Goal: Task Accomplishment & Management: Use online tool/utility

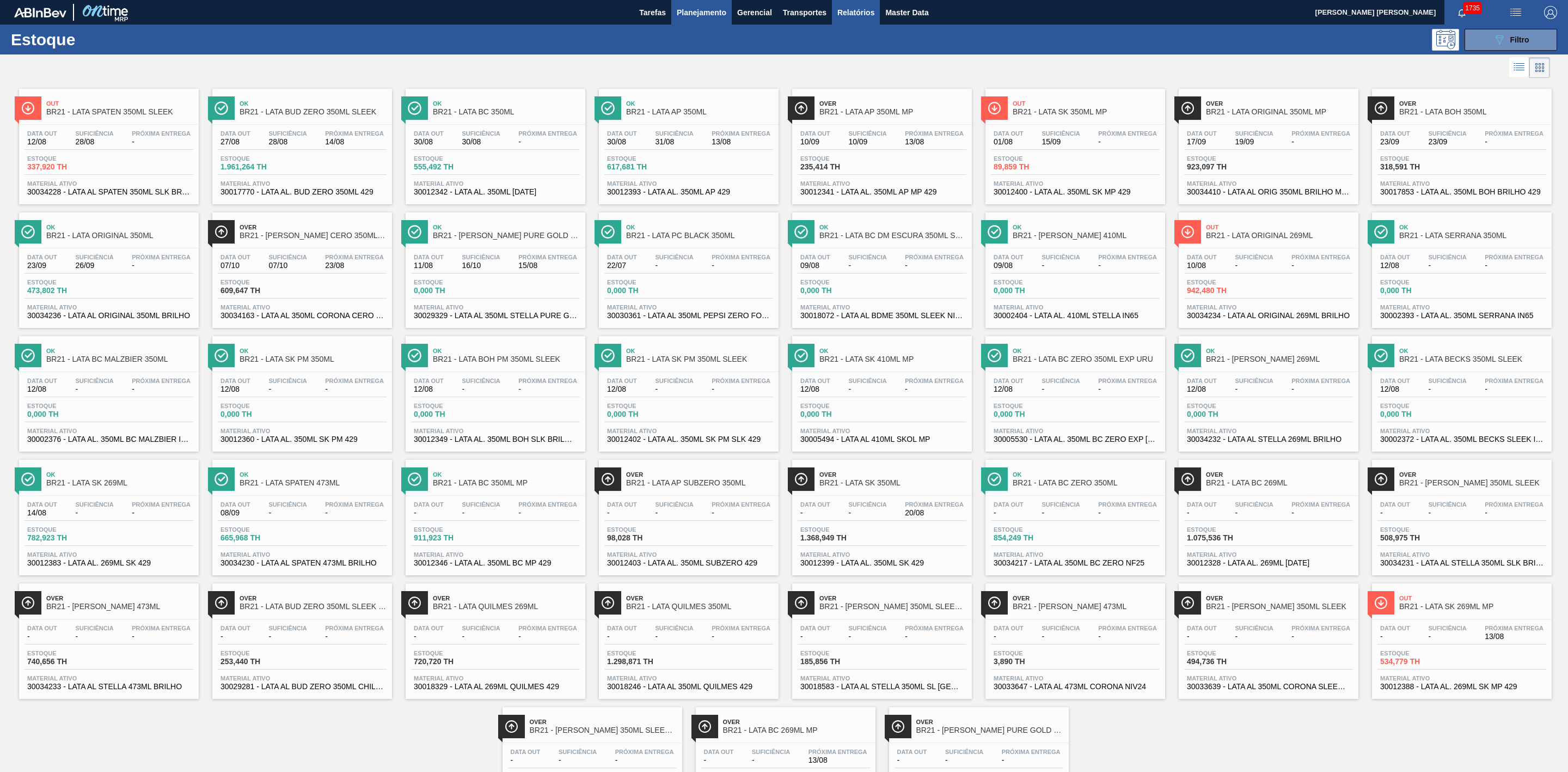
click at [862, 8] on span "Relatórios" at bounding box center [856, 12] width 37 height 13
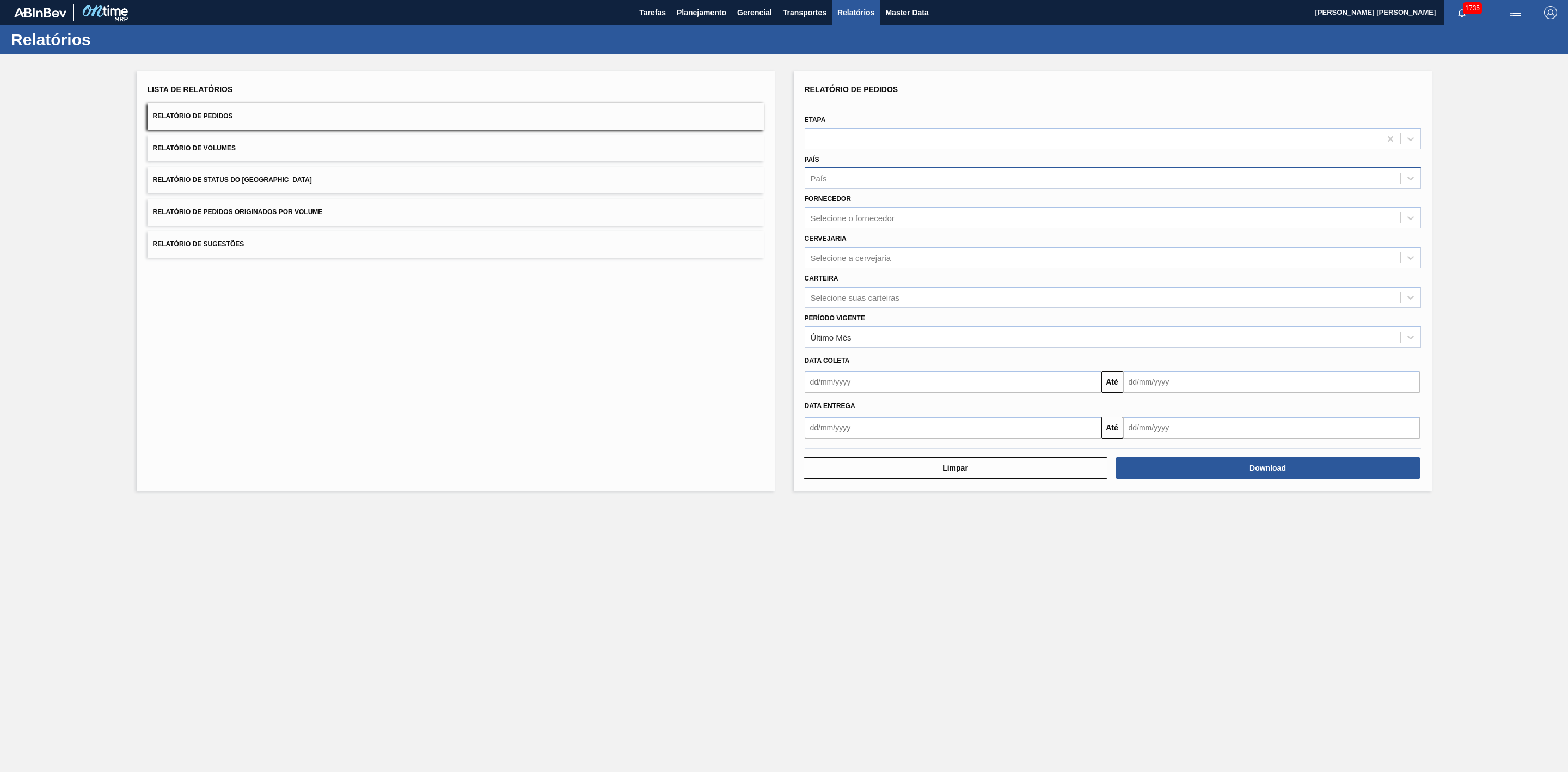
click at [846, 175] on div "País" at bounding box center [1102, 179] width 595 height 16
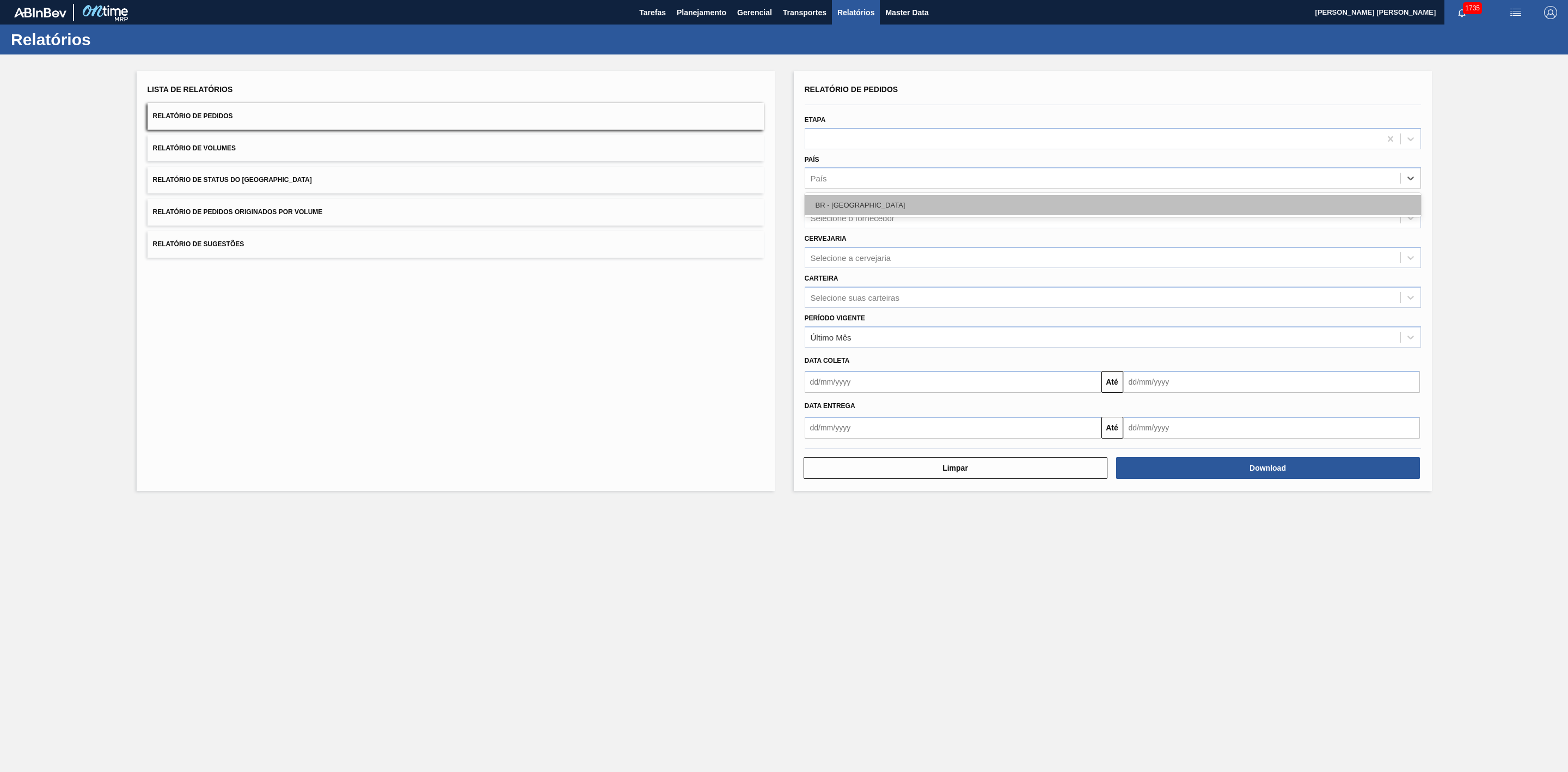
click at [853, 203] on div "BR - Brasil" at bounding box center [1113, 205] width 616 height 20
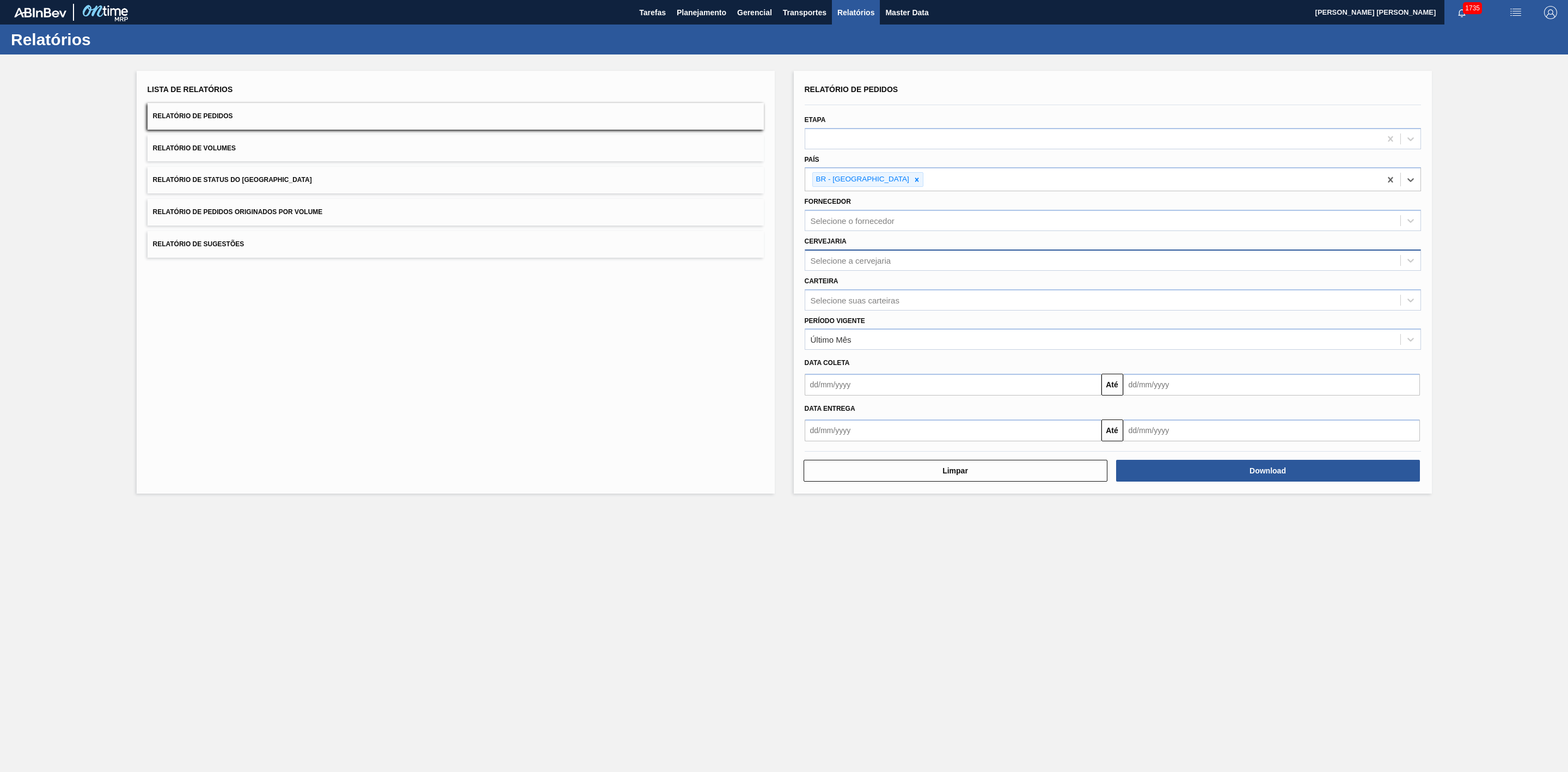
click at [849, 253] on div "Selecione a cervejaria" at bounding box center [1102, 260] width 595 height 16
type input "21"
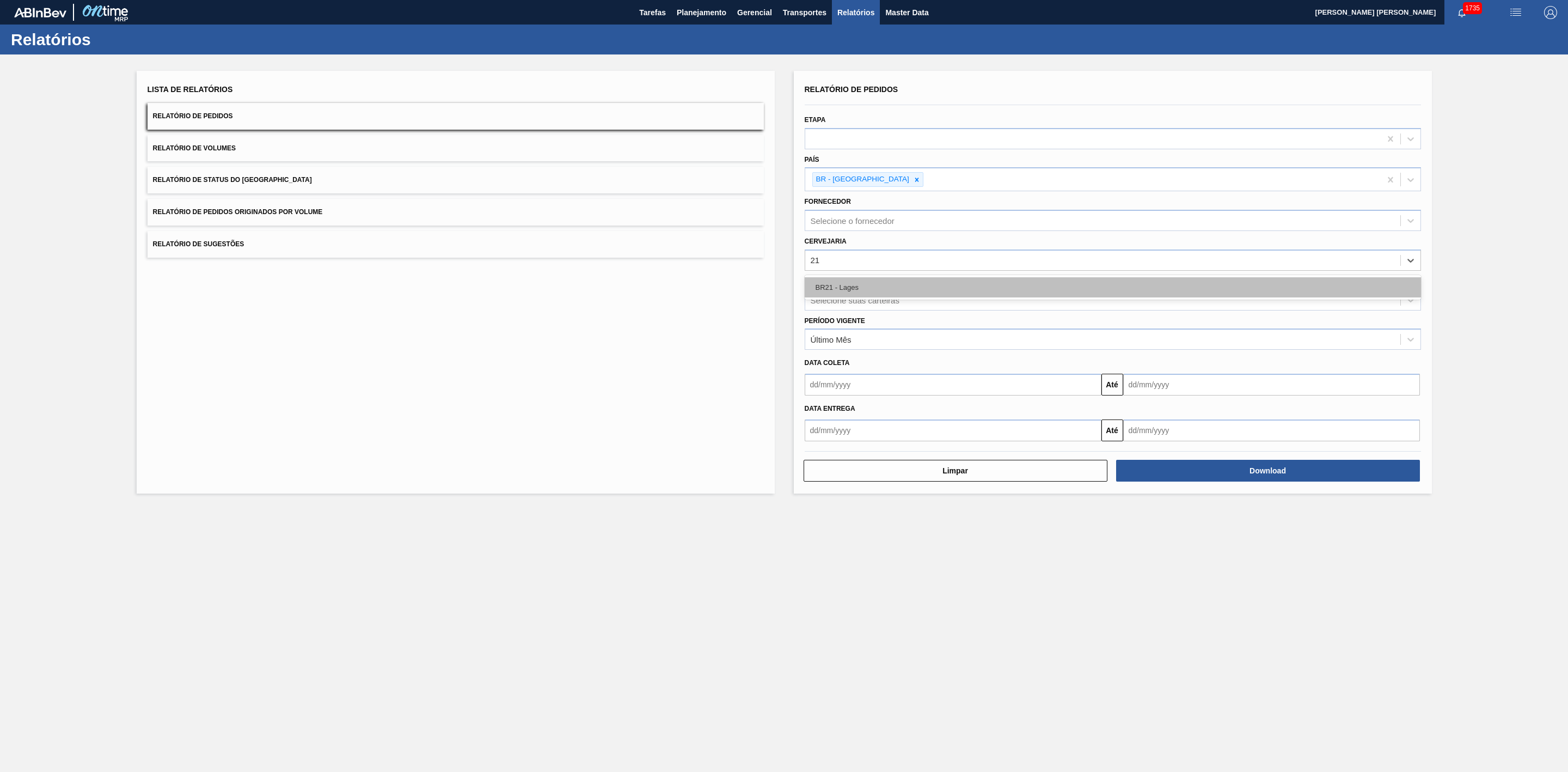
click at [853, 287] on div "BR21 - Lages" at bounding box center [1113, 287] width 616 height 20
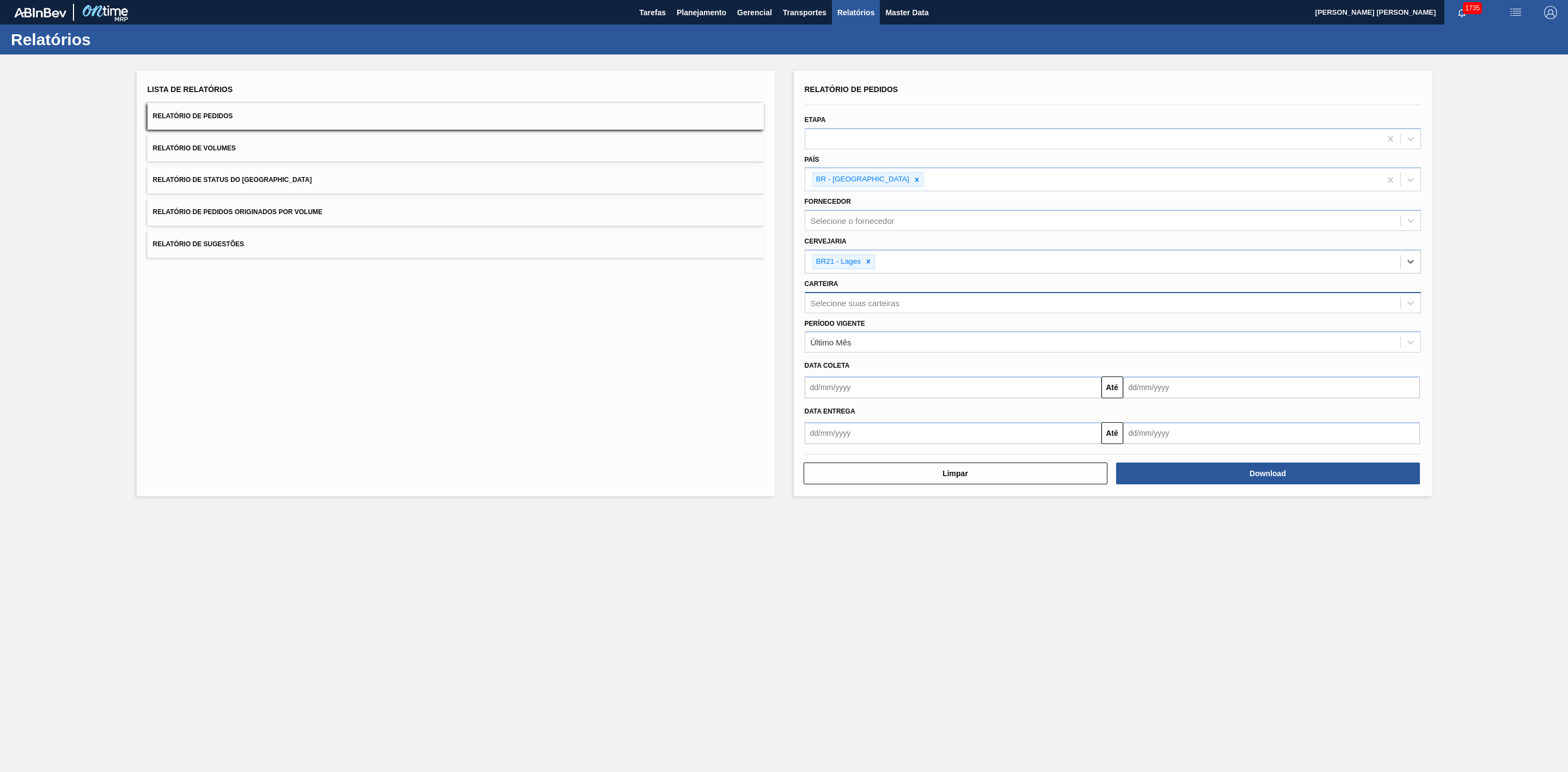
click at [857, 304] on div "Selecione suas carteiras" at bounding box center [855, 302] width 88 height 9
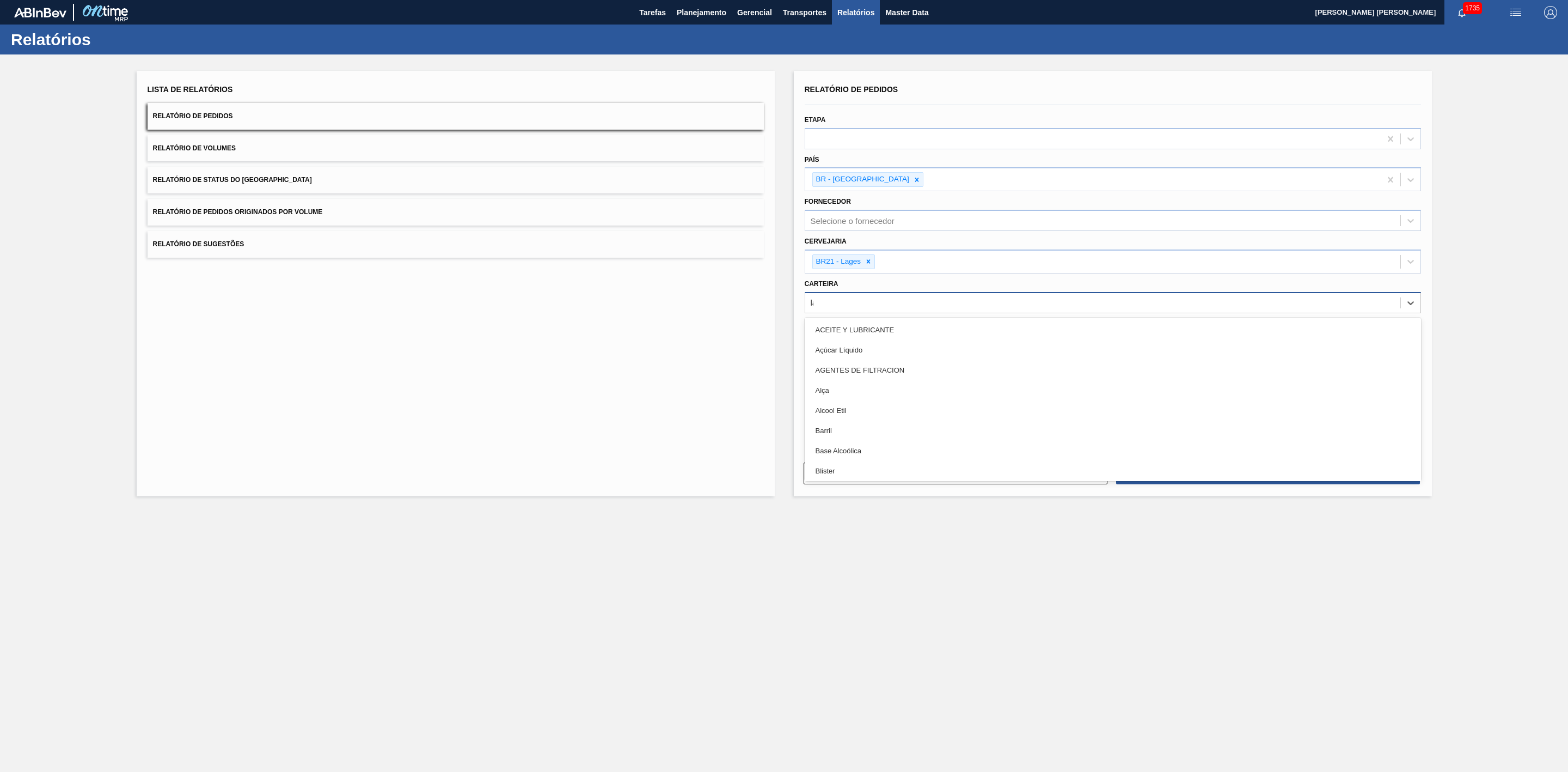
type input "lata"
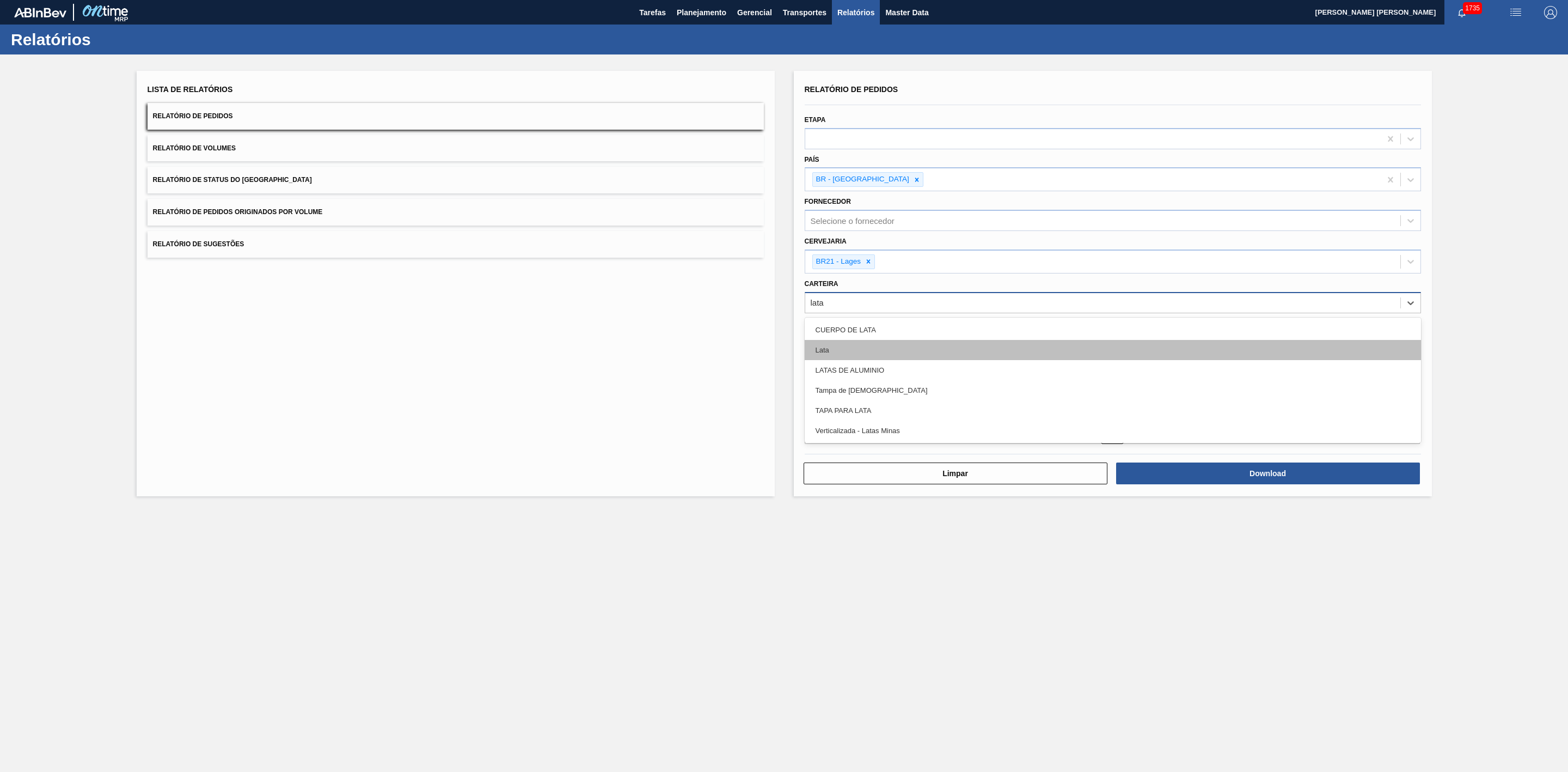
click at [845, 348] on div "Lata" at bounding box center [1113, 349] width 616 height 20
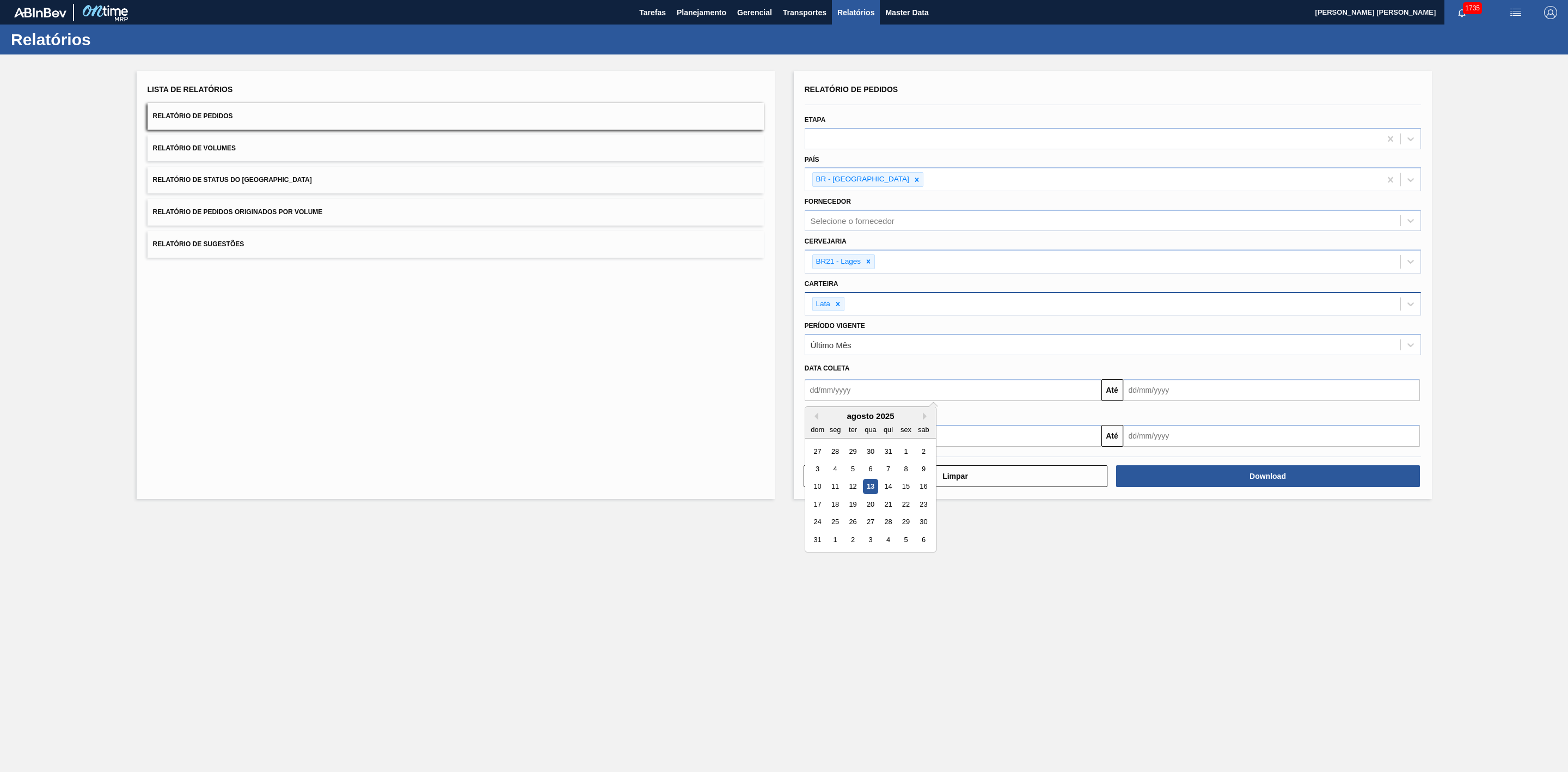
click at [858, 393] on input "text" at bounding box center [954, 390] width 297 height 22
drag, startPoint x: 820, startPoint y: 487, endPoint x: 857, endPoint y: 485, distance: 37.1
click at [819, 487] on div "10" at bounding box center [818, 486] width 15 height 15
type input "10/08/2025"
click at [1136, 387] on input "text" at bounding box center [1272, 390] width 297 height 22
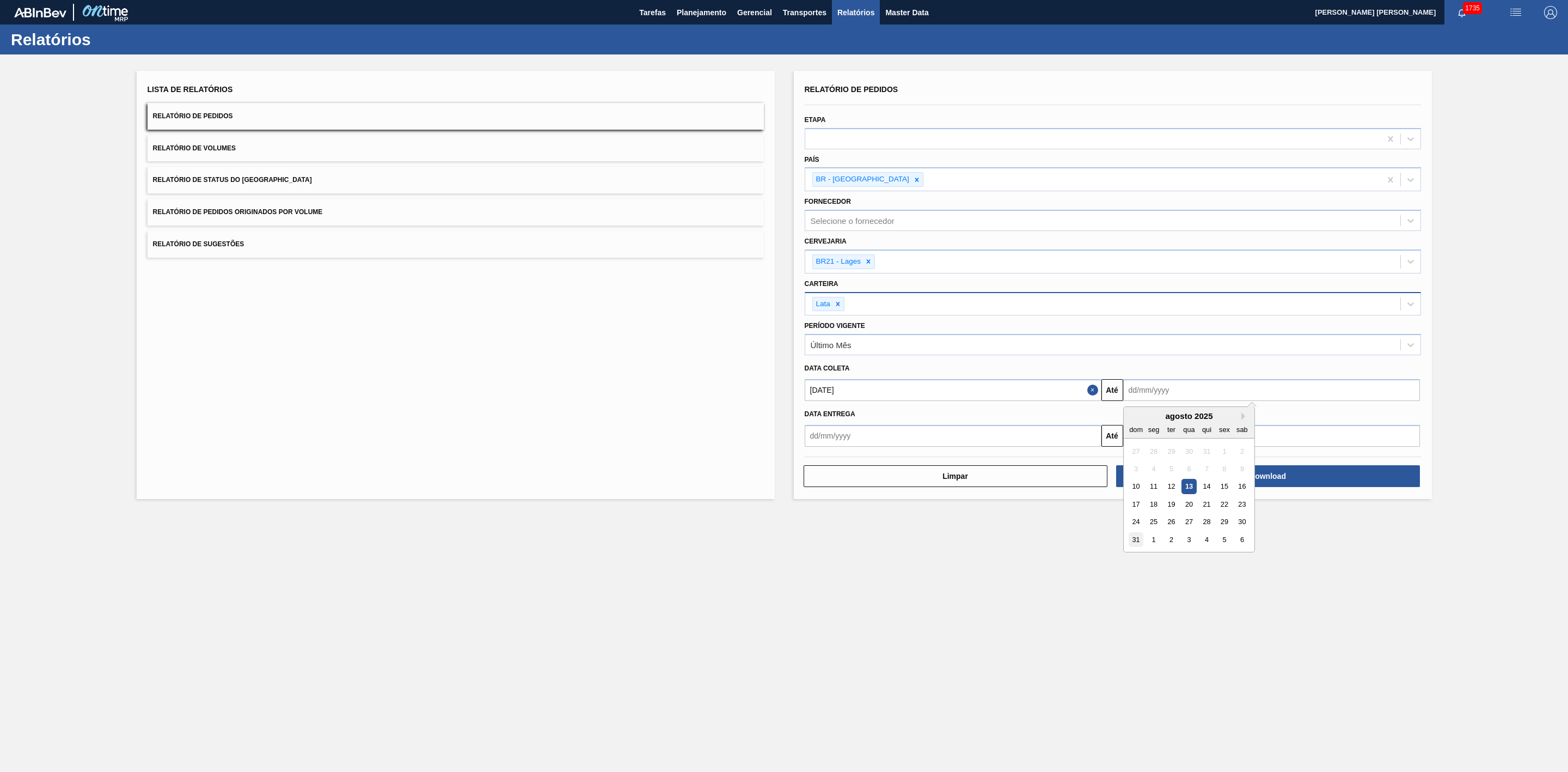
click at [1137, 541] on div "31" at bounding box center [1136, 539] width 15 height 15
type input "[DATE]"
click at [1180, 481] on button "Download" at bounding box center [1268, 476] width 304 height 22
click at [389, 149] on button "Relatório de Volumes" at bounding box center [455, 149] width 616 height 27
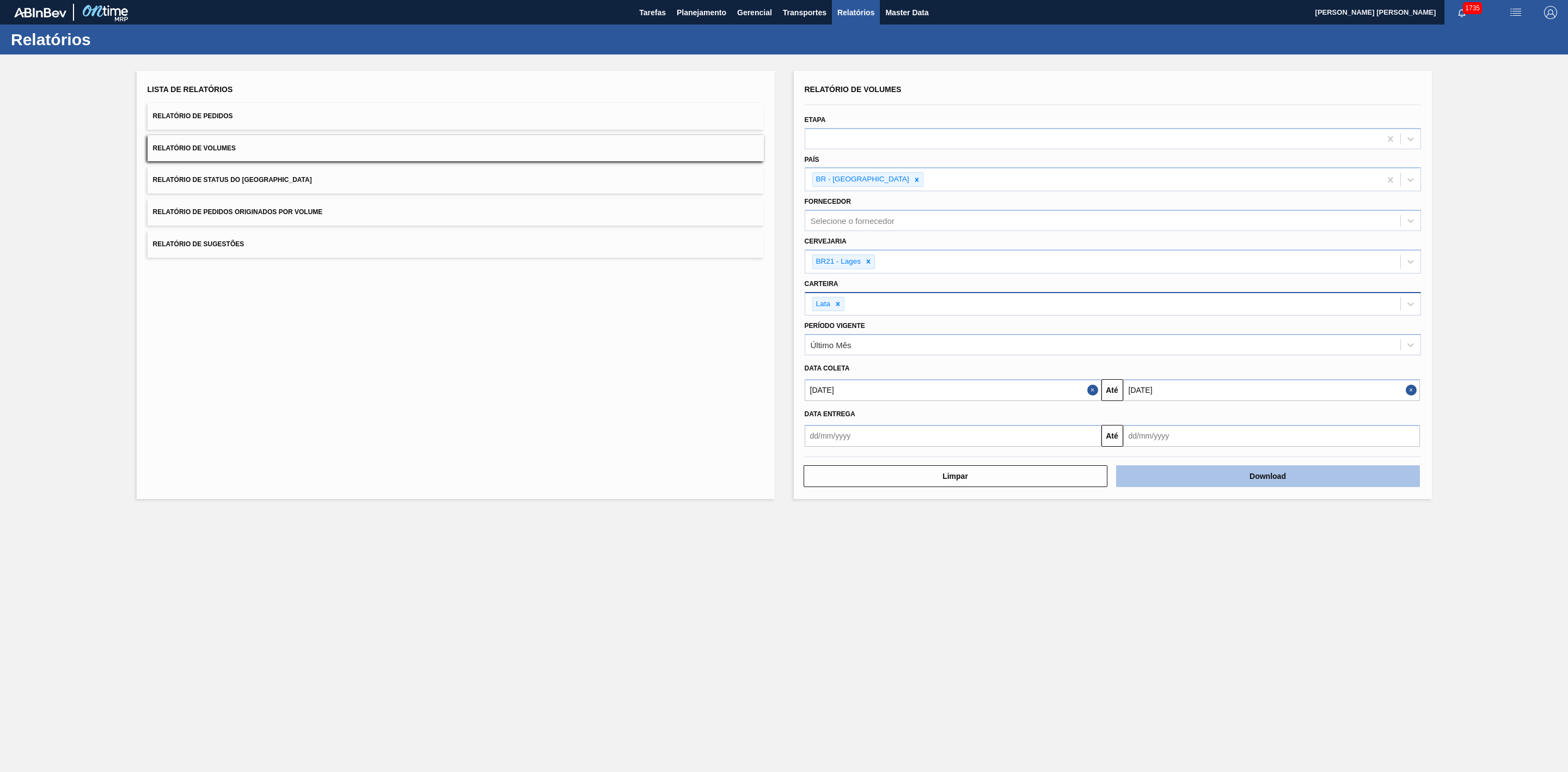
click at [1176, 478] on button "Download" at bounding box center [1268, 476] width 304 height 22
click at [308, 248] on button "Relatório de Sugestões" at bounding box center [455, 244] width 616 height 27
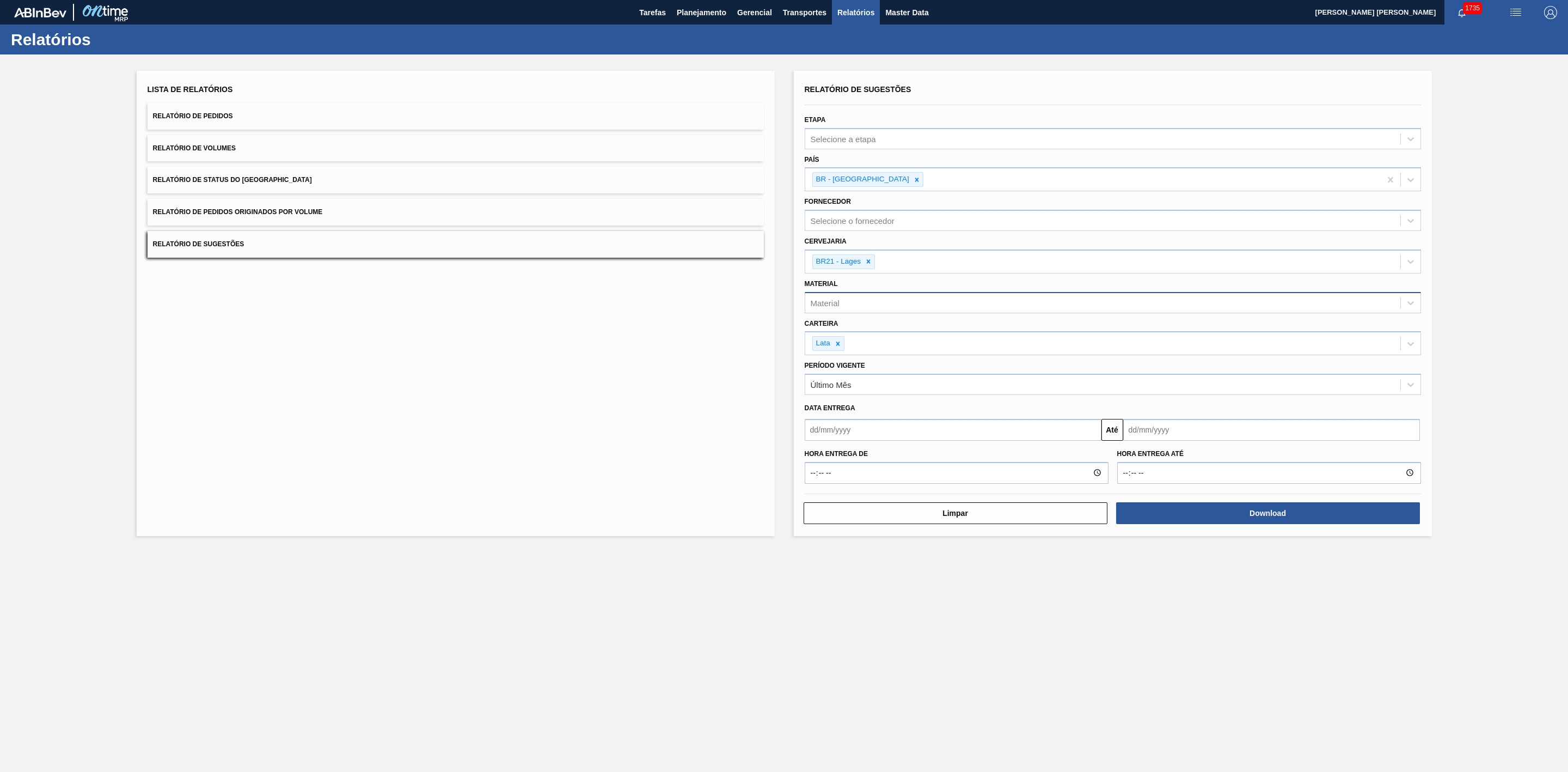
click at [914, 431] on input "text" at bounding box center [954, 430] width 297 height 22
click at [870, 531] on div "13" at bounding box center [870, 526] width 15 height 15
type input "[DATE]"
click at [1151, 425] on input "text" at bounding box center [1272, 430] width 297 height 22
click at [1246, 456] on button "Next Month" at bounding box center [1245, 455] width 8 height 8
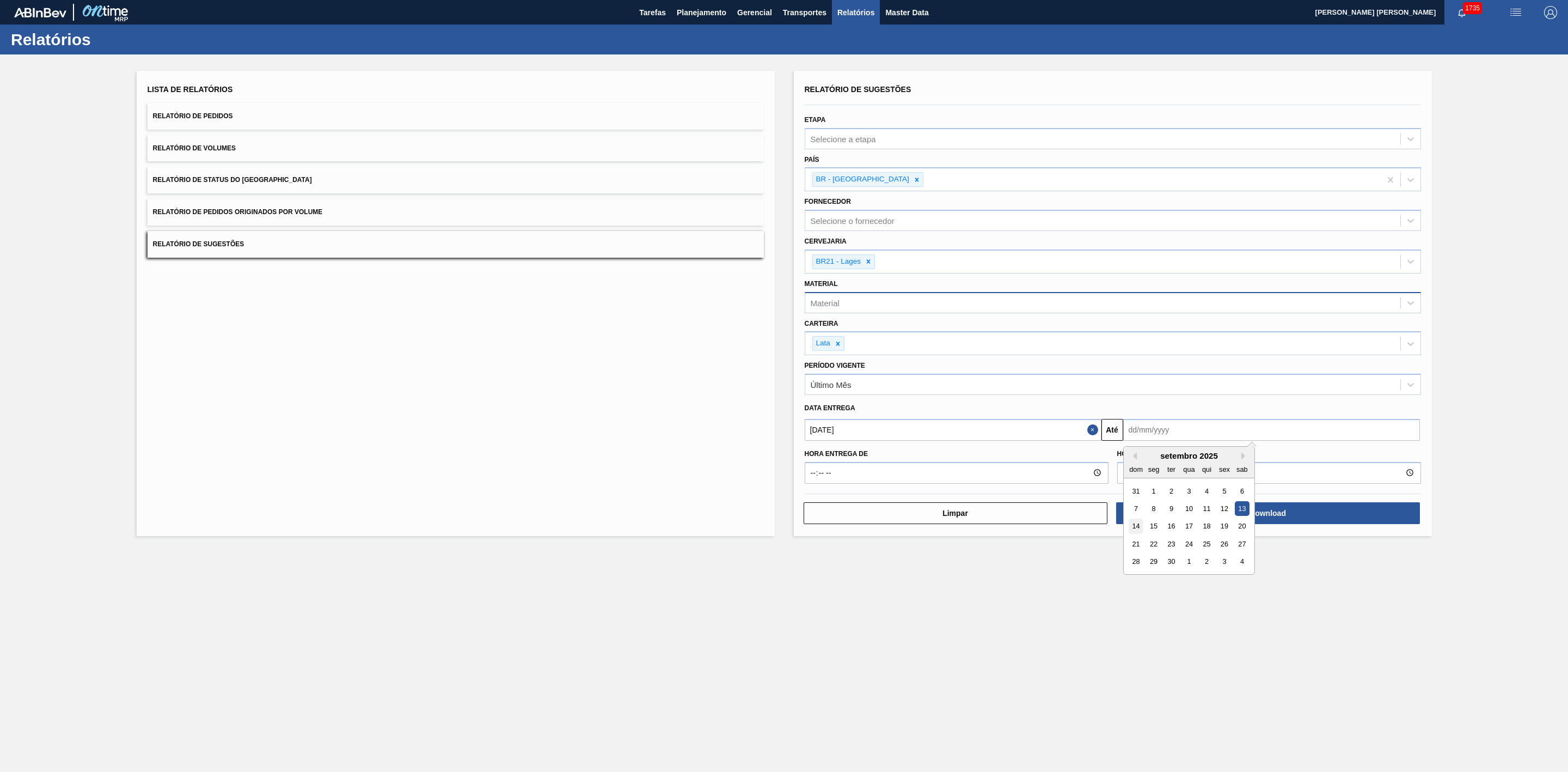
click at [1137, 527] on div "14" at bounding box center [1136, 526] width 15 height 15
type input "14/09/2025"
click at [1238, 510] on button "Download" at bounding box center [1268, 513] width 304 height 22
click at [702, 11] on span "Planejamento" at bounding box center [702, 12] width 49 height 13
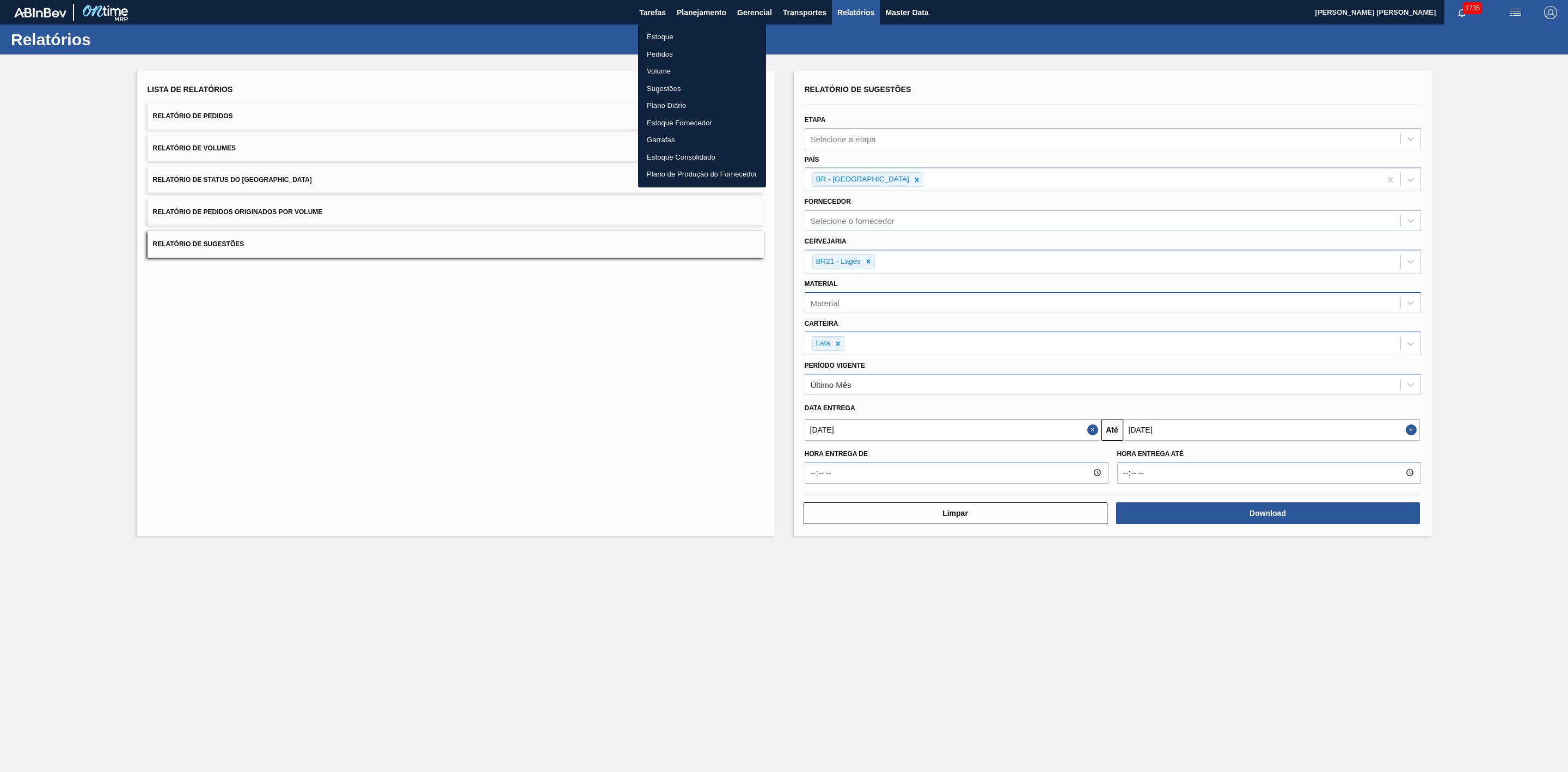
click at [656, 34] on li "Estoque" at bounding box center [702, 37] width 128 height 18
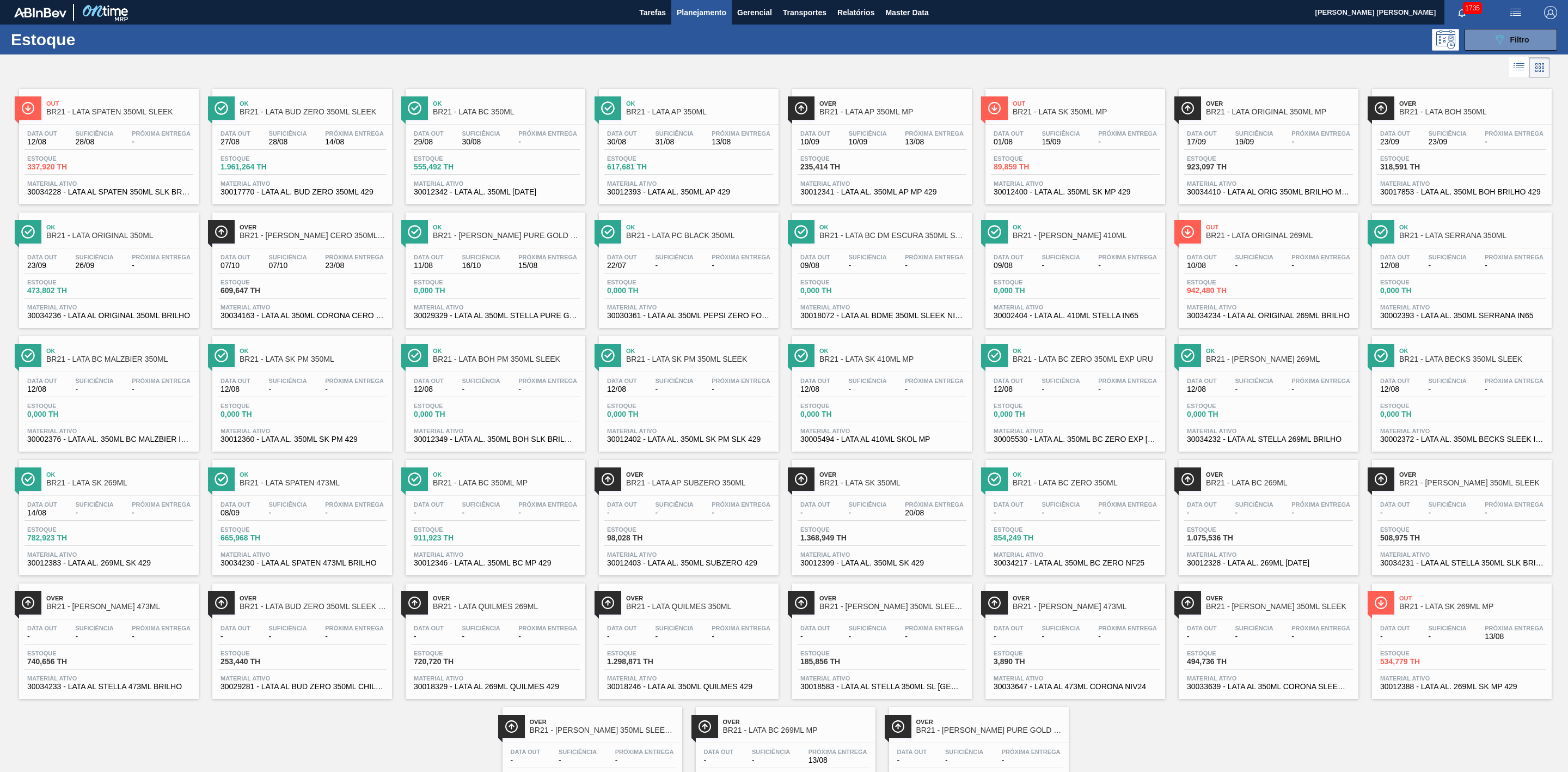
click at [966, 70] on div at bounding box center [775, 68] width 1550 height 27
click at [298, 108] on div "Ok BR21 - LATA BUD ZERO 350ML SLEEK" at bounding box center [313, 108] width 147 height 25
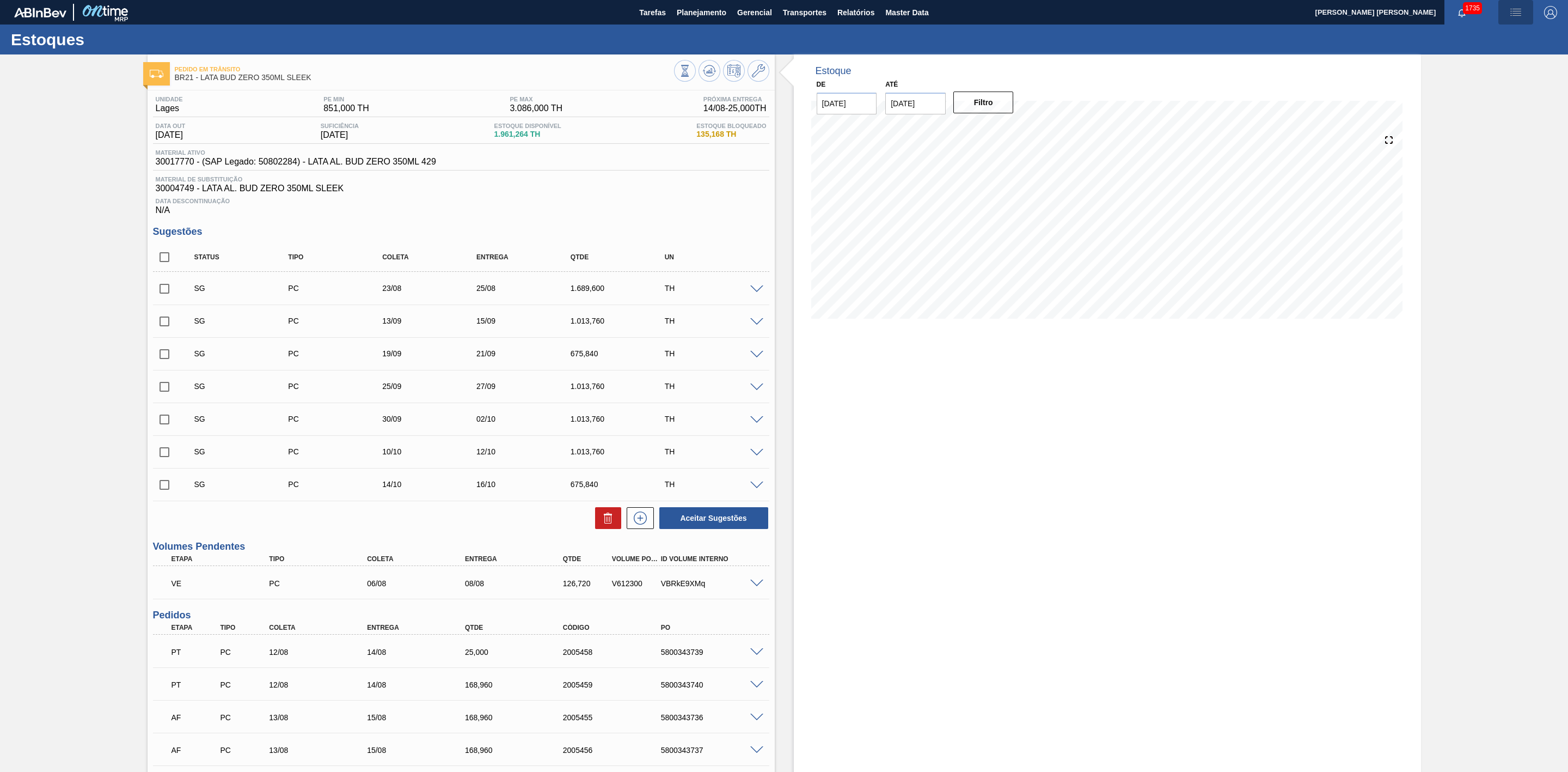
click at [1515, 8] on img "button" at bounding box center [1516, 12] width 13 height 13
click at [1498, 34] on li "Pedido Contingência" at bounding box center [1510, 39] width 100 height 19
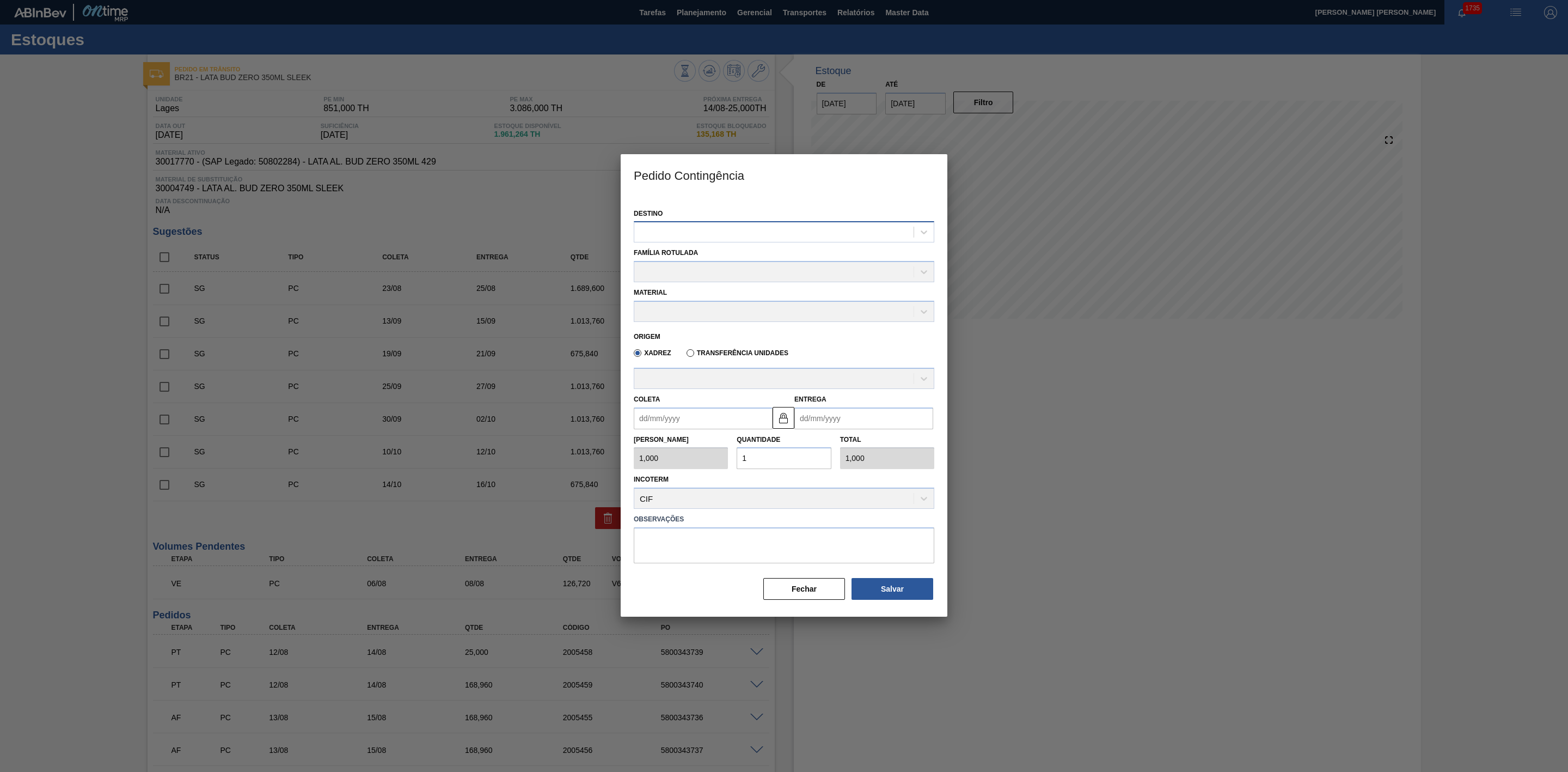
click at [773, 225] on div at bounding box center [774, 233] width 279 height 16
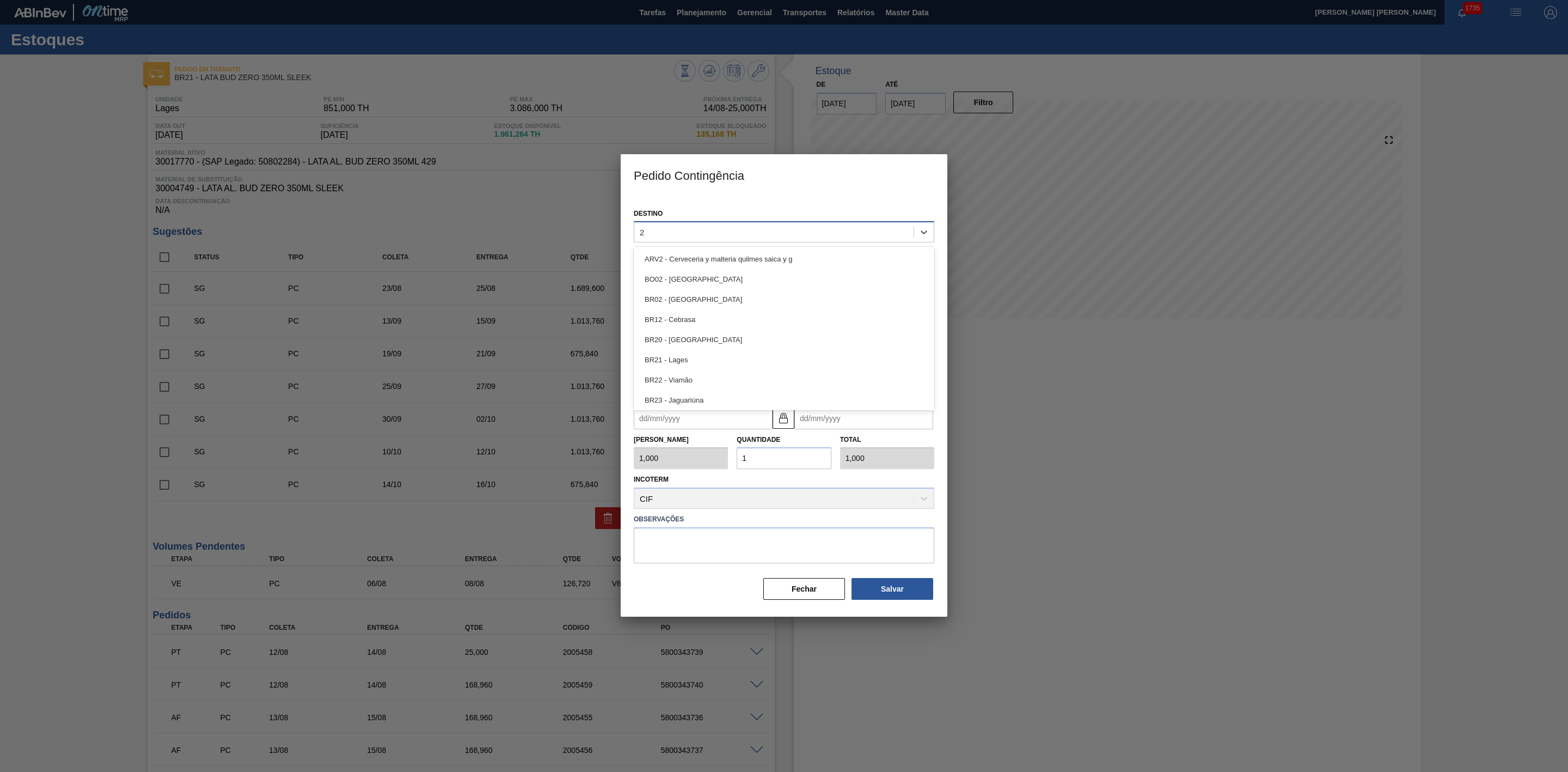
type input "21"
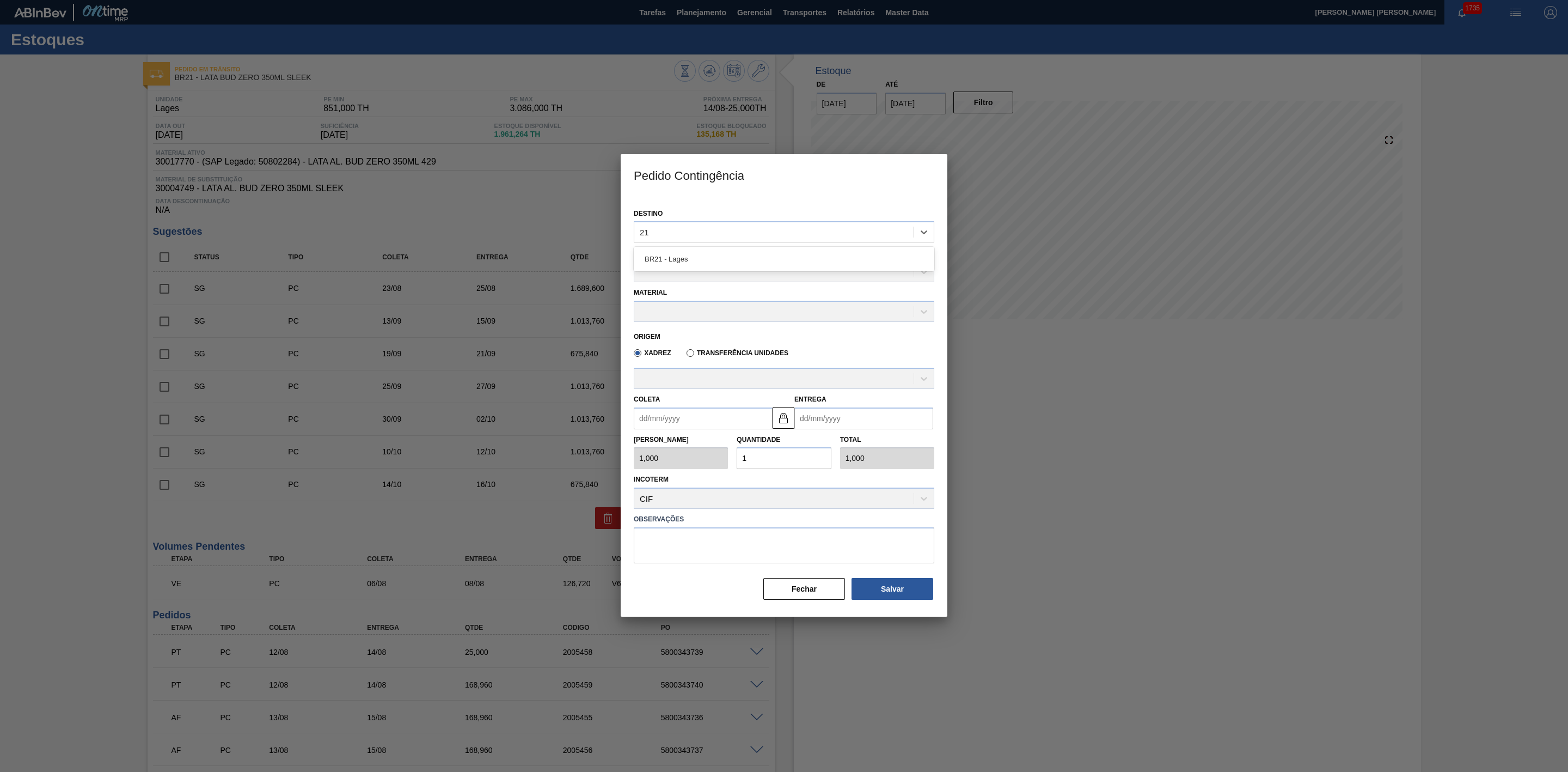
click at [693, 259] on div "BR21 - Lages" at bounding box center [784, 259] width 301 height 20
click at [681, 271] on div at bounding box center [774, 272] width 279 height 16
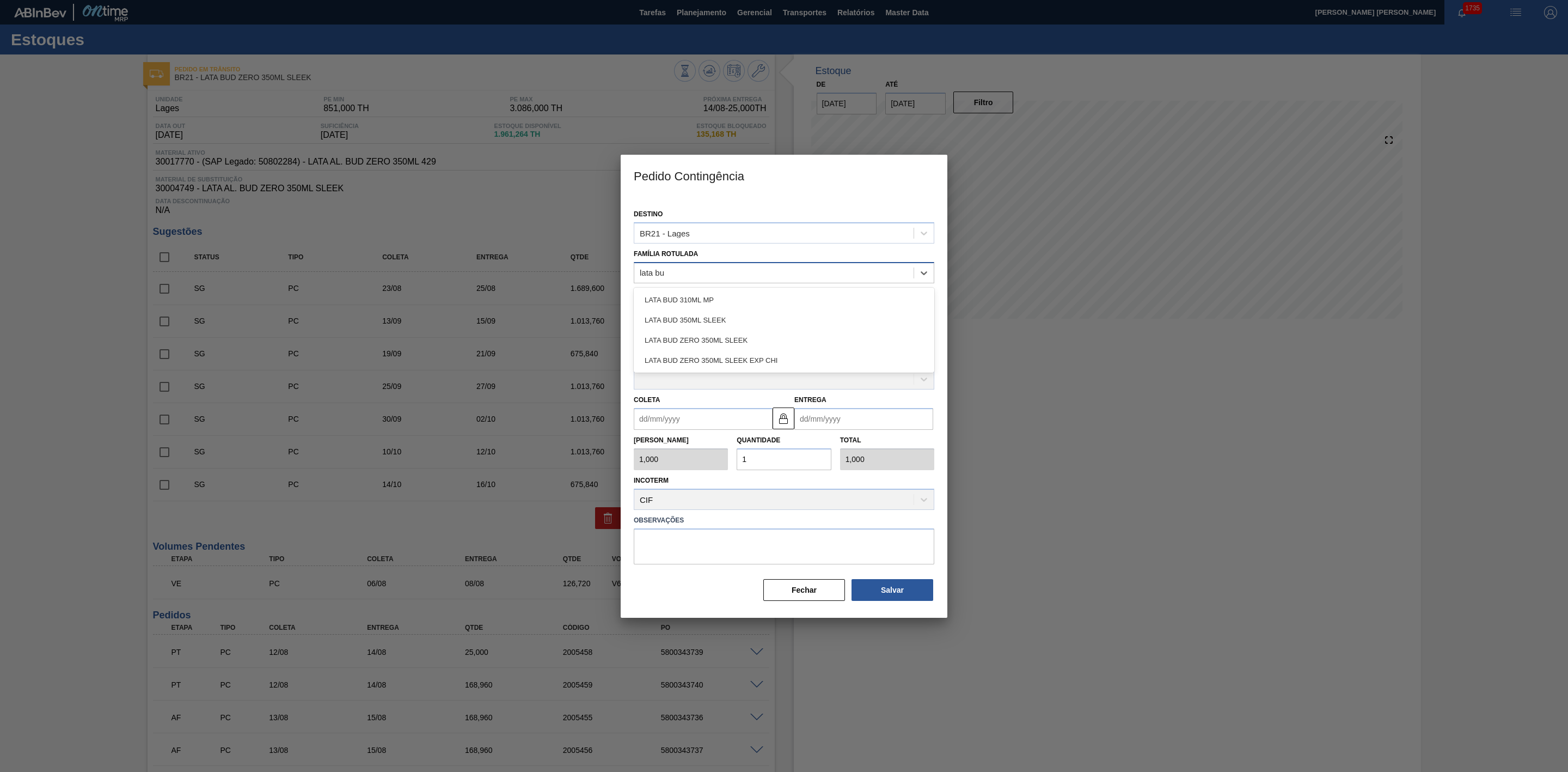
type Rotulada "lata bud"
click at [711, 335] on div "LATA BUD ZERO 350ML SLEEK" at bounding box center [784, 340] width 301 height 20
click at [704, 318] on div at bounding box center [774, 312] width 279 height 16
click at [719, 337] on div "30017770 - LATA AL. BUD ZERO 350ML 429" at bounding box center [784, 339] width 301 height 20
type input "8,448"
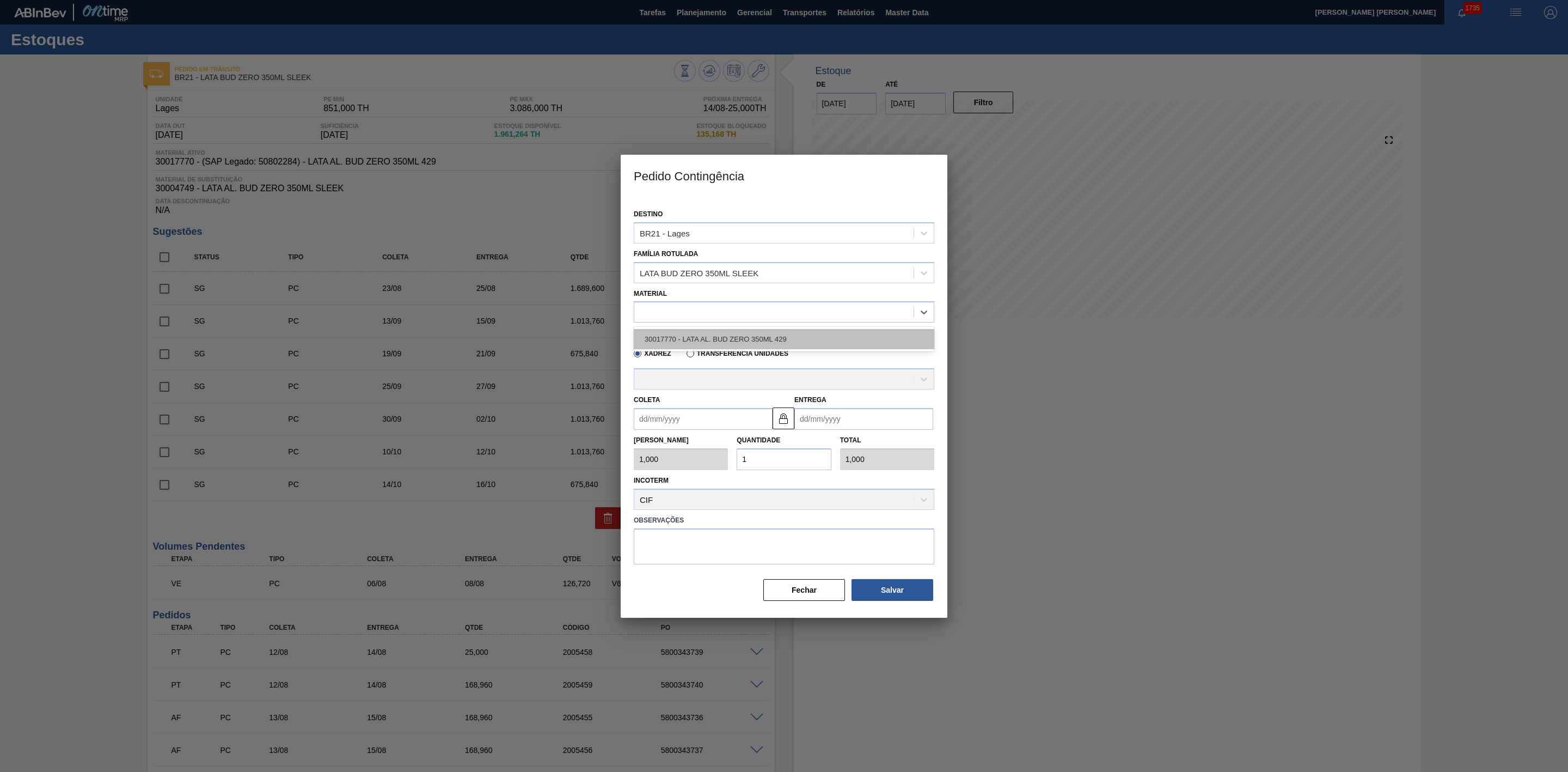
type input "8,448"
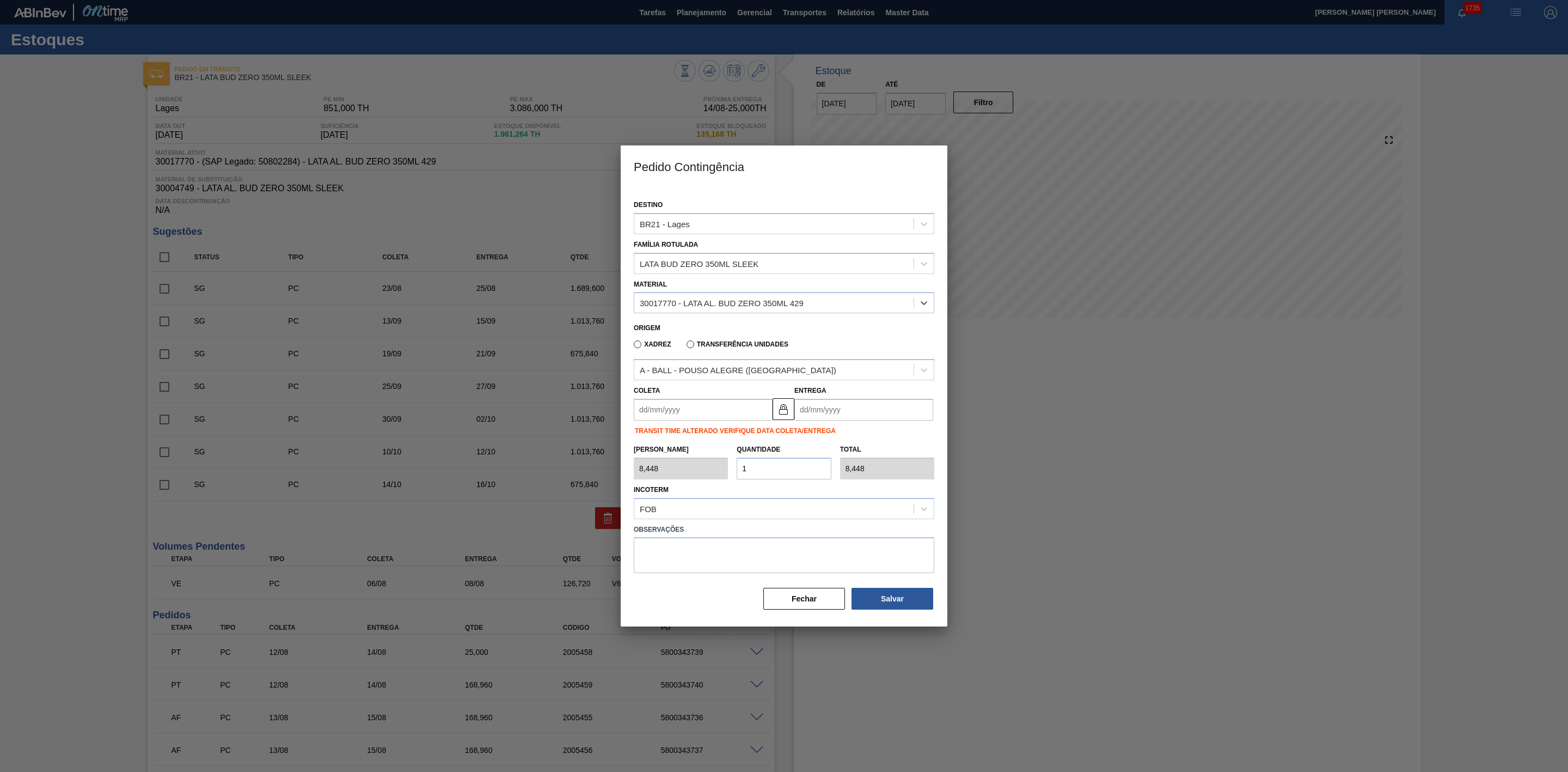
drag, startPoint x: 814, startPoint y: 592, endPoint x: 803, endPoint y: 587, distance: 12.1
click at [813, 592] on button "Fechar" at bounding box center [804, 599] width 81 height 22
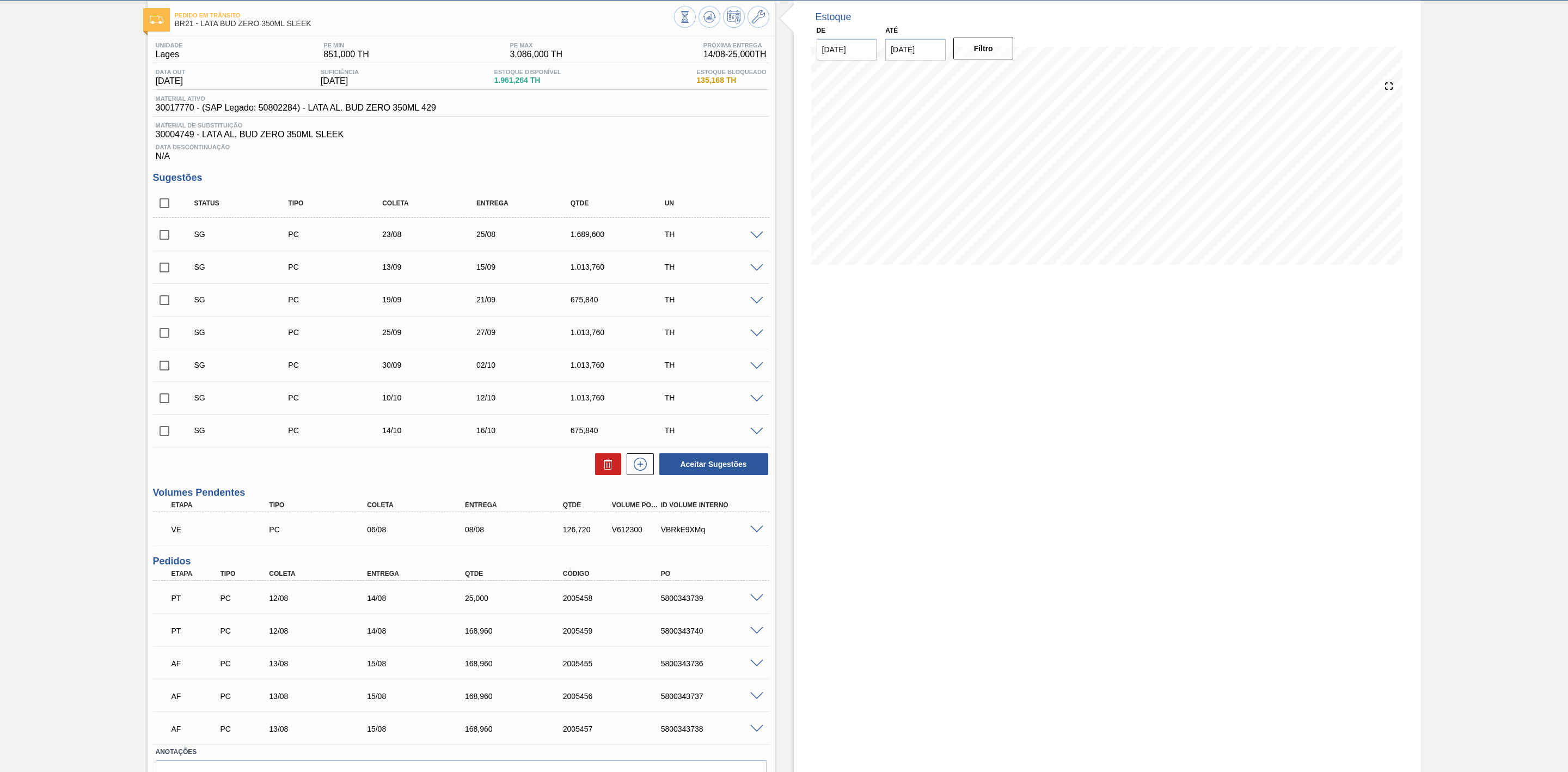
scroll to position [120, 0]
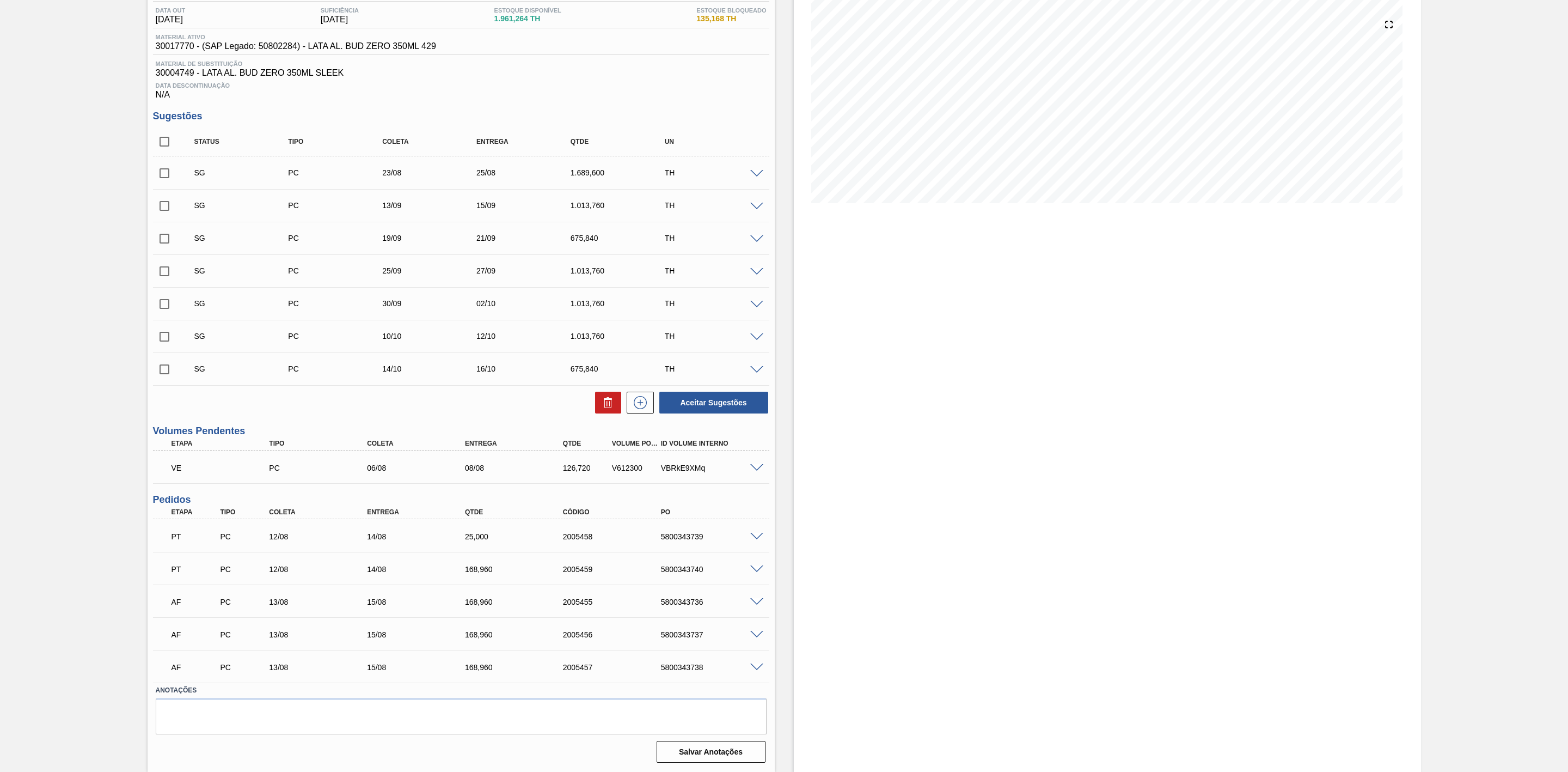
click at [750, 669] on span at bounding box center [757, 667] width 13 height 8
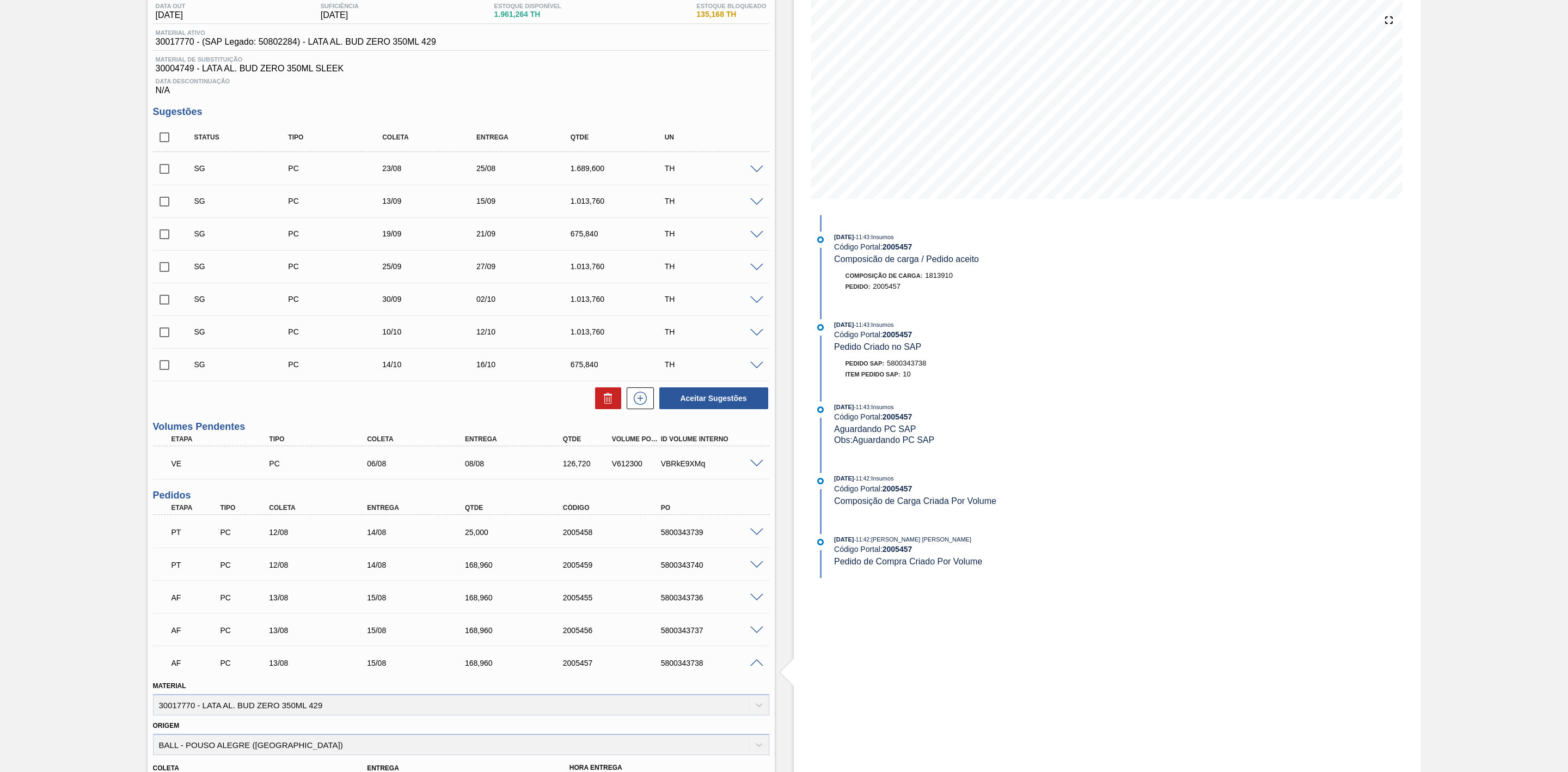
scroll to position [0, 0]
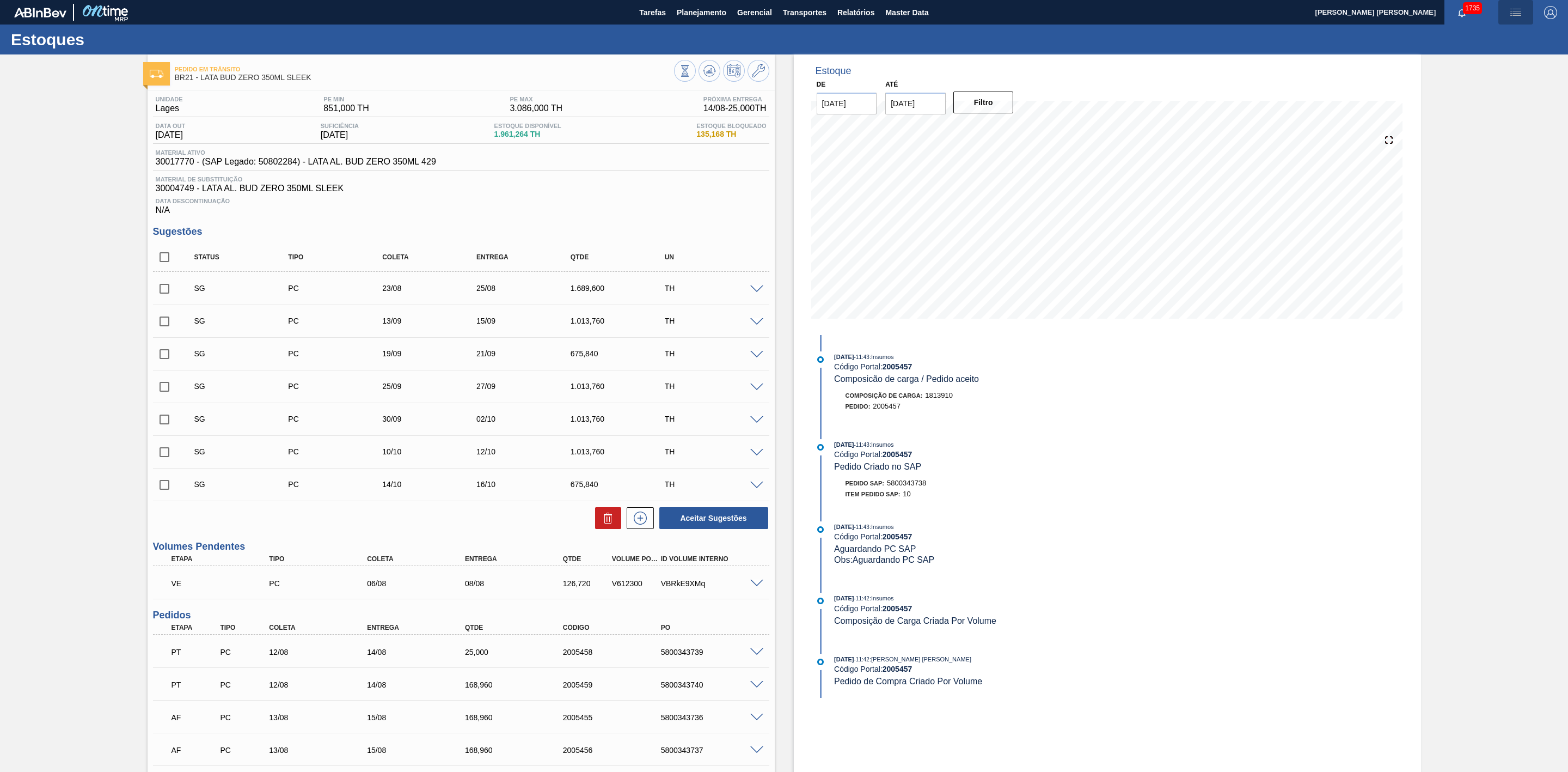
click at [1512, 9] on img "button" at bounding box center [1516, 12] width 13 height 13
click at [1496, 38] on li "Pedido Contingência" at bounding box center [1510, 39] width 100 height 19
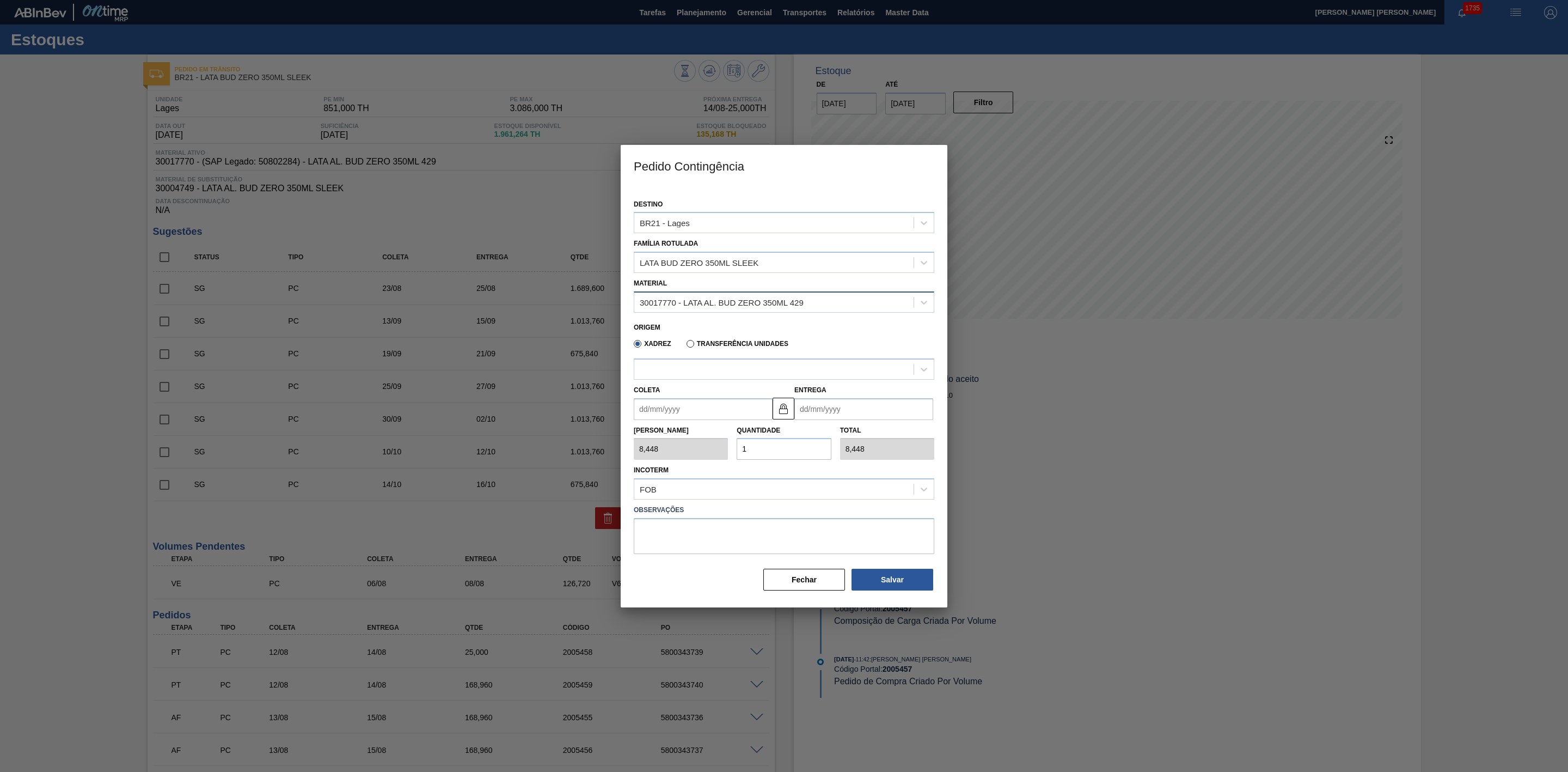
click at [727, 303] on div "30017770 - LATA AL. BUD ZERO 350ML 429" at bounding box center [721, 302] width 164 height 9
click at [719, 325] on div "30017770 - LATA AL. BUD ZERO 350ML 429" at bounding box center [784, 329] width 301 height 20
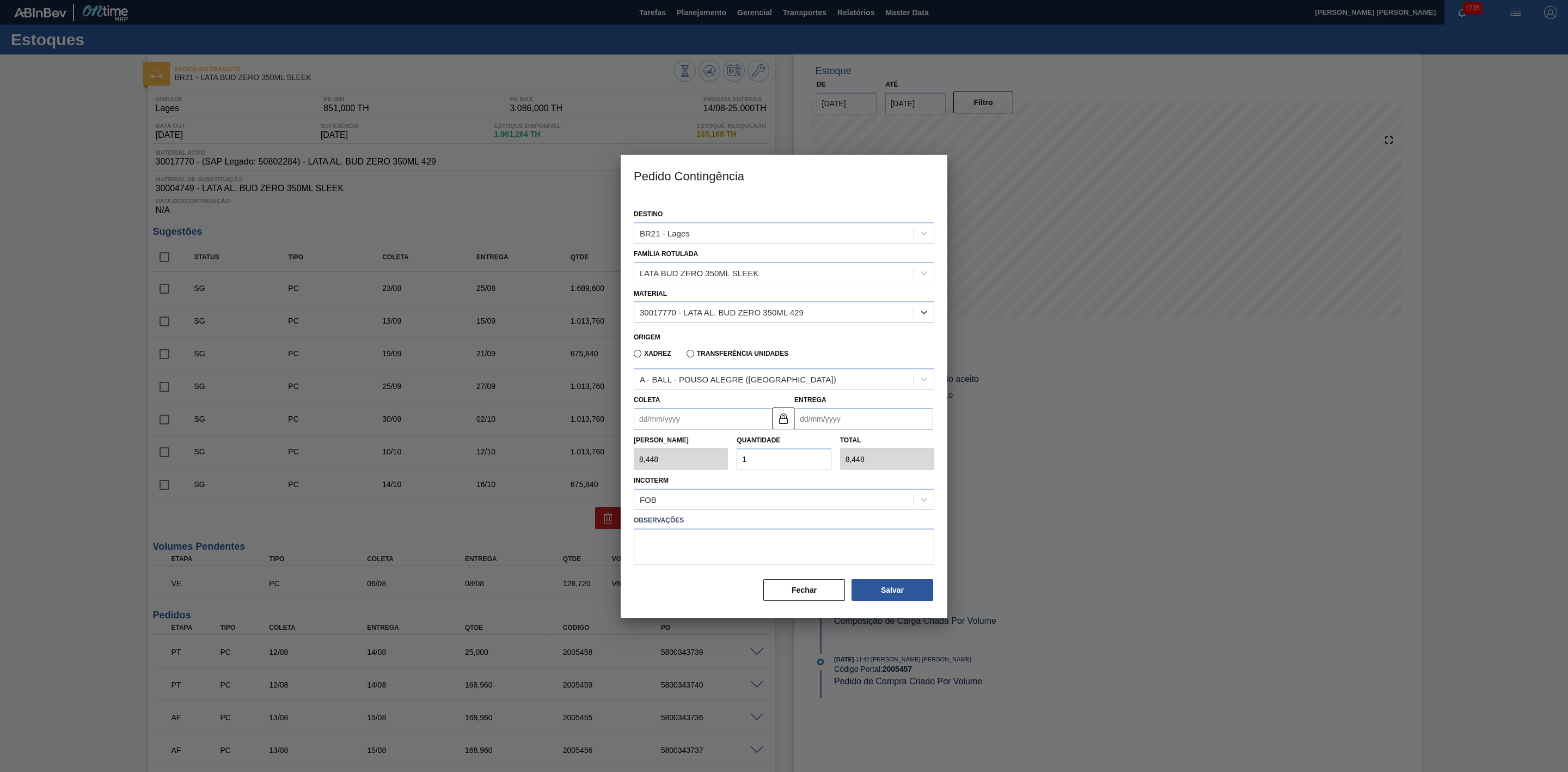
click at [707, 417] on input "Coleta" at bounding box center [703, 418] width 139 height 22
click at [654, 442] on div "agosto 2025" at bounding box center [700, 445] width 131 height 9
click at [699, 516] on div "13" at bounding box center [699, 516] width 15 height 15
type input "[DATE]"
type input "15/08/2025"
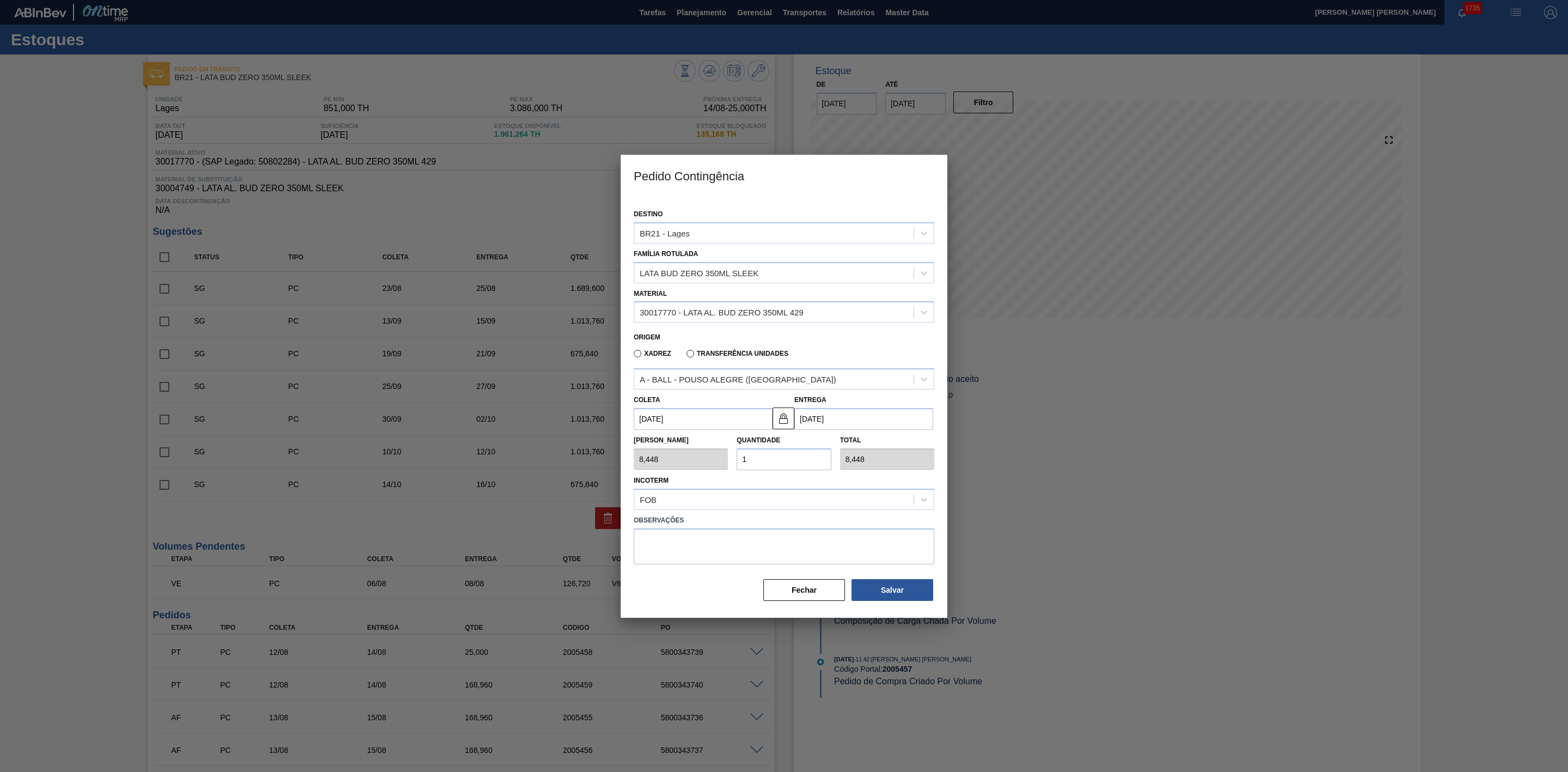
drag, startPoint x: 752, startPoint y: 459, endPoint x: 735, endPoint y: 461, distance: 17.1
click at [735, 461] on div "Quantidade 1" at bounding box center [784, 451] width 103 height 38
type input "2"
type input "16,896"
type input "20"
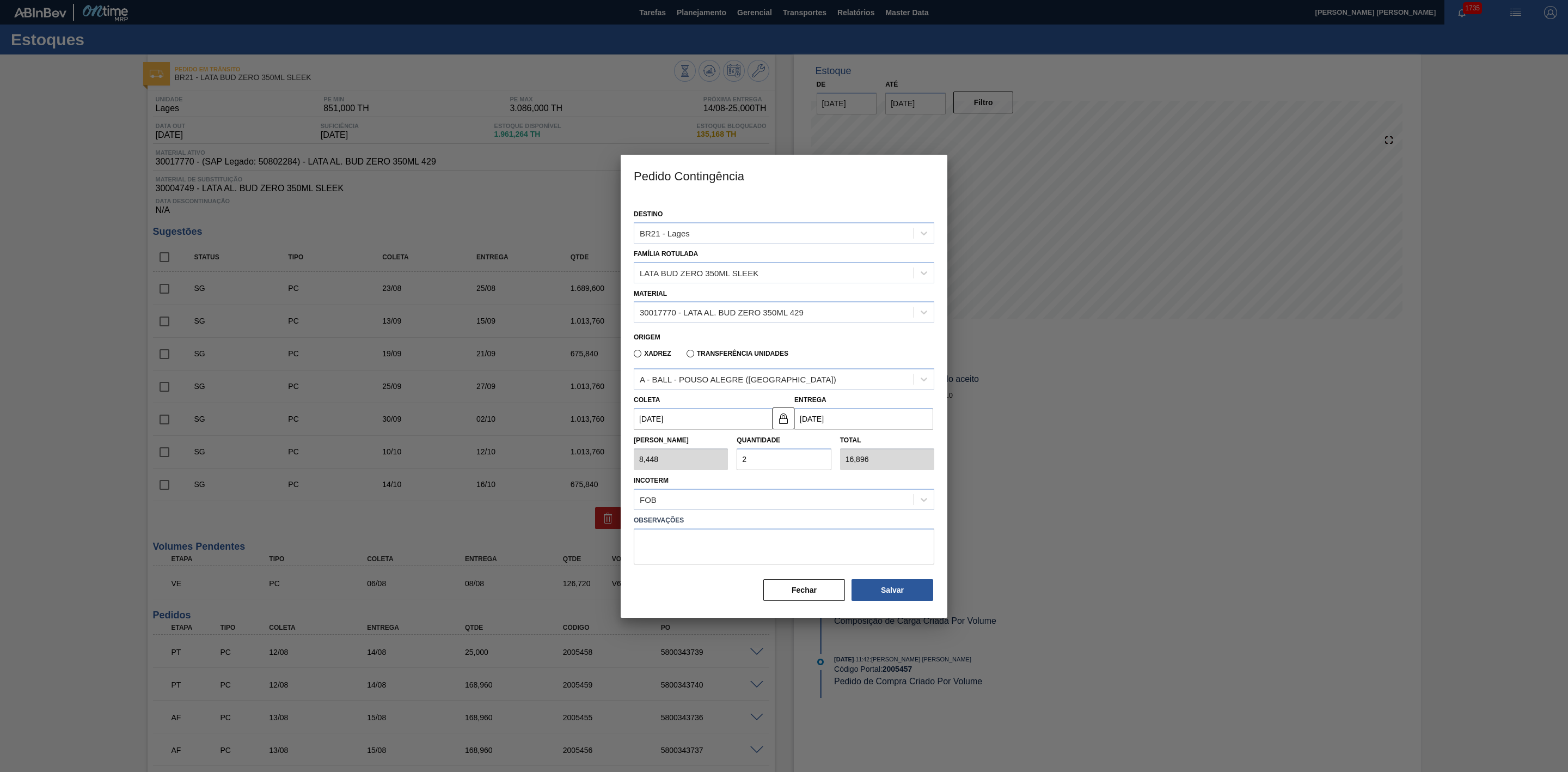
type input "168,960"
type input "20"
click at [688, 543] on textarea at bounding box center [784, 547] width 301 height 36
type textarea "Complemento de carga"
click at [902, 584] on button "Salvar" at bounding box center [893, 590] width 81 height 22
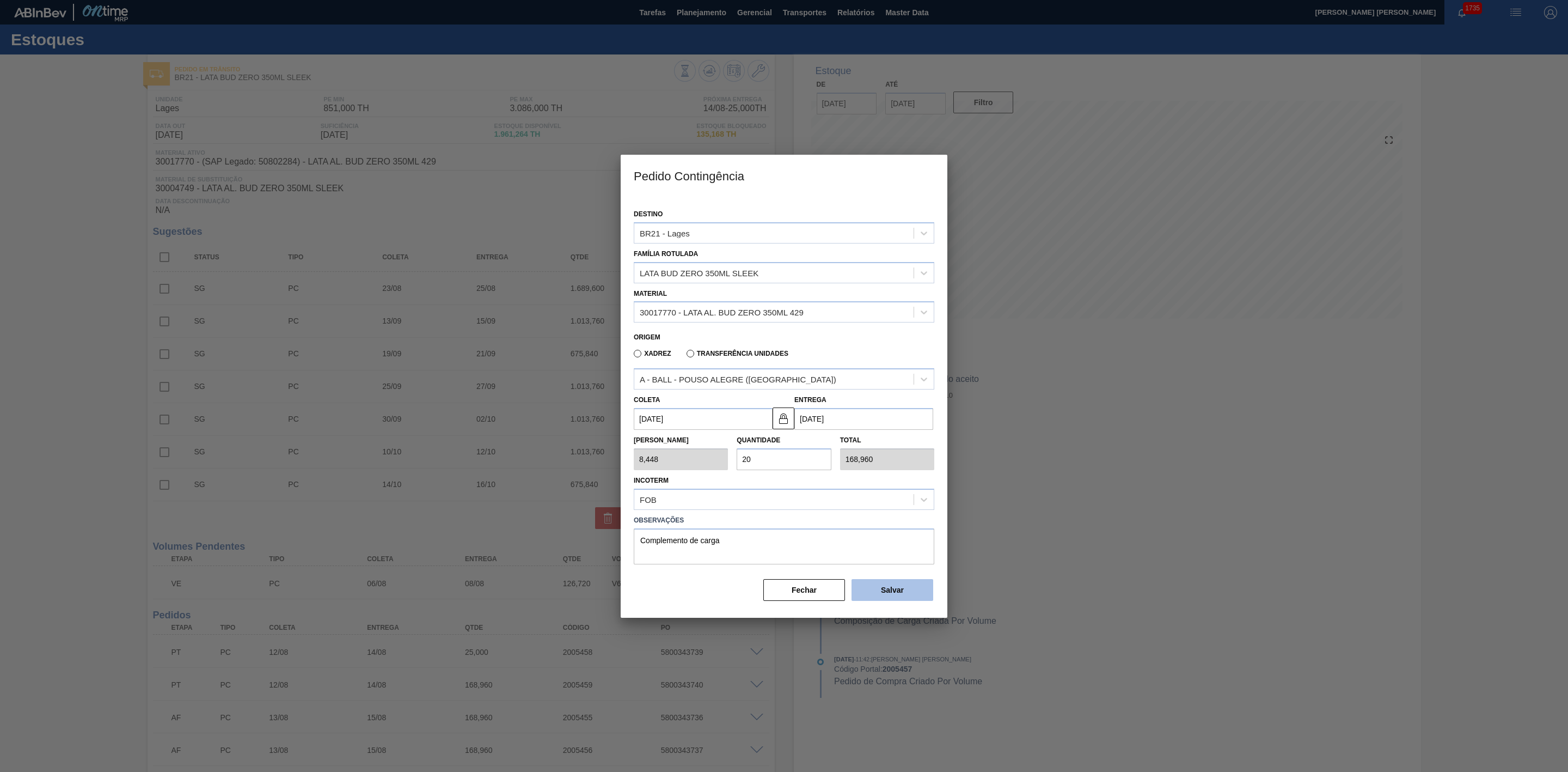
type input "1,000"
type input "1"
type input "1,000"
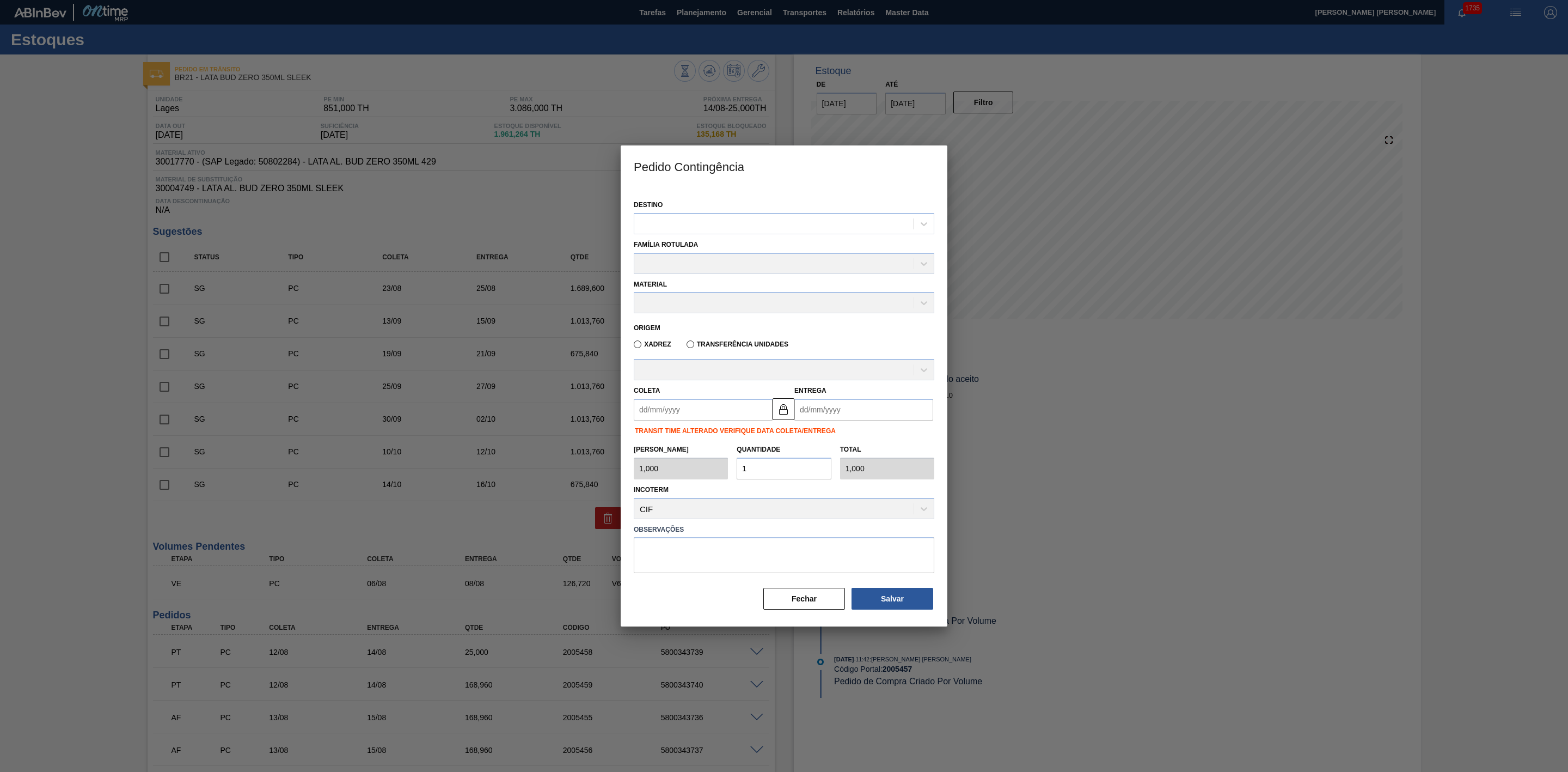
click at [1041, 520] on div at bounding box center [784, 386] width 1568 height 772
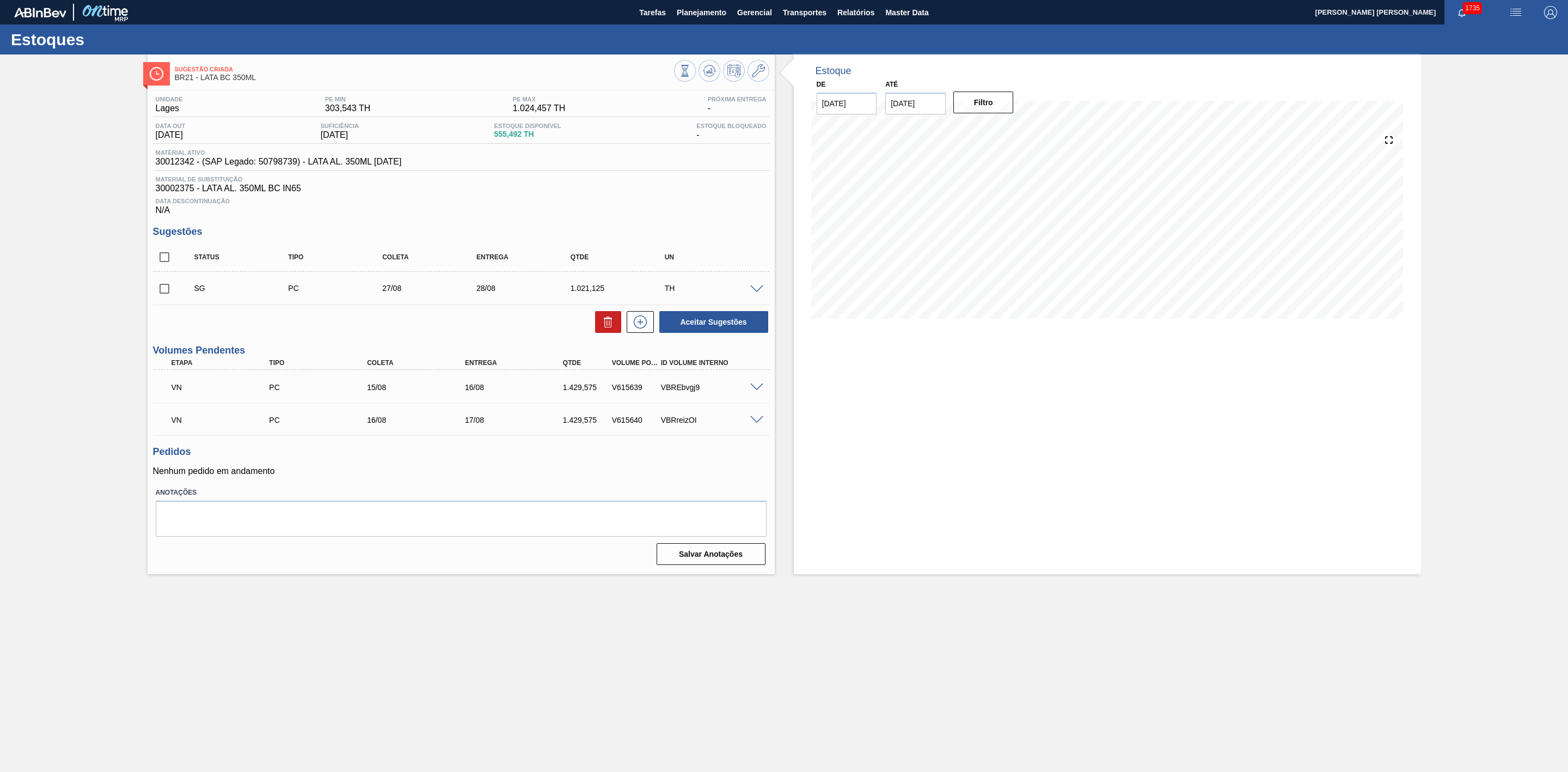
click at [759, 391] on span at bounding box center [757, 387] width 13 height 8
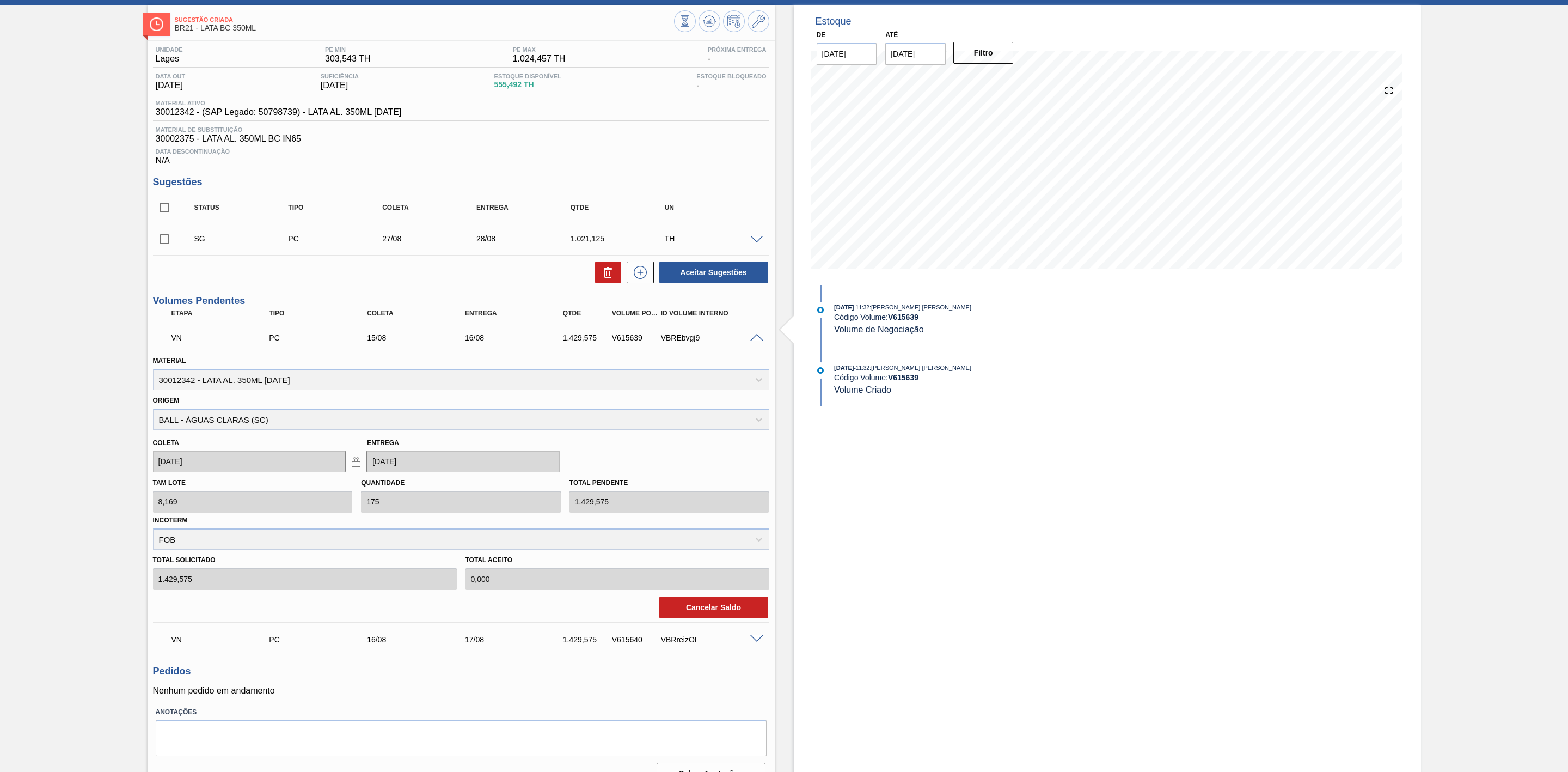
scroll to position [76, 0]
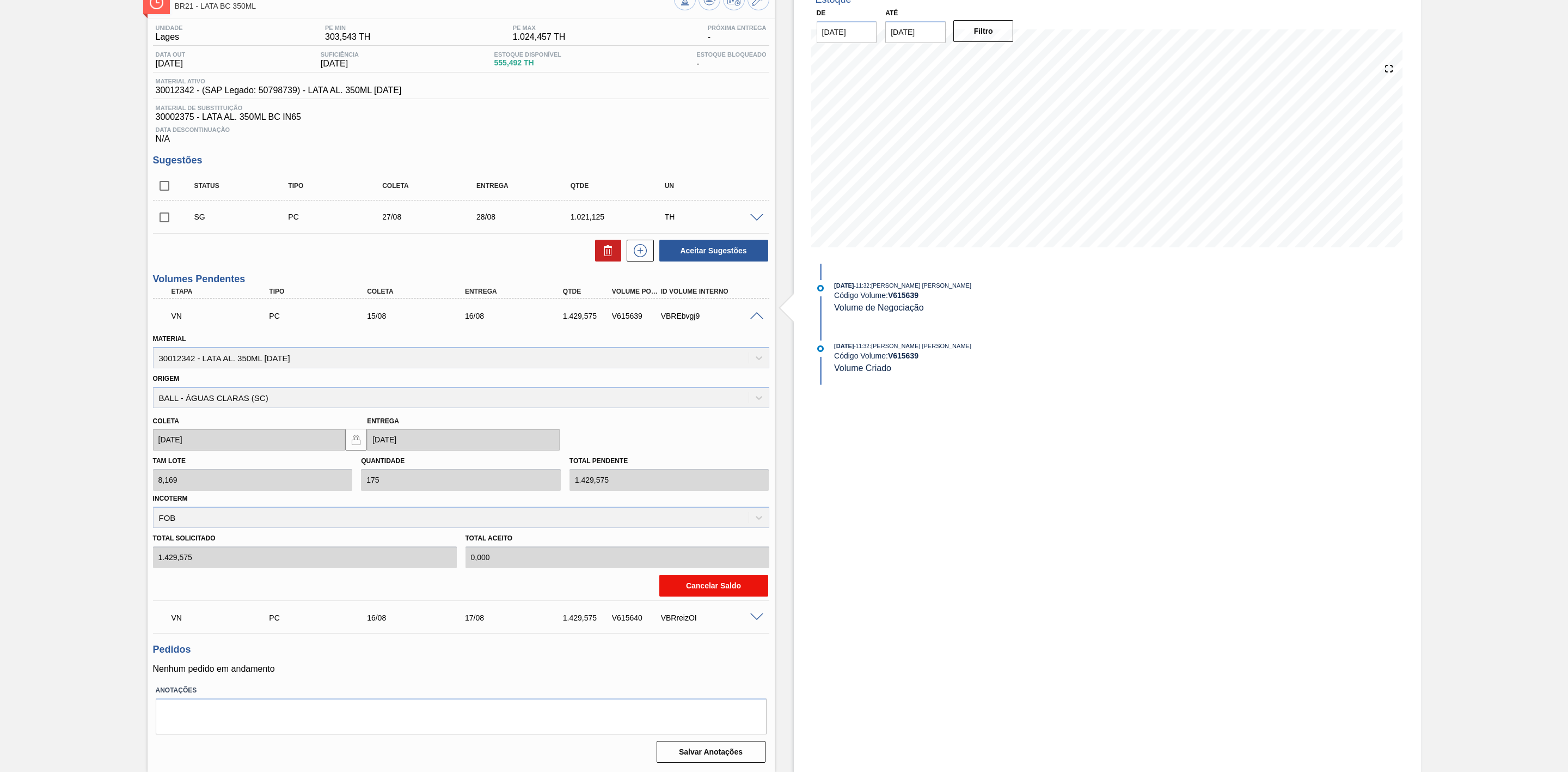
click at [685, 584] on button "Cancelar Saldo" at bounding box center [713, 585] width 109 height 22
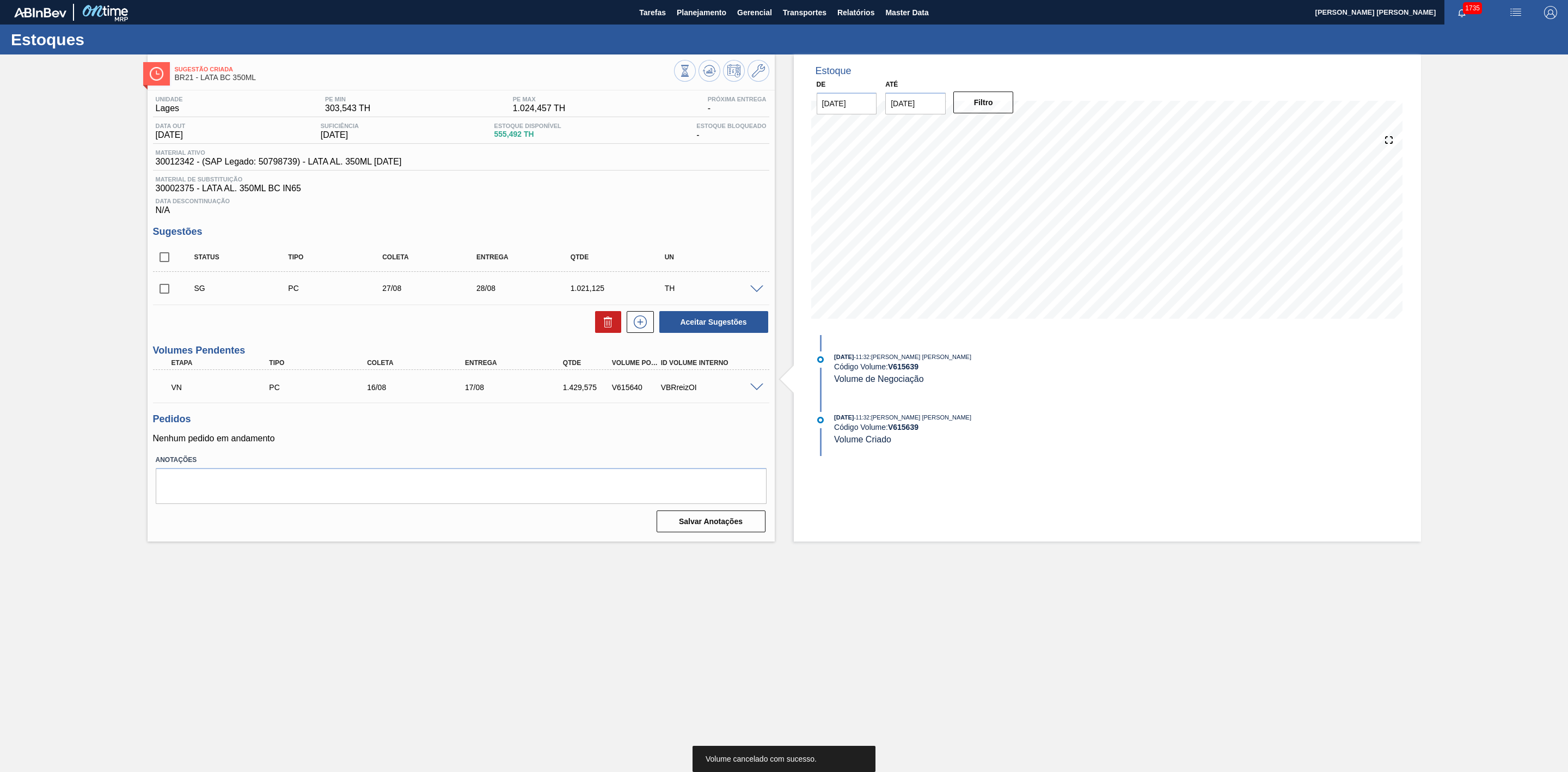
scroll to position [0, 0]
click at [755, 389] on span at bounding box center [757, 387] width 13 height 8
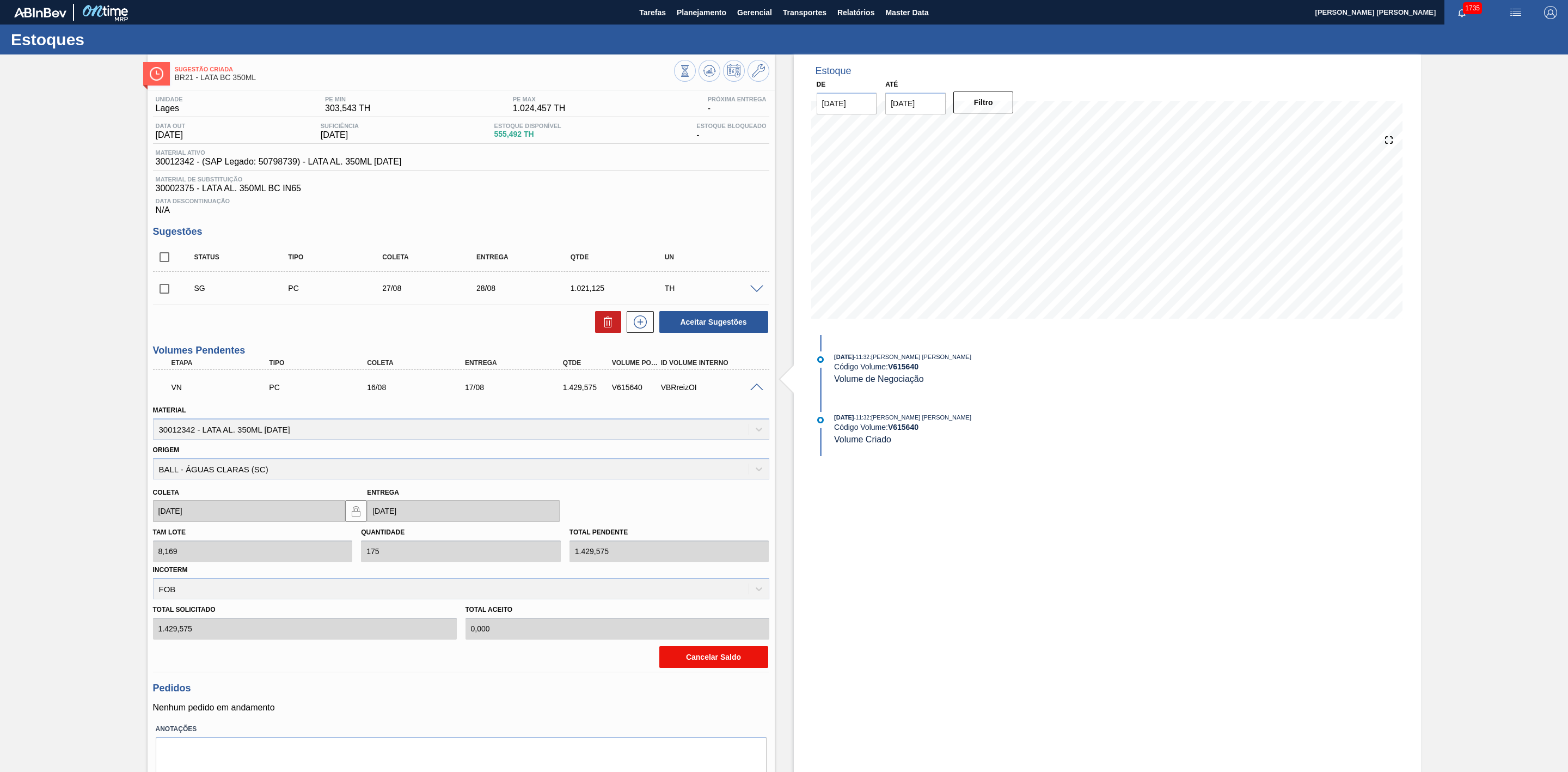
click at [670, 663] on button "Cancelar Saldo" at bounding box center [713, 657] width 109 height 22
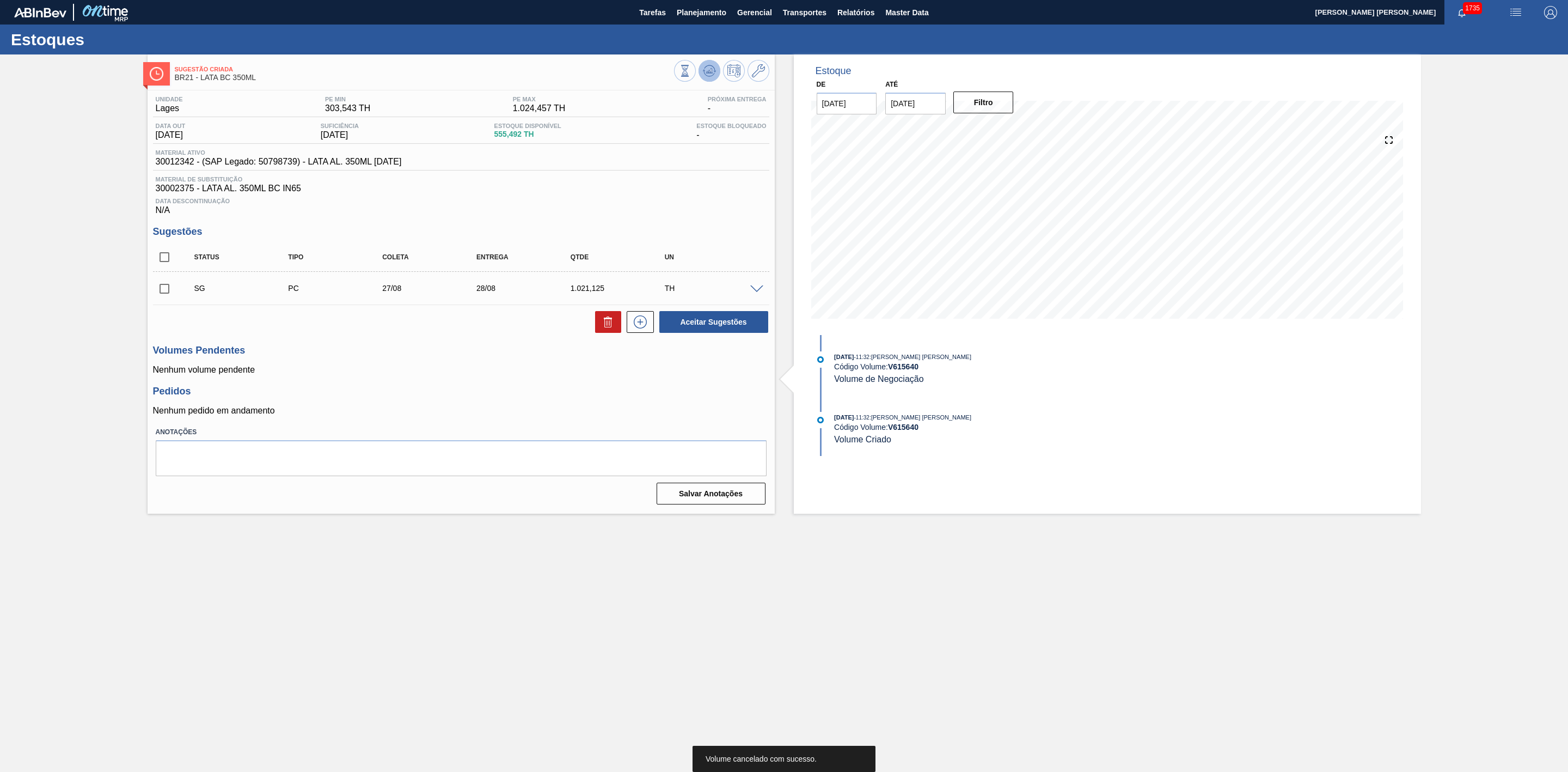
click at [691, 69] on icon at bounding box center [685, 71] width 12 height 12
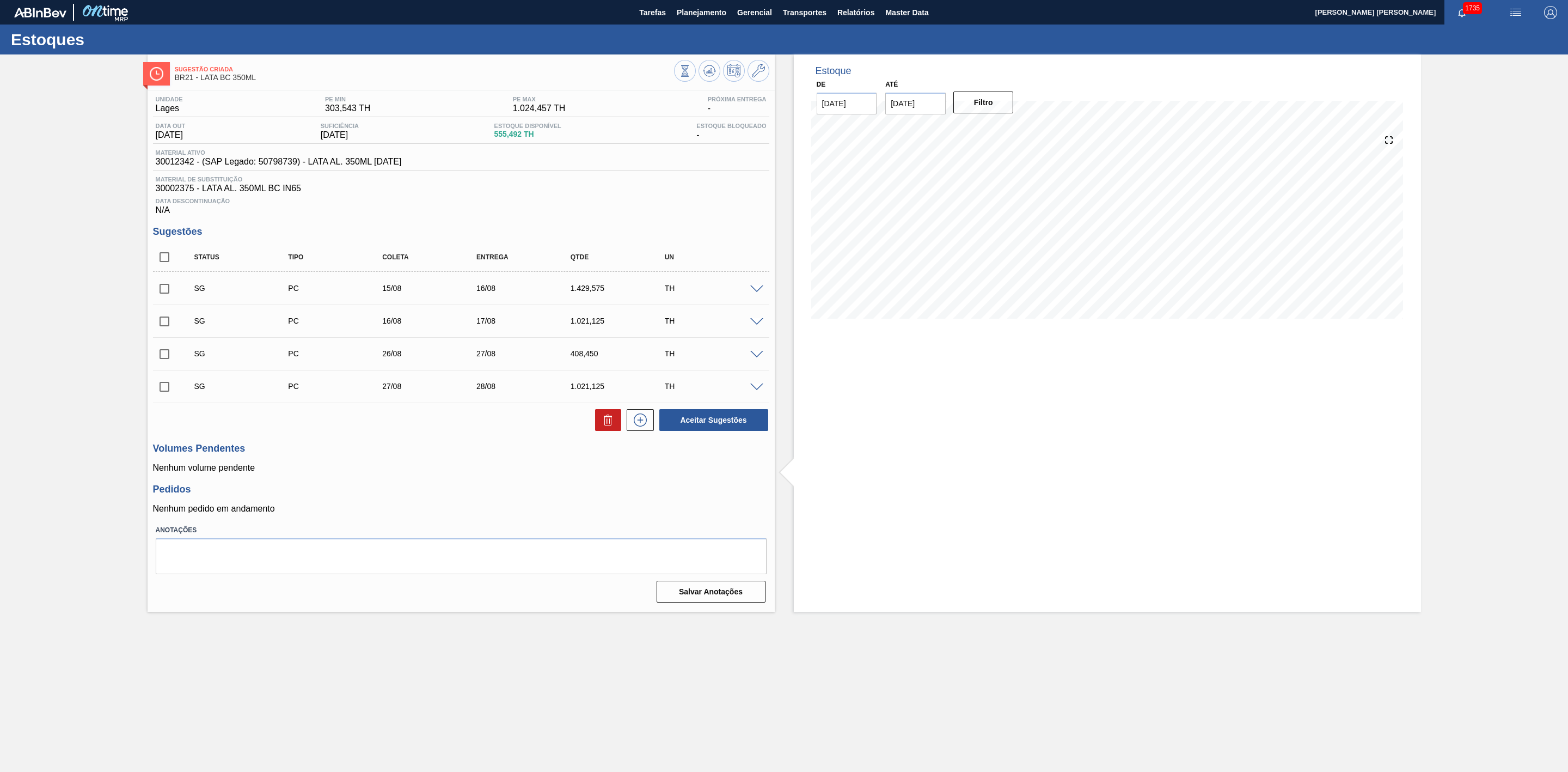
click at [758, 293] on span at bounding box center [757, 289] width 13 height 8
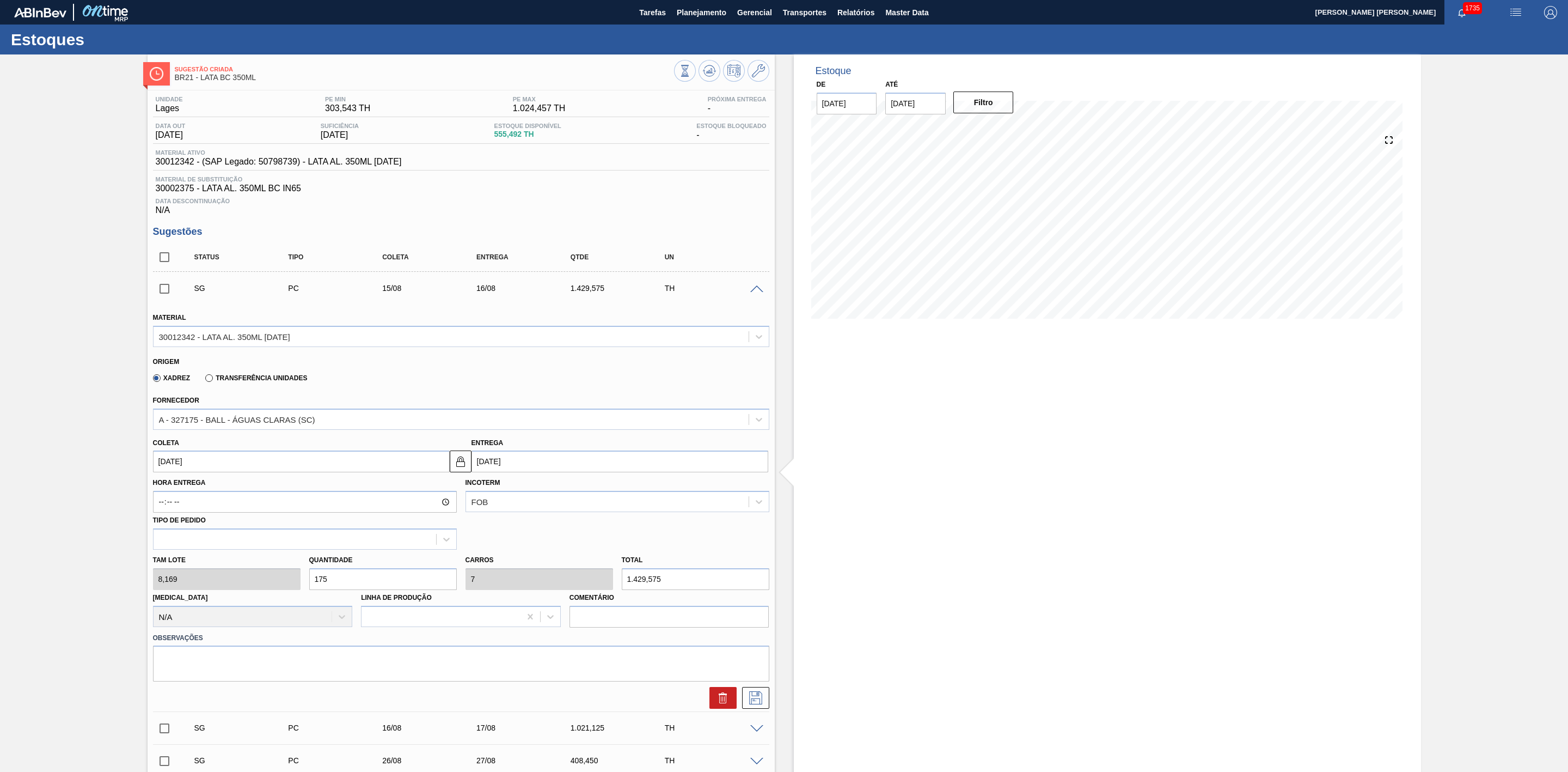
click at [360, 580] on input "175" at bounding box center [383, 579] width 148 height 22
type input "17"
type input "0,68"
type input "138,873"
type input "1"
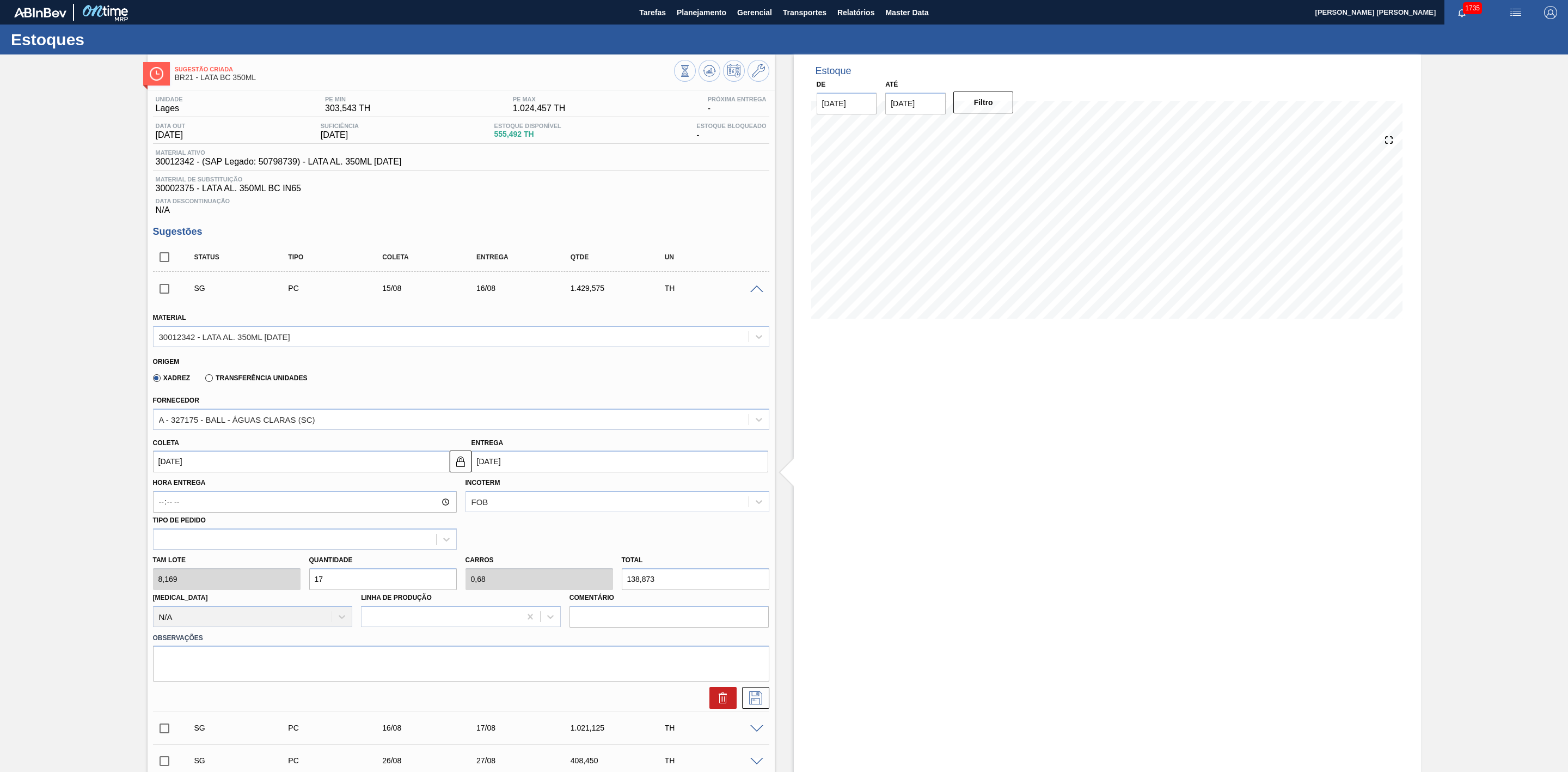
type input "0,04"
type input "8,169"
type input "15"
type input "0,6"
type input "122,535"
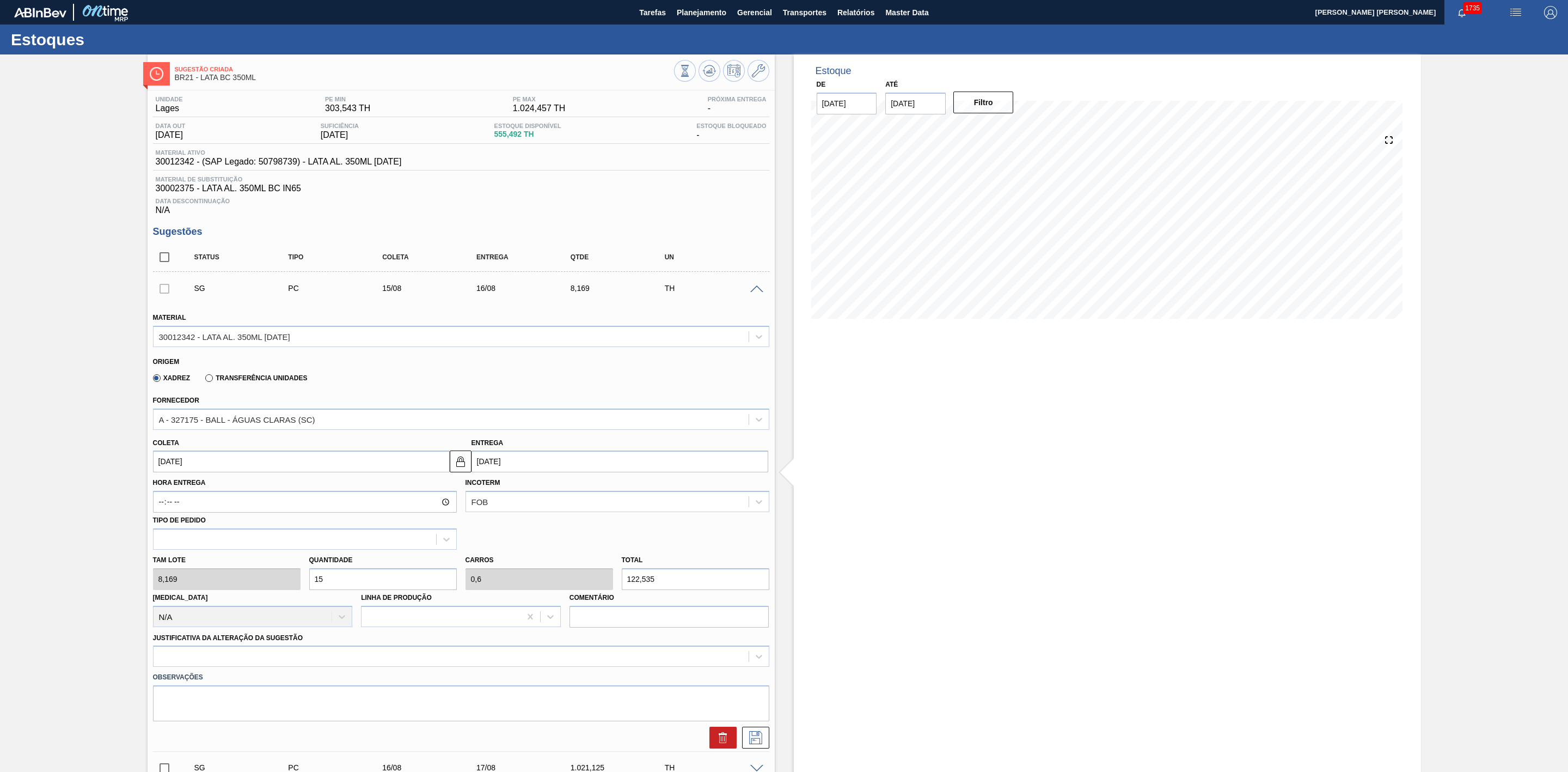
type input "150"
type input "6"
type input "1.225,35"
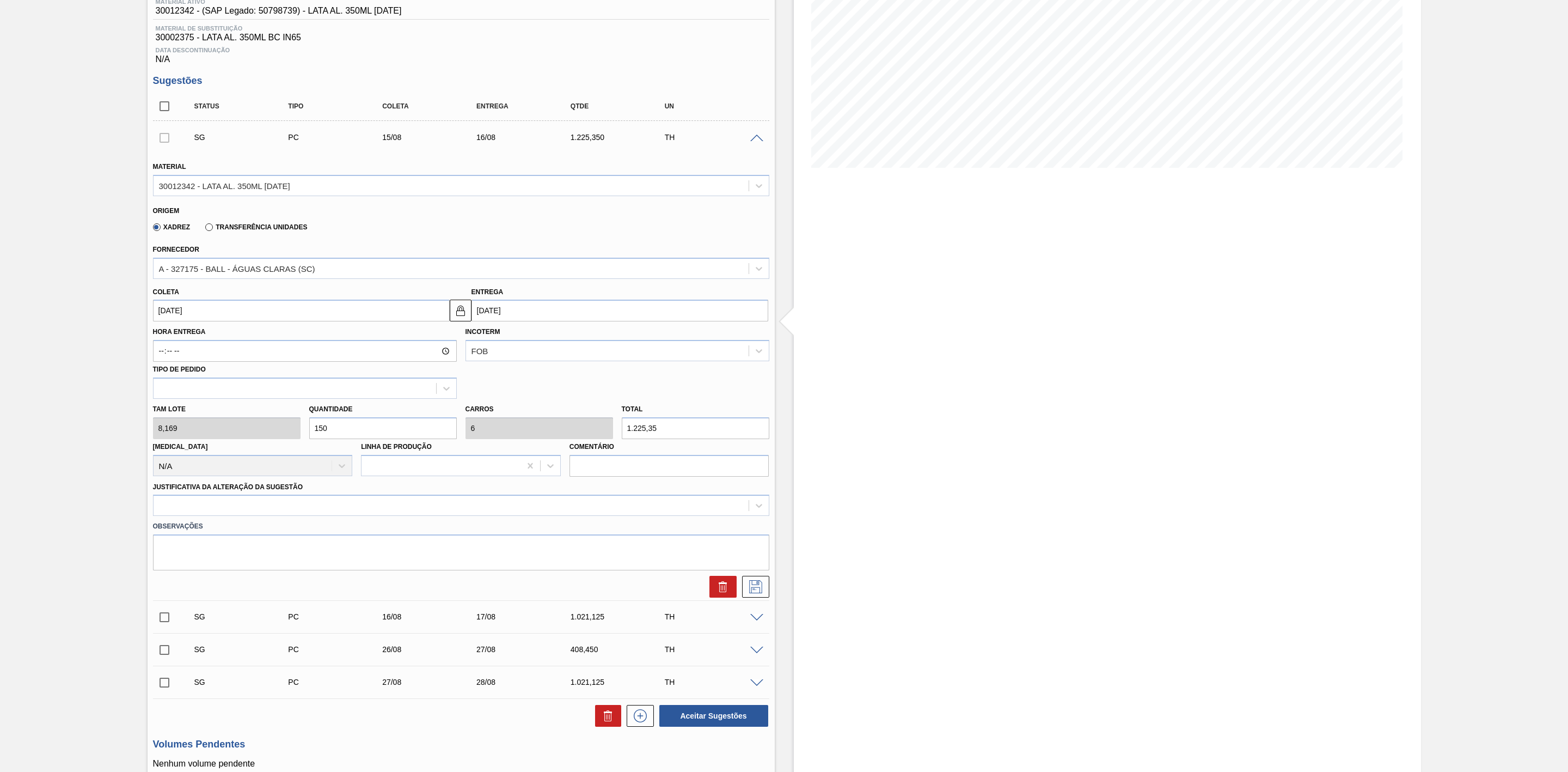
scroll to position [164, 0]
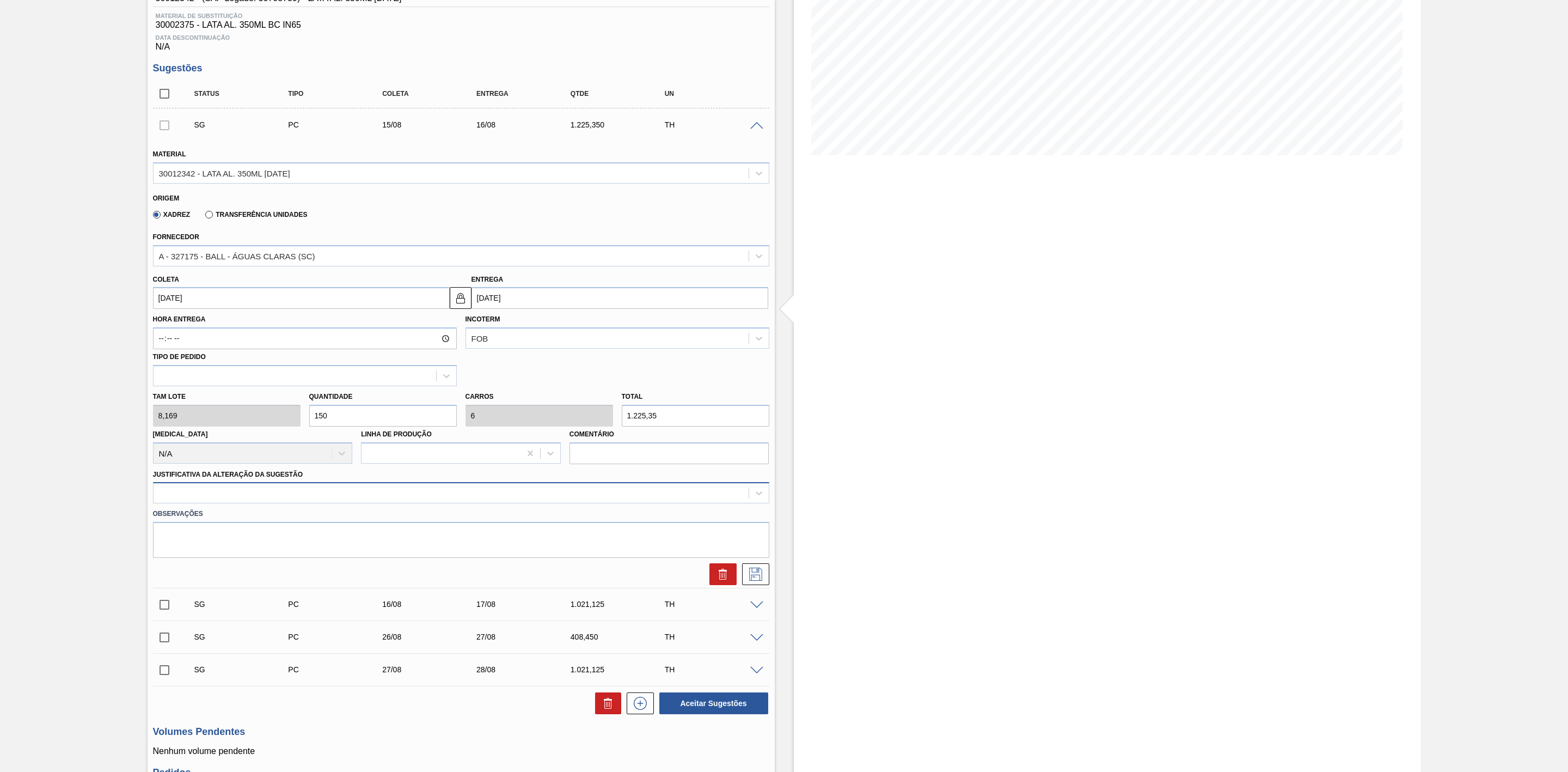
type input "150"
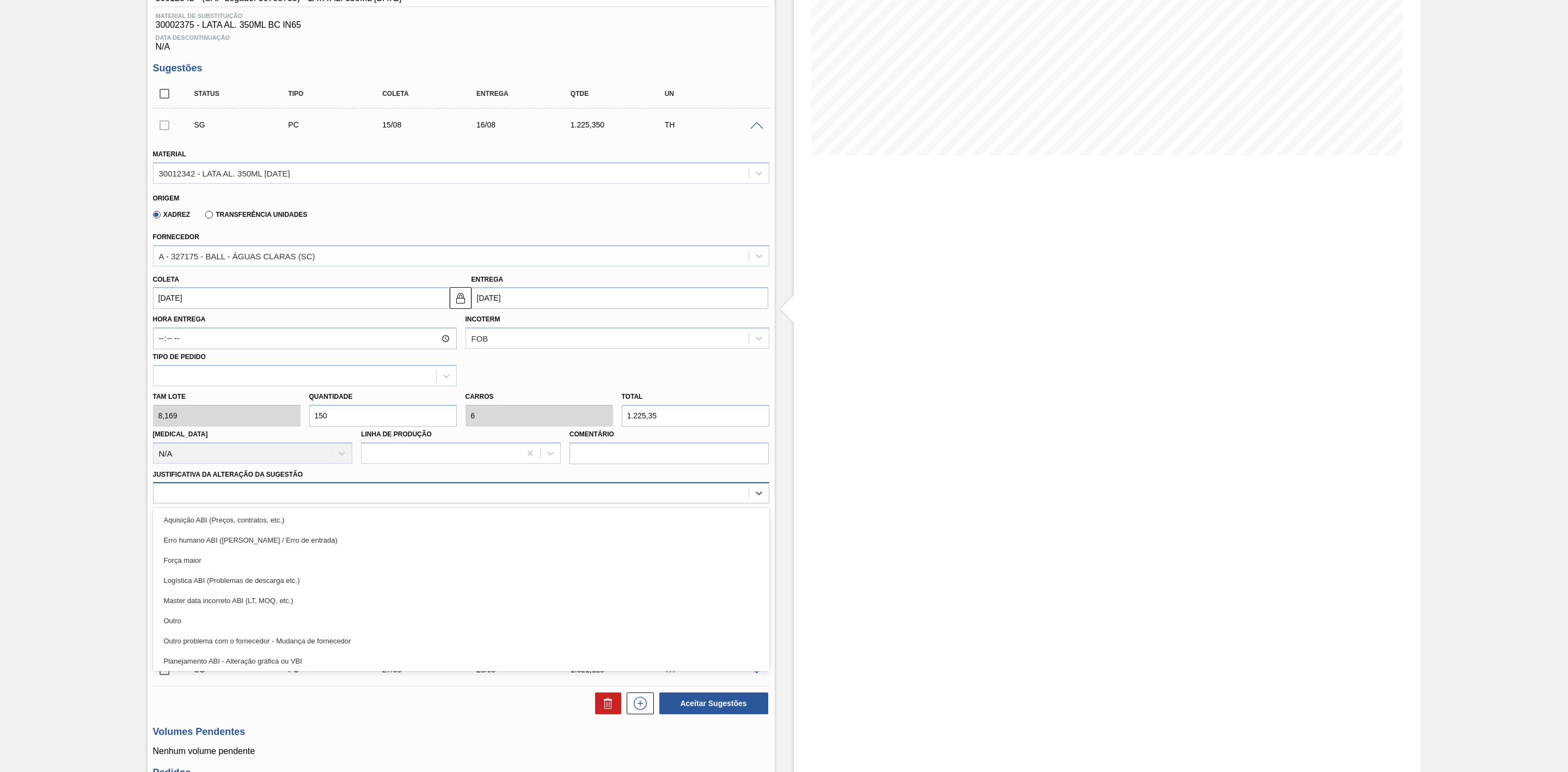
click at [280, 501] on div at bounding box center [451, 493] width 595 height 16
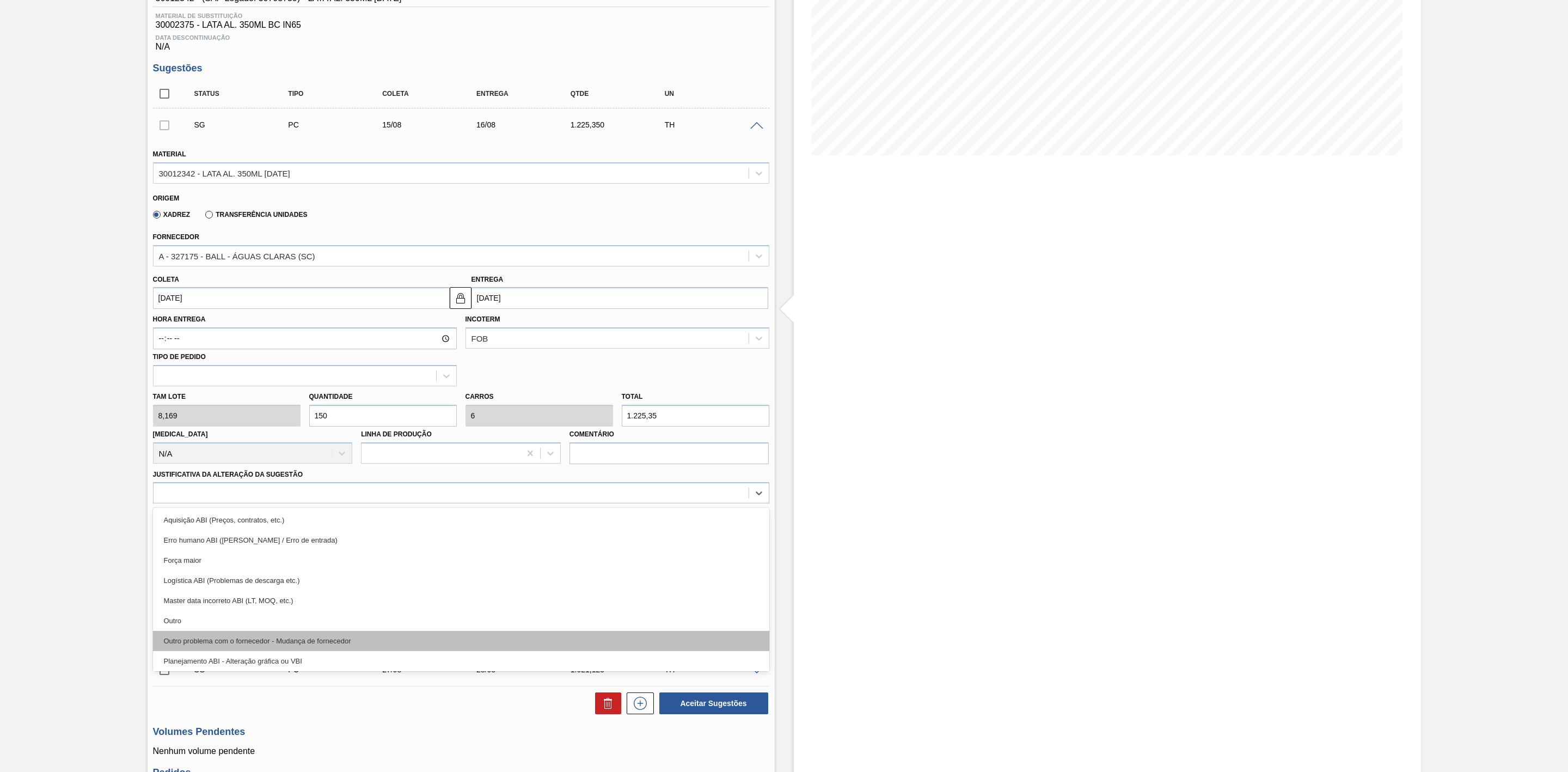
click at [330, 643] on div "Outro problema com o fornecedor - Mudança de fornecedor" at bounding box center [461, 640] width 616 height 20
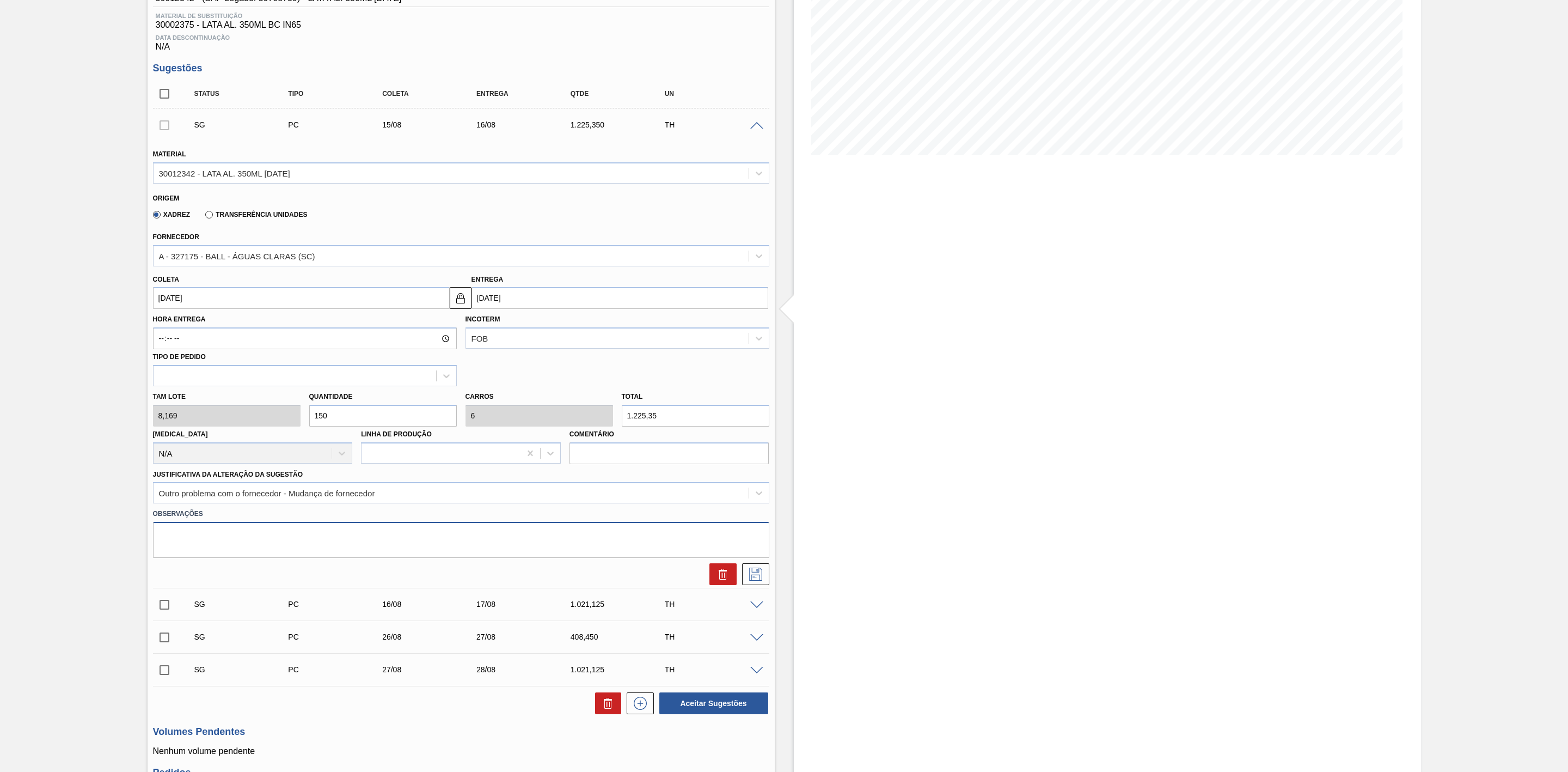
click at [311, 541] on textarea at bounding box center [461, 539] width 616 height 36
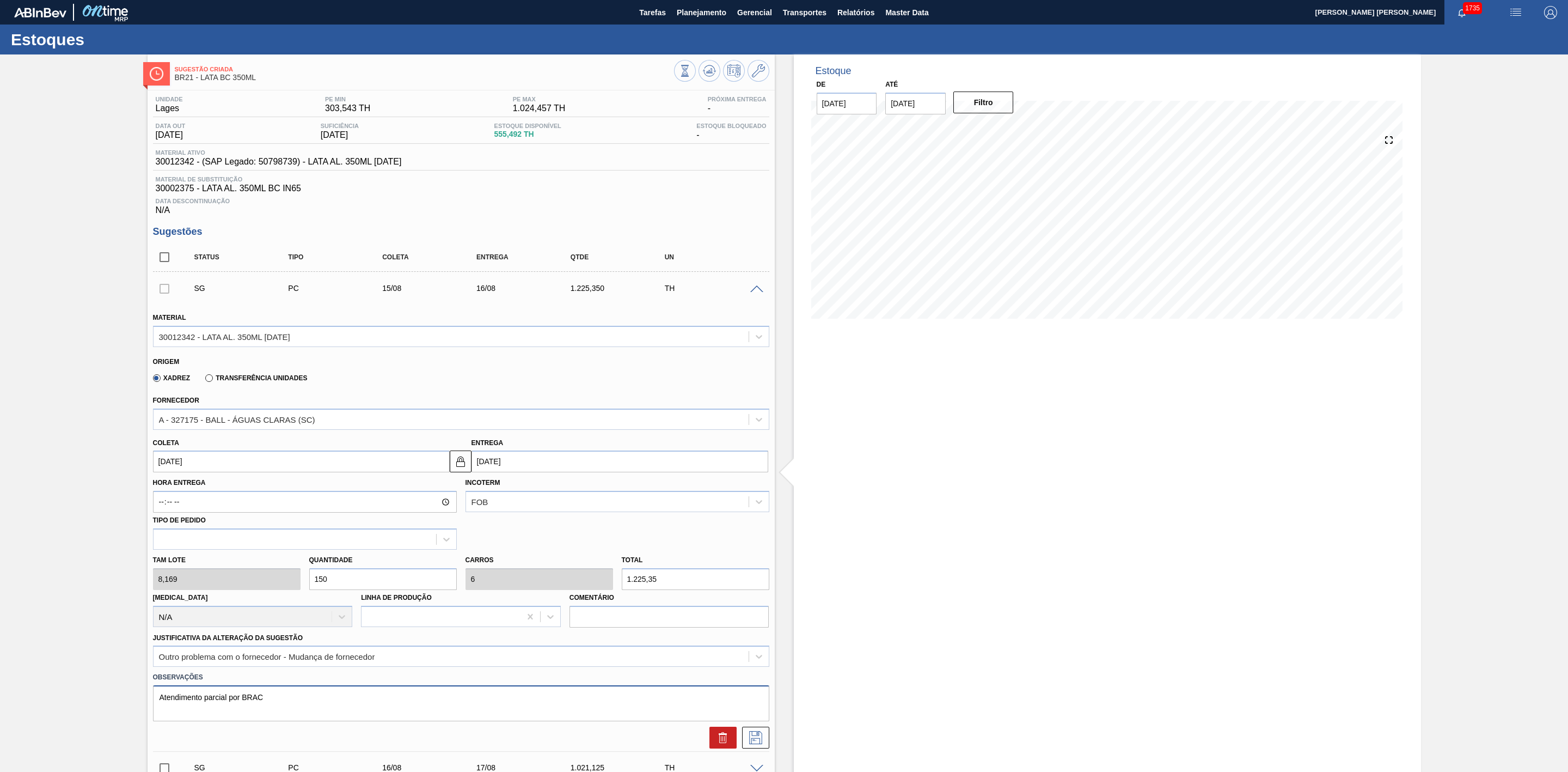
scroll to position [81, 0]
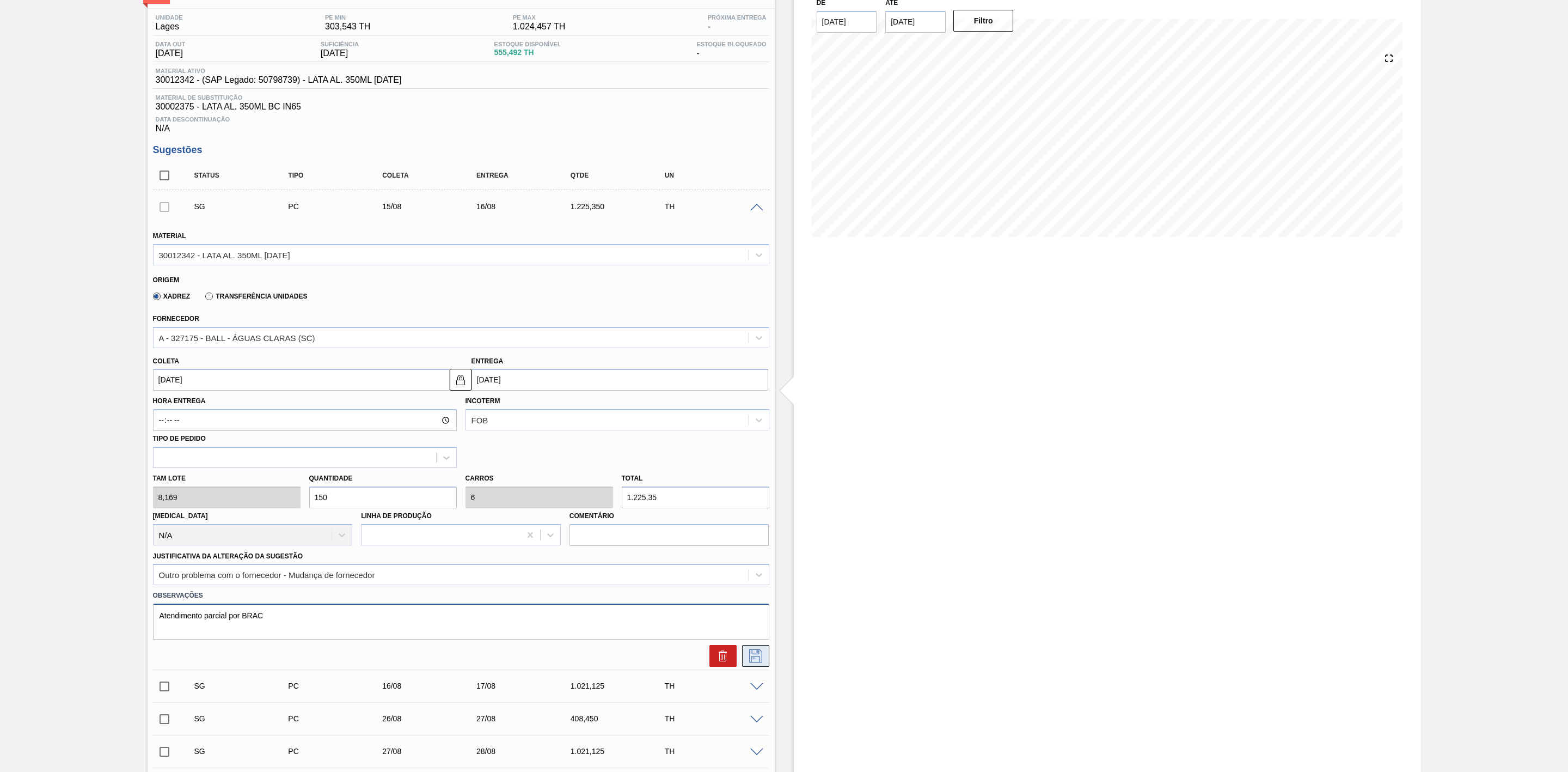
type textarea "Atendimento parcial por BRAC"
click at [757, 662] on icon at bounding box center [756, 655] width 18 height 13
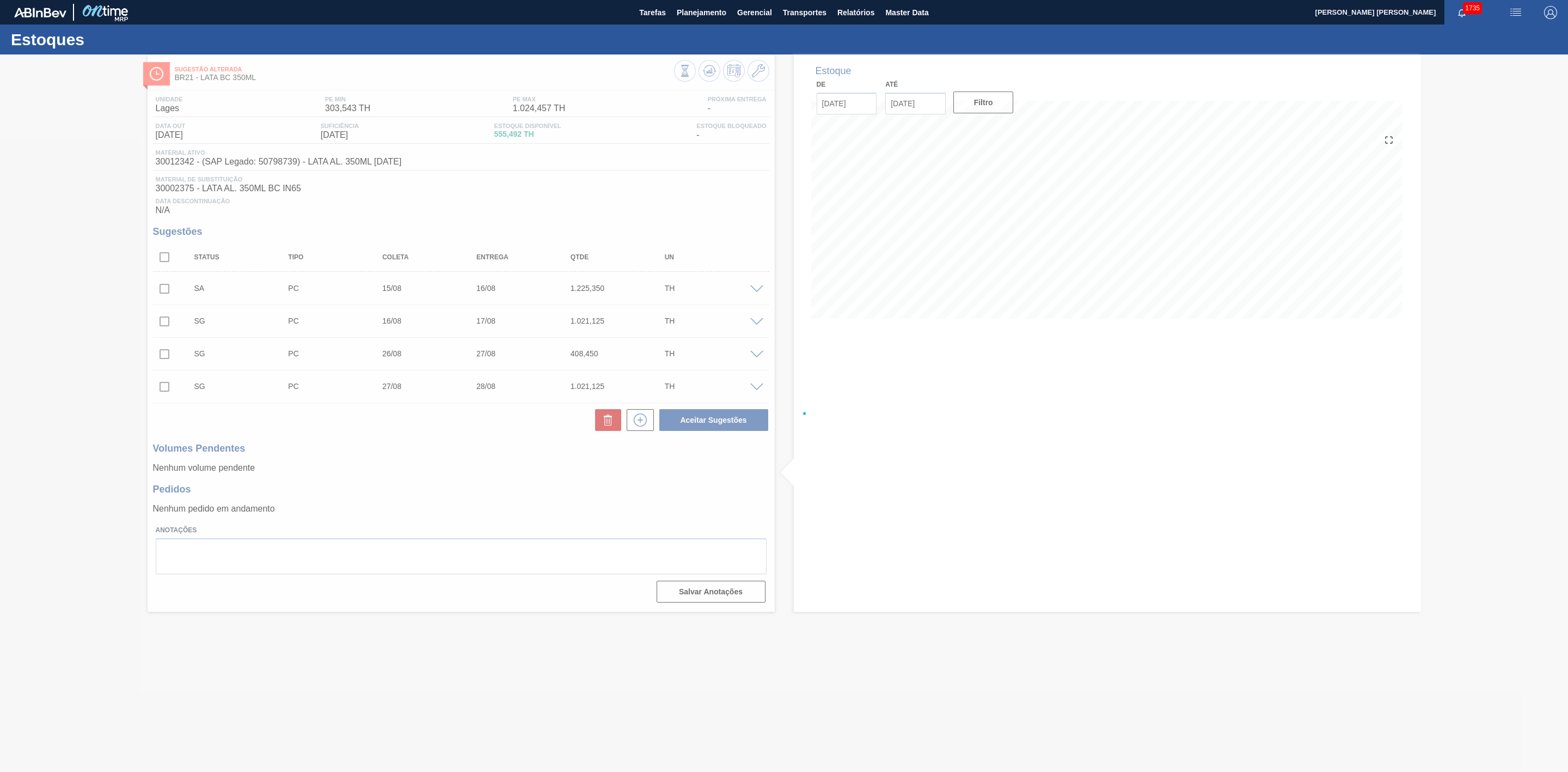
scroll to position [0, 0]
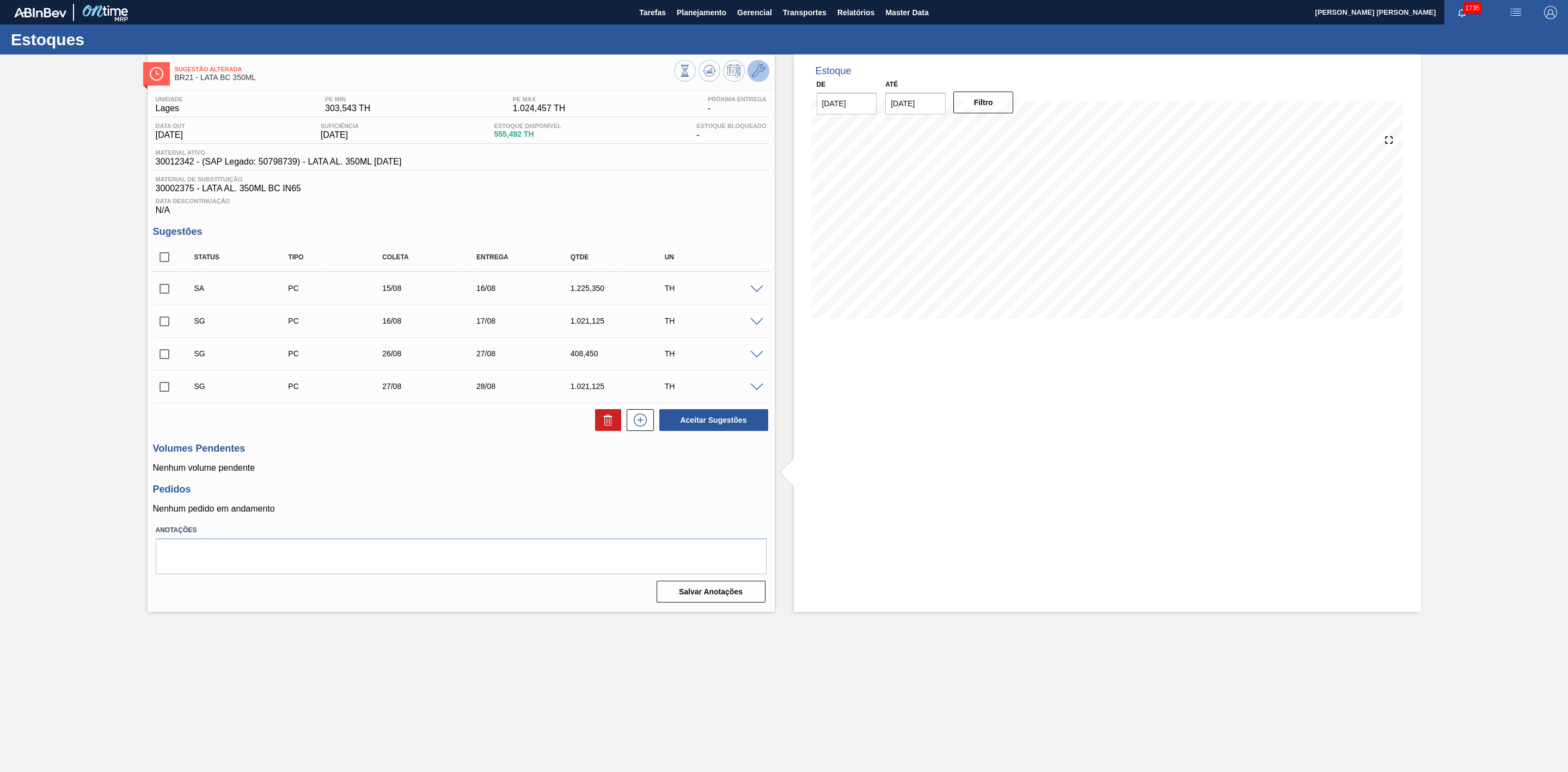
click at [761, 80] on button at bounding box center [758, 71] width 22 height 22
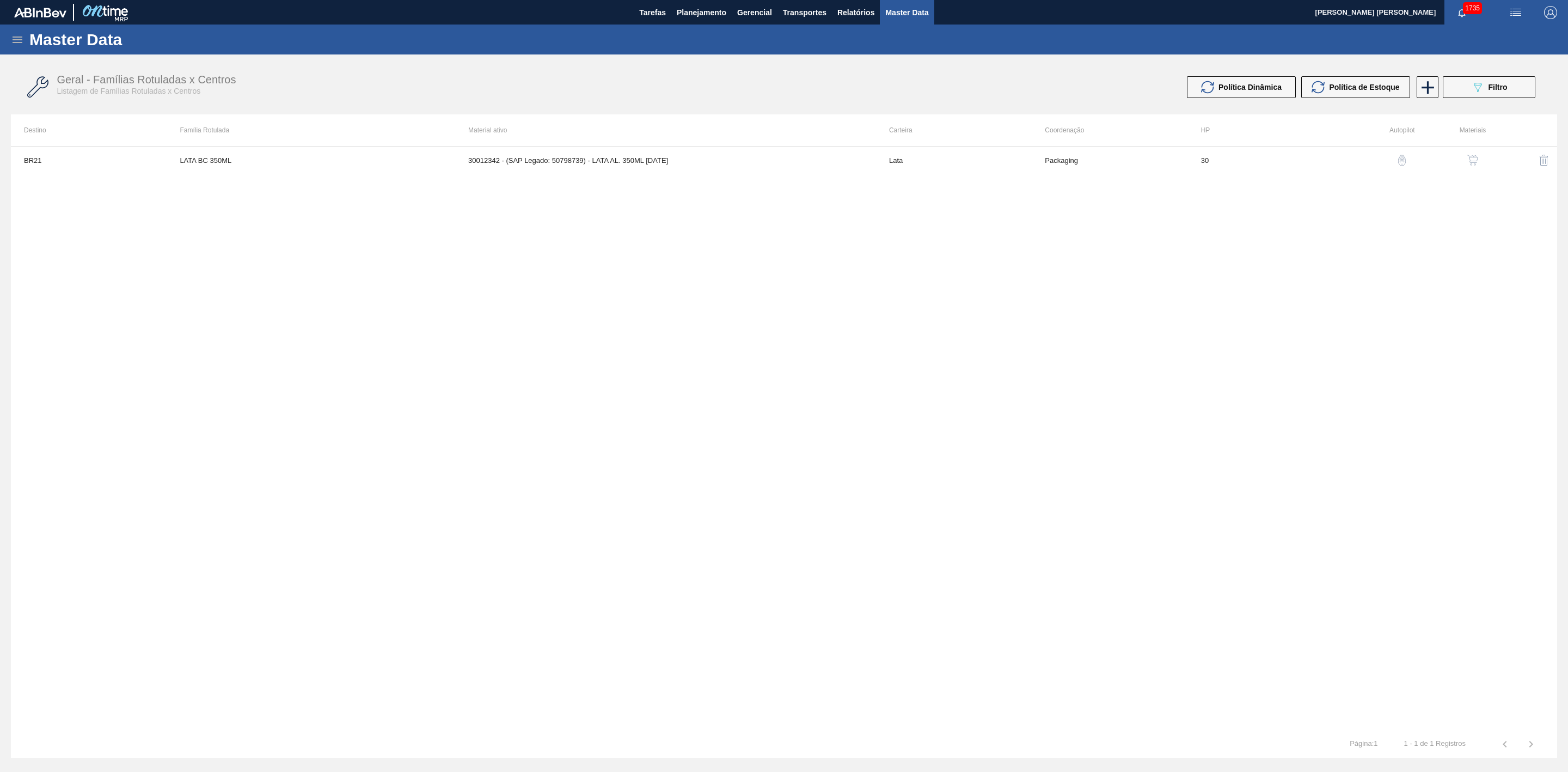
click at [1467, 158] on img "button" at bounding box center [1473, 160] width 11 height 11
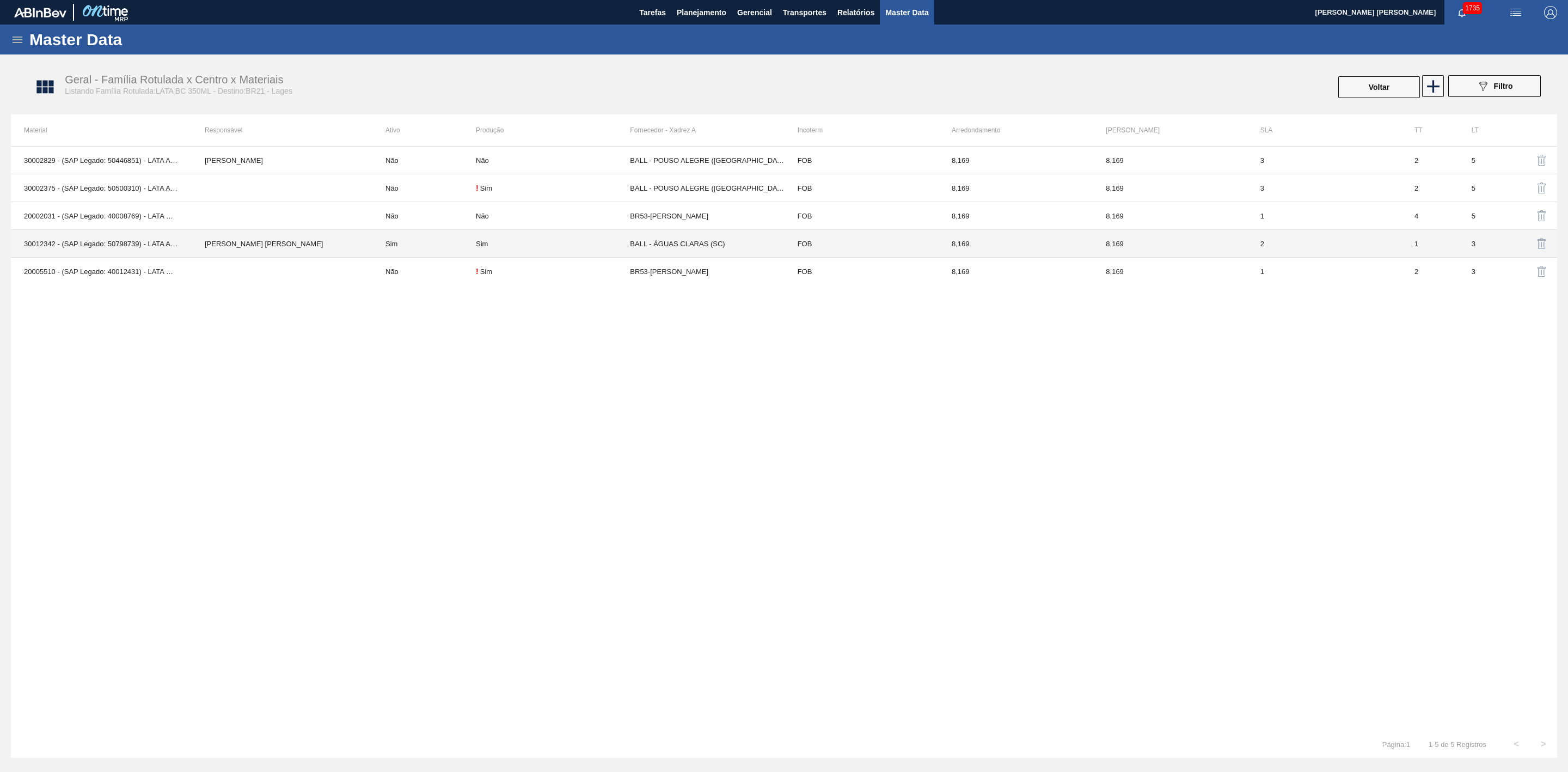
click at [428, 247] on td "Sim" at bounding box center [423, 243] width 103 height 27
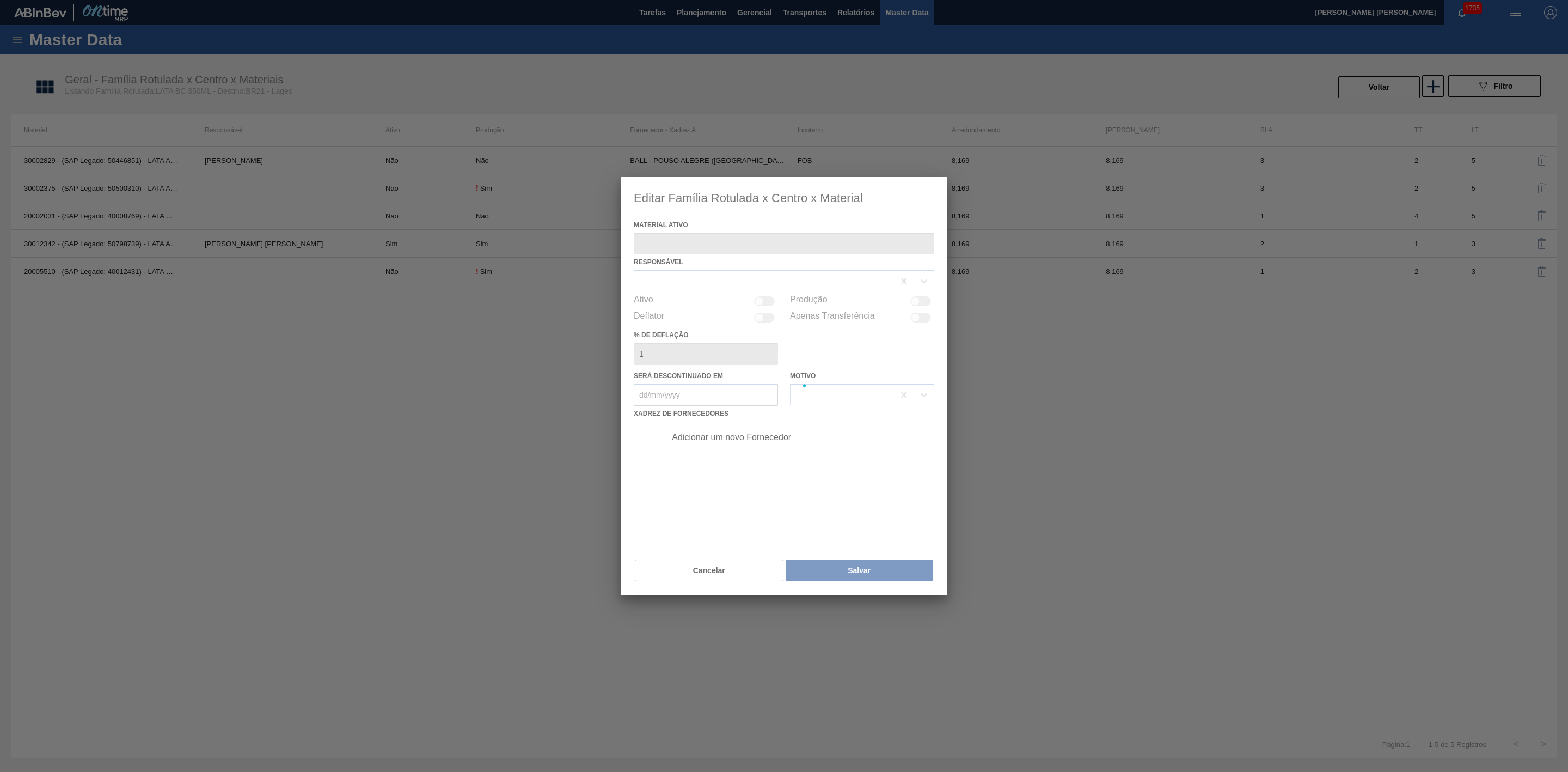
type ativo "30012342 - (SAP Legado: 50798739) - LATA AL. 350ML BC 429"
checkbox input "true"
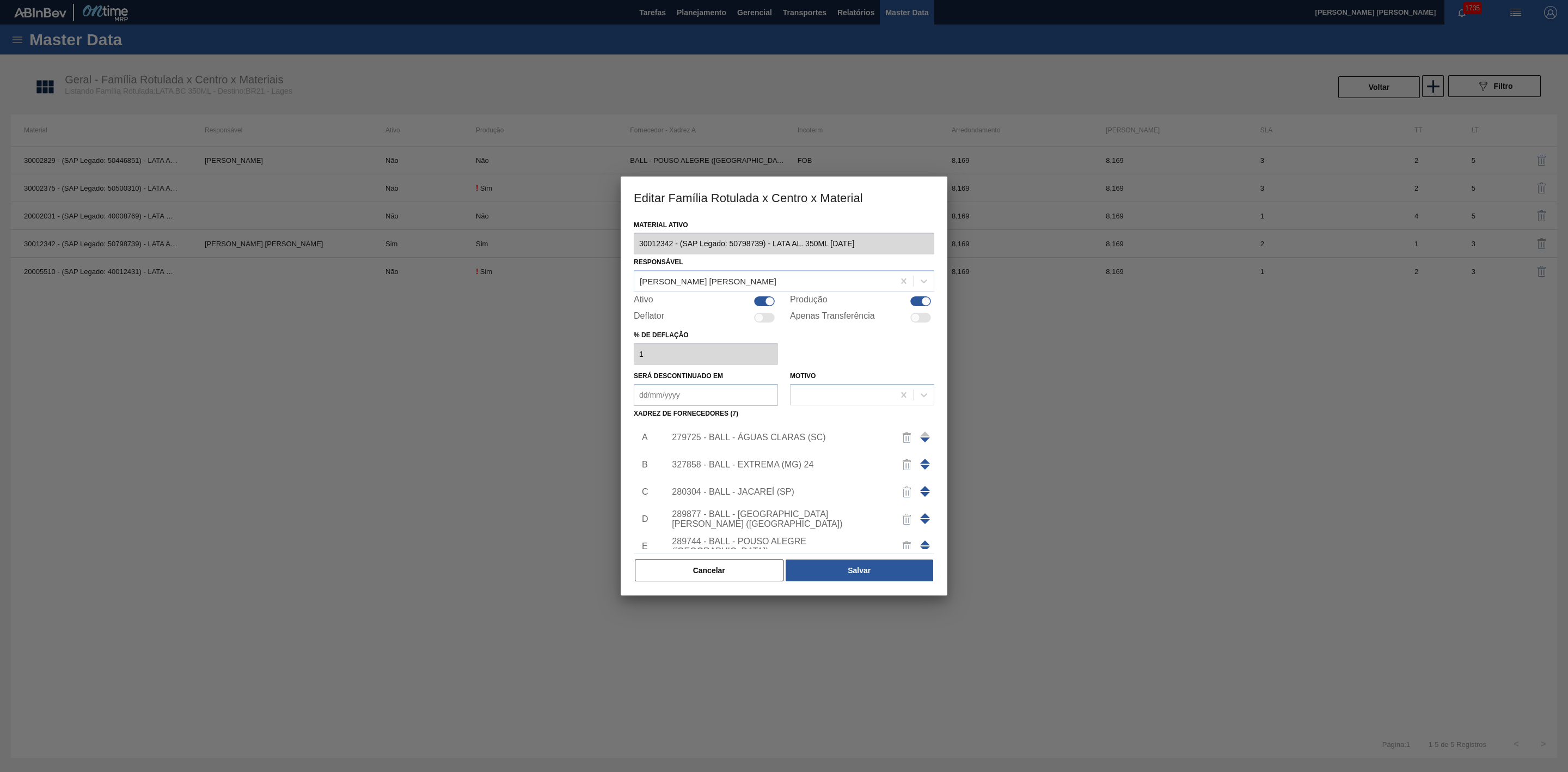
click at [786, 435] on div "279725 - BALL - ÁGUAS CLARAS (SC)" at bounding box center [779, 437] width 214 height 10
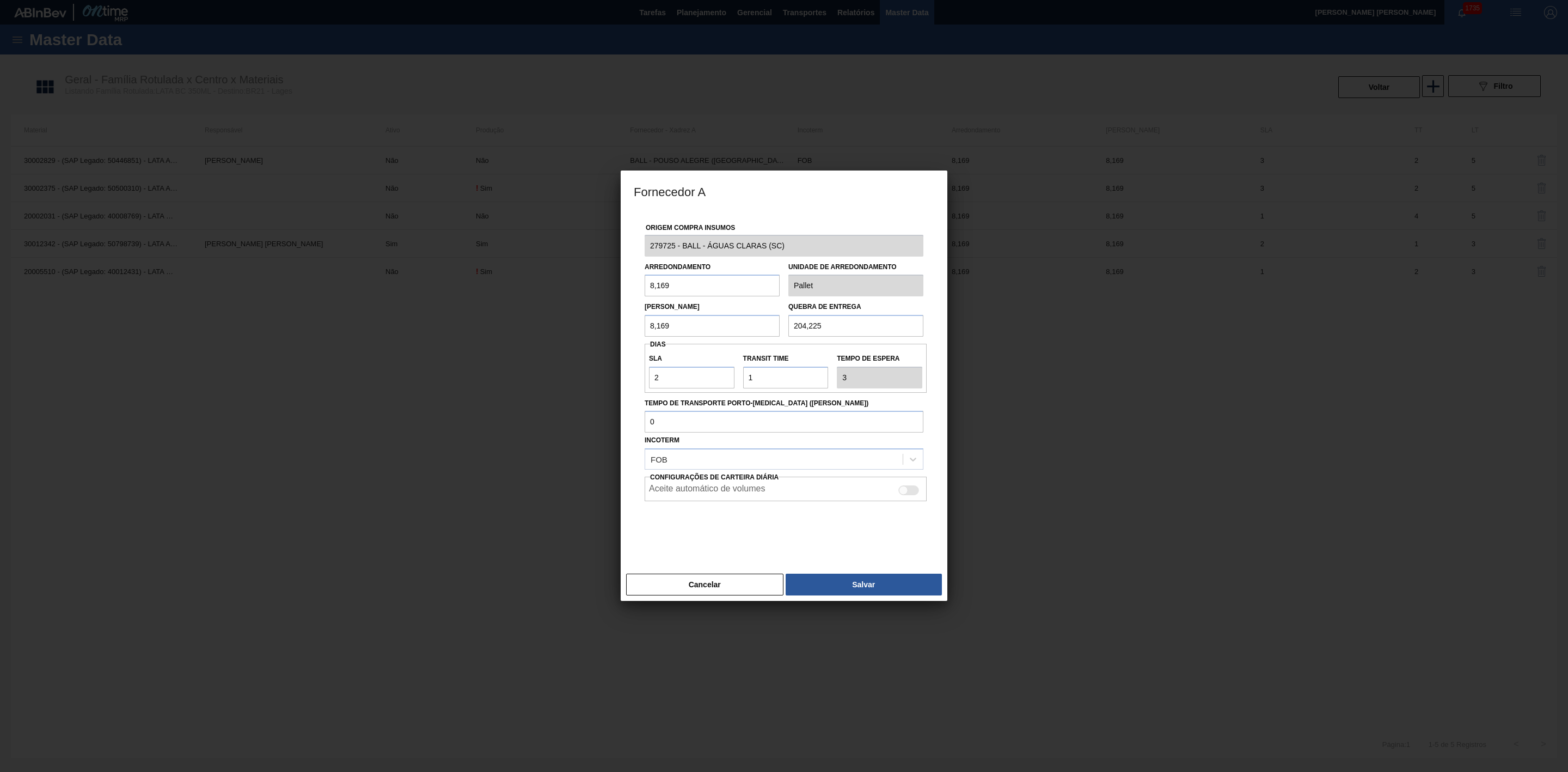
click at [910, 490] on div at bounding box center [909, 490] width 20 height 10
checkbox input "true"
click at [881, 585] on button "Salvar" at bounding box center [864, 585] width 156 height 22
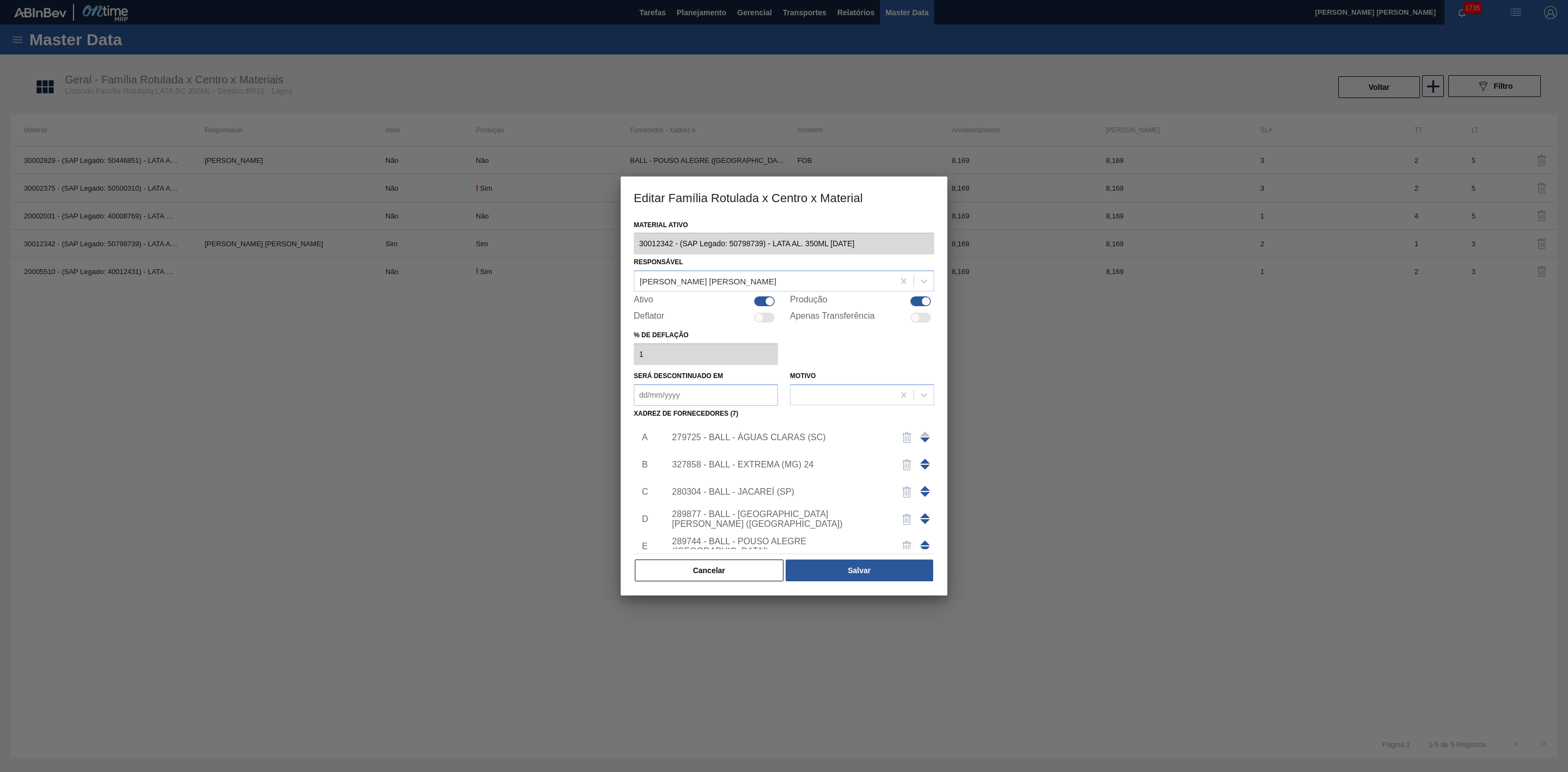
click at [781, 520] on div "289877 - BALL - TRÊS RIOS (RJ)" at bounding box center [779, 519] width 214 height 19
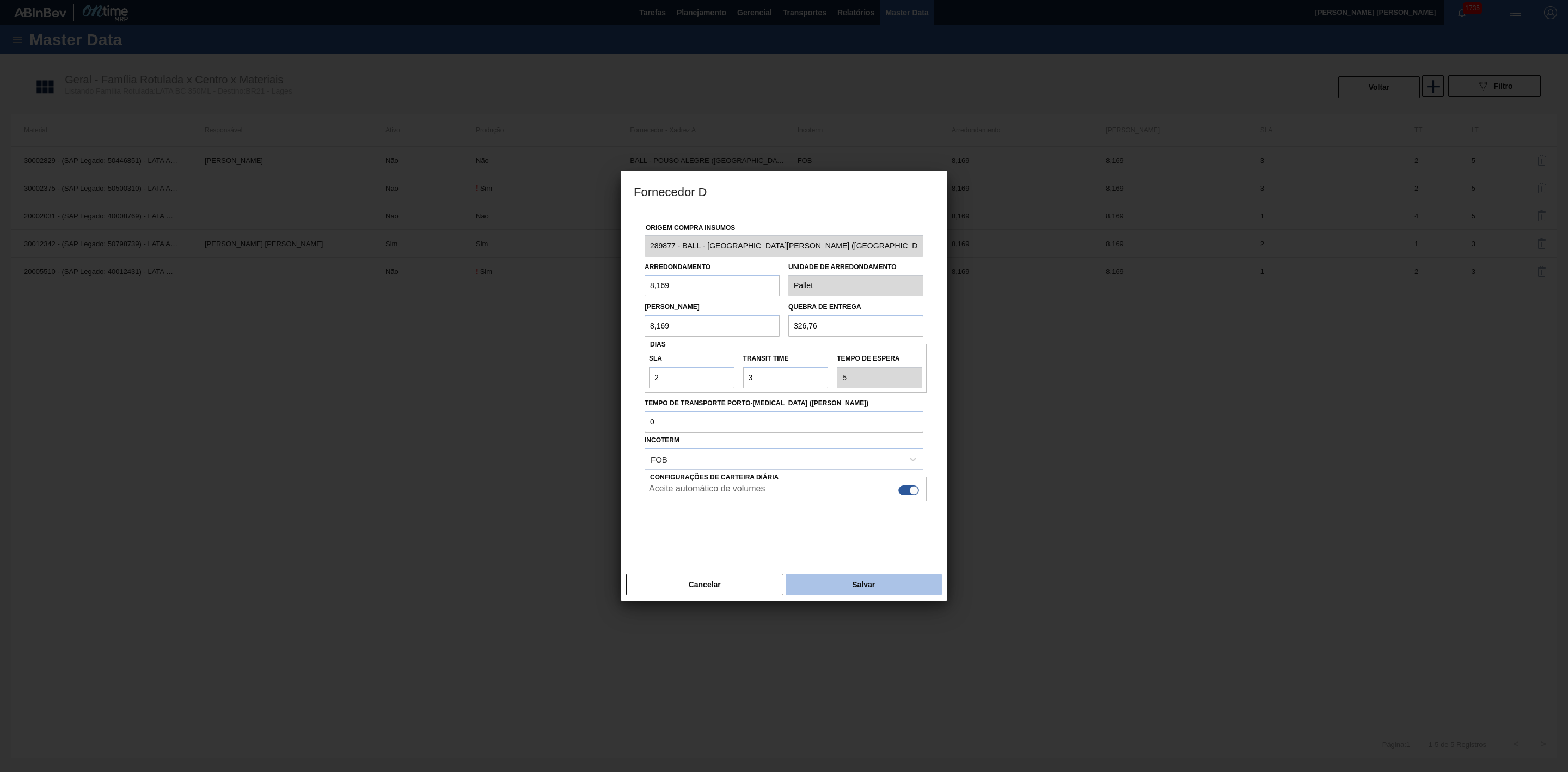
click at [879, 584] on button "Salvar" at bounding box center [864, 585] width 156 height 22
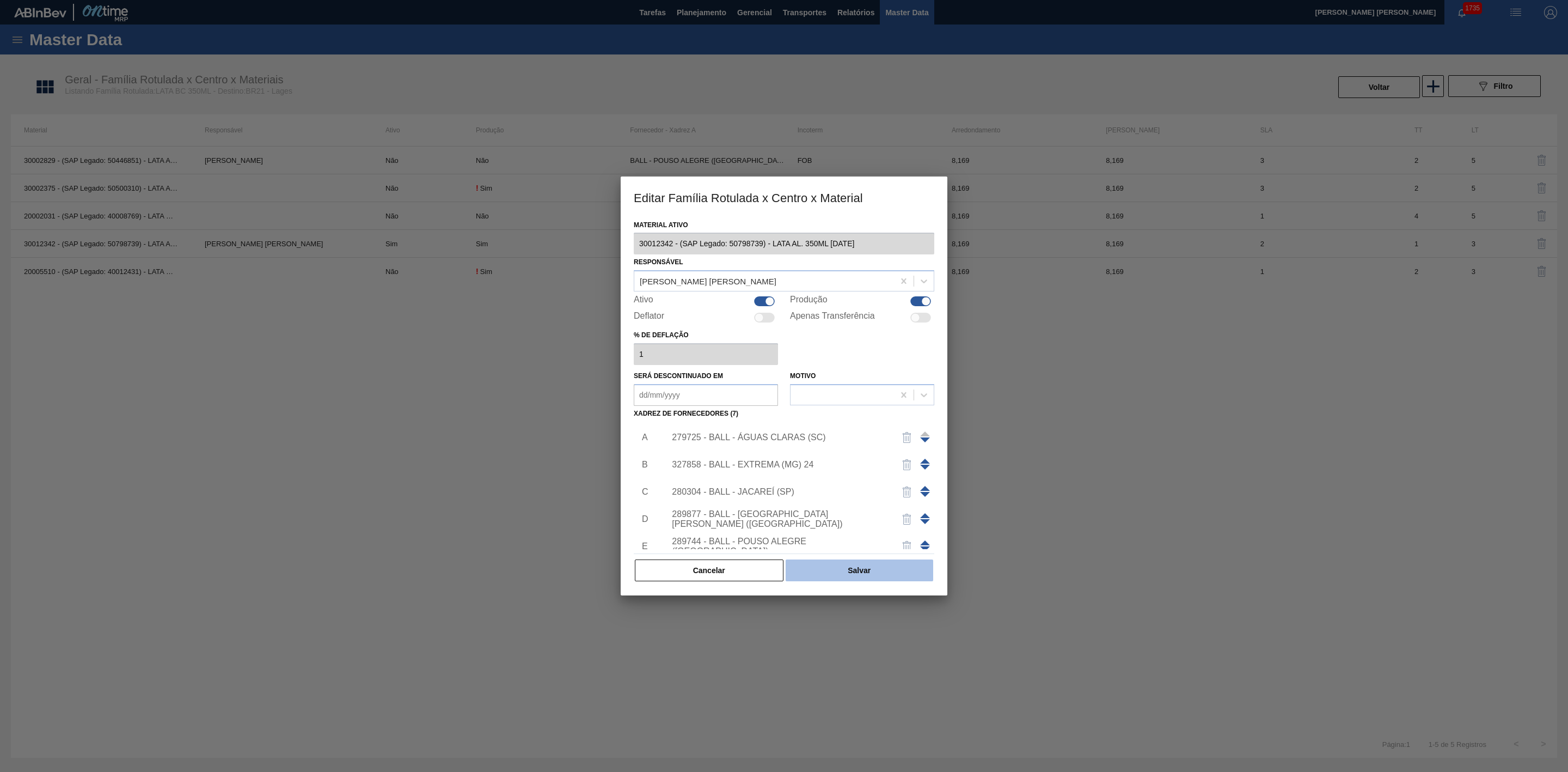
click at [853, 569] on button "Salvar" at bounding box center [859, 570] width 148 height 22
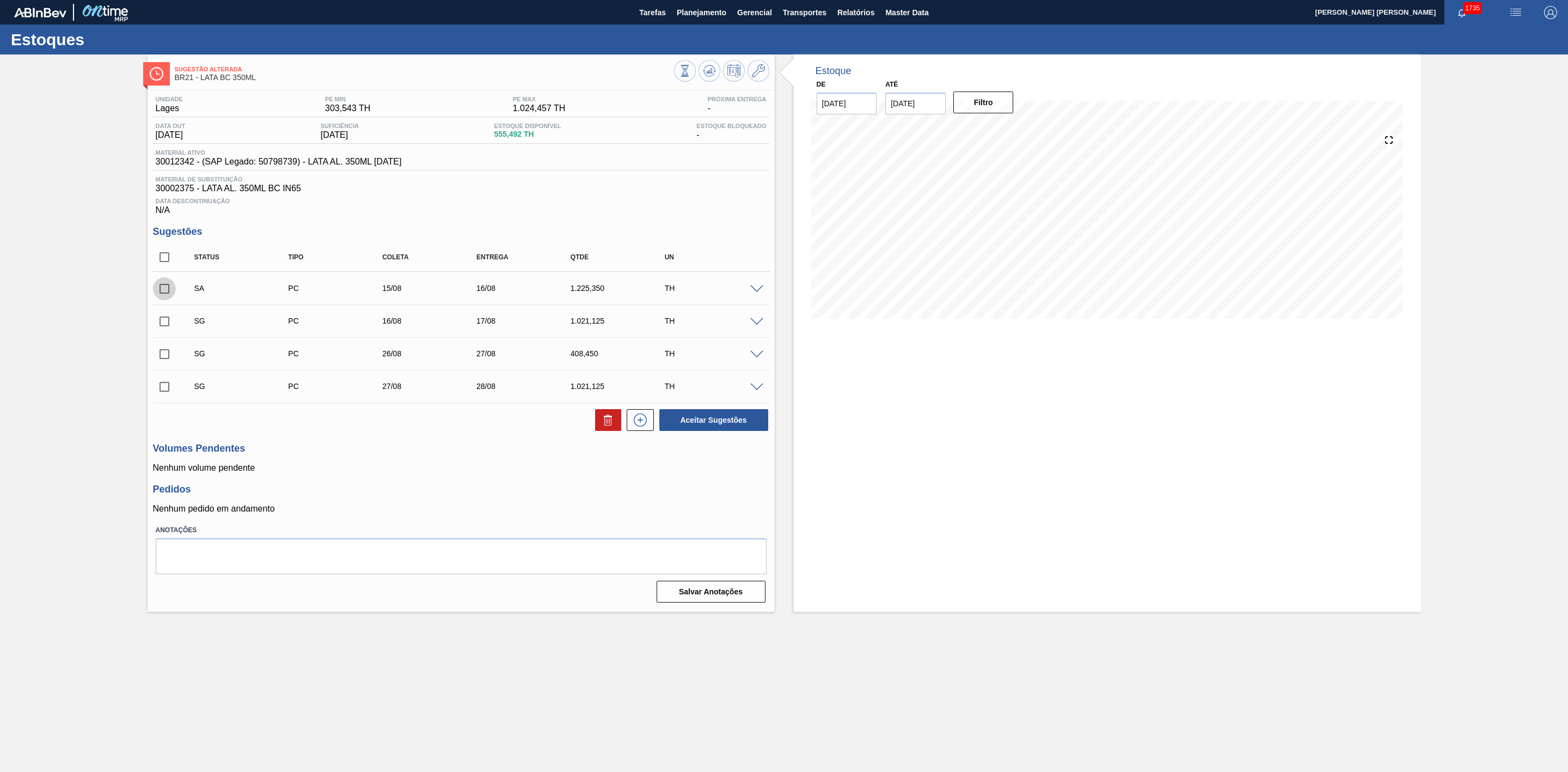
click at [164, 292] on input "checkbox" at bounding box center [164, 289] width 23 height 23
click at [727, 430] on button "Aceitar Sugestões" at bounding box center [713, 420] width 109 height 22
checkbox input "false"
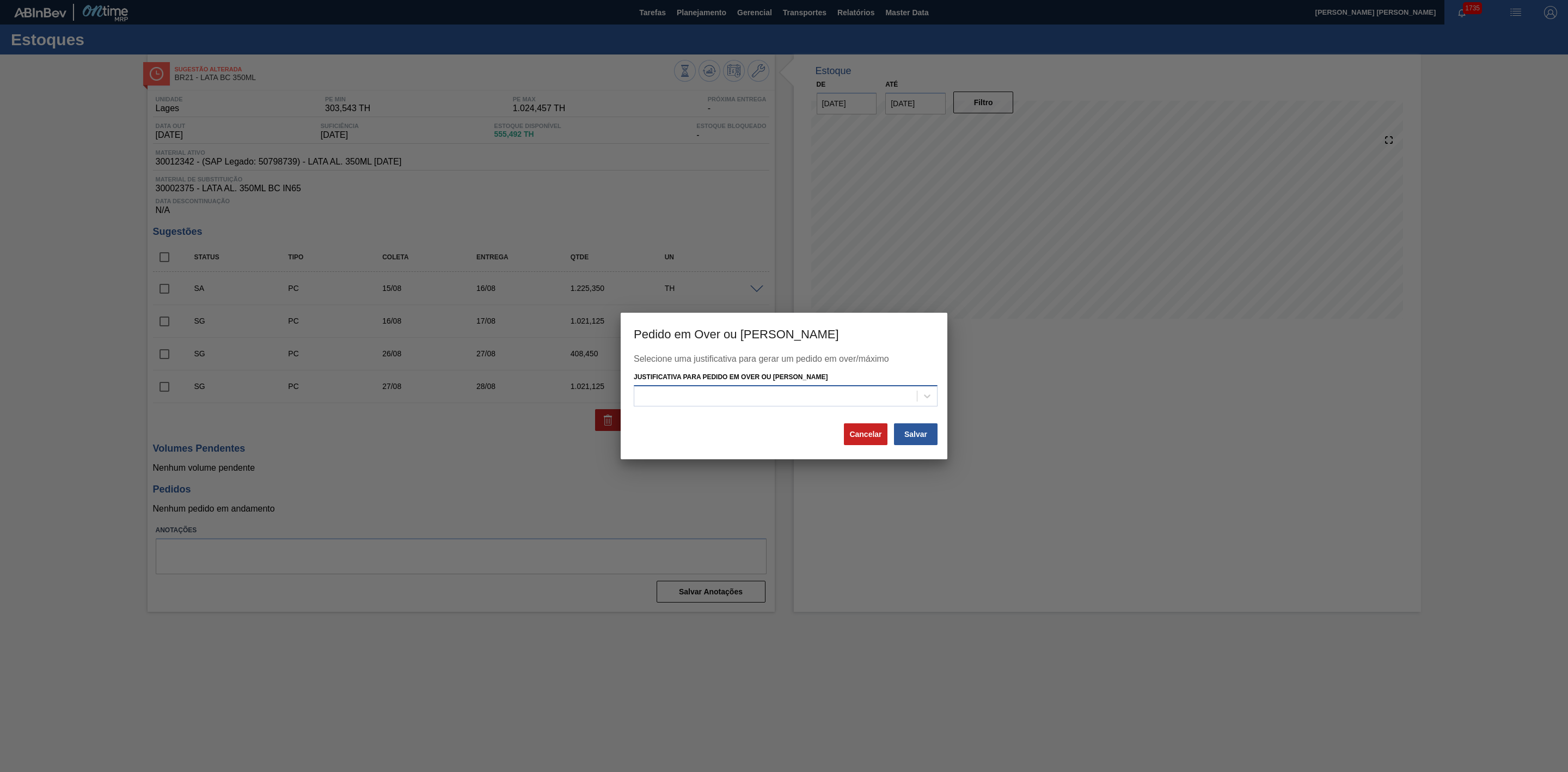
click at [747, 400] on div at bounding box center [776, 396] width 283 height 16
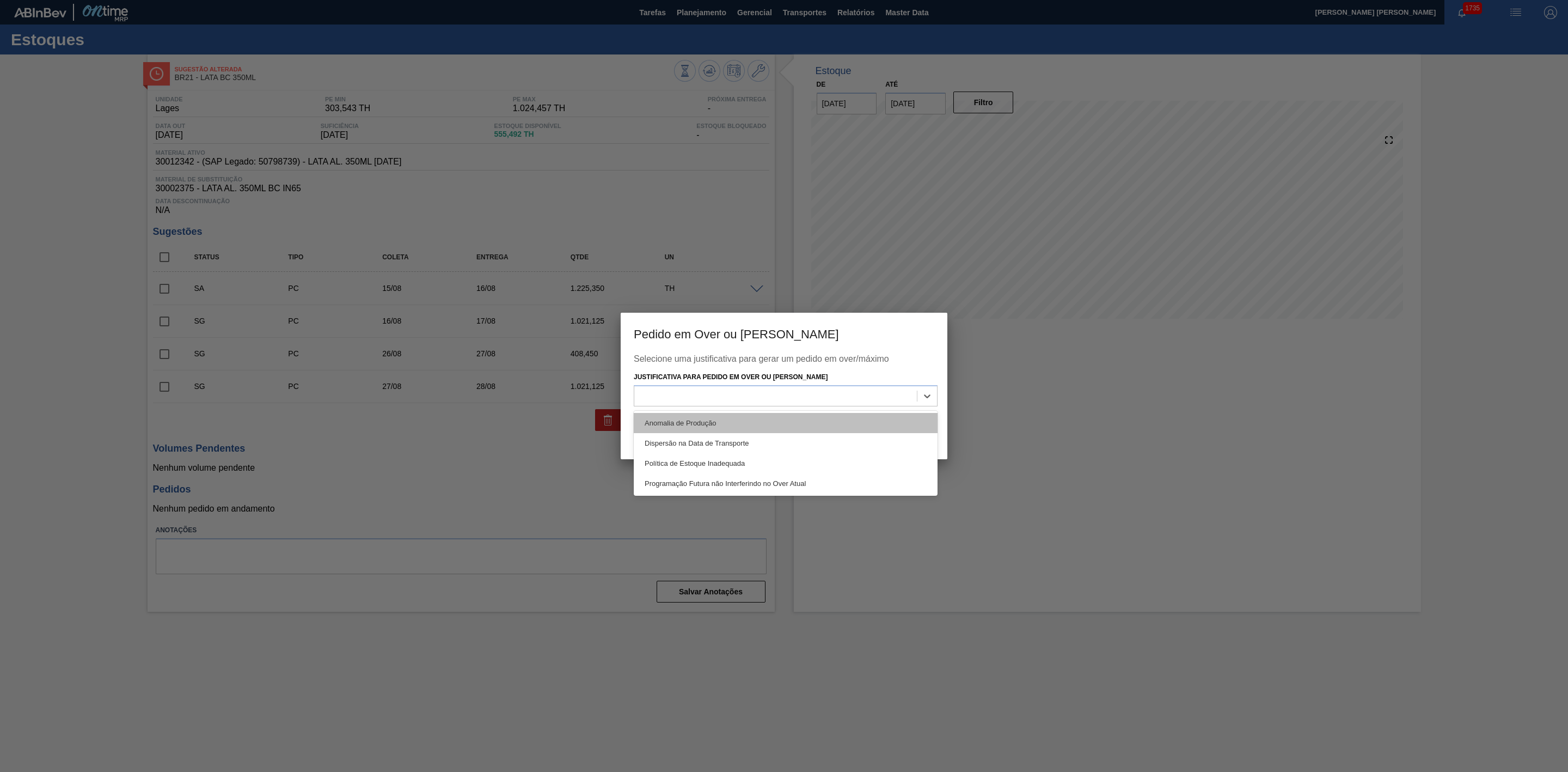
click at [681, 425] on div "Anomalia de Produção" at bounding box center [786, 423] width 304 height 20
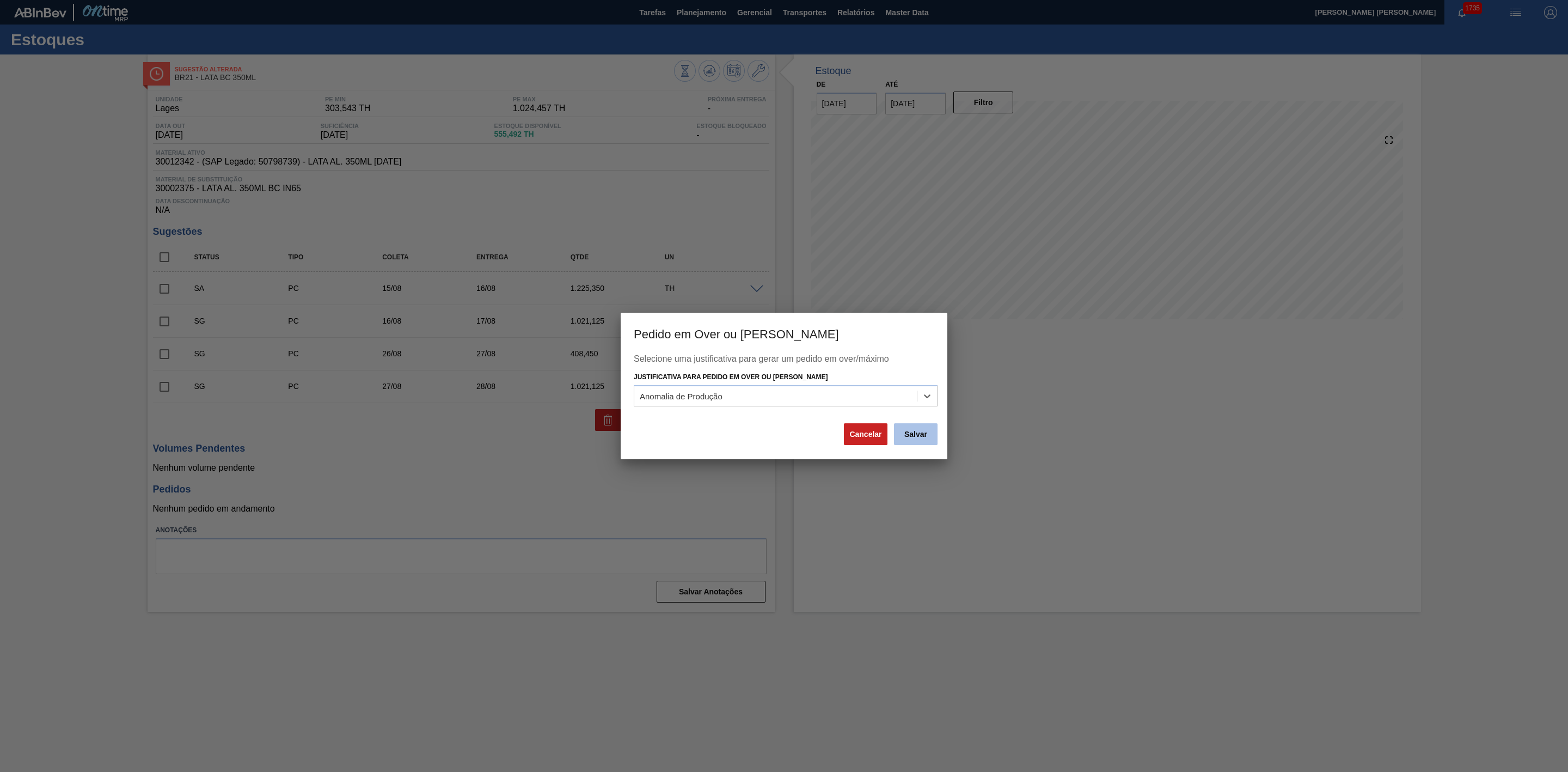
click at [925, 430] on button "Salvar" at bounding box center [916, 434] width 43 height 22
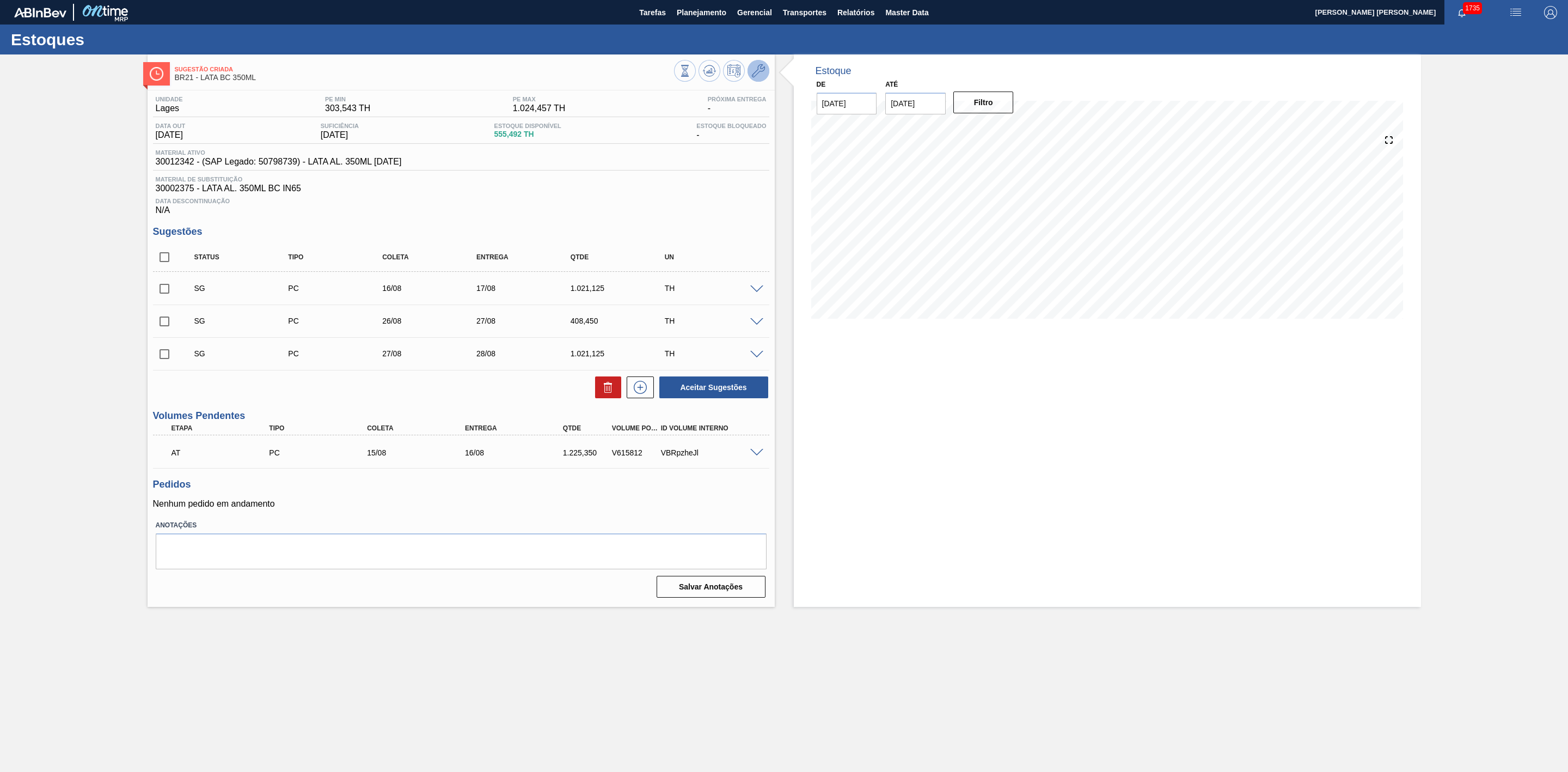
click at [758, 72] on icon at bounding box center [758, 71] width 13 height 13
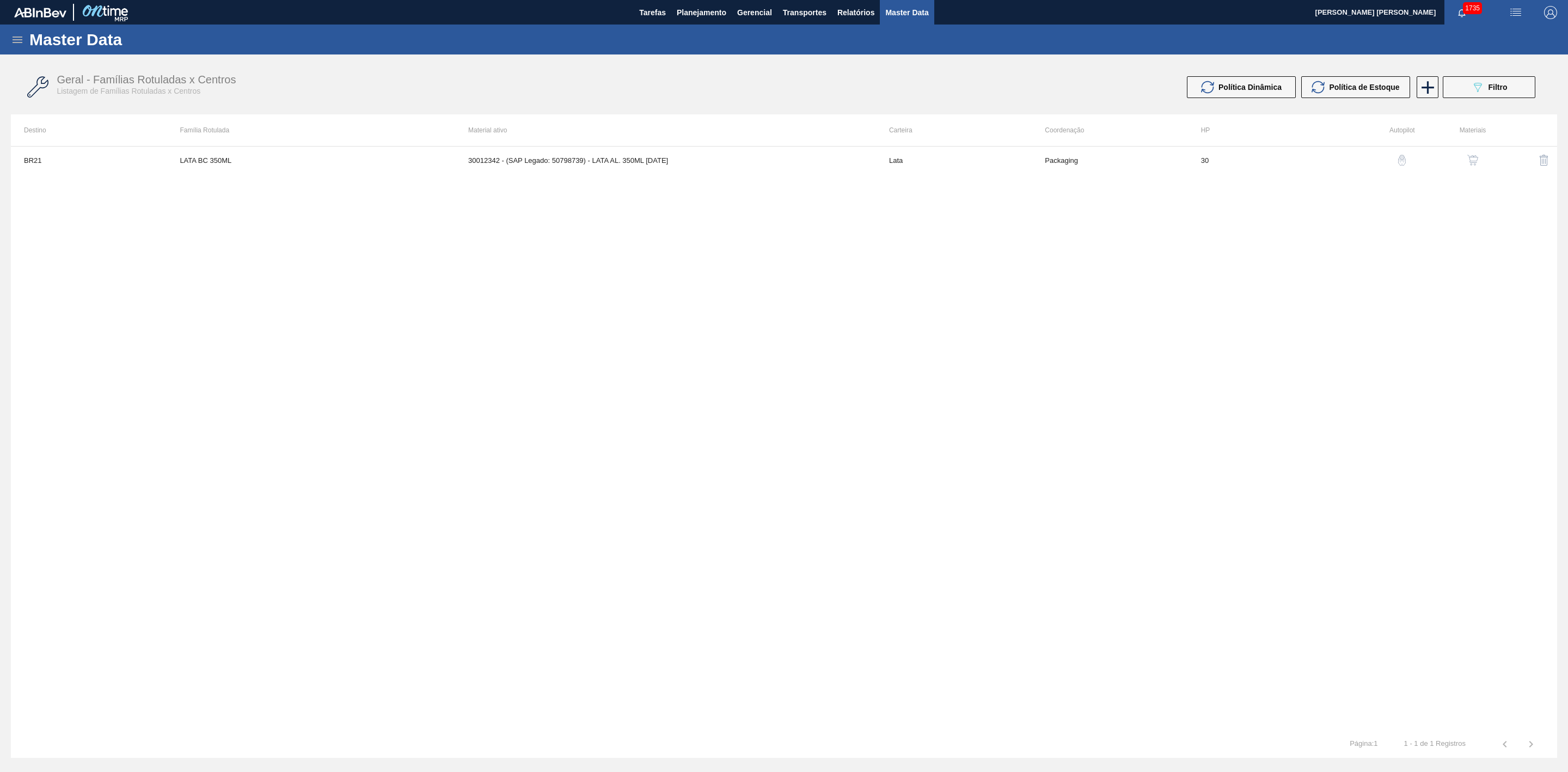
click at [1467, 156] on img "button" at bounding box center [1473, 160] width 11 height 11
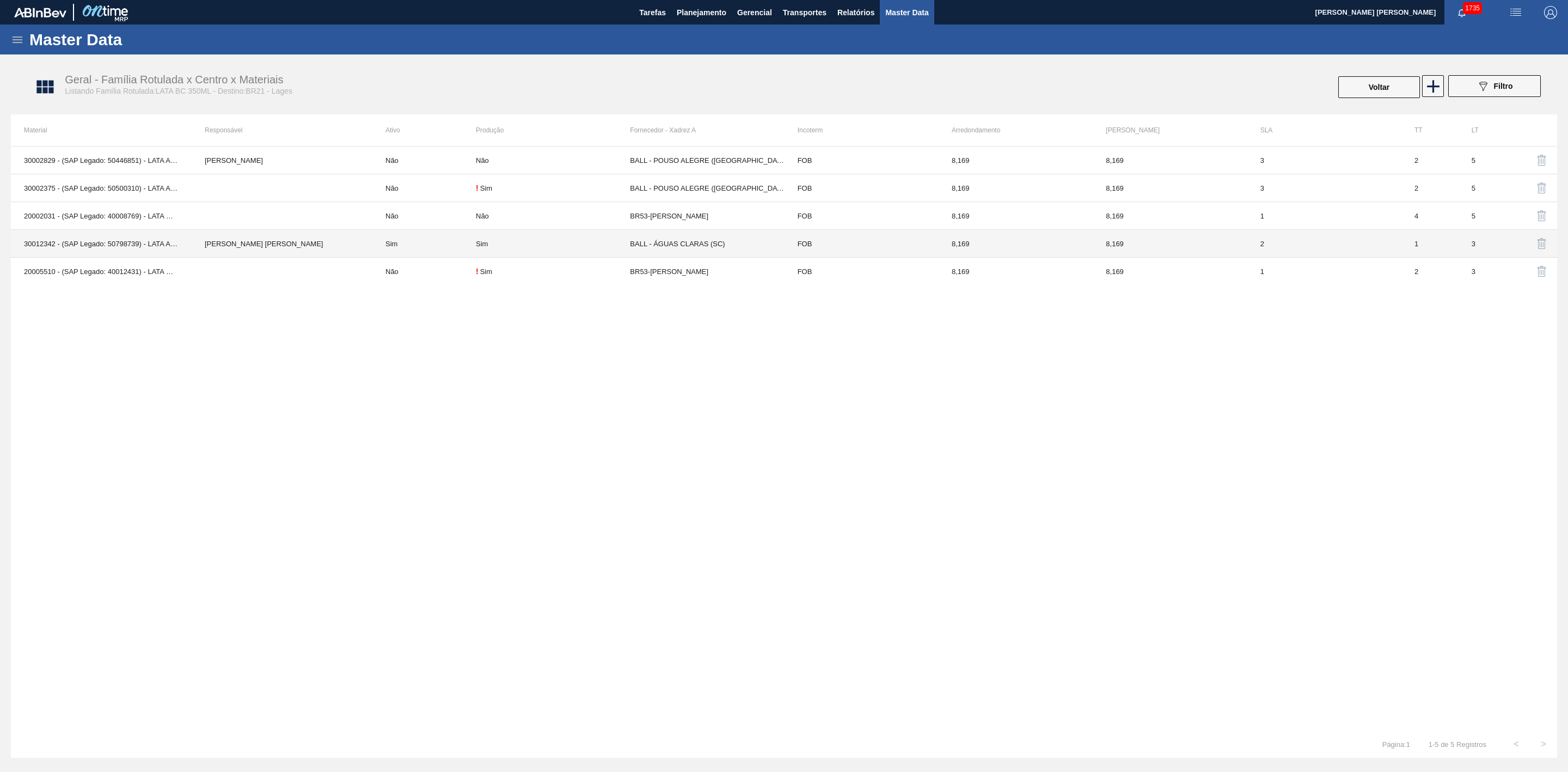
click at [435, 239] on td "Sim" at bounding box center [423, 243] width 103 height 27
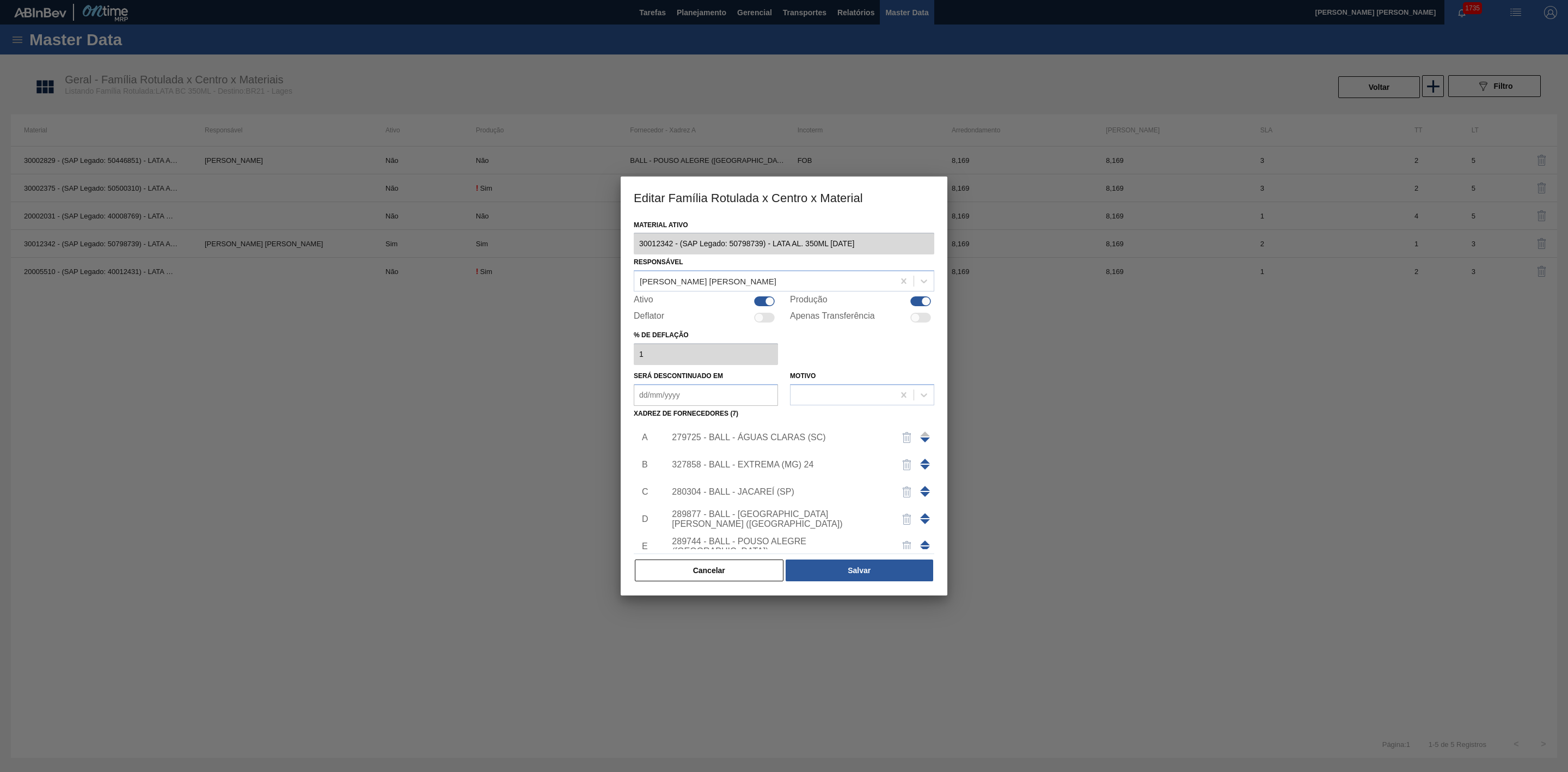
click at [925, 513] on span at bounding box center [925, 516] width 10 height 5
click at [925, 487] on span at bounding box center [925, 489] width 10 height 5
click at [925, 462] on span at bounding box center [925, 462] width 10 height 5
click at [866, 569] on button "Salvar" at bounding box center [859, 570] width 148 height 22
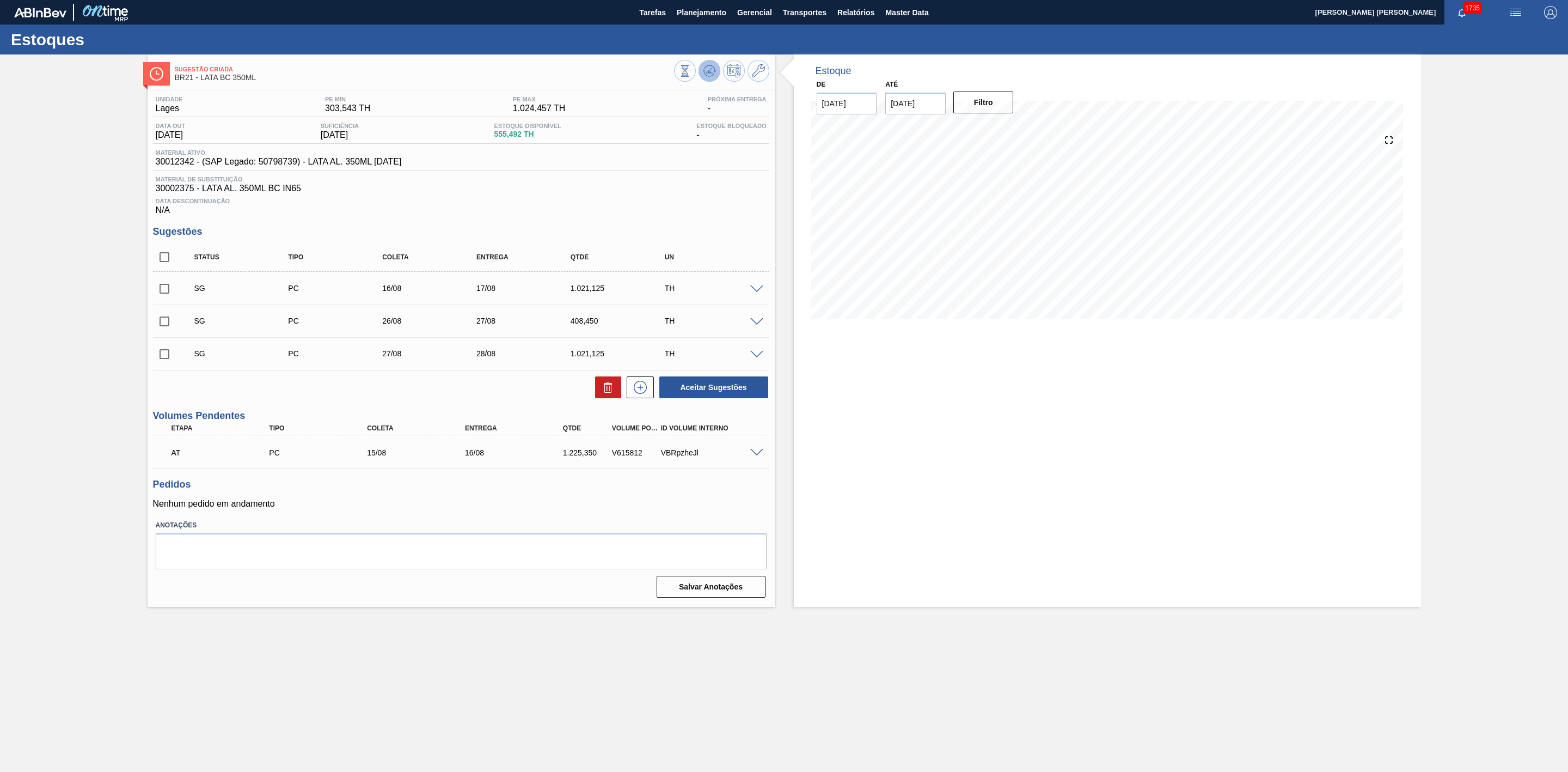
click at [691, 73] on icon at bounding box center [685, 71] width 12 height 12
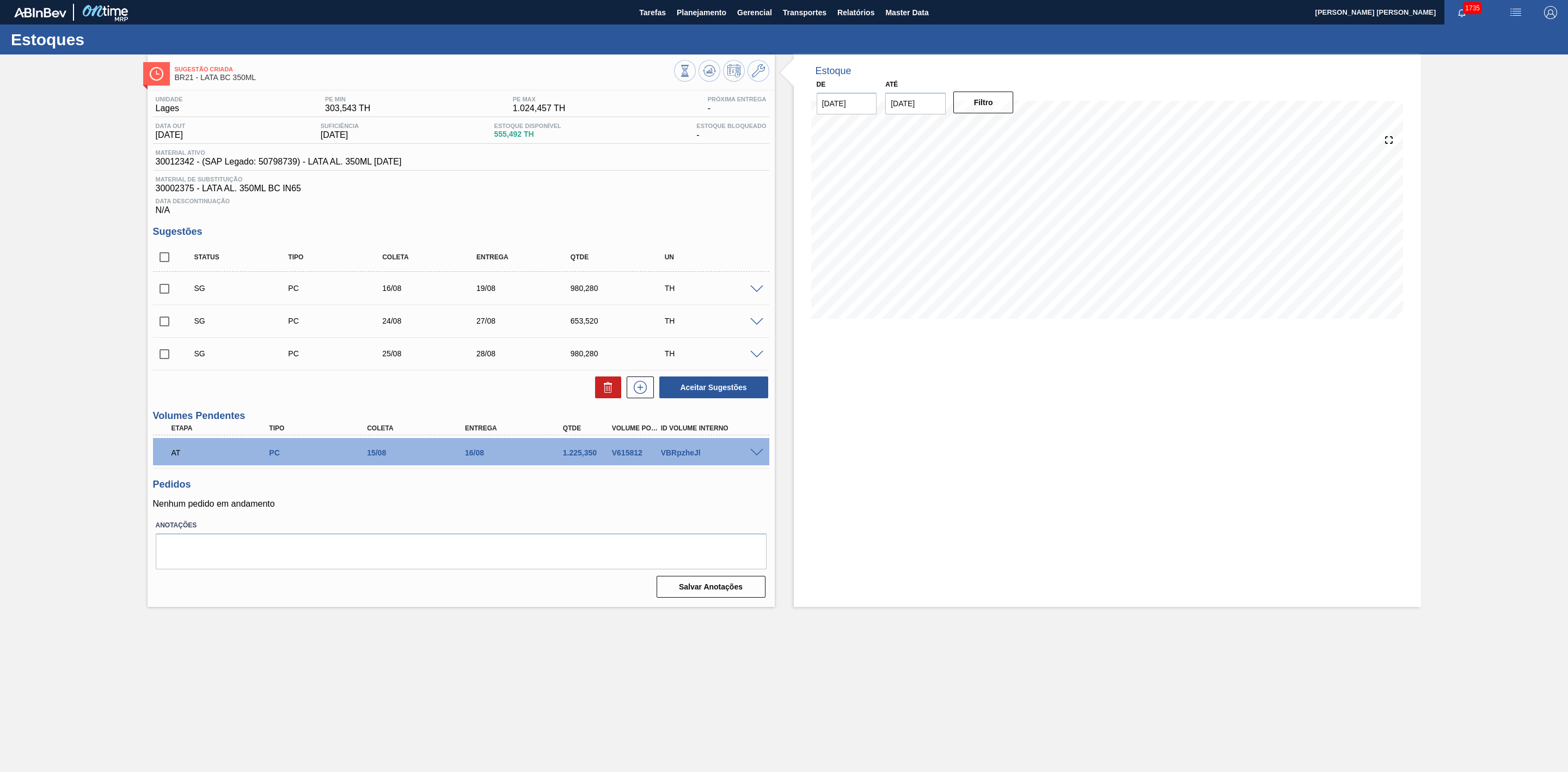
click at [755, 294] on span at bounding box center [757, 289] width 13 height 8
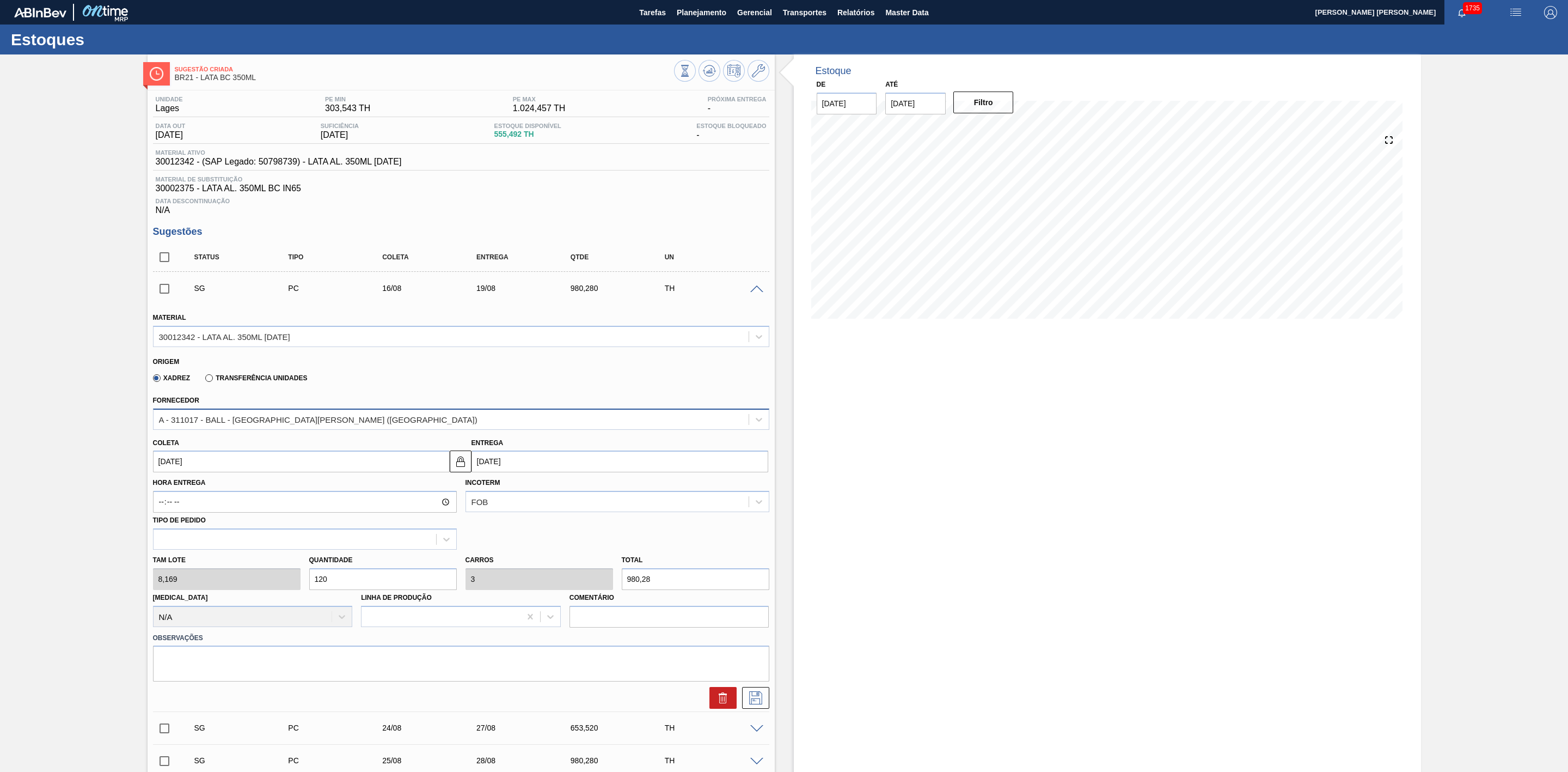
click at [301, 427] on div "A - 311017 - BALL - TRÊS RIOS (RJ)" at bounding box center [451, 419] width 595 height 16
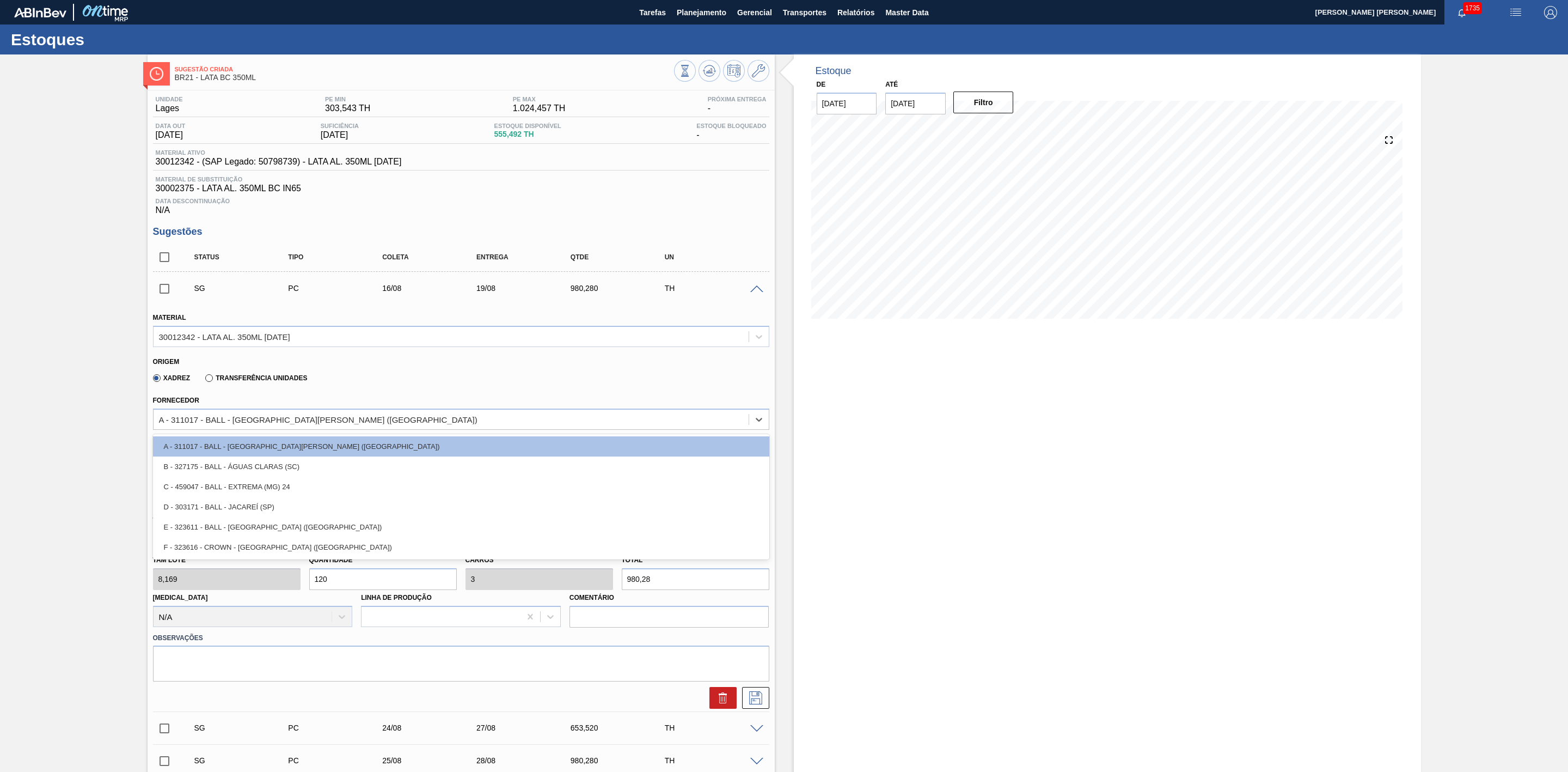
click at [369, 379] on div "Xadrez Transferência Unidades" at bounding box center [456, 376] width 607 height 21
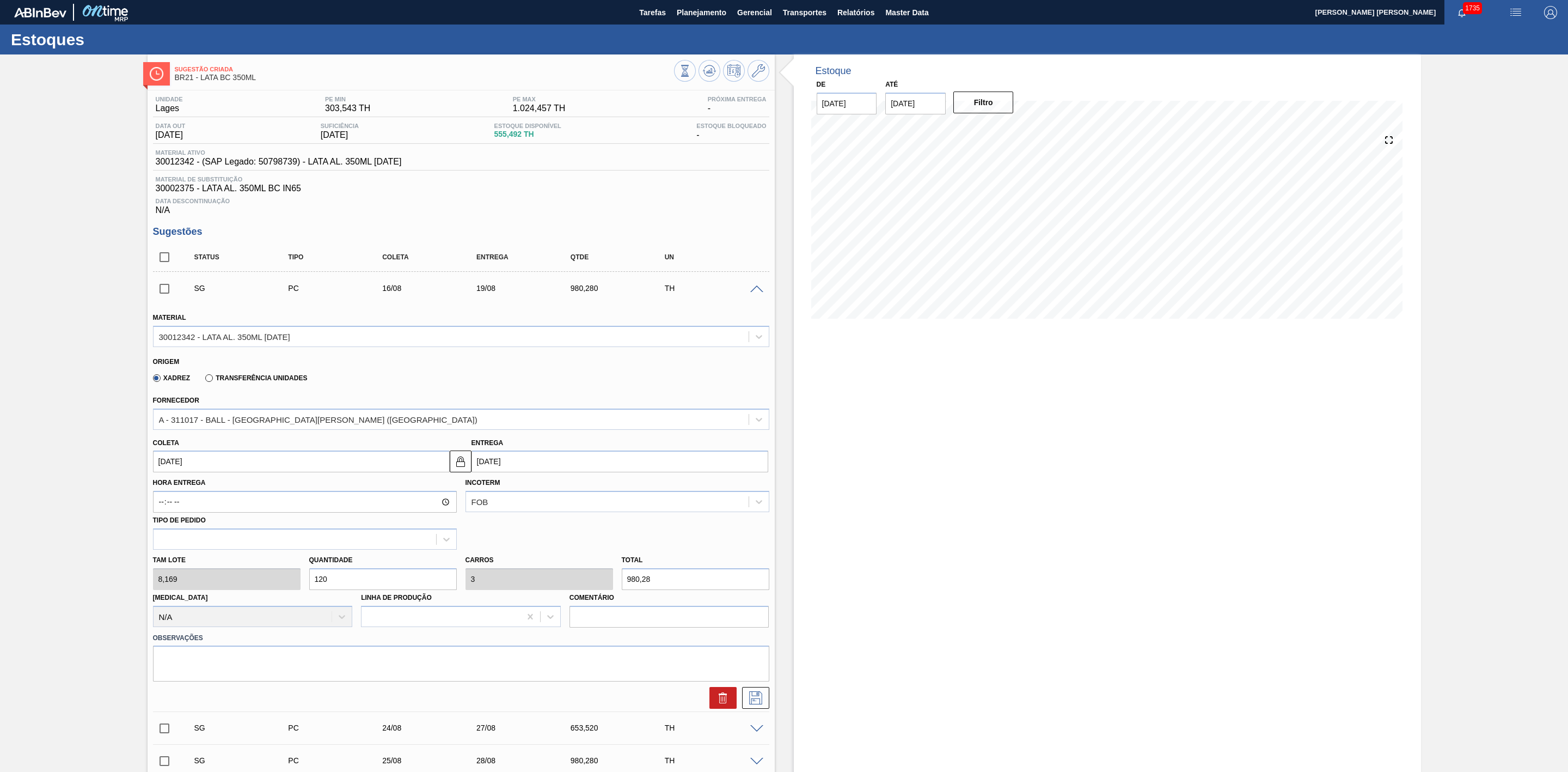
click at [510, 459] on input "19/08/2025" at bounding box center [620, 462] width 297 height 22
click at [483, 579] on div "17" at bounding box center [484, 576] width 15 height 15
type input "[DATE]"
type input "17/08/2025"
click at [863, 486] on div "Estoque De 13/08/2025 Até 27/08/2025 Filtro 15/08 Projeção de Estoque 555.492 N…" at bounding box center [1107, 554] width 628 height 999
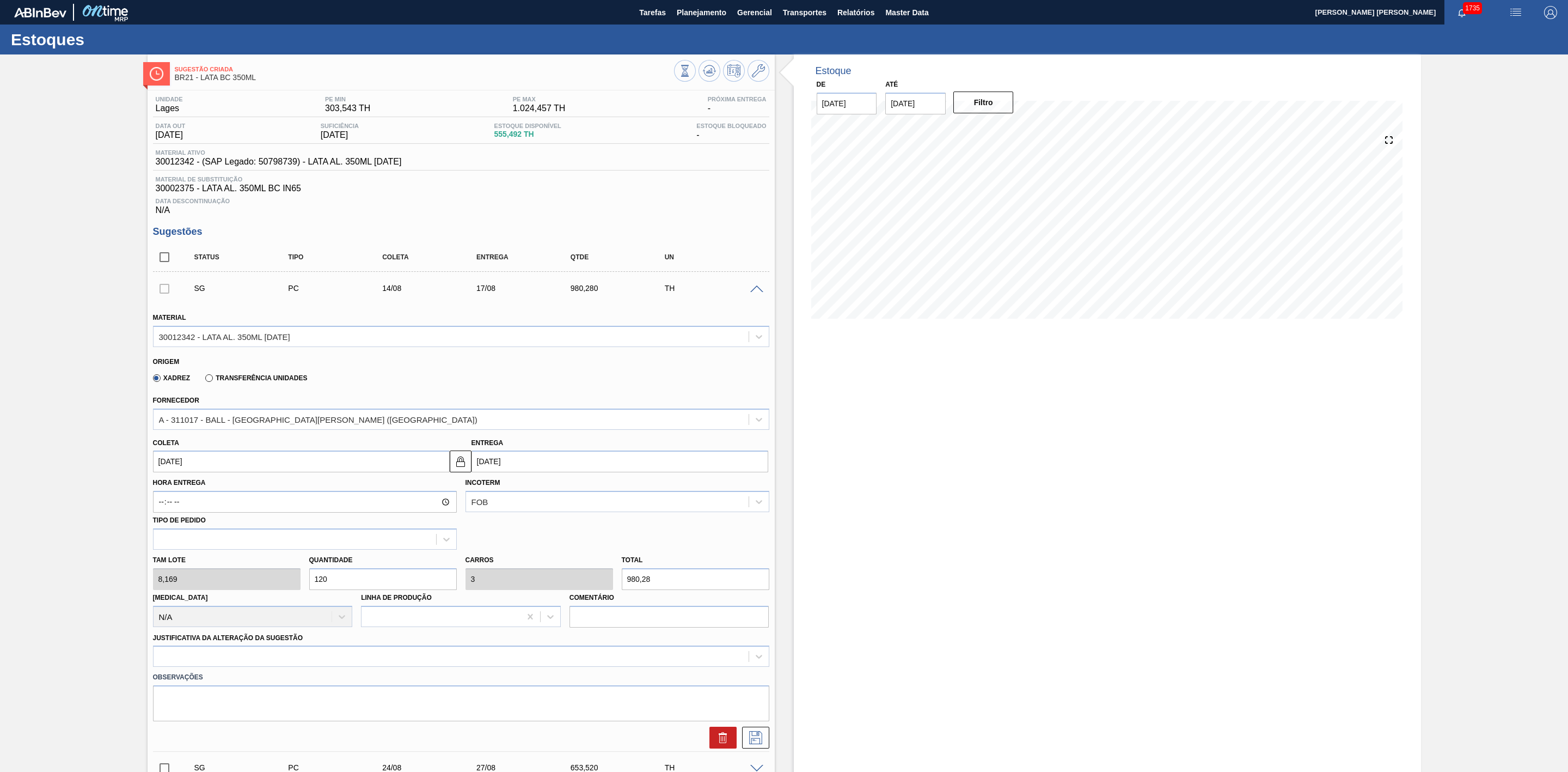
click at [362, 581] on input "120" at bounding box center [383, 579] width 148 height 22
type input "12"
type input "0,3"
type input "98,028"
type input "1"
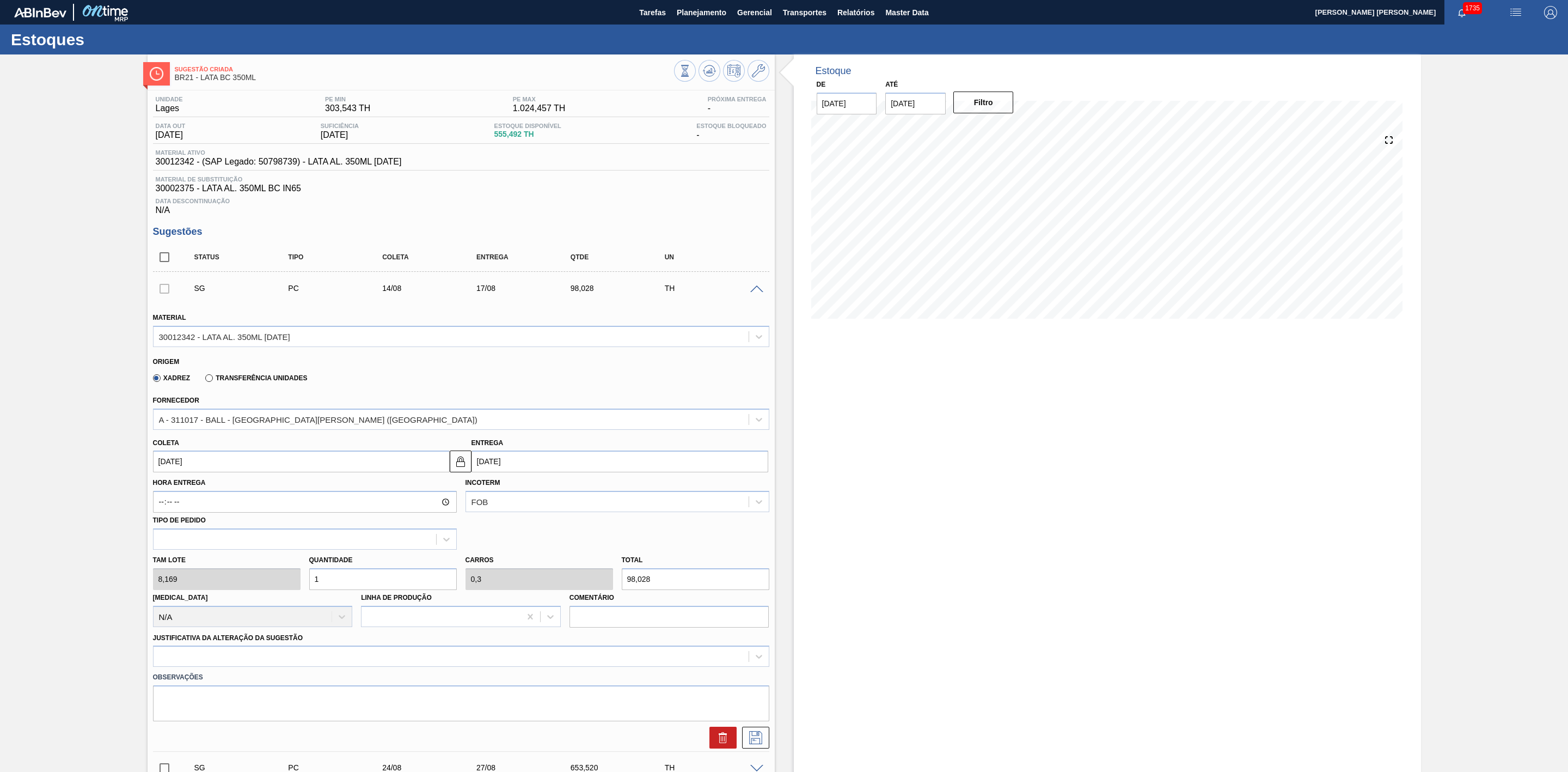
type input "0,025"
type input "8,169"
type input "16"
type input "0,4"
type input "130,704"
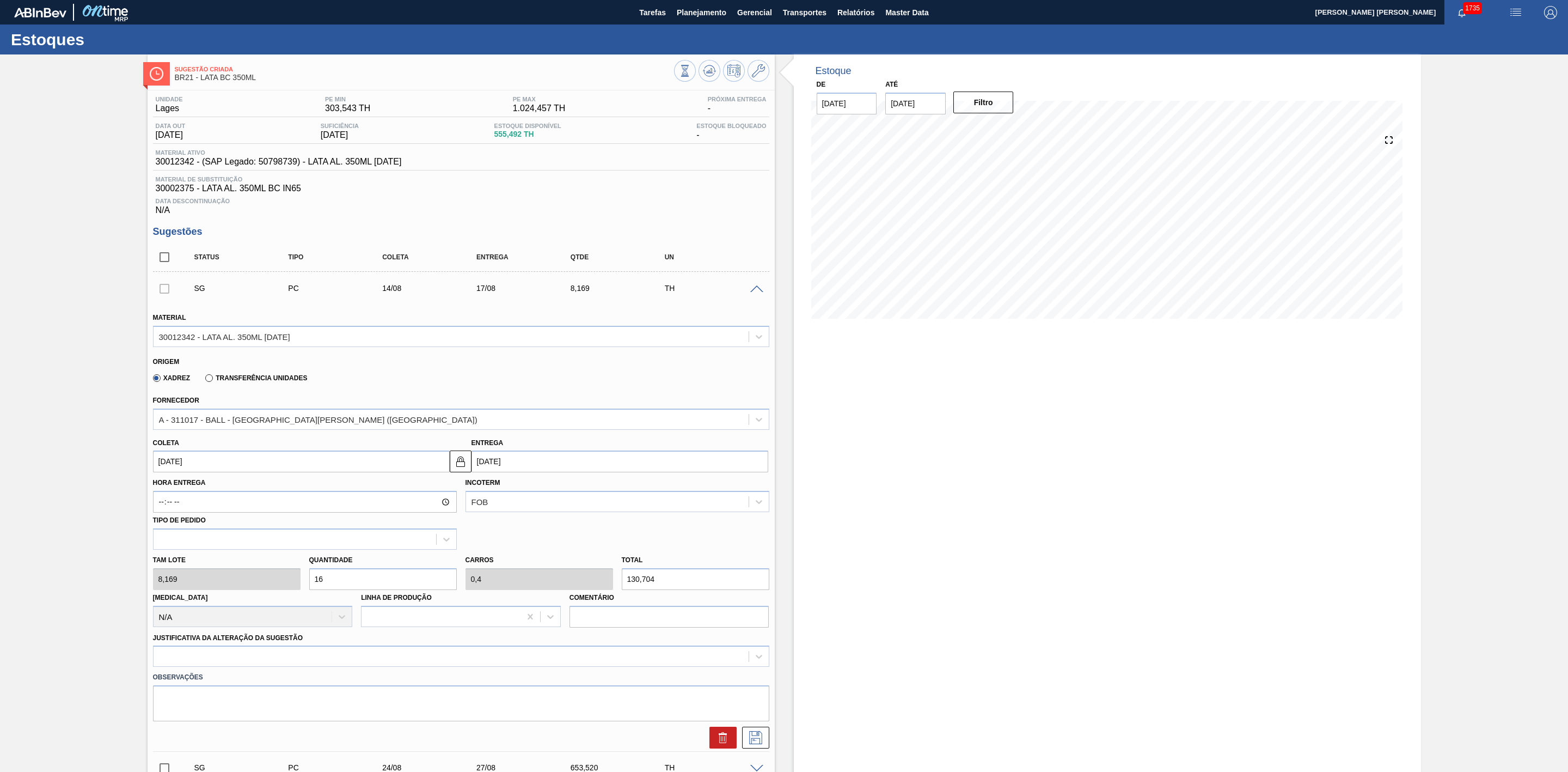
type input "160"
type input "4"
type input "1.307,04"
type input "160"
drag, startPoint x: 881, startPoint y: 528, endPoint x: 864, endPoint y: 523, distance: 17.7
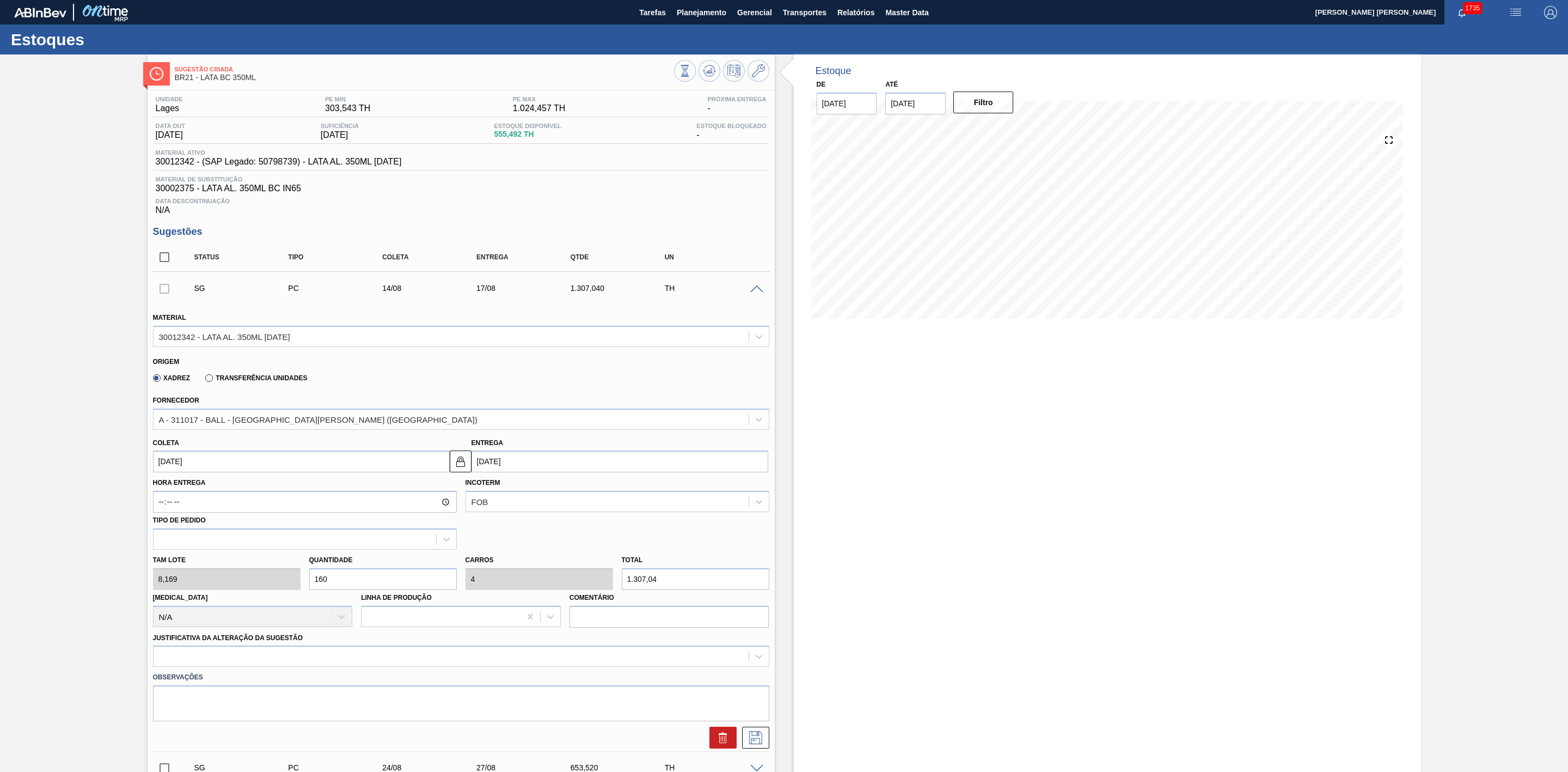
click at [880, 527] on div "Estoque De 13/08/2025 Até 27/08/2025 Filtro 14/08 Projeção de Estoque 555.492 N…" at bounding box center [1107, 554] width 628 height 999
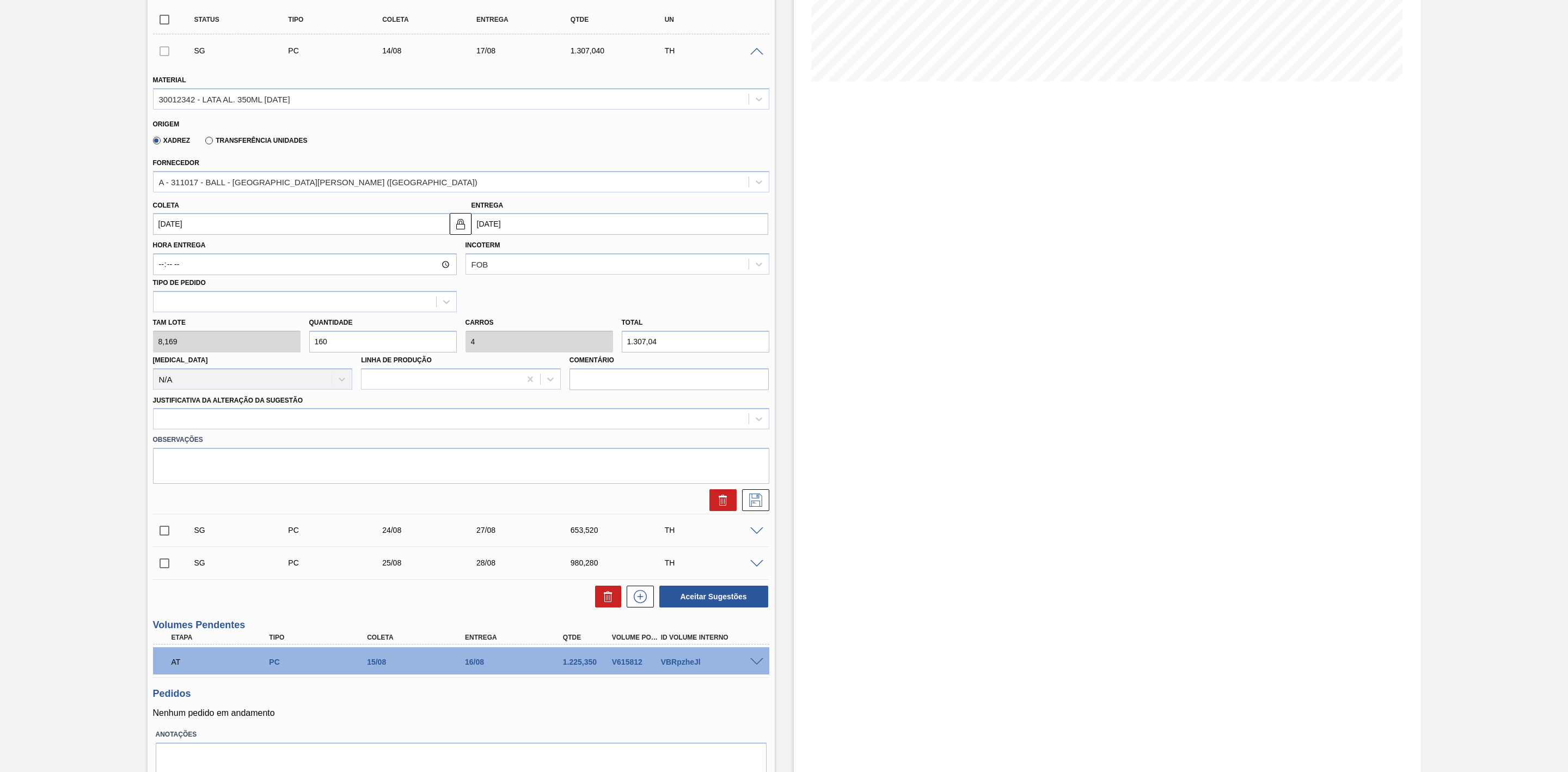
scroll to position [245, 0]
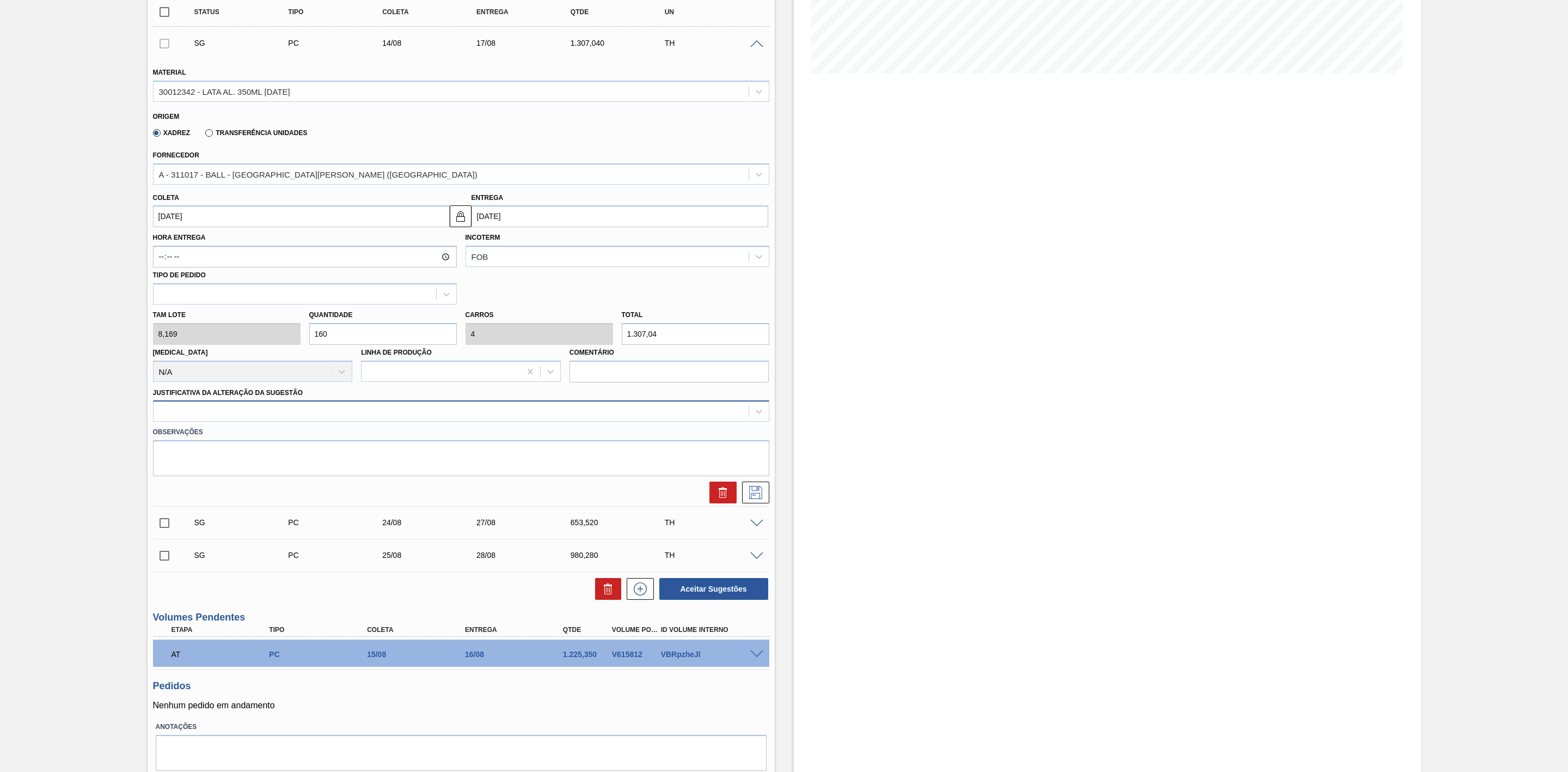
click at [391, 415] on div at bounding box center [451, 412] width 595 height 16
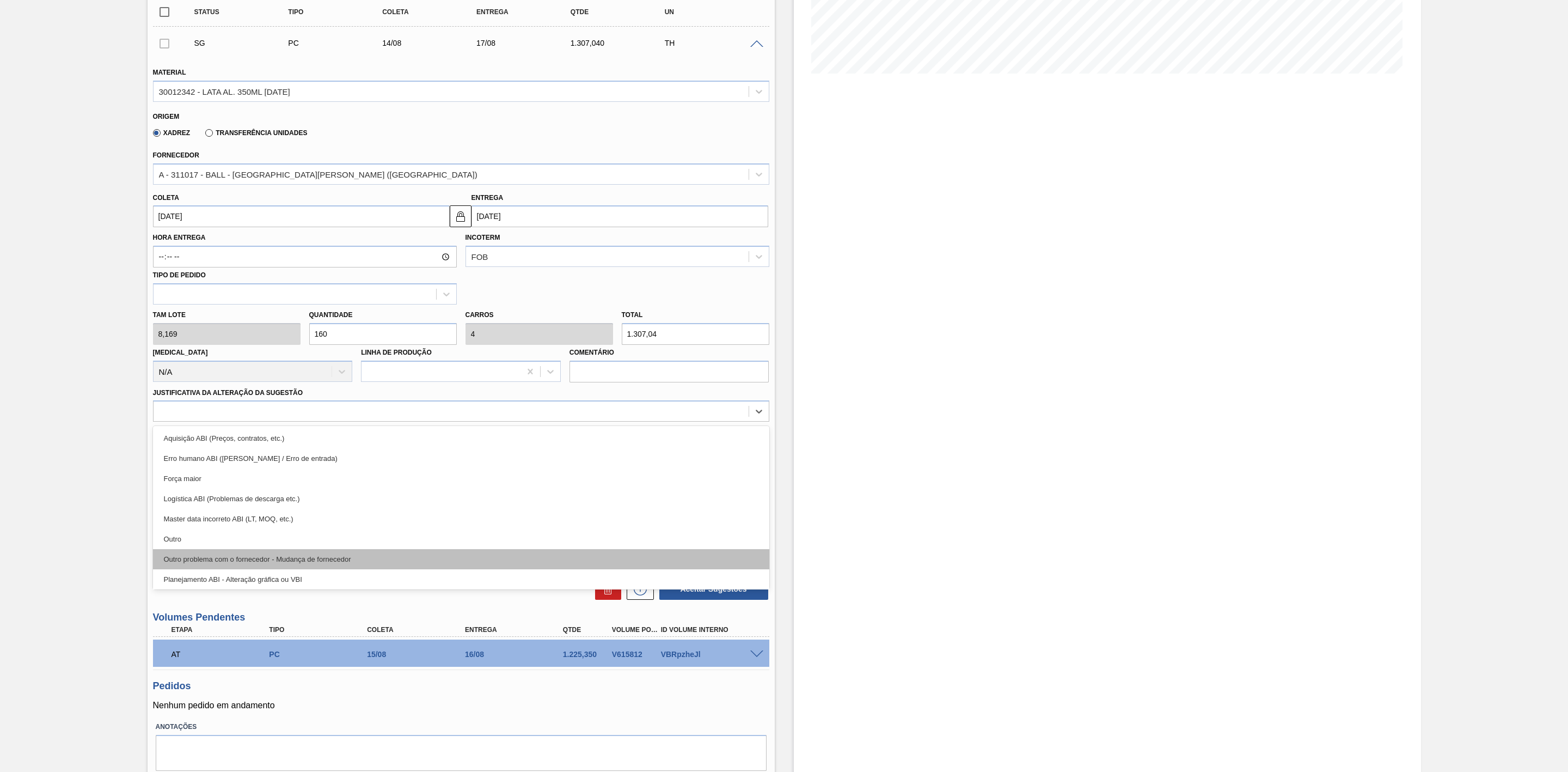
click at [334, 564] on div "Outro problema com o fornecedor - Mudança de fornecedor" at bounding box center [461, 559] width 616 height 20
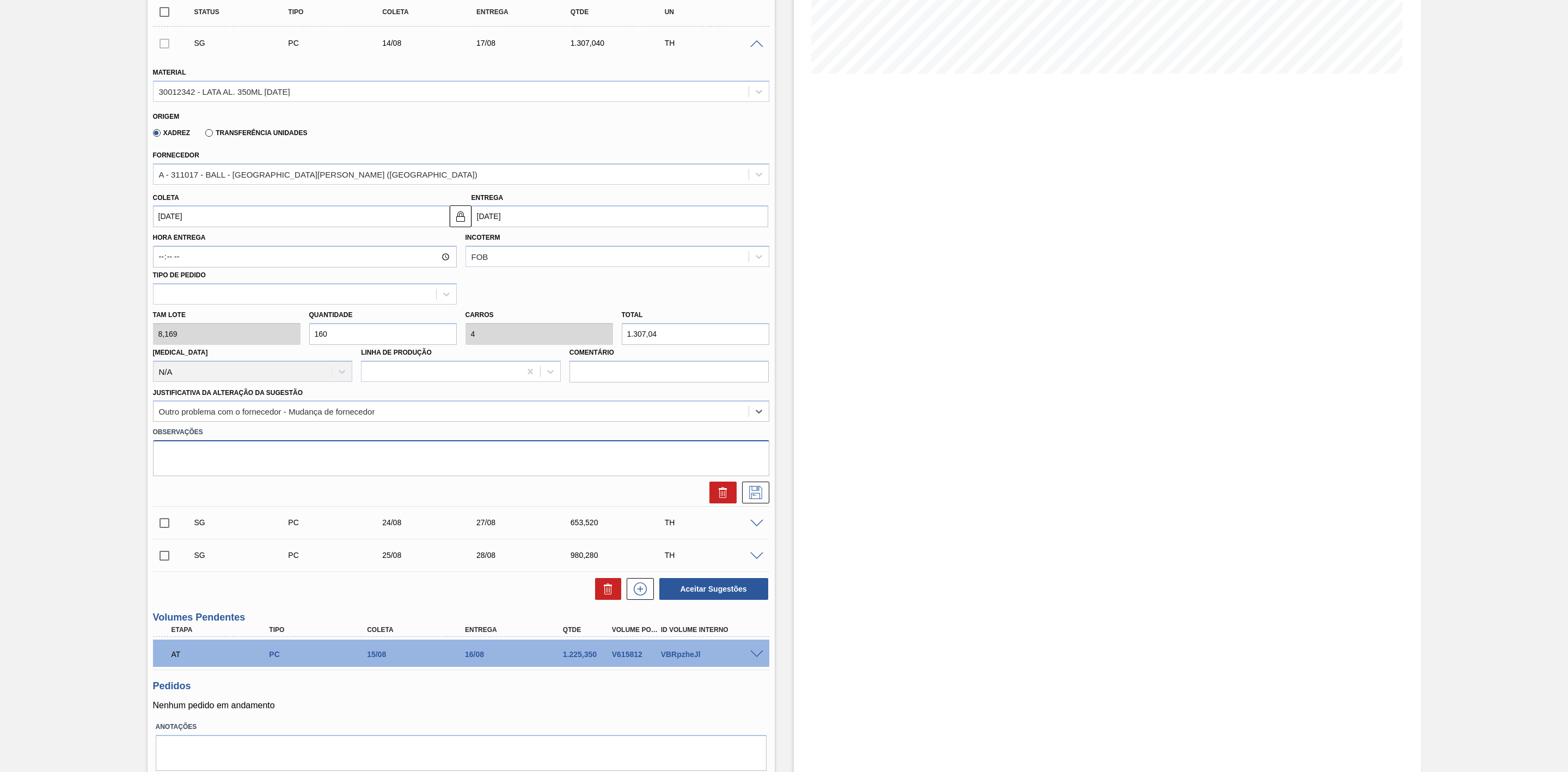
click at [247, 459] on textarea at bounding box center [461, 458] width 616 height 36
type textarea "Atendimento parcial por BR3R"
click at [755, 495] on icon at bounding box center [756, 493] width 13 height 13
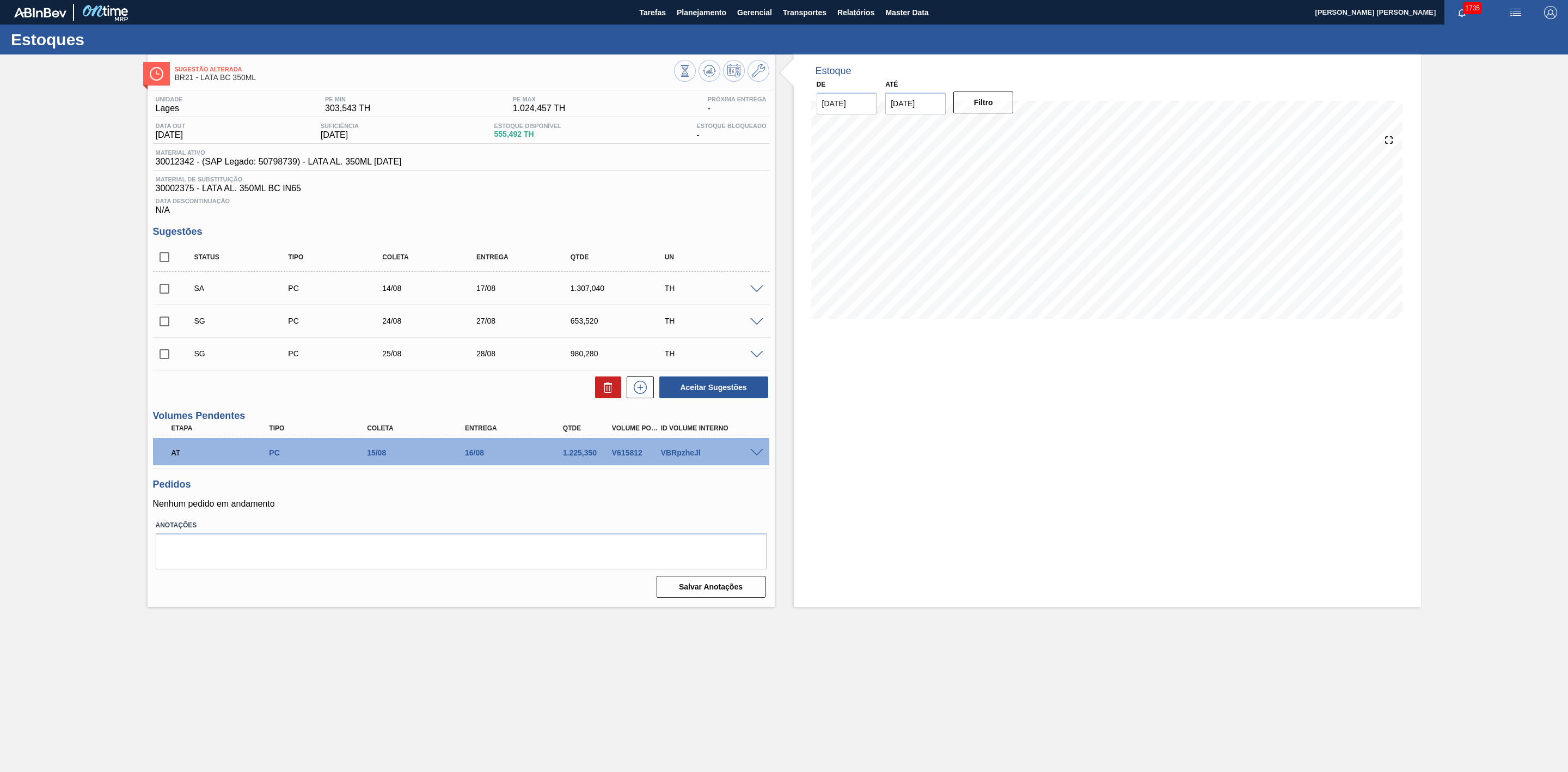
scroll to position [0, 0]
click at [756, 293] on span at bounding box center [757, 289] width 13 height 8
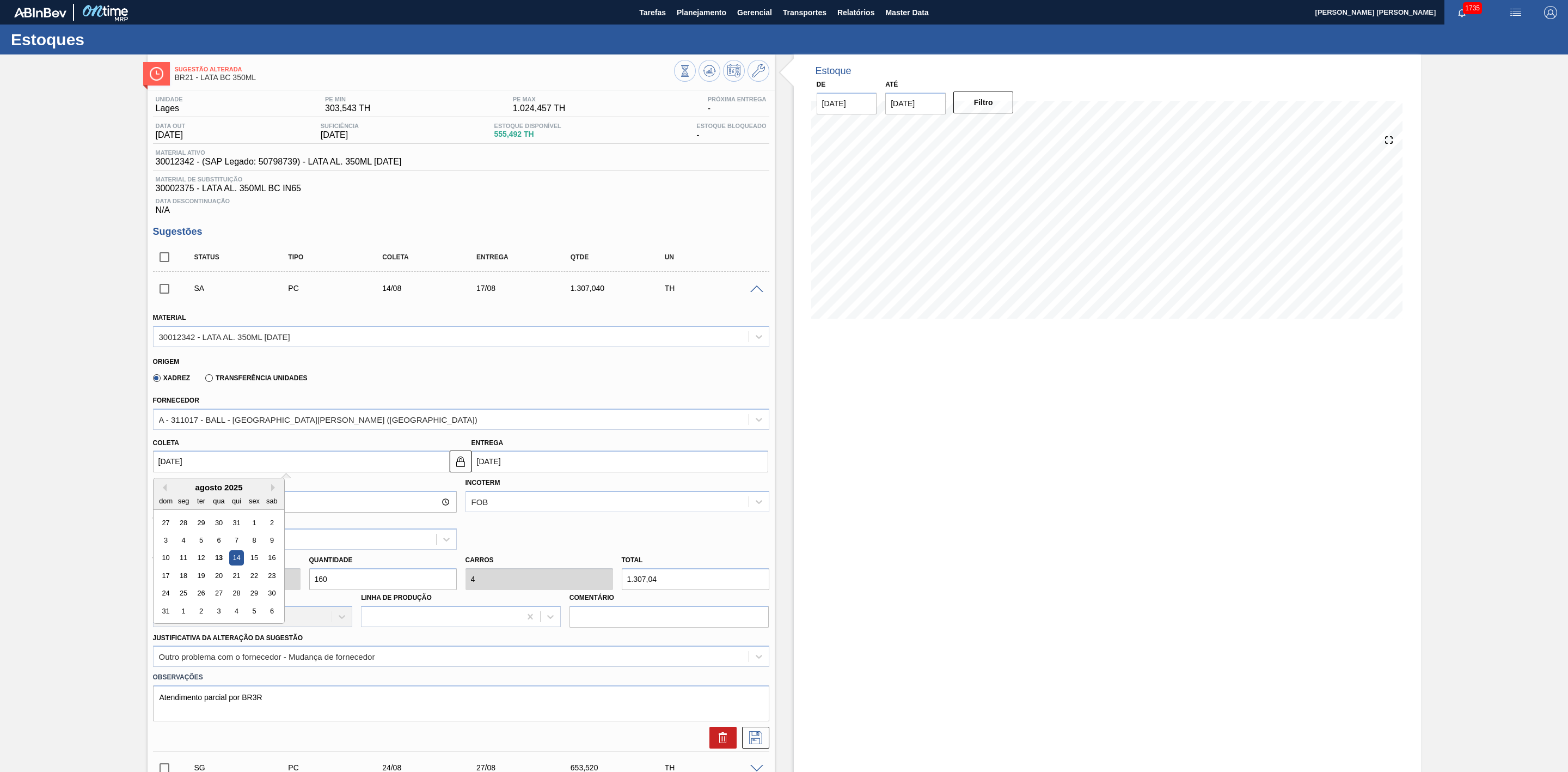
click at [351, 466] on input "[DATE]" at bounding box center [301, 462] width 297 height 22
click at [252, 564] on div "15" at bounding box center [254, 558] width 15 height 15
type input "[DATE]"
click at [458, 466] on img at bounding box center [461, 461] width 13 height 13
click at [491, 470] on input "18/08/2025" at bounding box center [620, 462] width 297 height 22
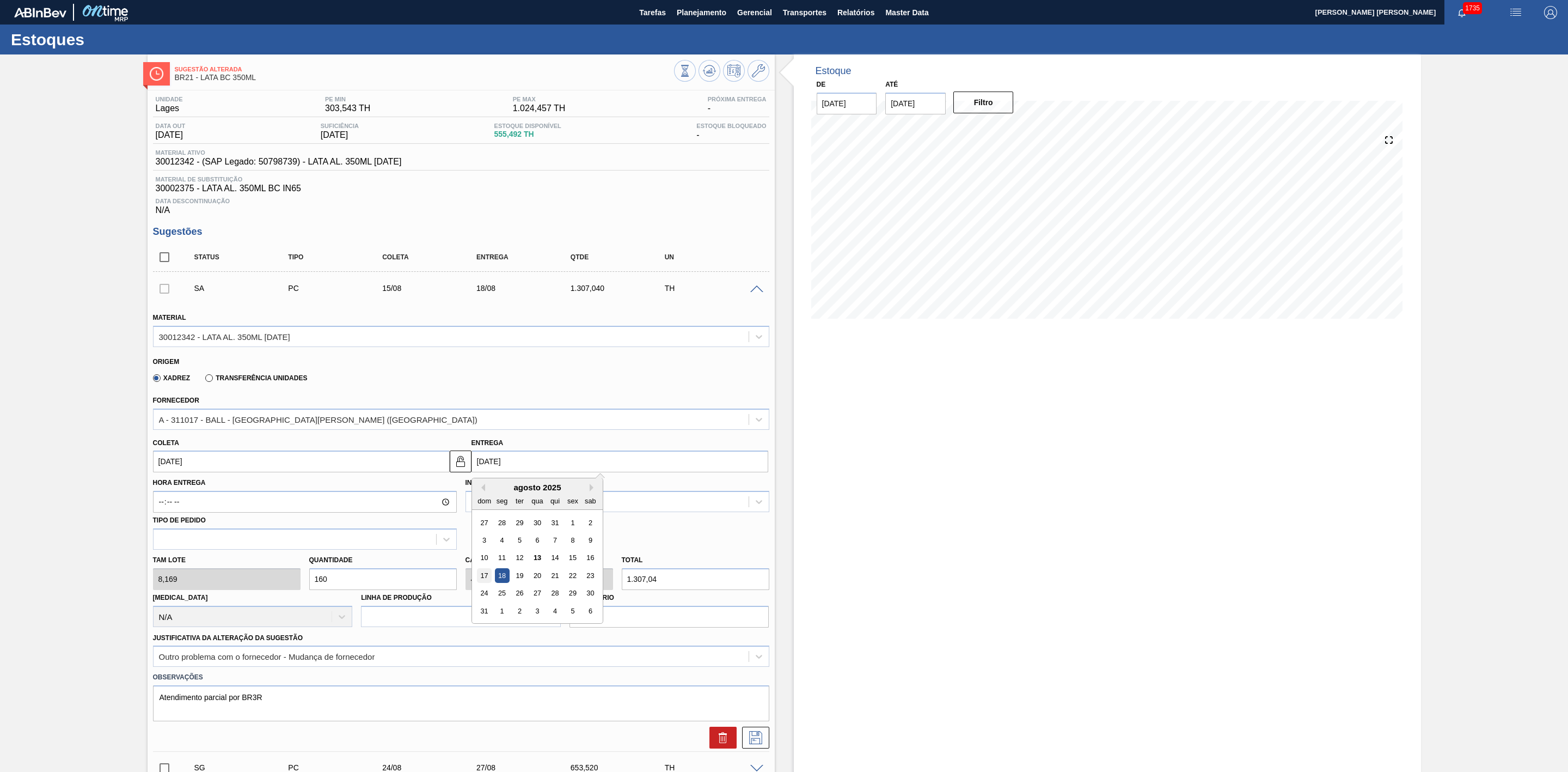
click at [485, 580] on div "17" at bounding box center [484, 576] width 15 height 15
type input "17/08/2025"
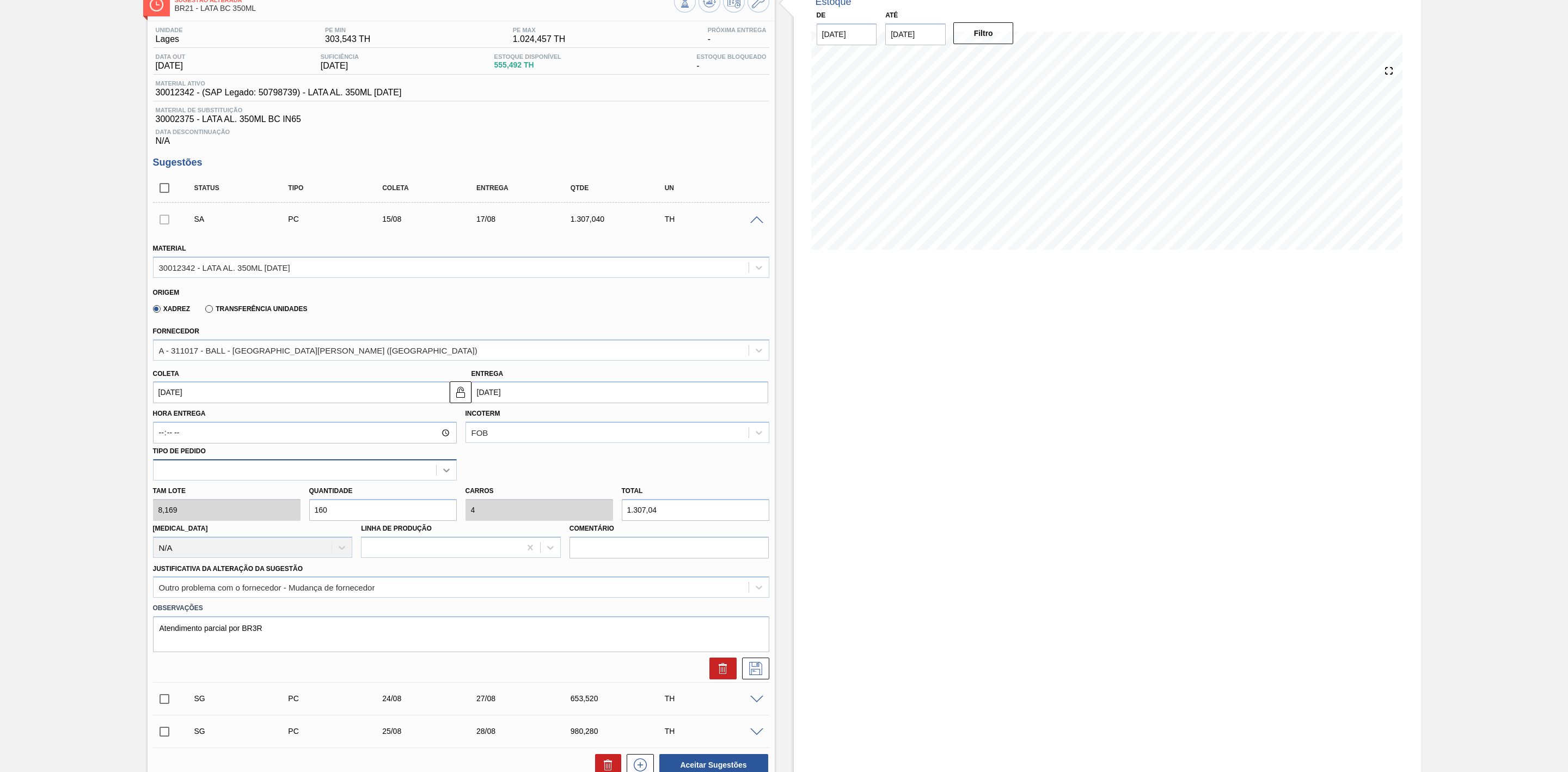
scroll to position [164, 0]
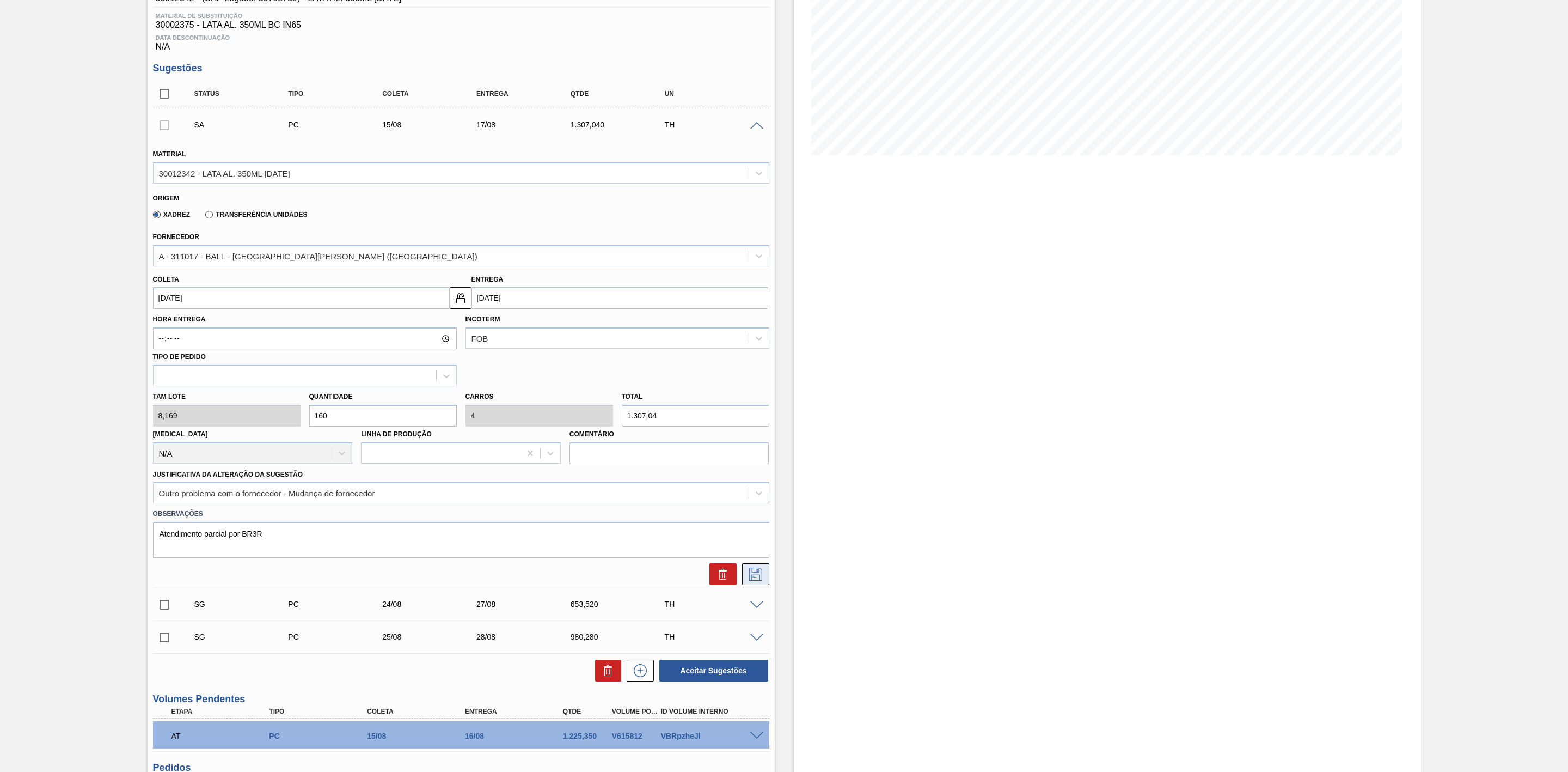
click at [758, 576] on icon at bounding box center [756, 574] width 13 height 13
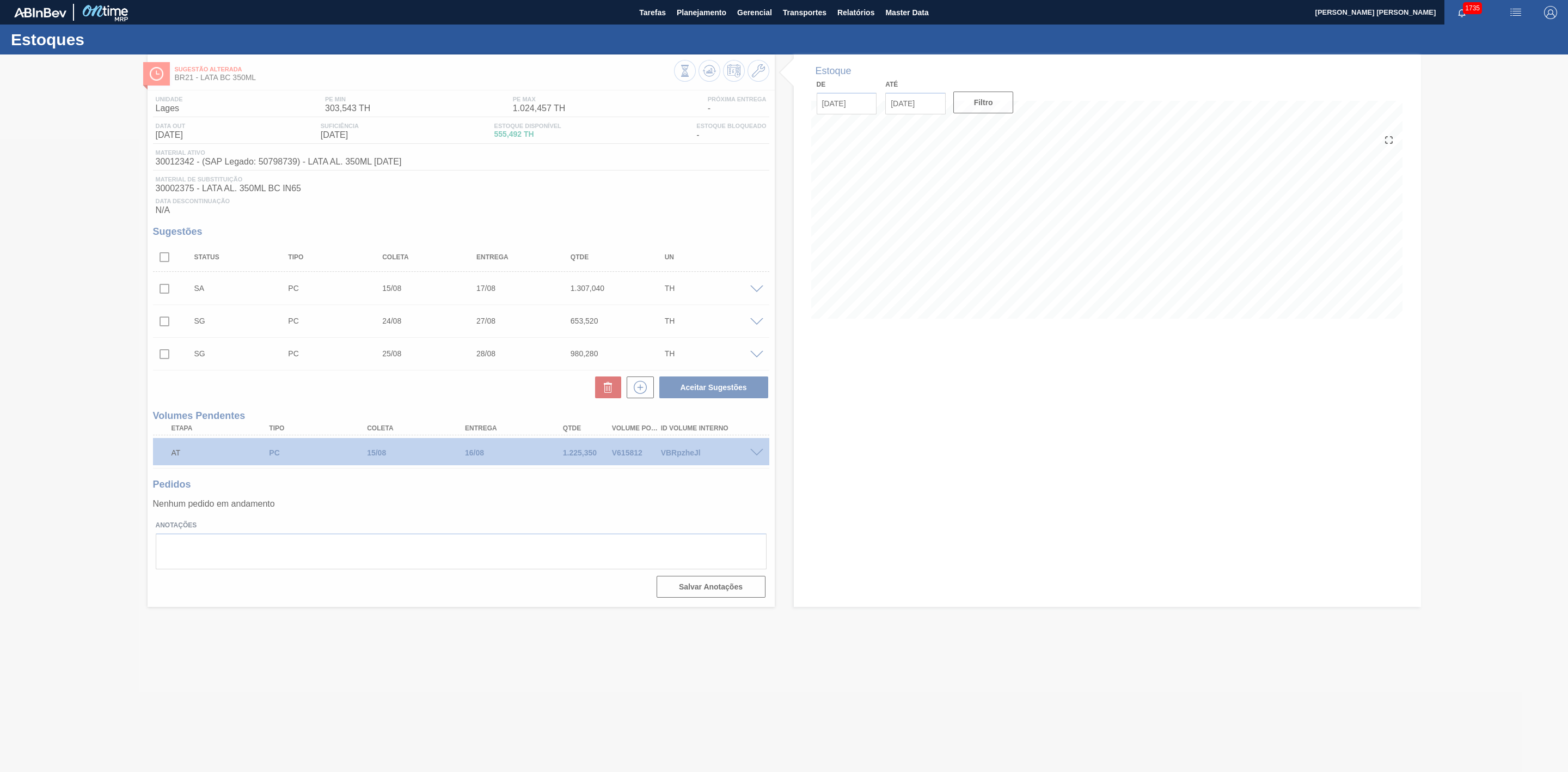
scroll to position [0, 0]
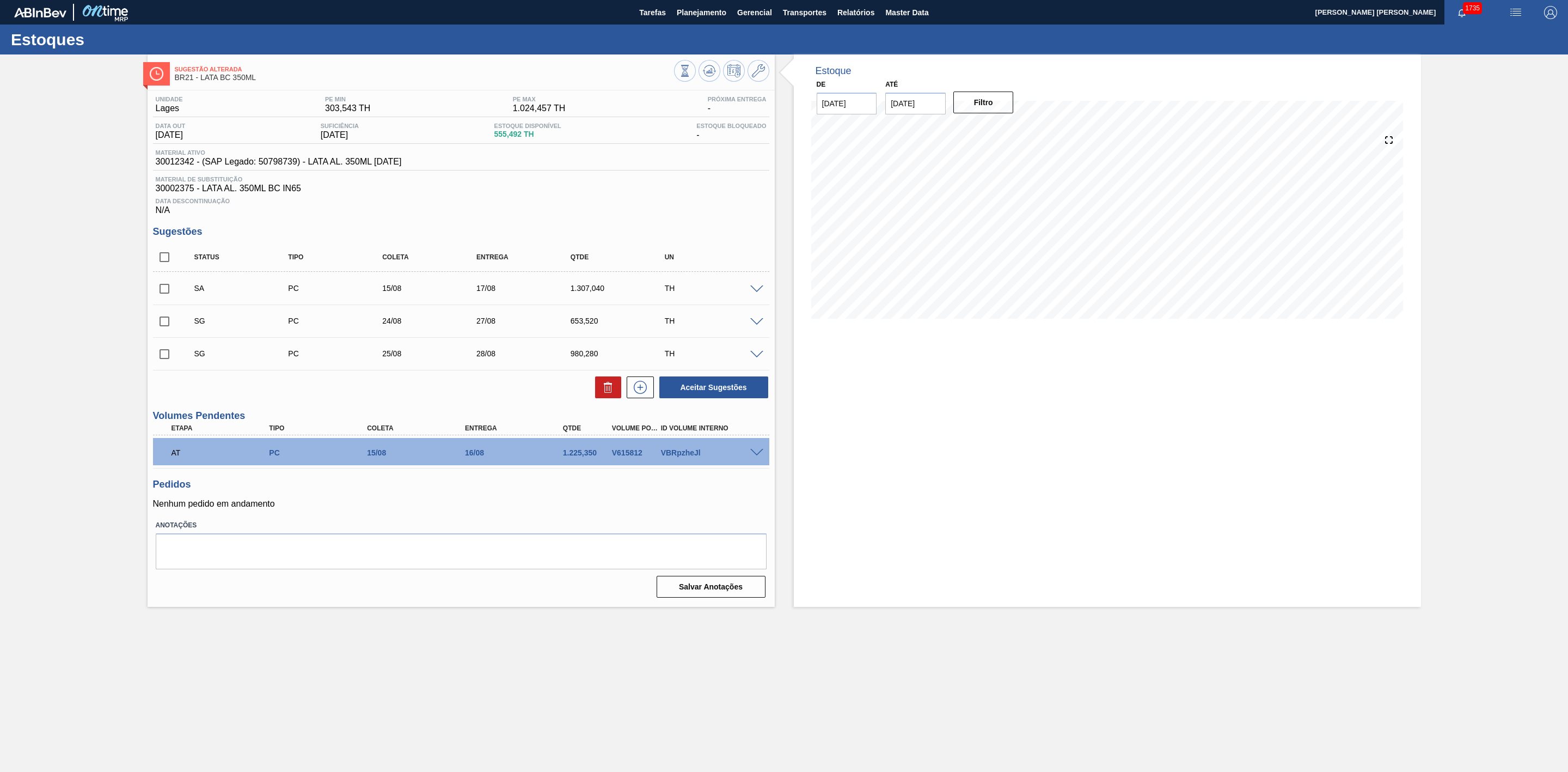
click at [162, 293] on input "checkbox" at bounding box center [164, 289] width 23 height 23
click at [712, 393] on button "Aceitar Sugestões" at bounding box center [713, 387] width 109 height 22
checkbox input "false"
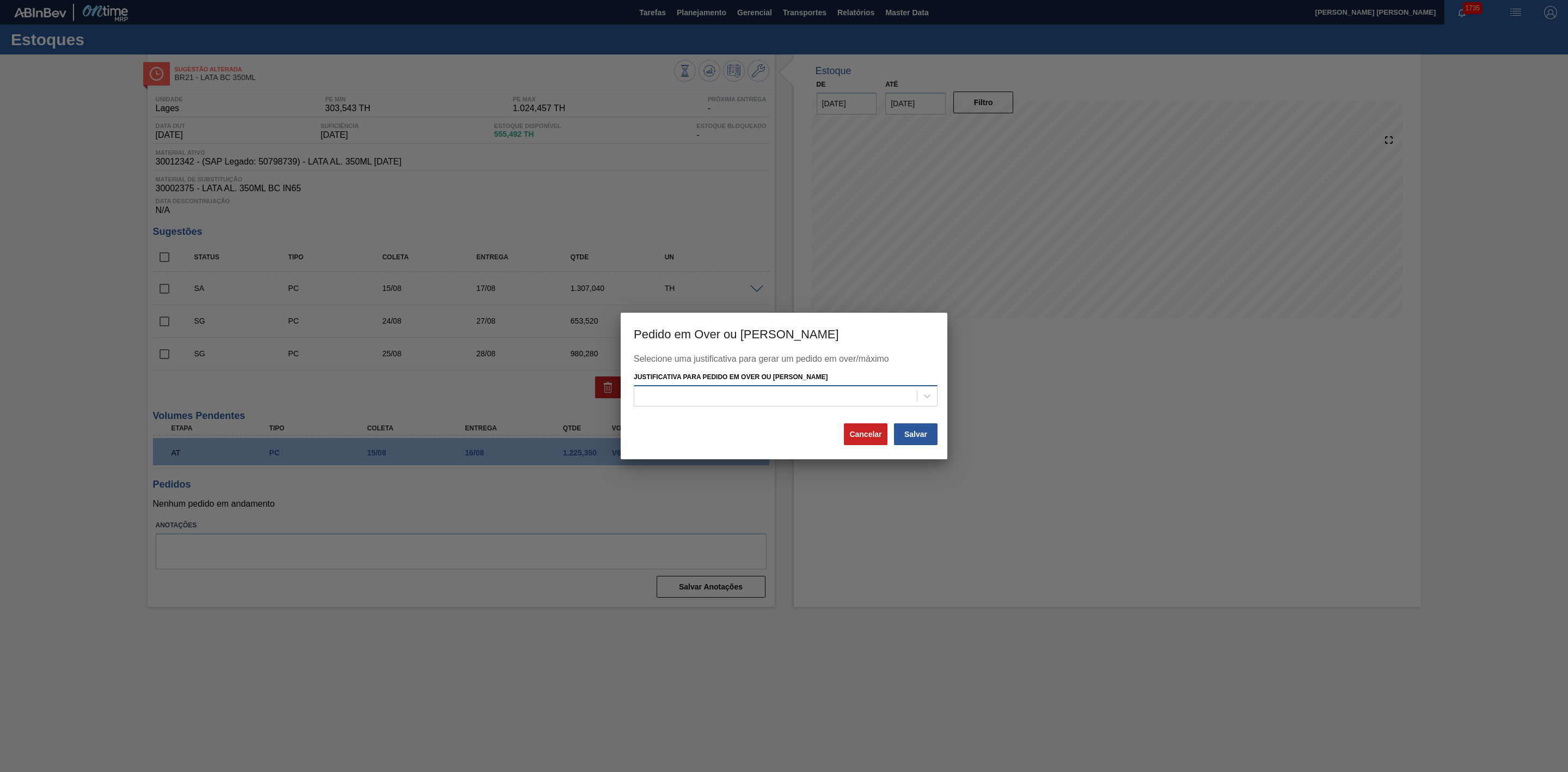
drag, startPoint x: 773, startPoint y: 397, endPoint x: 764, endPoint y: 394, distance: 9.5
click at [773, 396] on div at bounding box center [776, 396] width 283 height 16
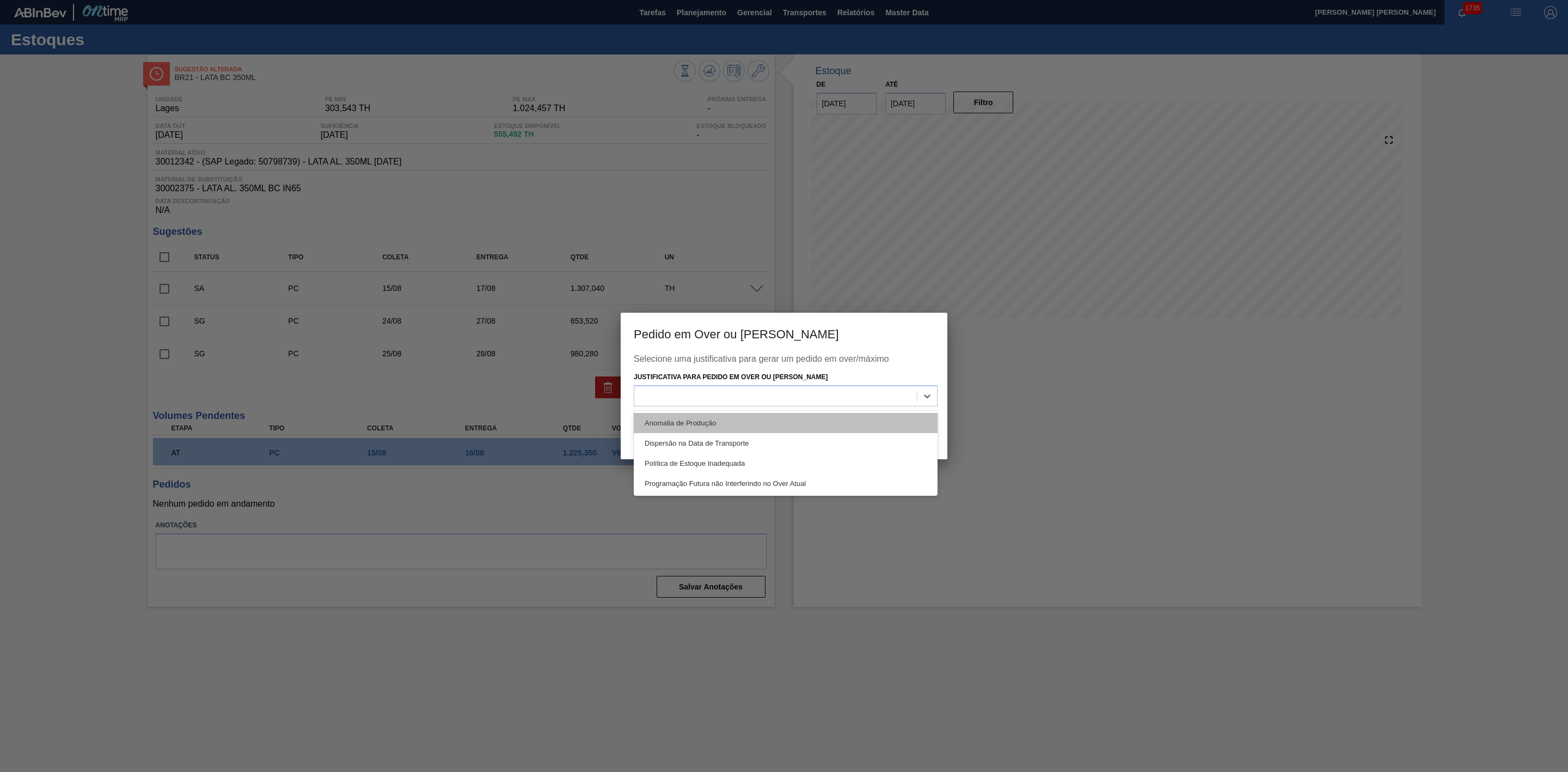
click at [691, 418] on div "Anomalia de Produção" at bounding box center [786, 423] width 304 height 20
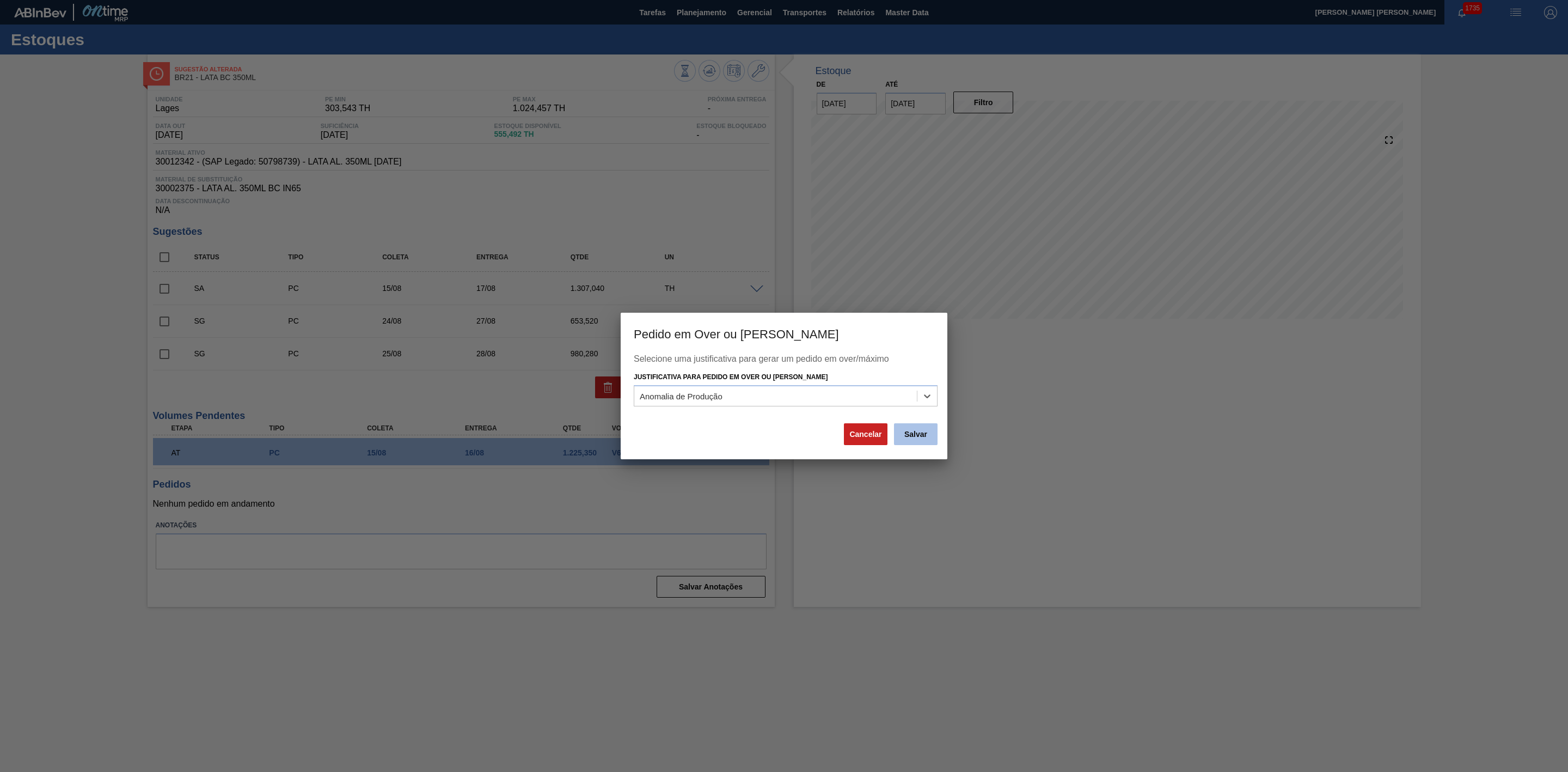
click at [903, 437] on button "Salvar" at bounding box center [916, 434] width 43 height 22
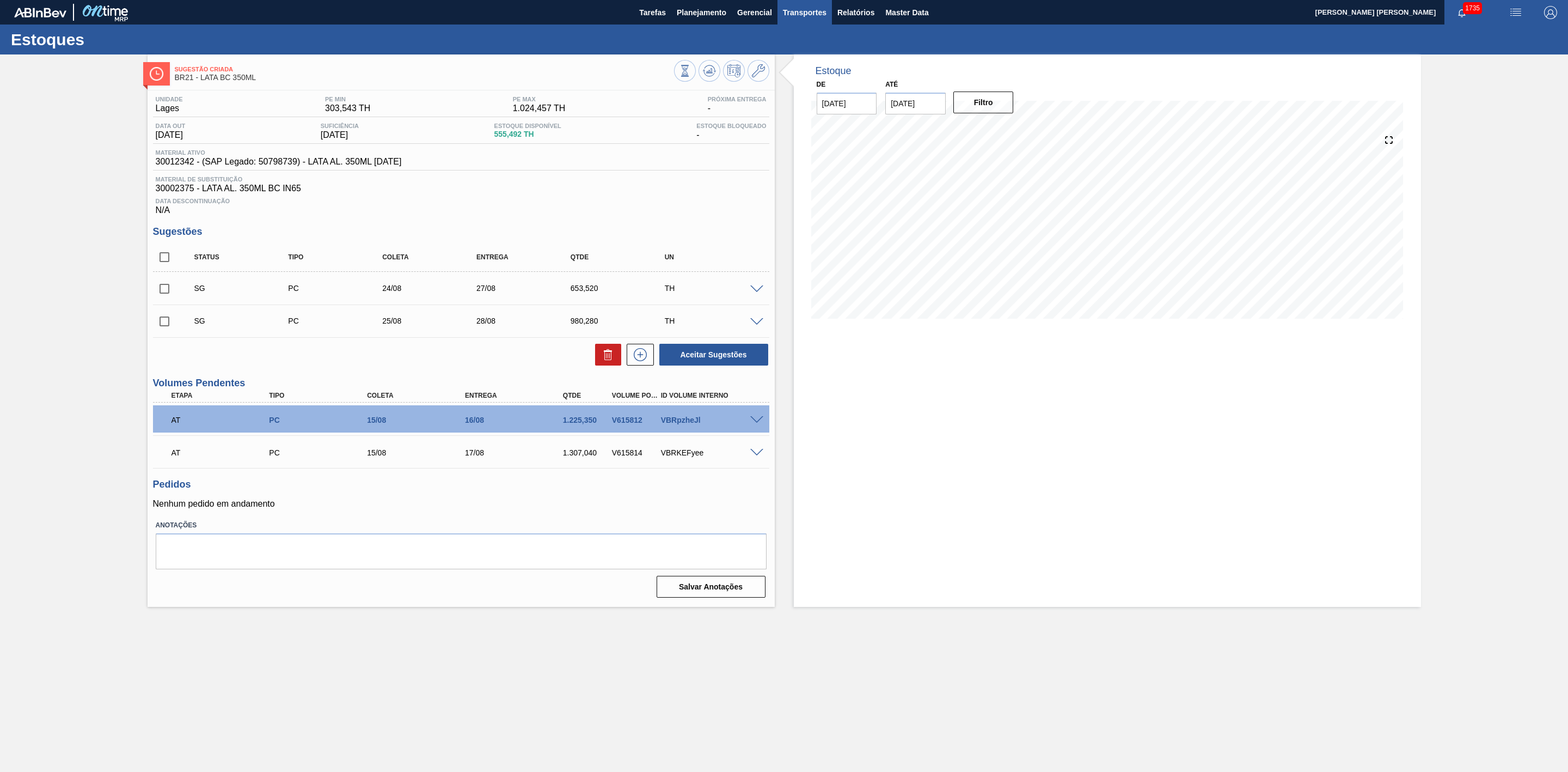
click at [814, 8] on span "Transportes" at bounding box center [804, 12] width 43 height 13
click at [795, 52] on li "Otimização de Carga" at bounding box center [804, 55] width 89 height 18
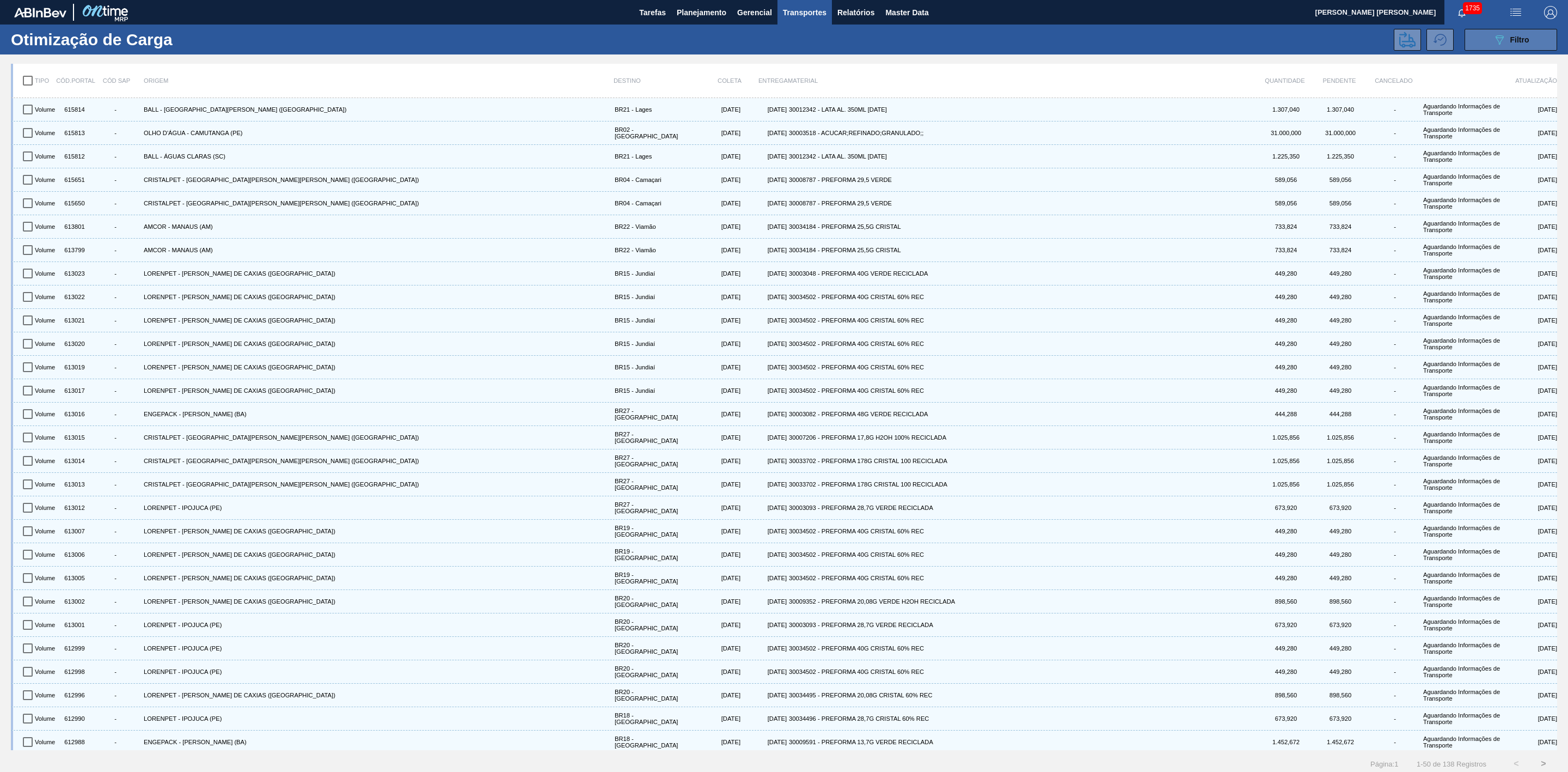
click at [1507, 38] on div "089F7B8B-B2A5-4AFE-B5C0-19BA573D28AC Filtro" at bounding box center [1511, 40] width 36 height 13
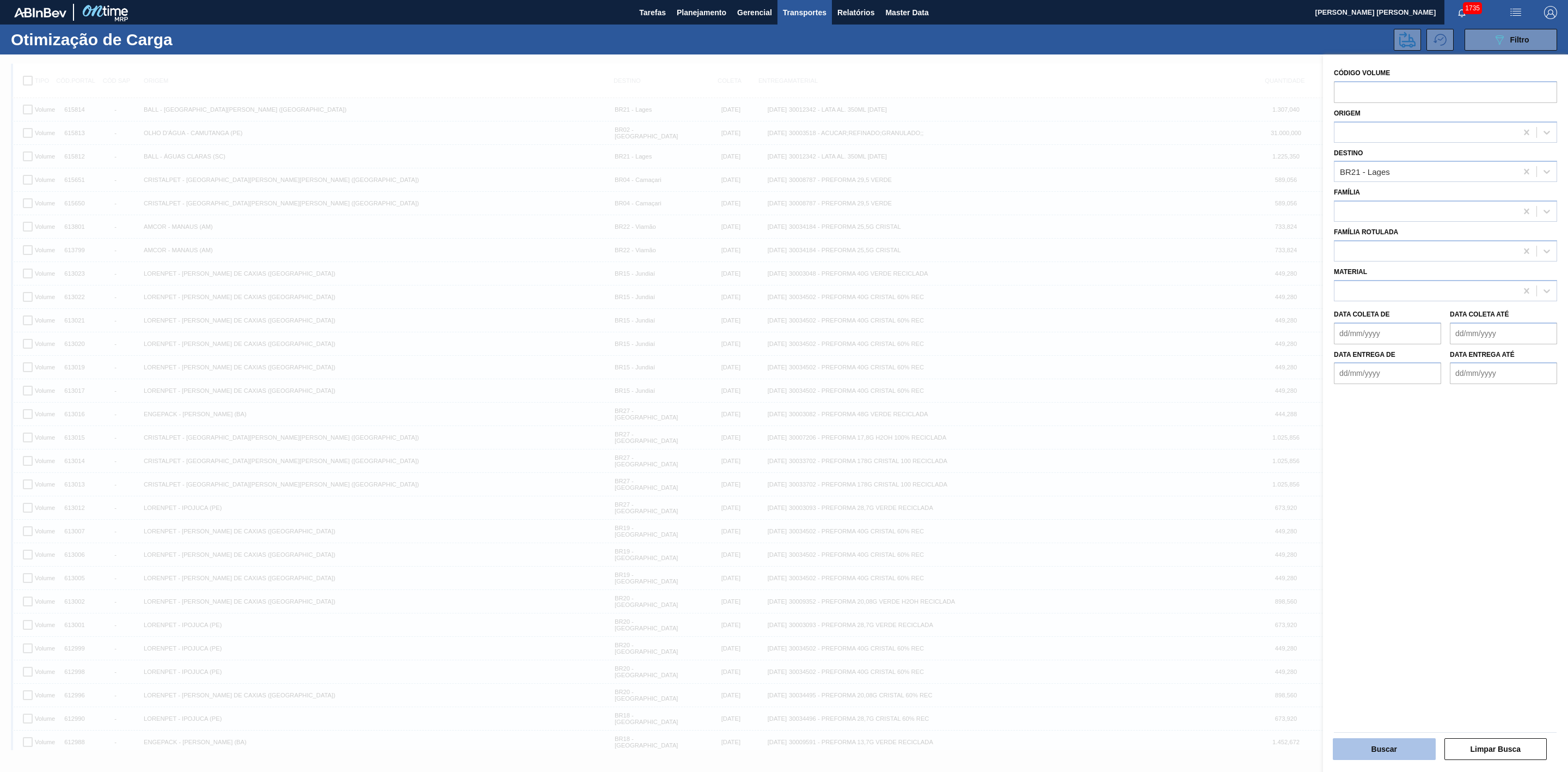
click at [1381, 749] on button "Buscar" at bounding box center [1384, 749] width 103 height 22
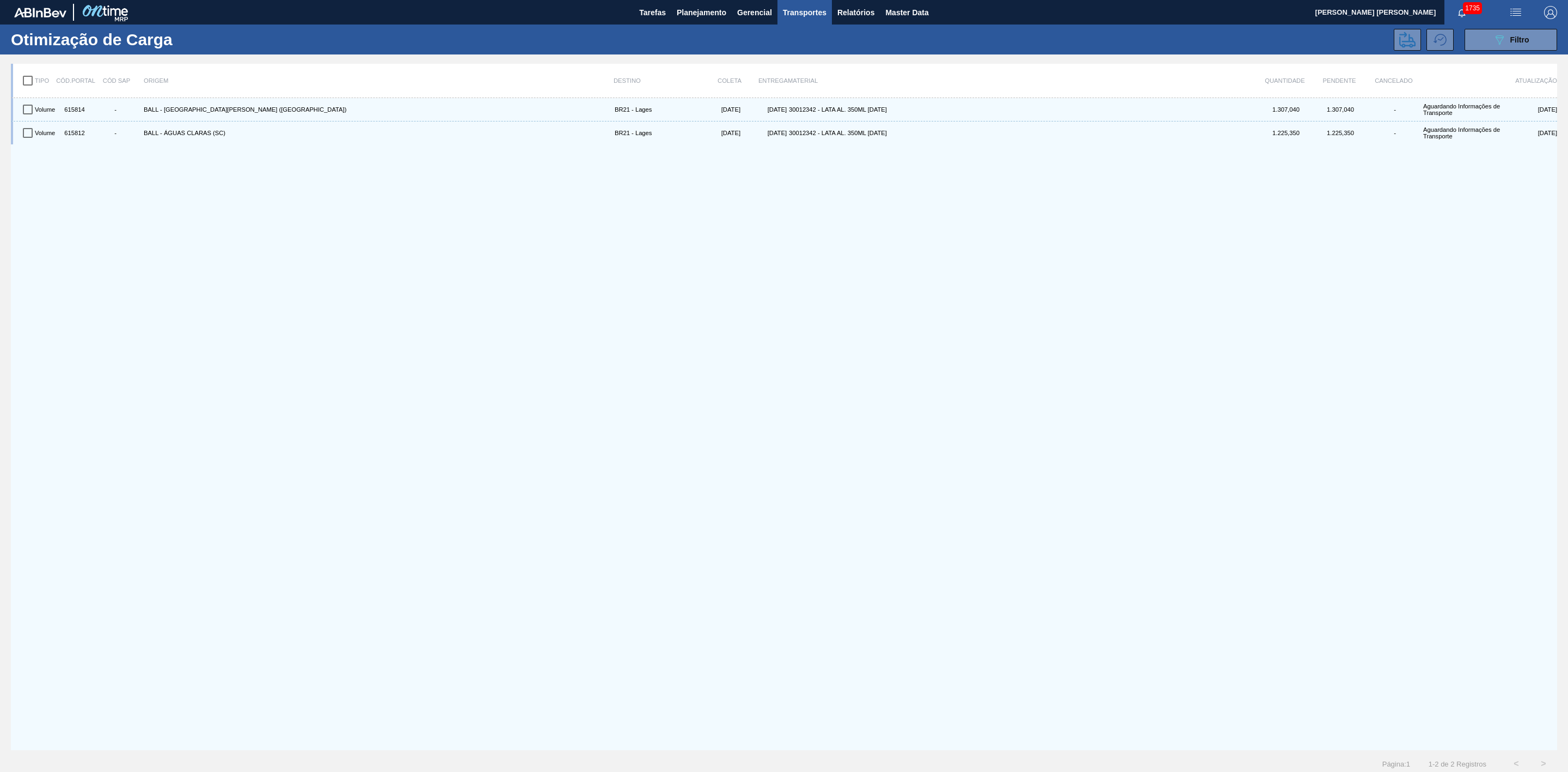
click at [30, 80] on input "checkbox" at bounding box center [27, 80] width 23 height 23
checkbox input "true"
click at [1408, 44] on icon at bounding box center [1407, 40] width 16 height 16
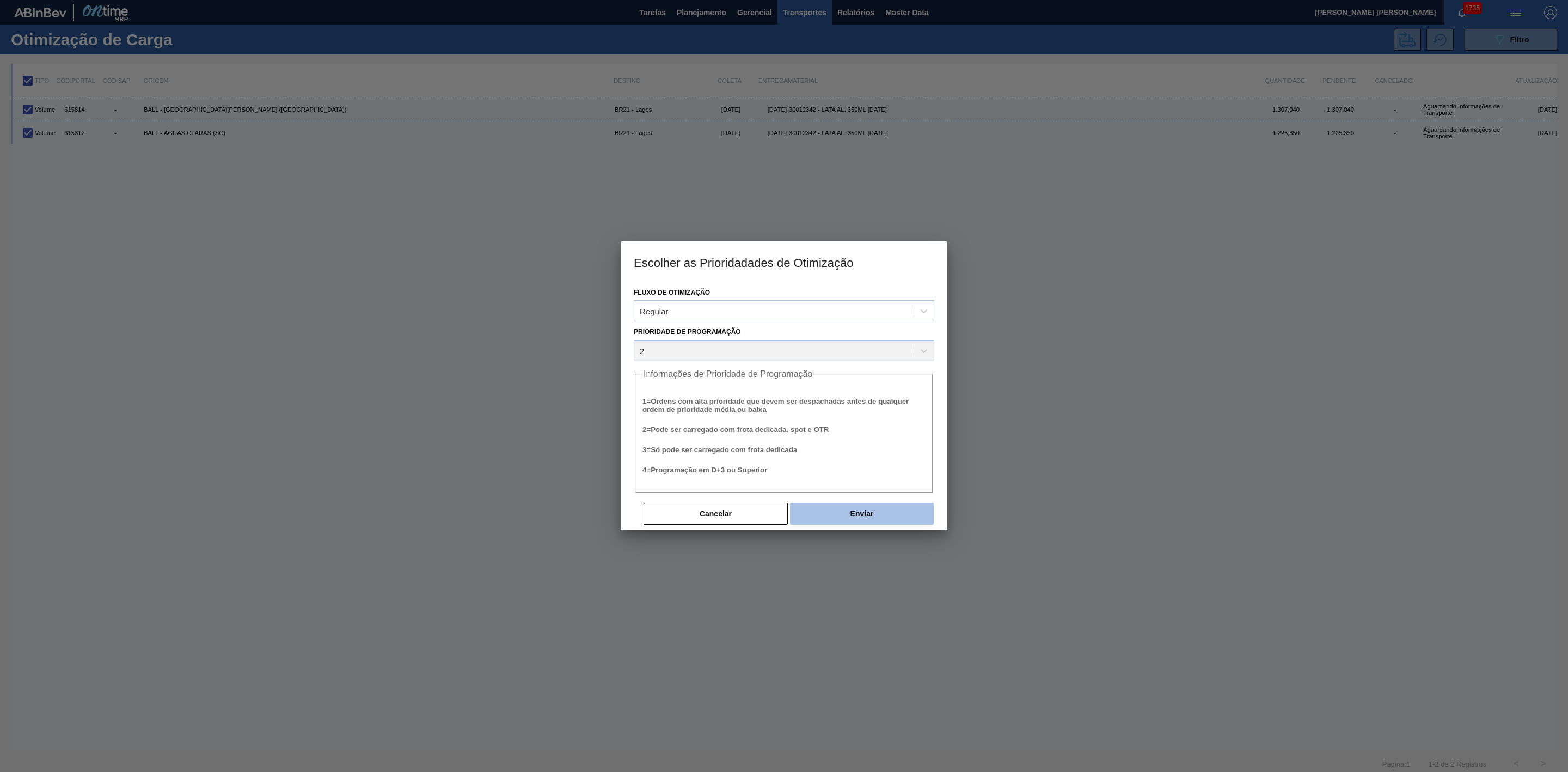
click at [832, 514] on button "Enviar" at bounding box center [862, 514] width 144 height 22
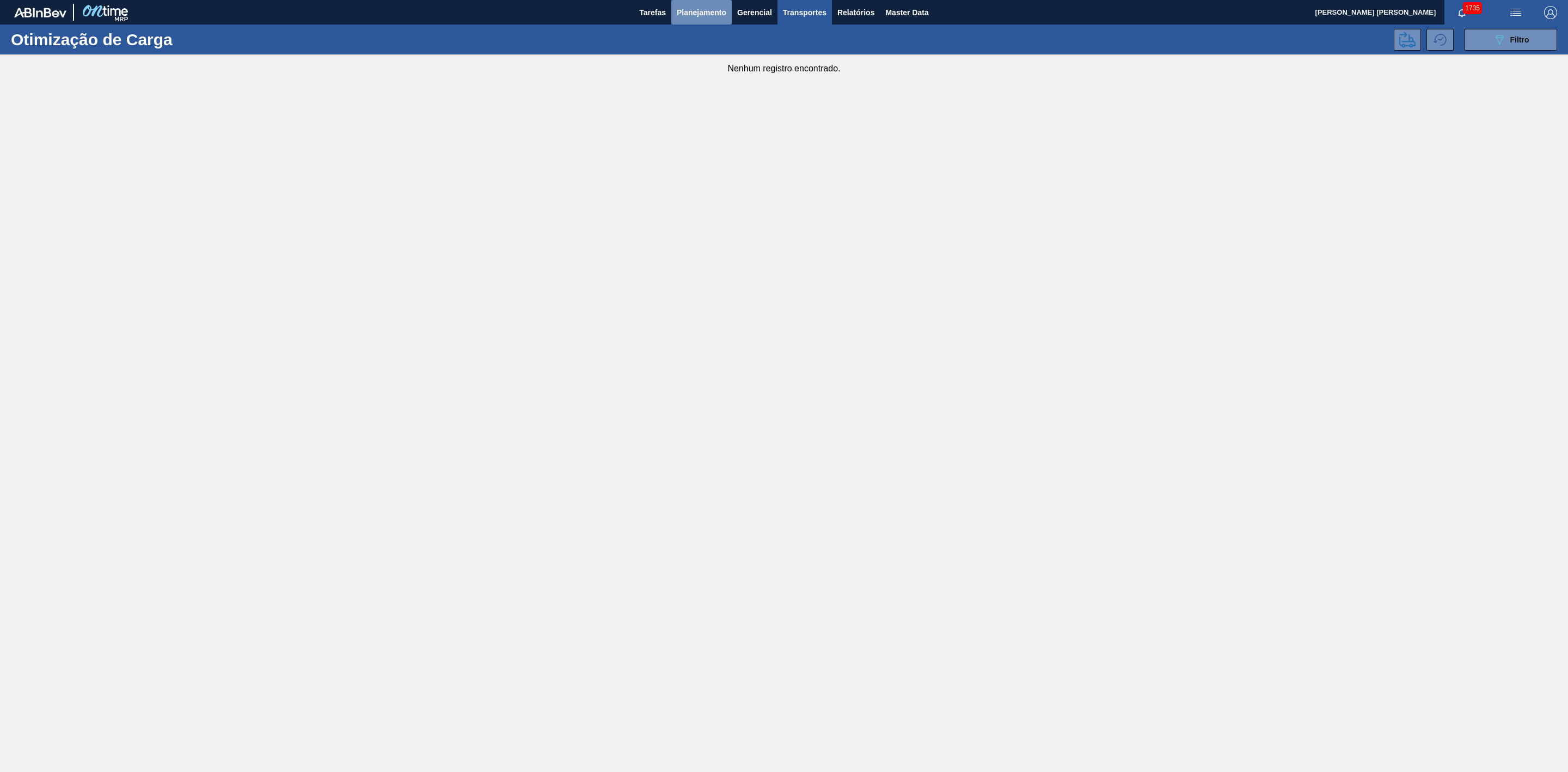
click at [710, 16] on span "Planejamento" at bounding box center [702, 12] width 49 height 13
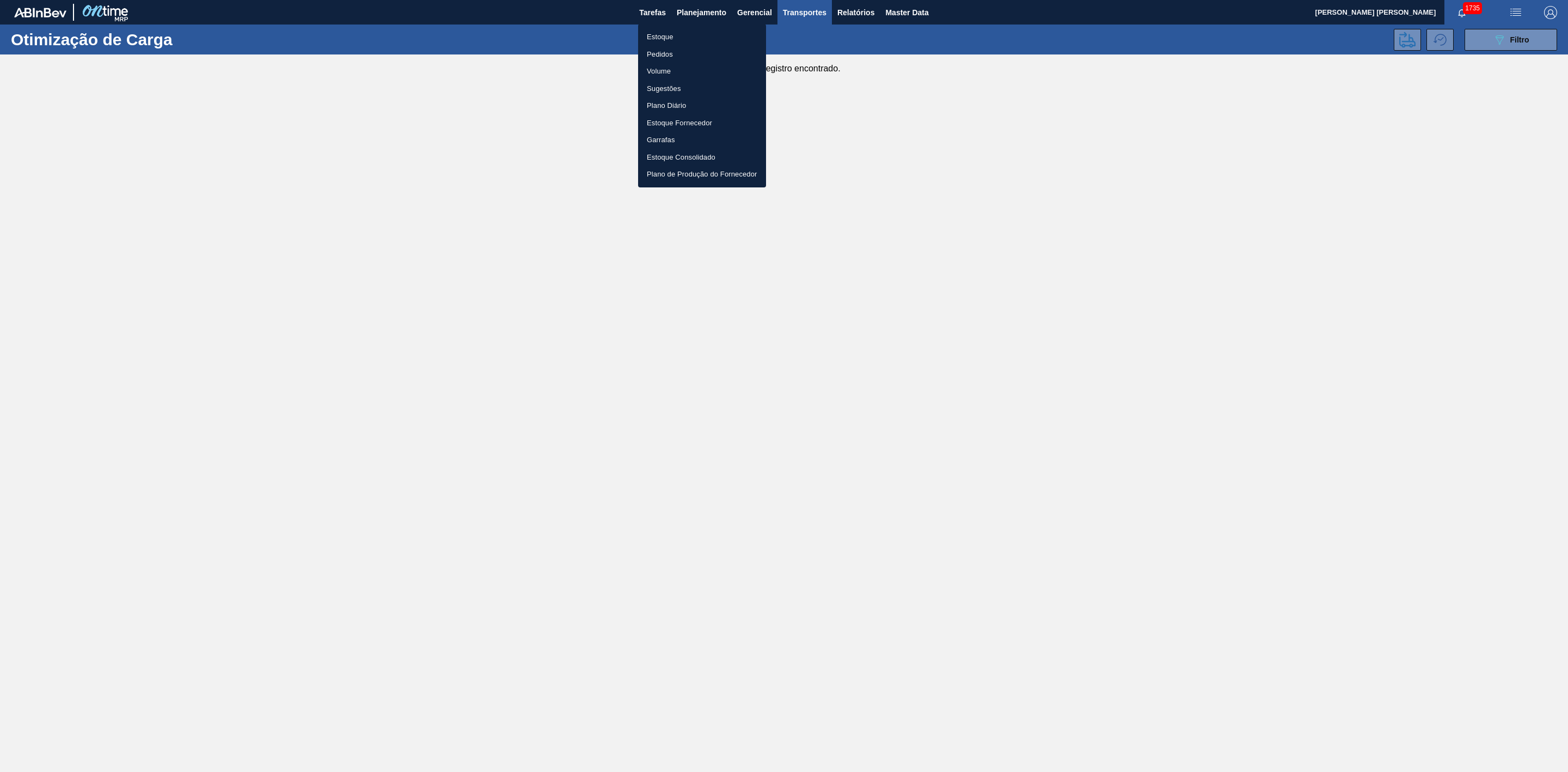
click at [668, 34] on li "Estoque" at bounding box center [702, 37] width 128 height 18
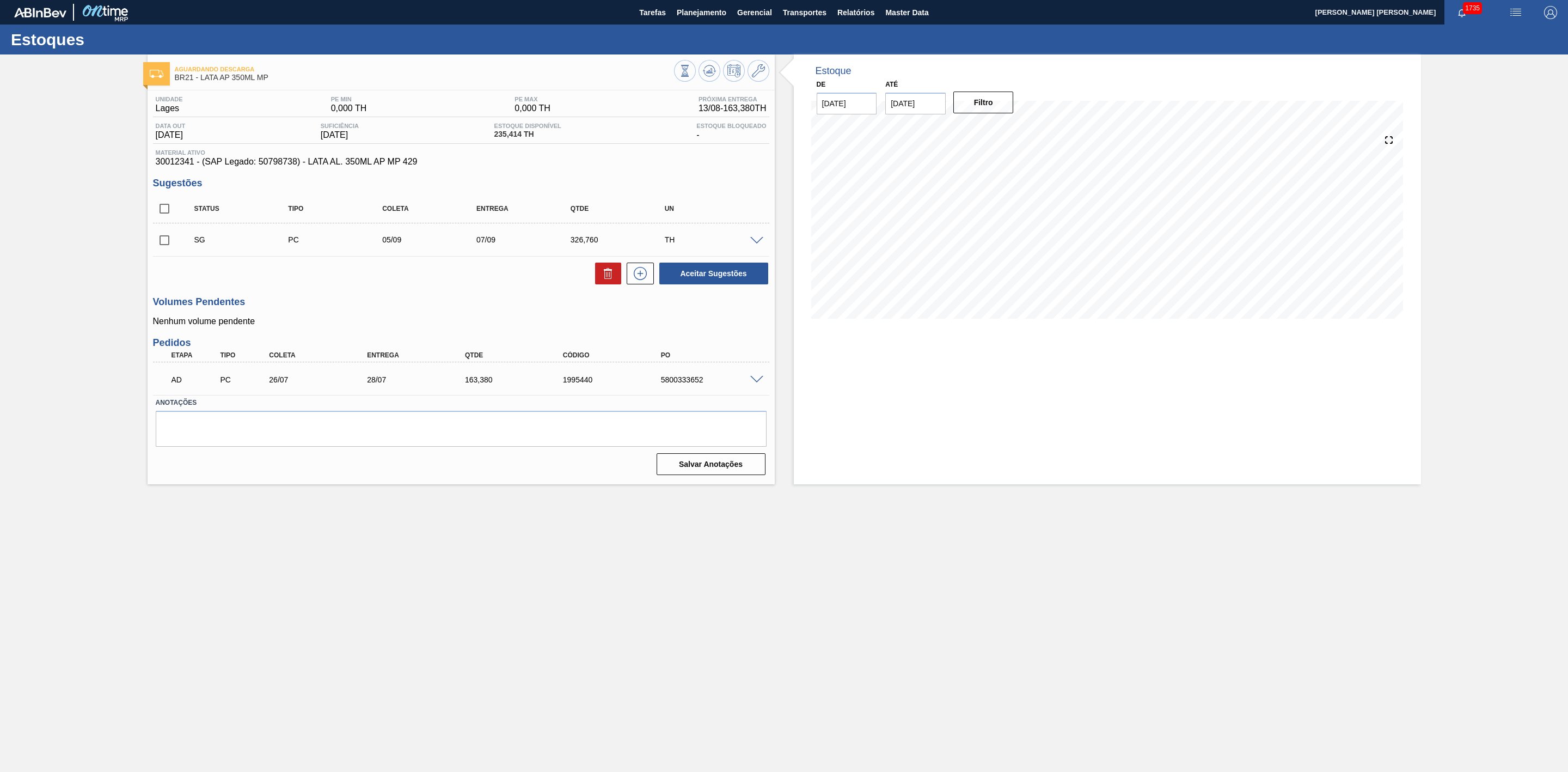
click at [757, 384] on span at bounding box center [757, 379] width 13 height 8
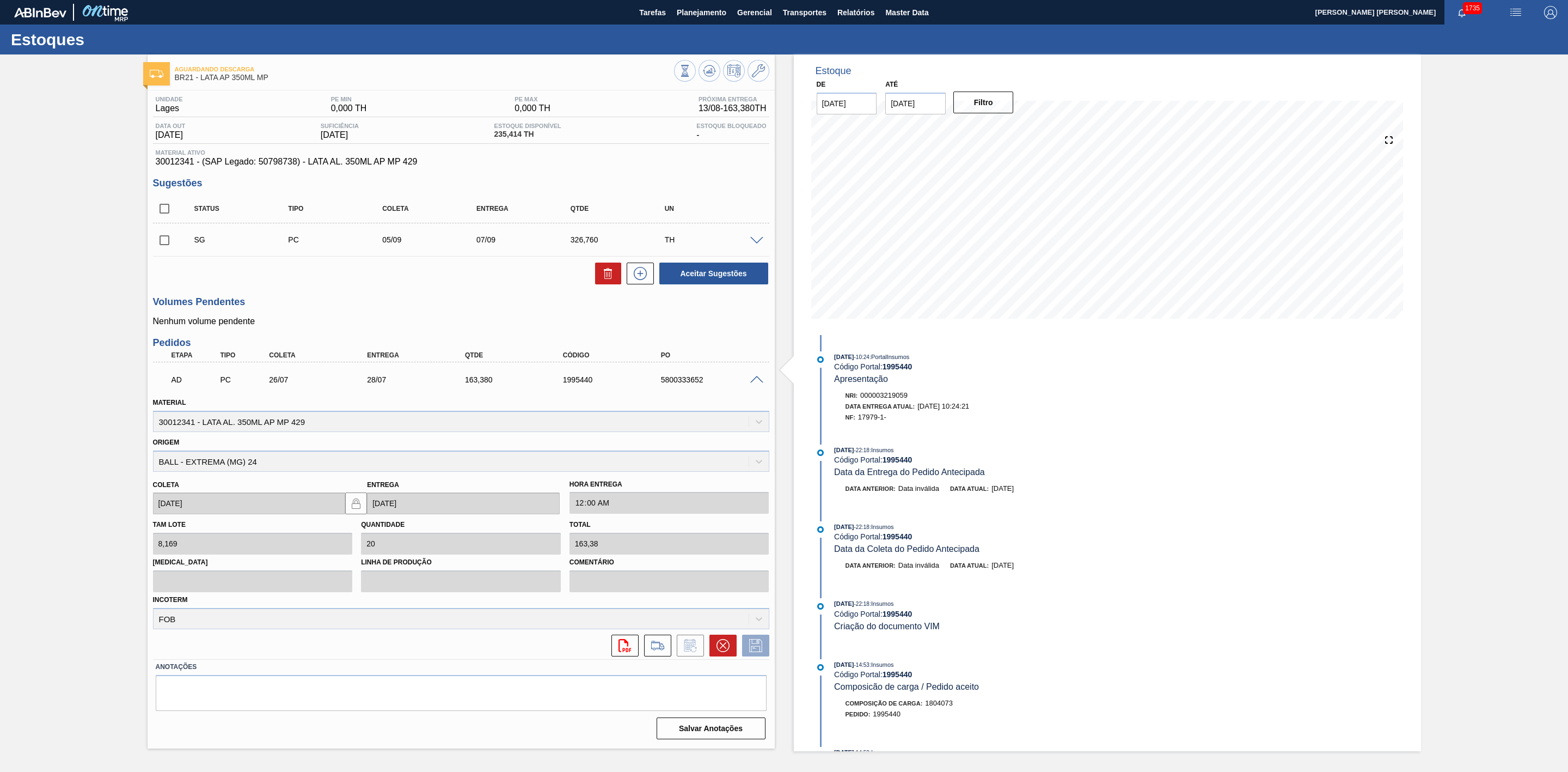
click at [755, 245] on span at bounding box center [757, 241] width 13 height 8
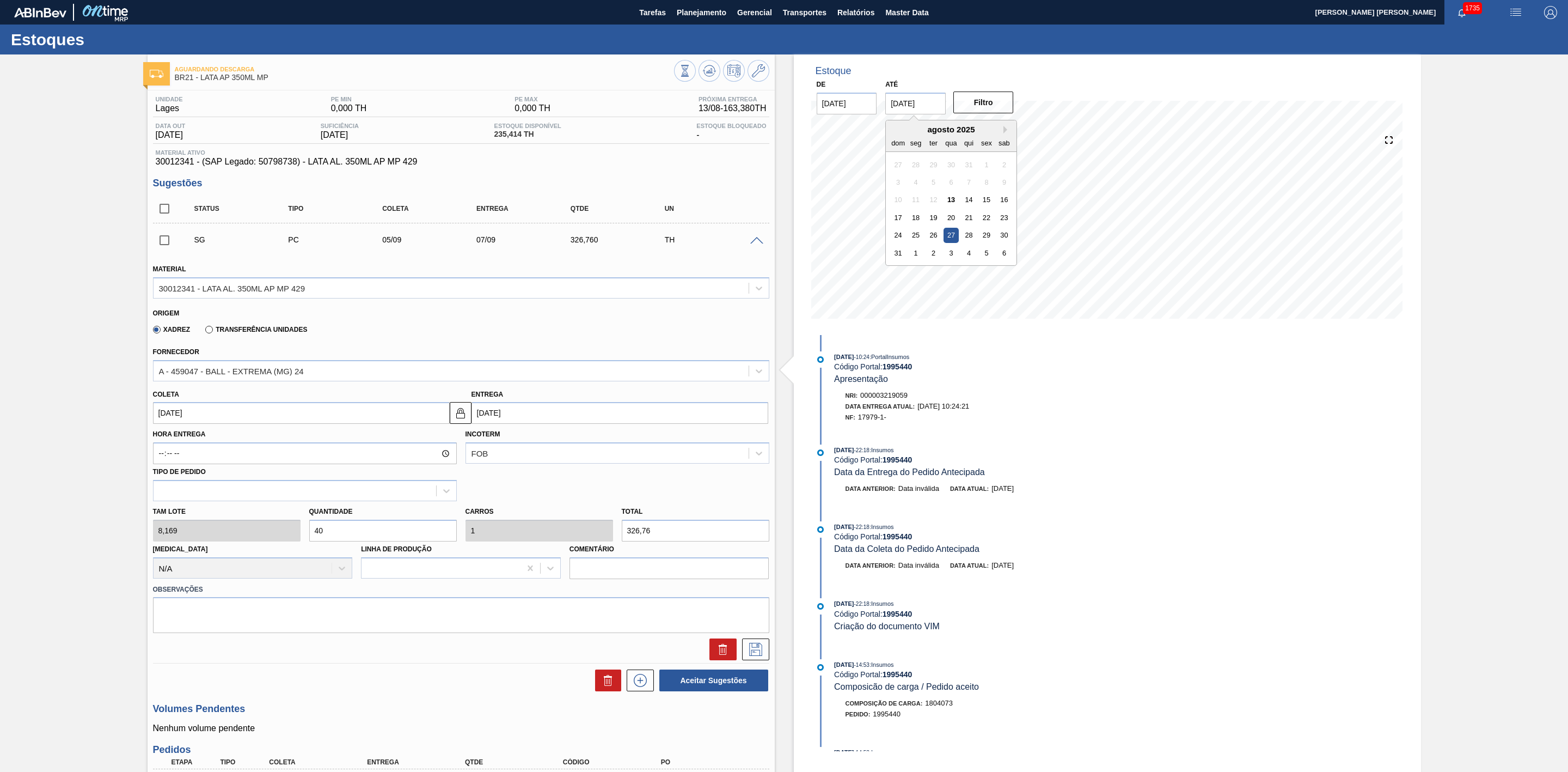
click at [910, 106] on input "[DATE]" at bounding box center [916, 103] width 60 height 22
click at [895, 250] on div "31" at bounding box center [898, 253] width 15 height 15
type input "[DATE]"
click at [988, 94] on button "Filtro" at bounding box center [984, 103] width 60 height 22
click at [709, 79] on button at bounding box center [709, 71] width 22 height 22
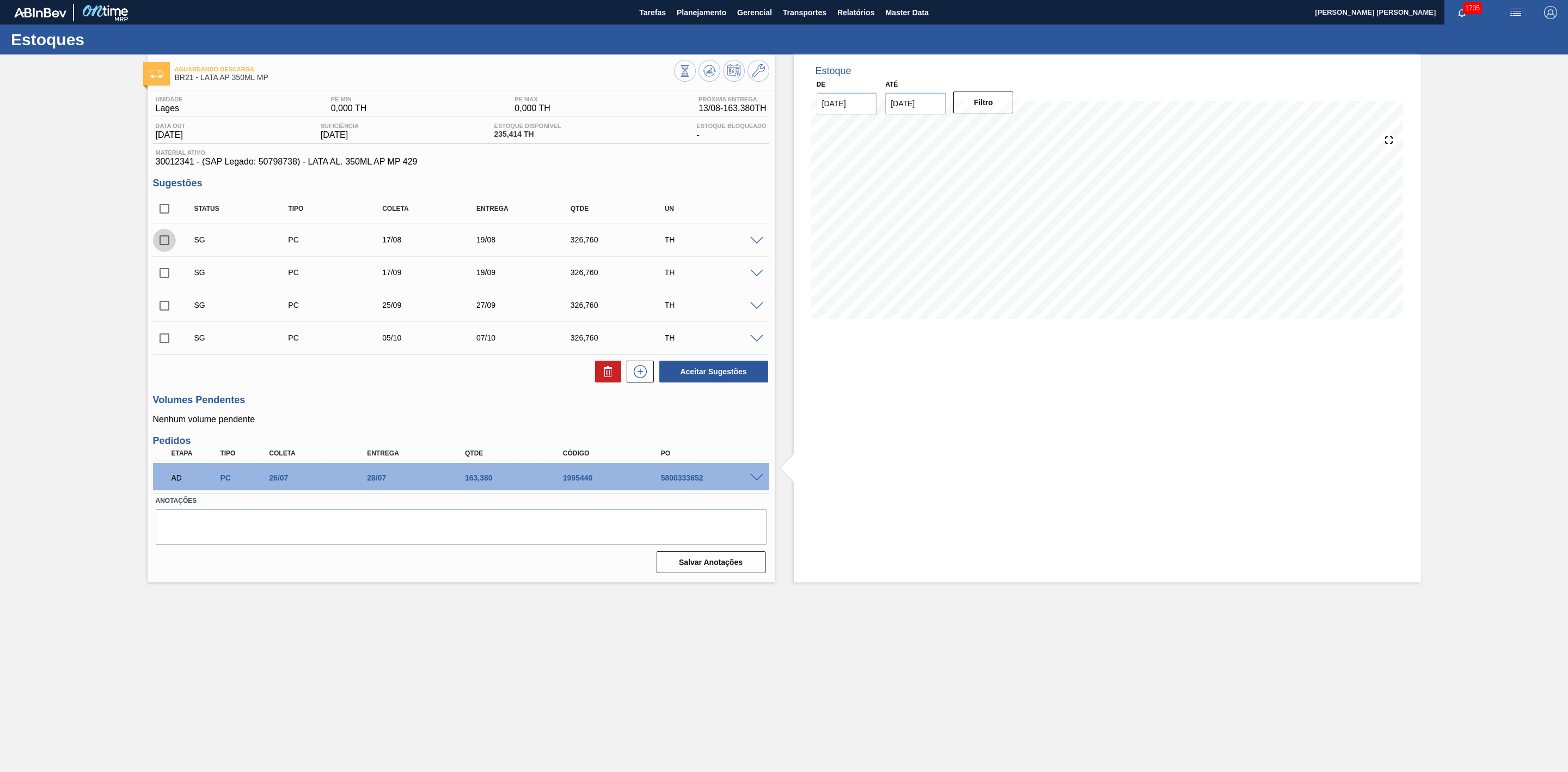
click at [164, 242] on input "checkbox" at bounding box center [164, 241] width 23 height 23
click at [716, 373] on button "Aceitar Sugestões" at bounding box center [713, 371] width 109 height 22
checkbox input "false"
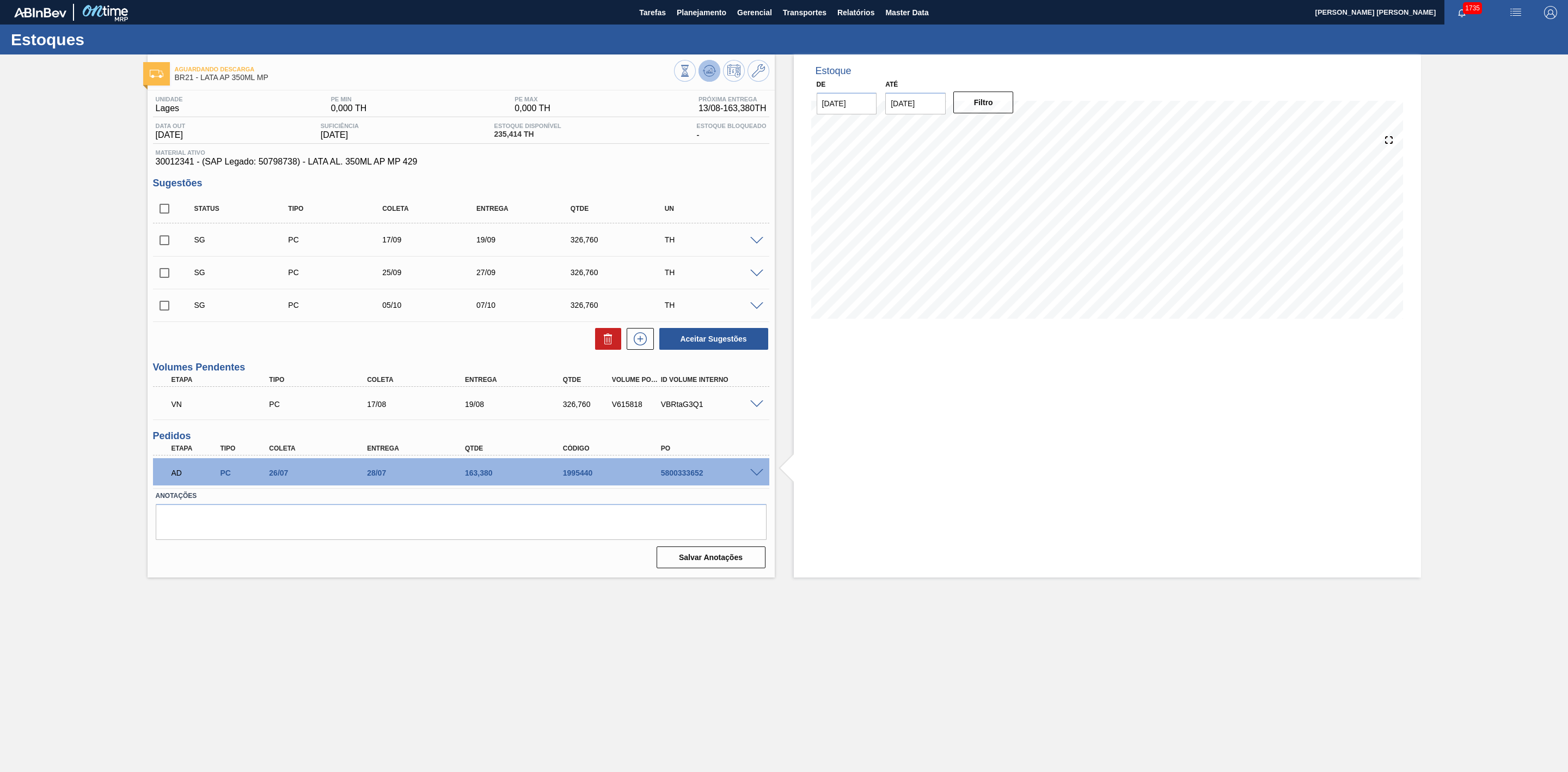
click at [691, 69] on icon at bounding box center [685, 71] width 12 height 12
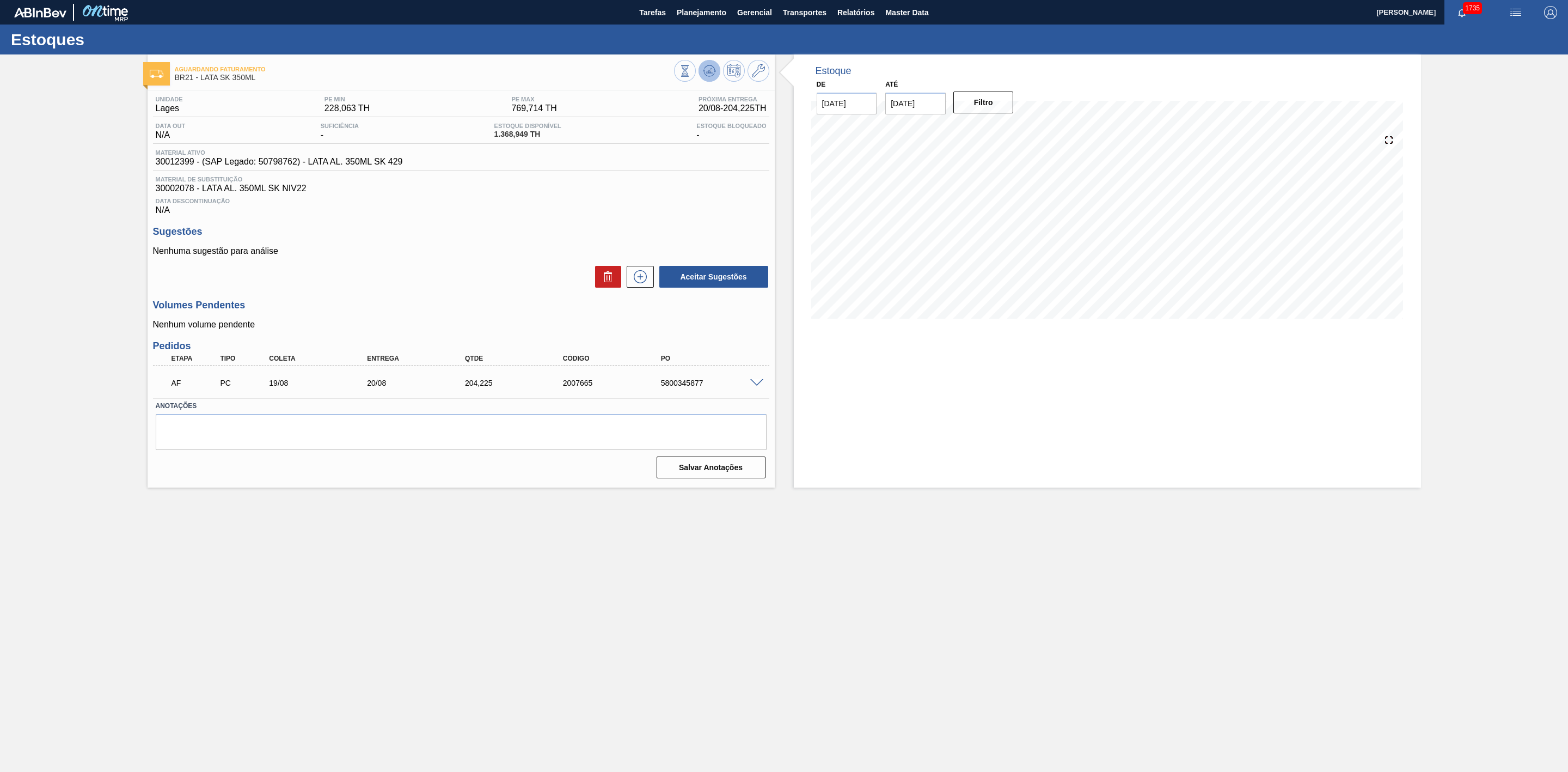
click at [691, 70] on icon at bounding box center [685, 71] width 12 height 12
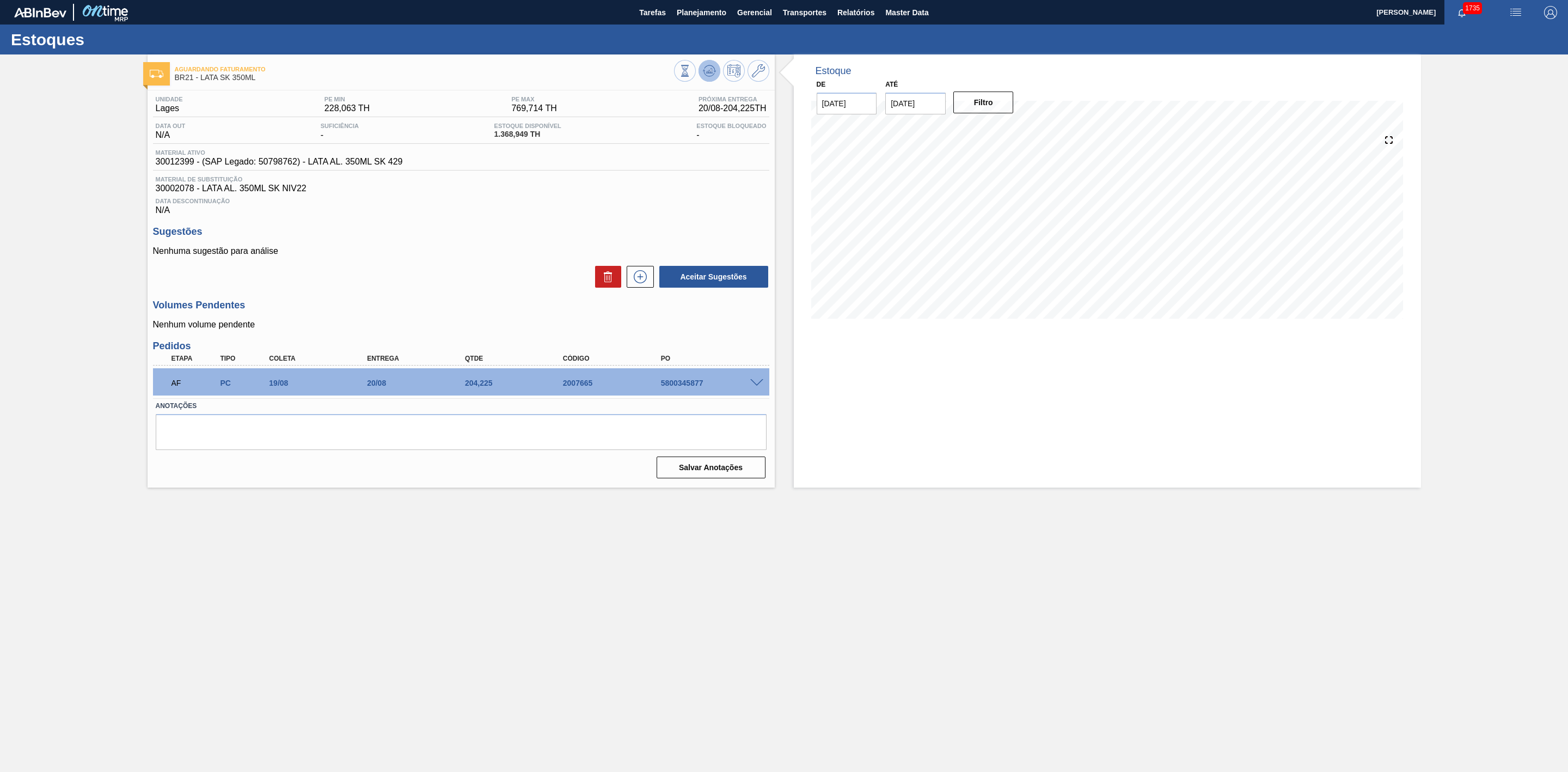
click at [691, 69] on icon at bounding box center [685, 71] width 12 height 12
click at [757, 72] on icon at bounding box center [758, 71] width 13 height 13
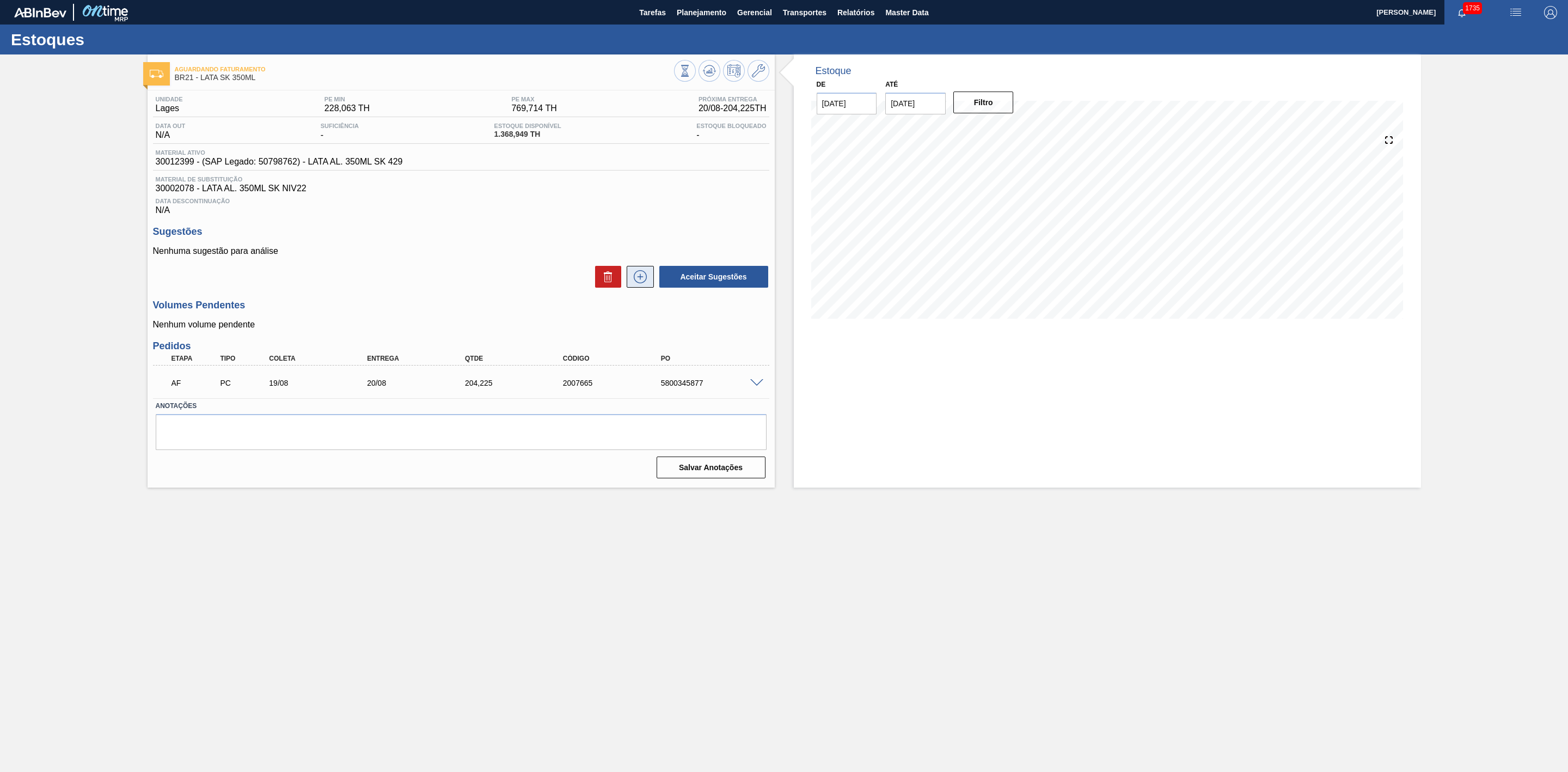
click at [639, 281] on icon at bounding box center [641, 277] width 18 height 13
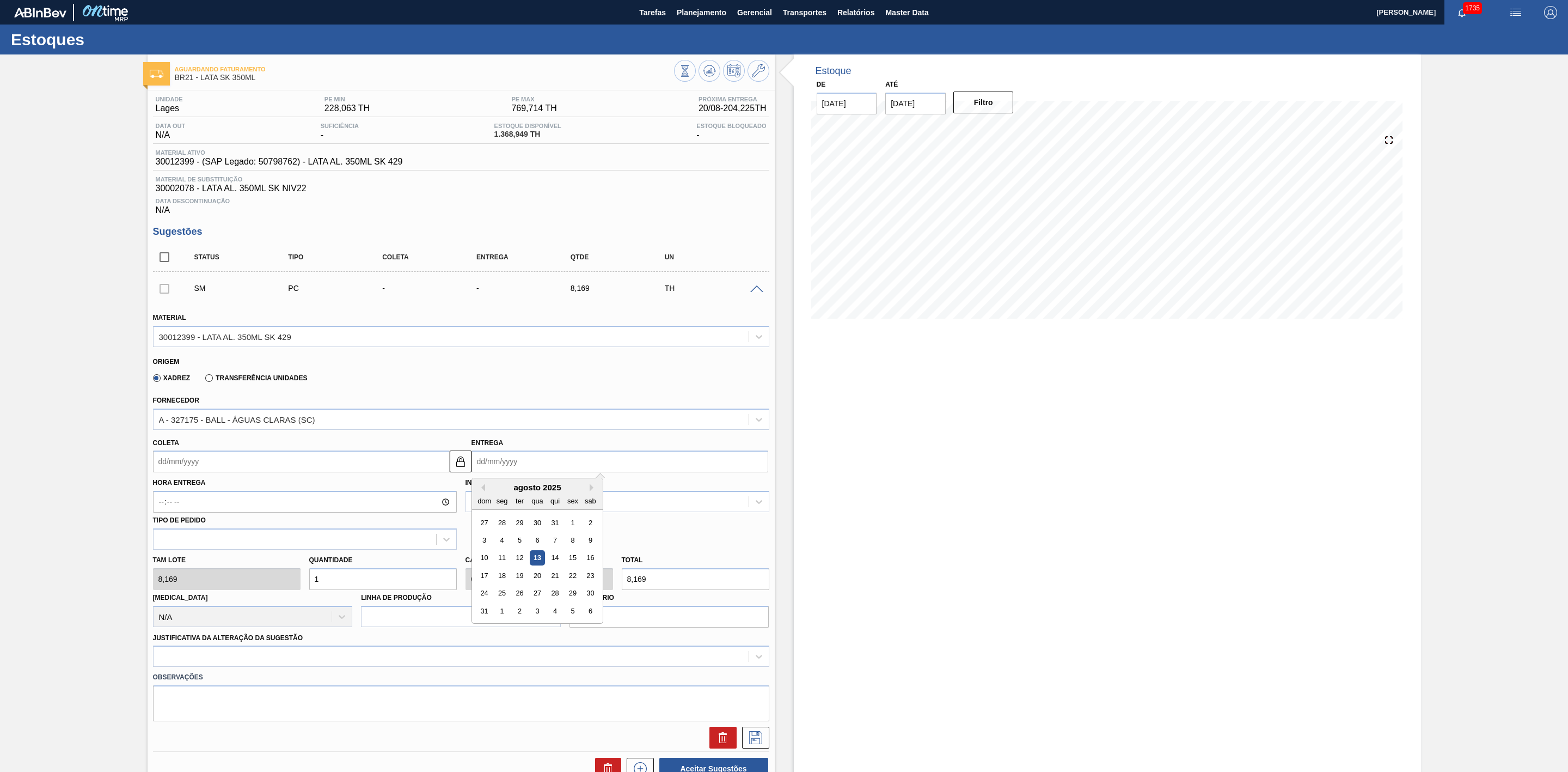
click at [497, 462] on input "Entrega" at bounding box center [620, 462] width 297 height 22
drag, startPoint x: 495, startPoint y: 495, endPoint x: 495, endPoint y: 502, distance: 7.0
click at [495, 492] on div "agosto 2025" at bounding box center [537, 487] width 131 height 9
click at [515, 579] on div "19" at bounding box center [519, 576] width 15 height 15
type input "[DATE]"
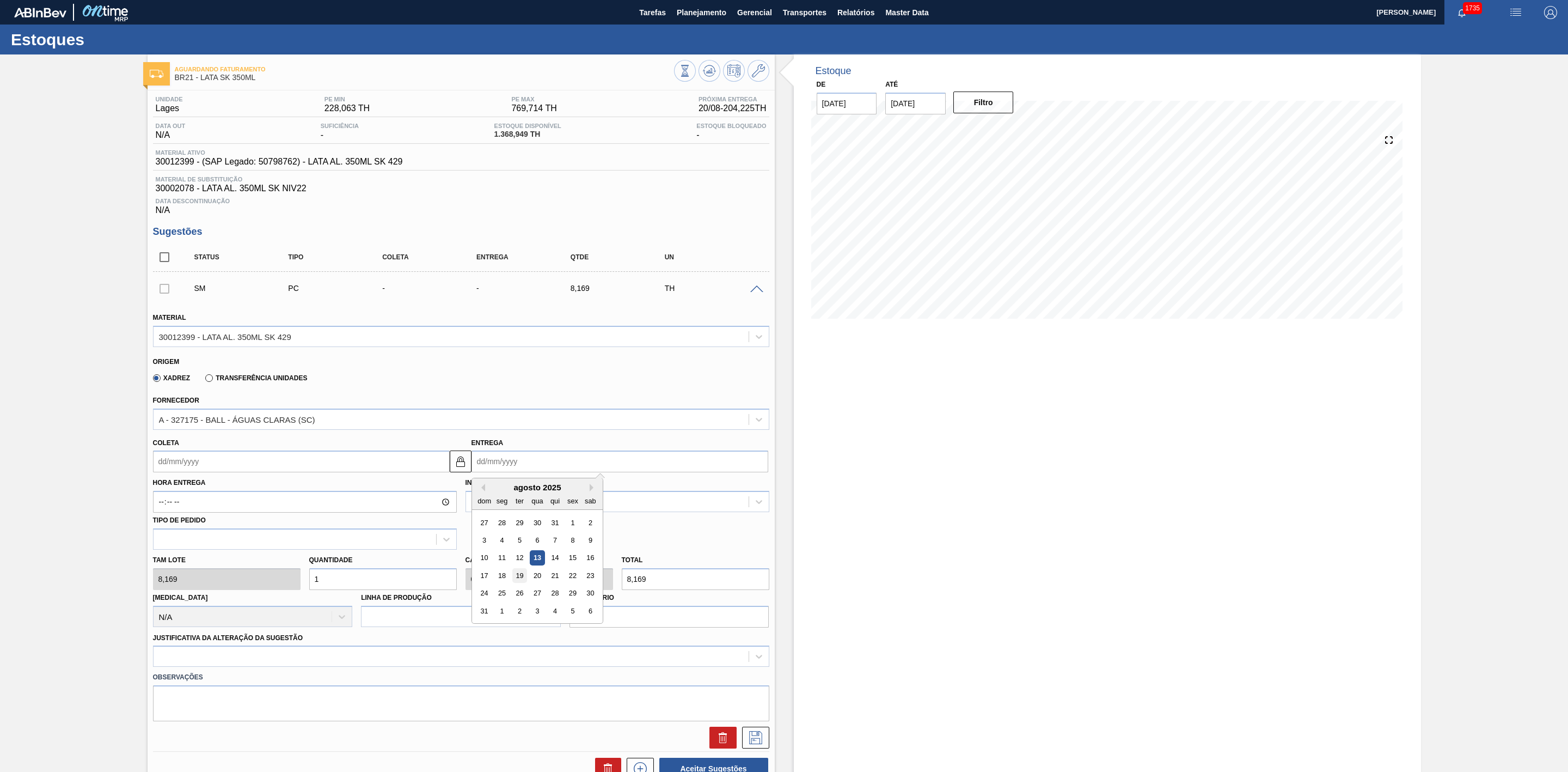
type input "[DATE]"
click at [294, 578] on div "Tam lote 8,169 Quantidade 1 Carros 0,04 Total 8,169 [MEDICAL_DATA] N/A Linha de…" at bounding box center [461, 589] width 625 height 78
type input "7"
type input "0,28"
type input "57,183"
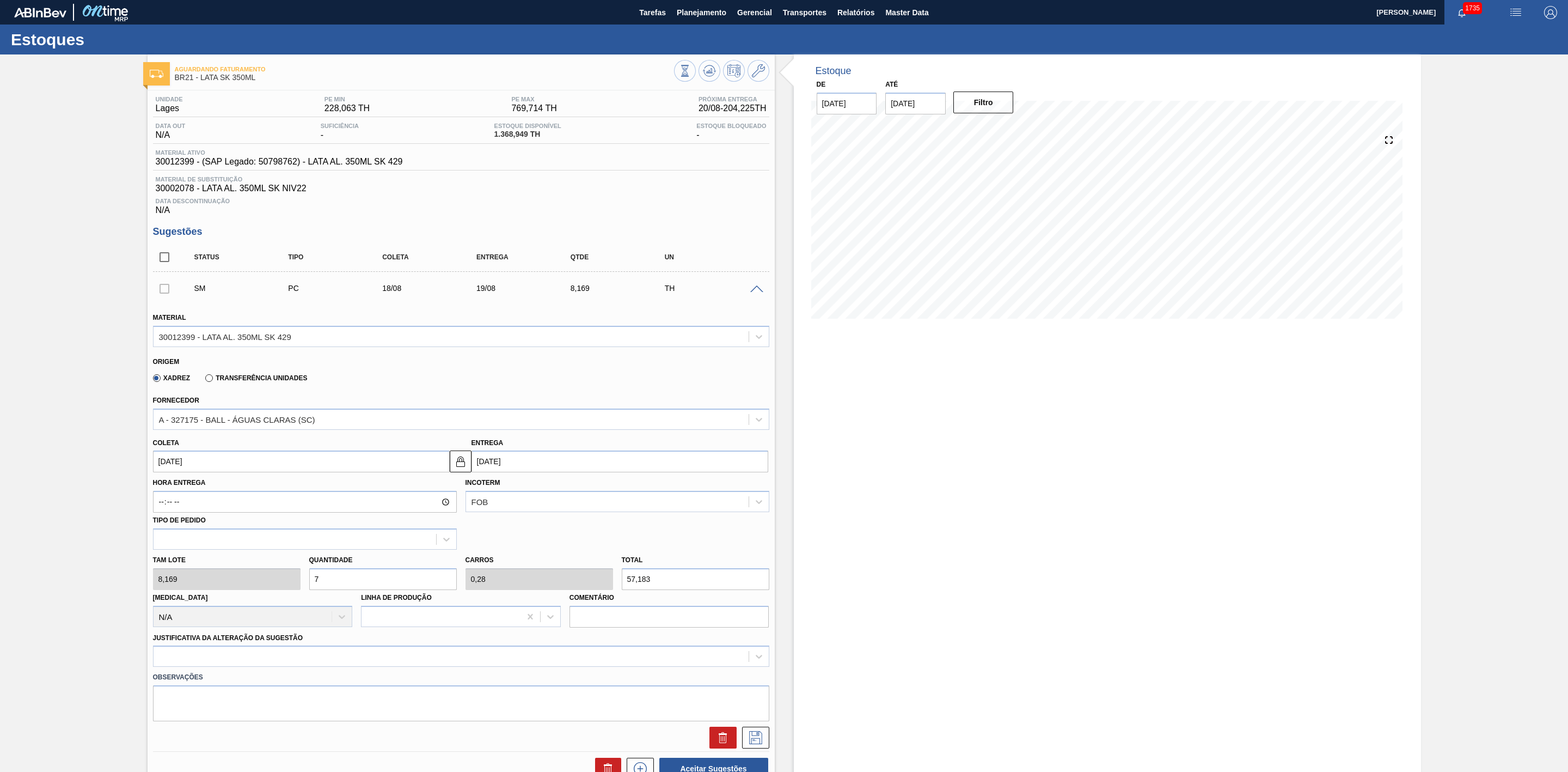
type input "75"
type input "3"
type input "612,675"
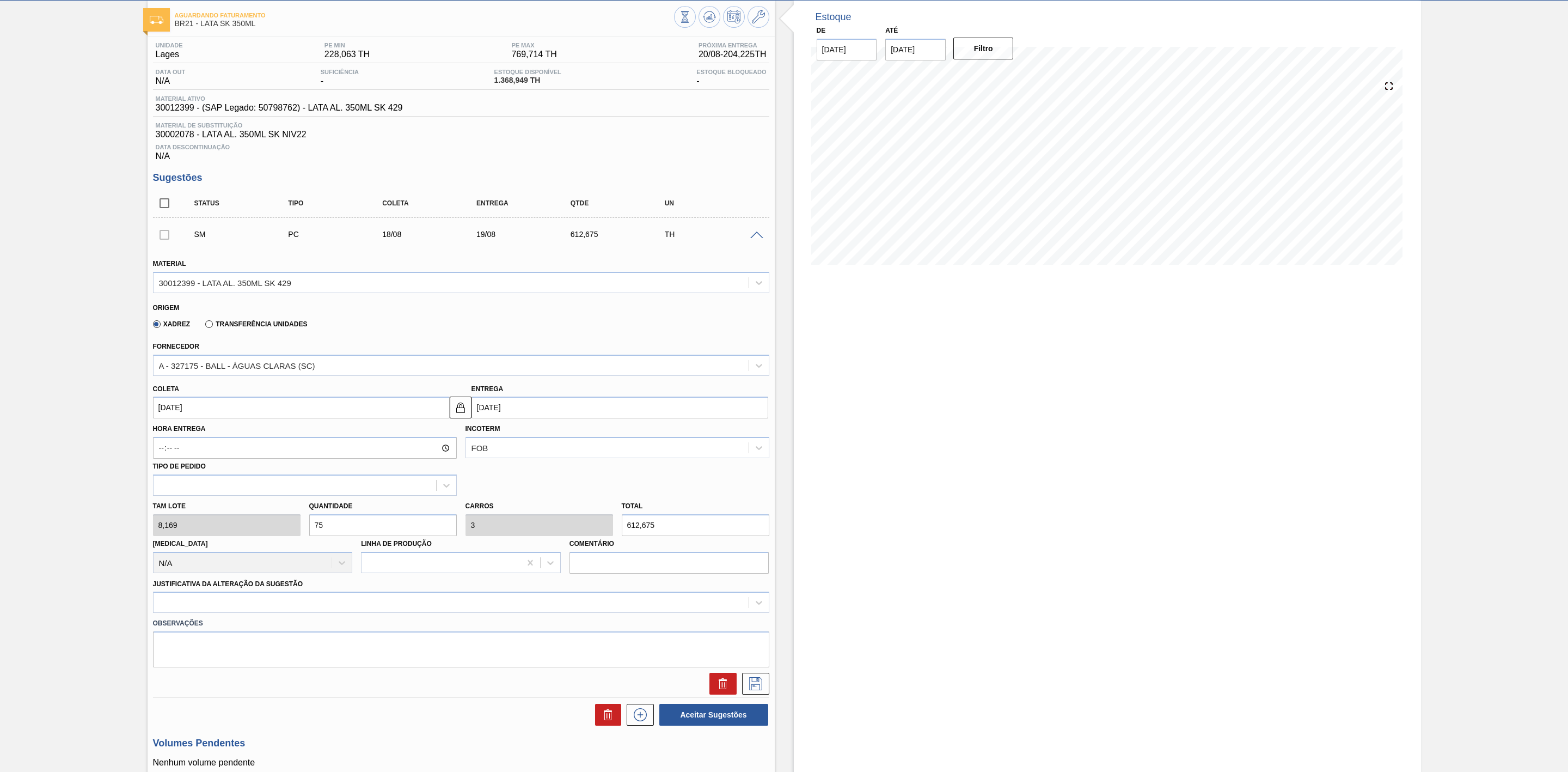
scroll to position [164, 0]
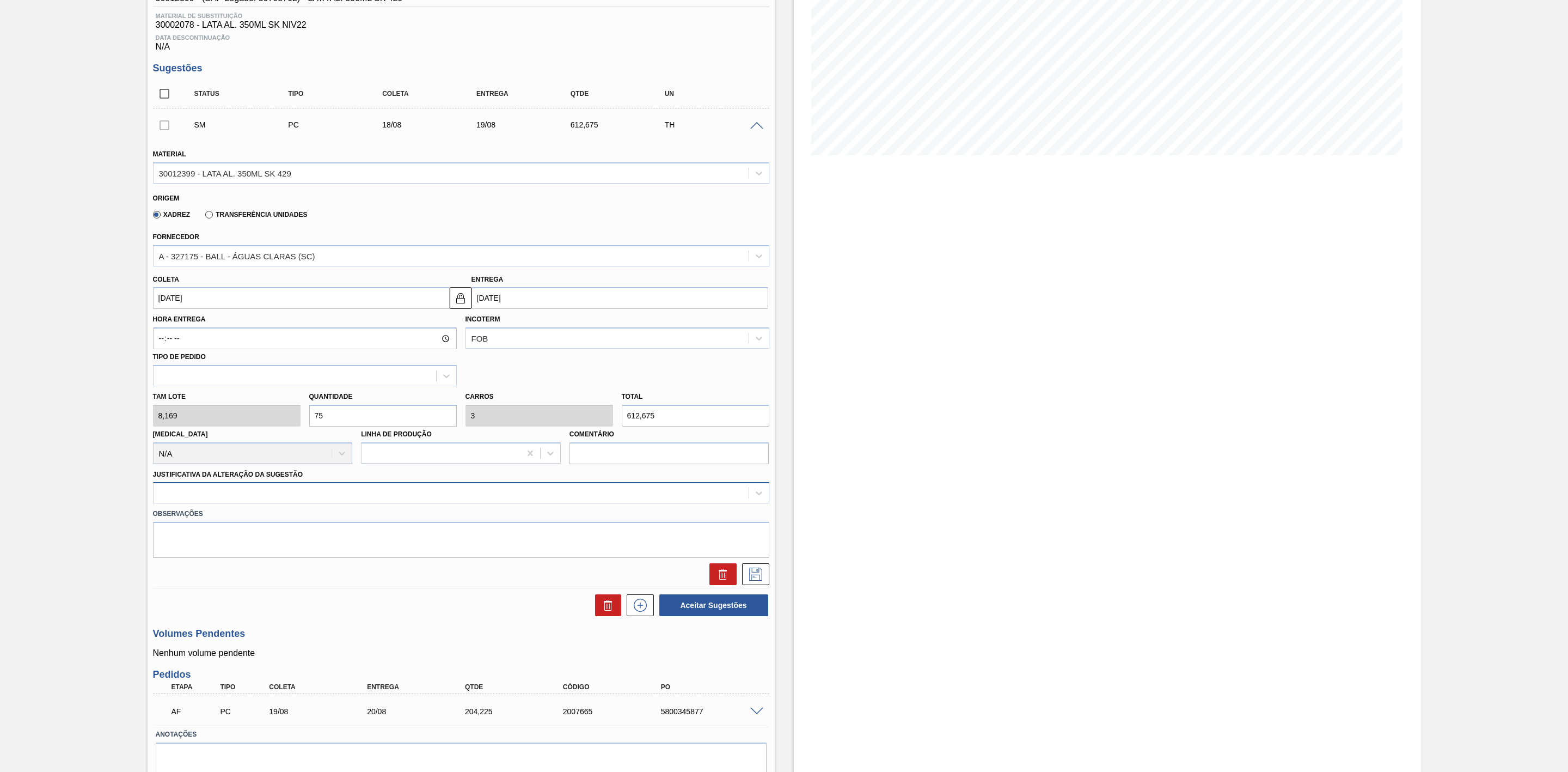
type input "75"
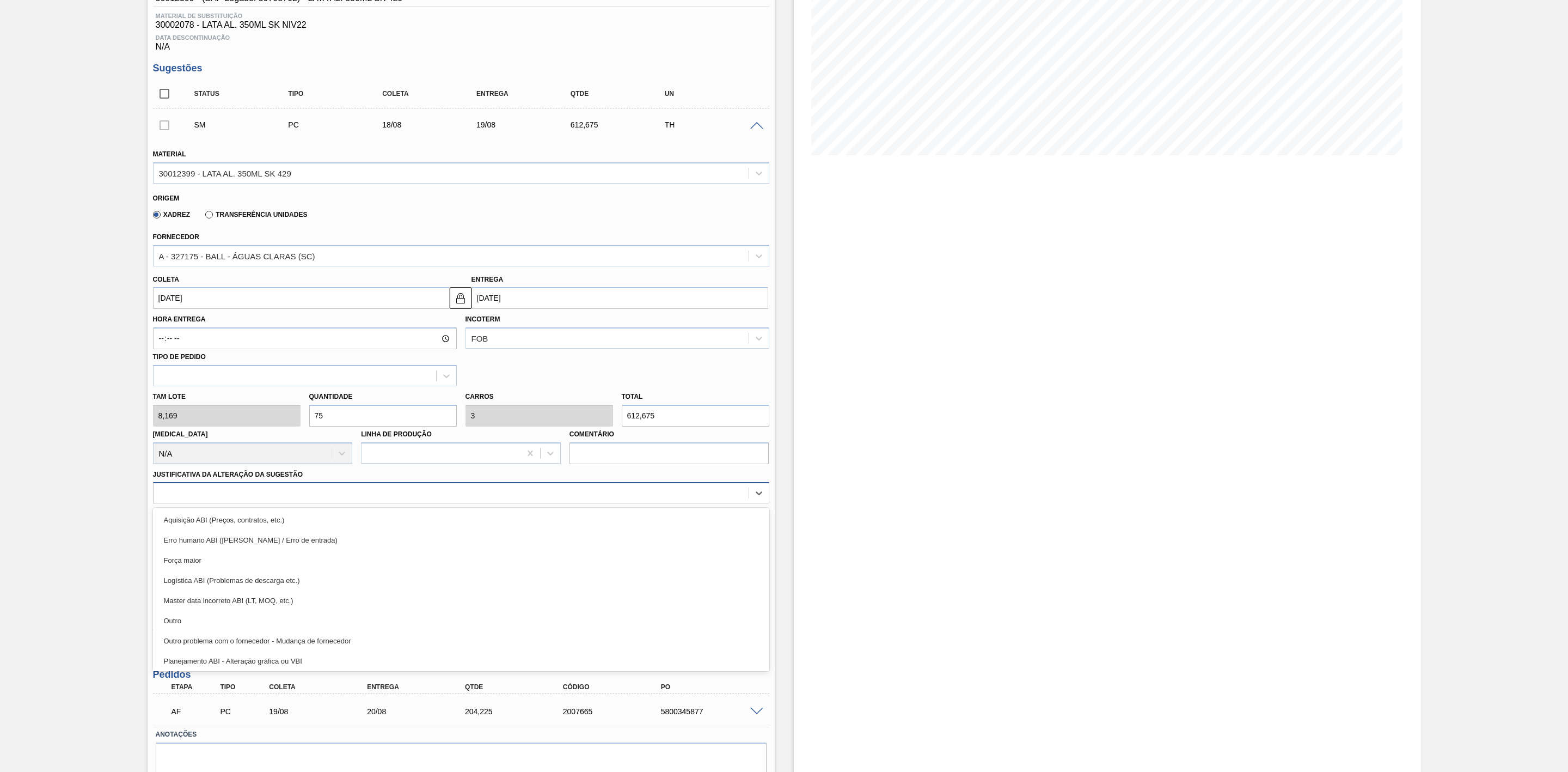
click at [448, 499] on div at bounding box center [451, 493] width 595 height 16
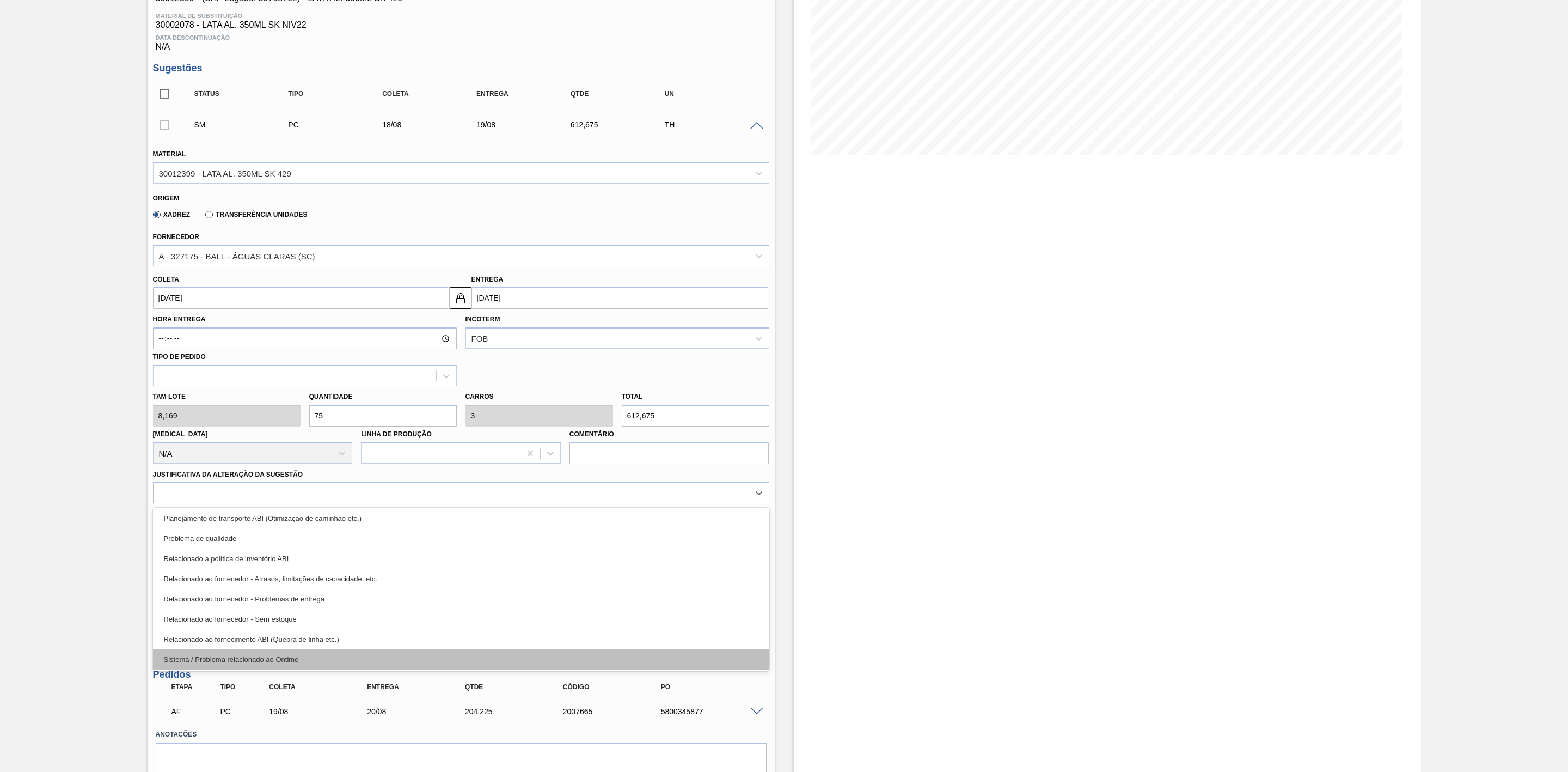
click at [325, 662] on div "Sistema / Problema relacionado ao Ontime" at bounding box center [461, 659] width 616 height 20
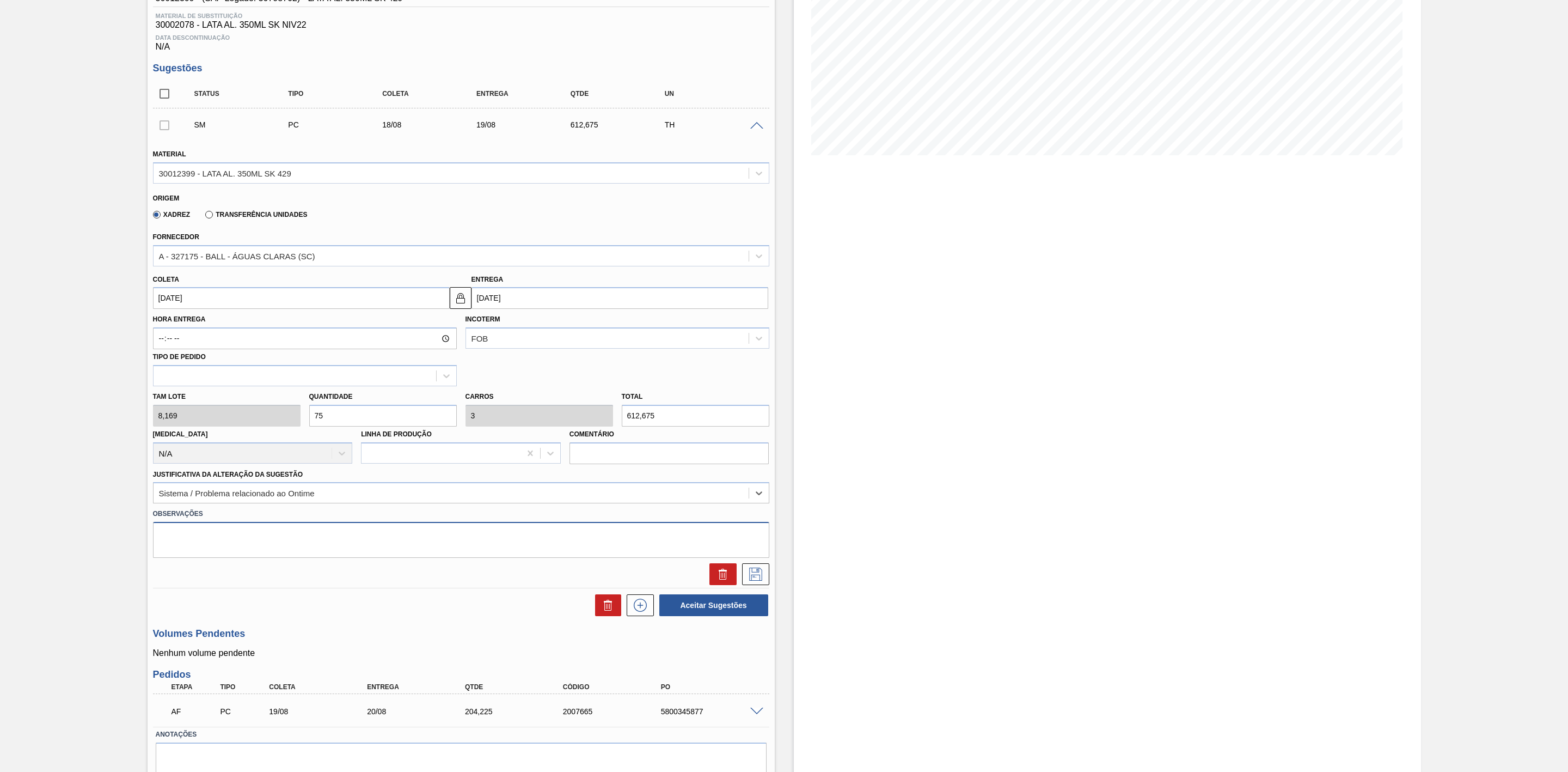
click at [281, 551] on textarea at bounding box center [461, 539] width 616 height 36
type textarea "Dispersão físico x contábil"
click at [761, 578] on icon at bounding box center [756, 574] width 18 height 13
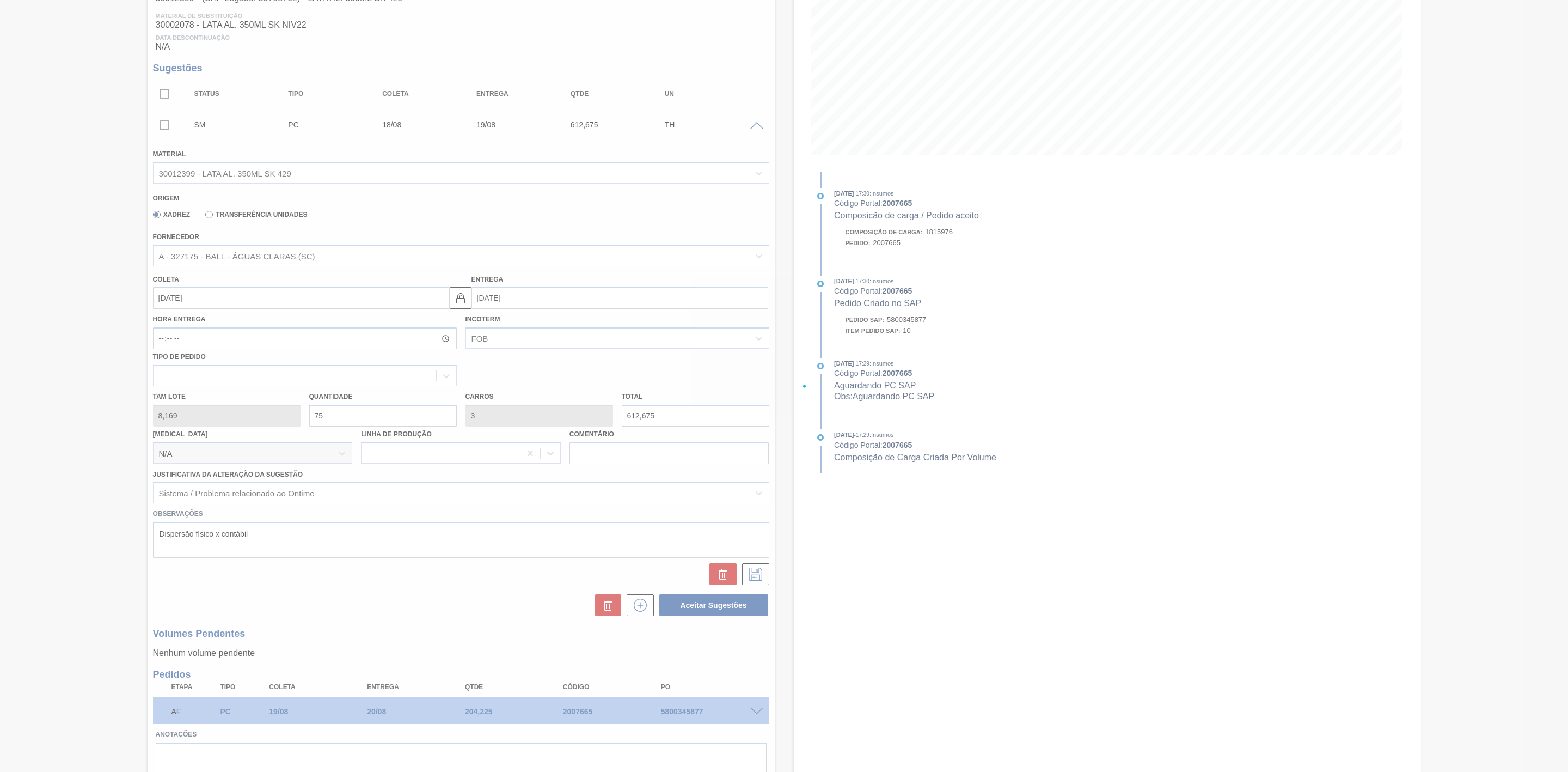
scroll to position [0, 0]
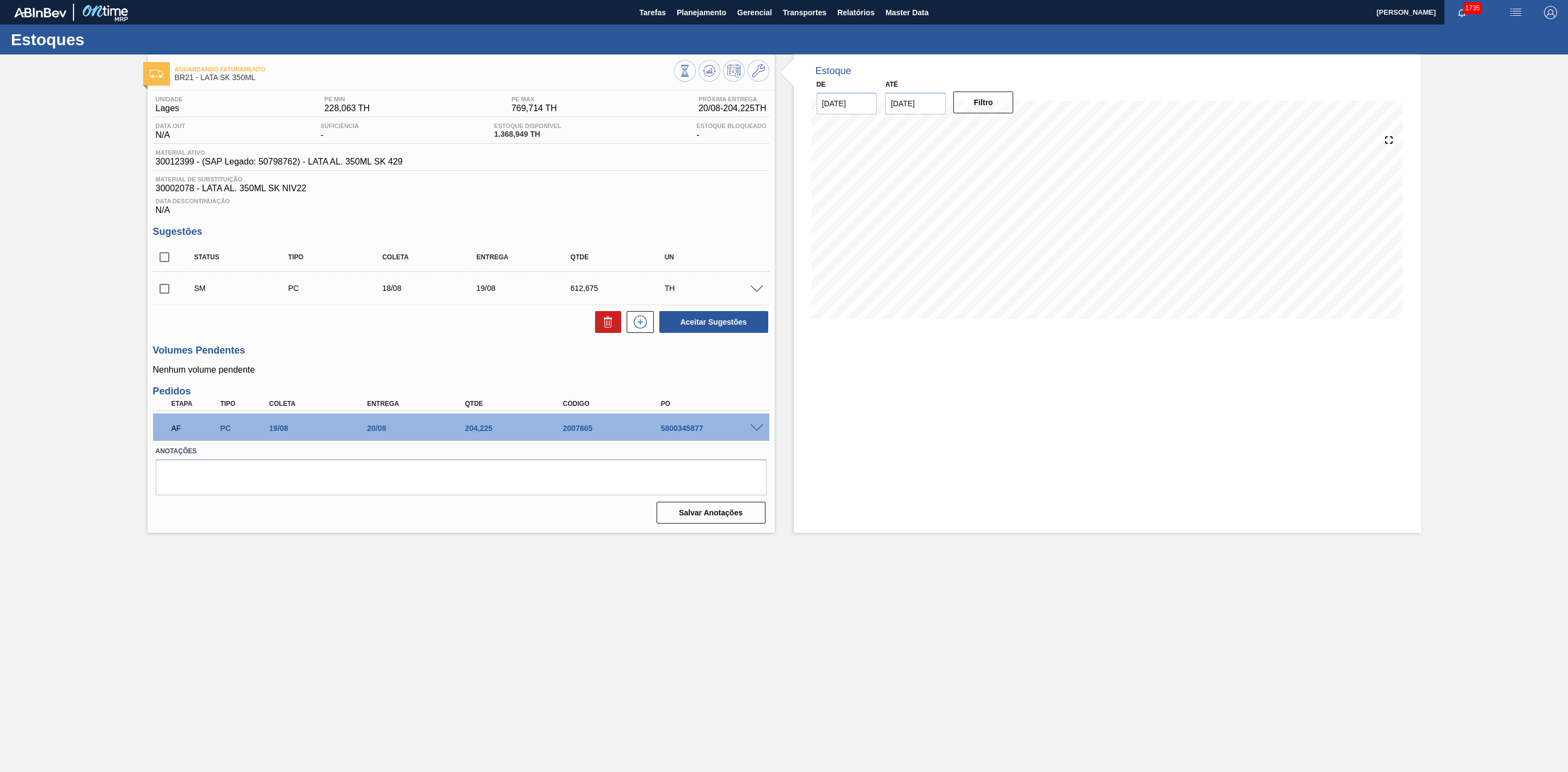
click at [165, 296] on input "checkbox" at bounding box center [164, 289] width 23 height 23
click at [709, 327] on button "Aceitar Sugestões" at bounding box center [713, 322] width 109 height 22
checkbox input "false"
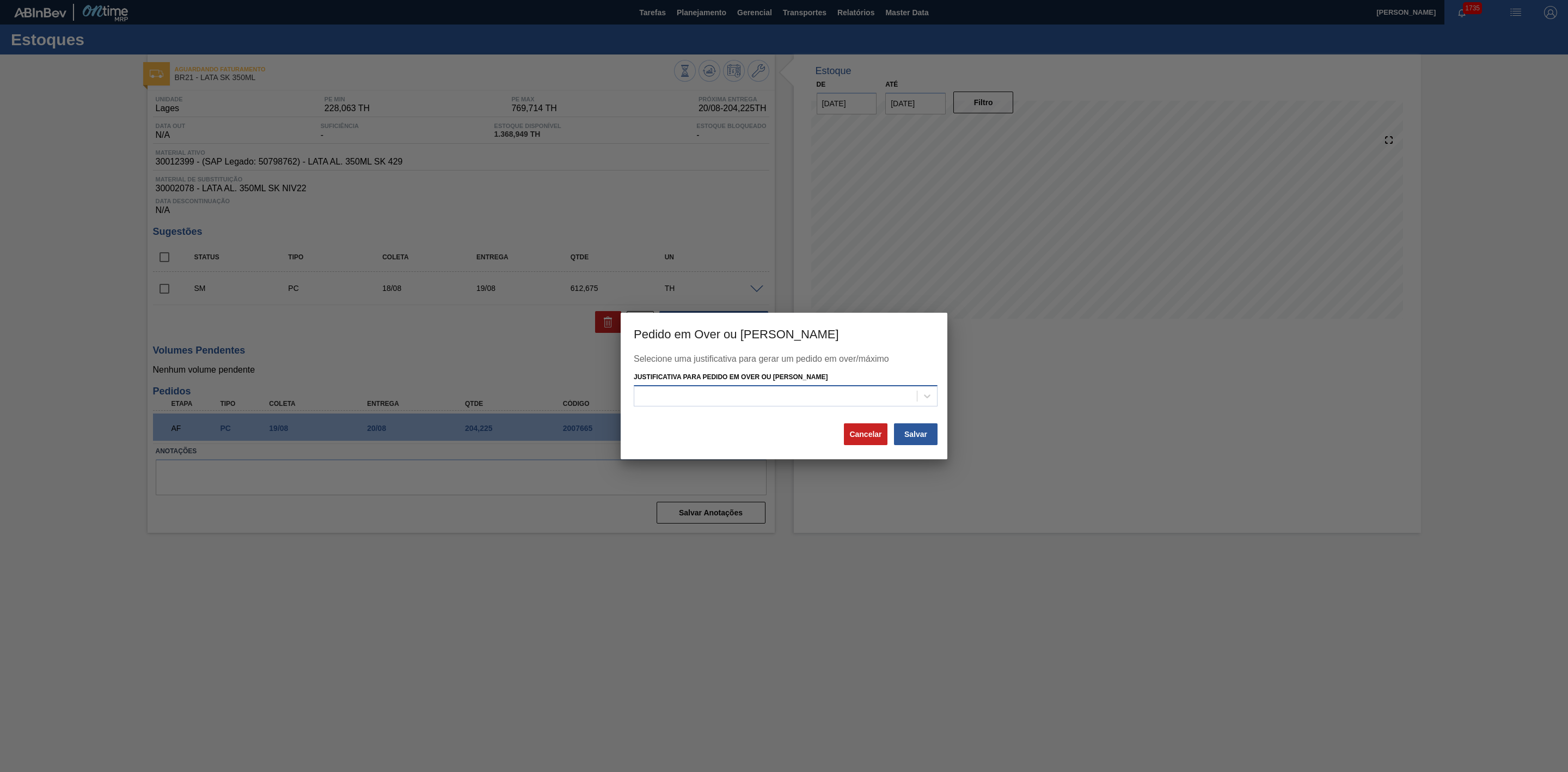
click at [793, 397] on div at bounding box center [776, 396] width 283 height 16
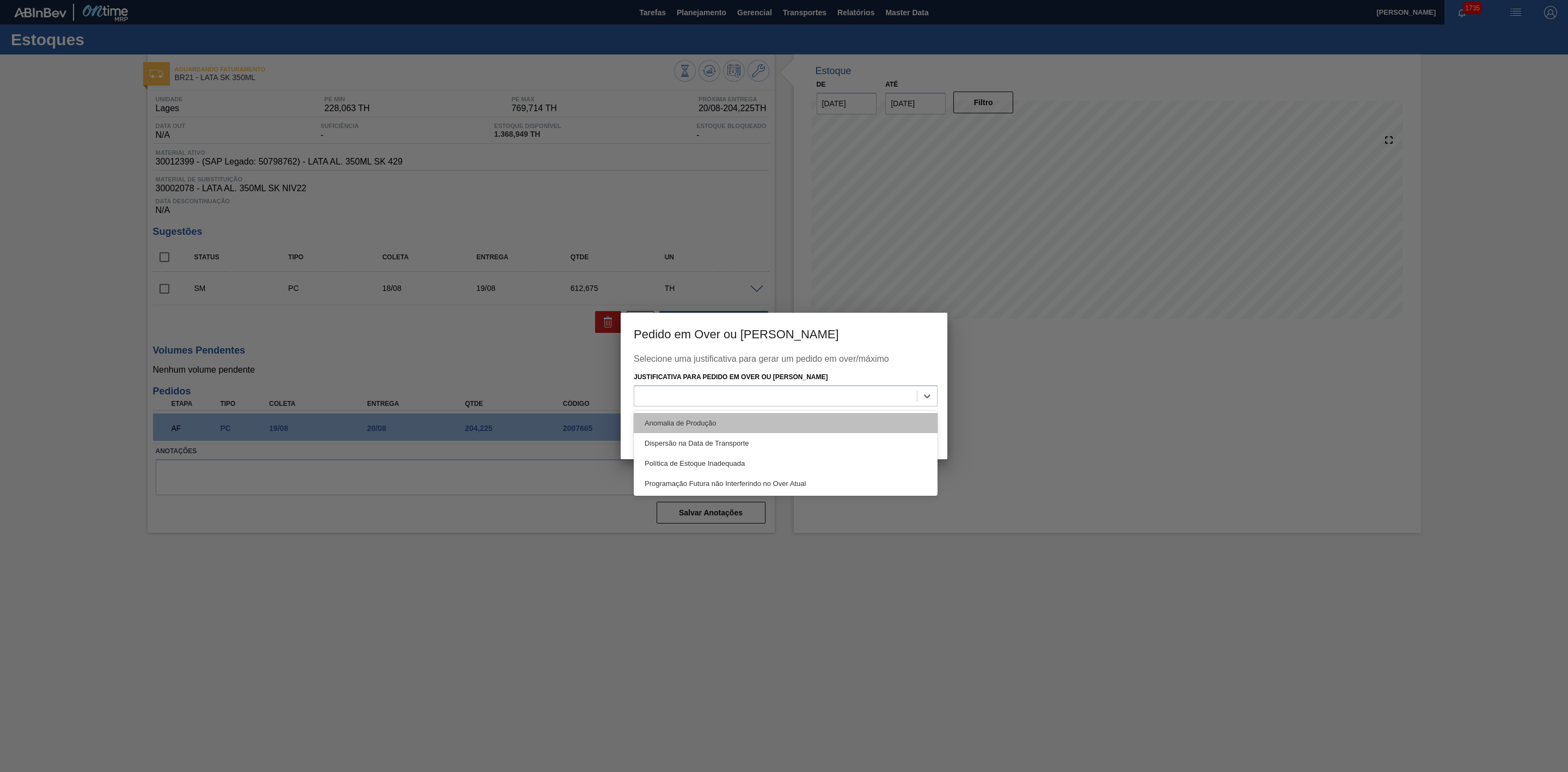
click at [724, 419] on div "Anomalia de Produção" at bounding box center [786, 423] width 304 height 20
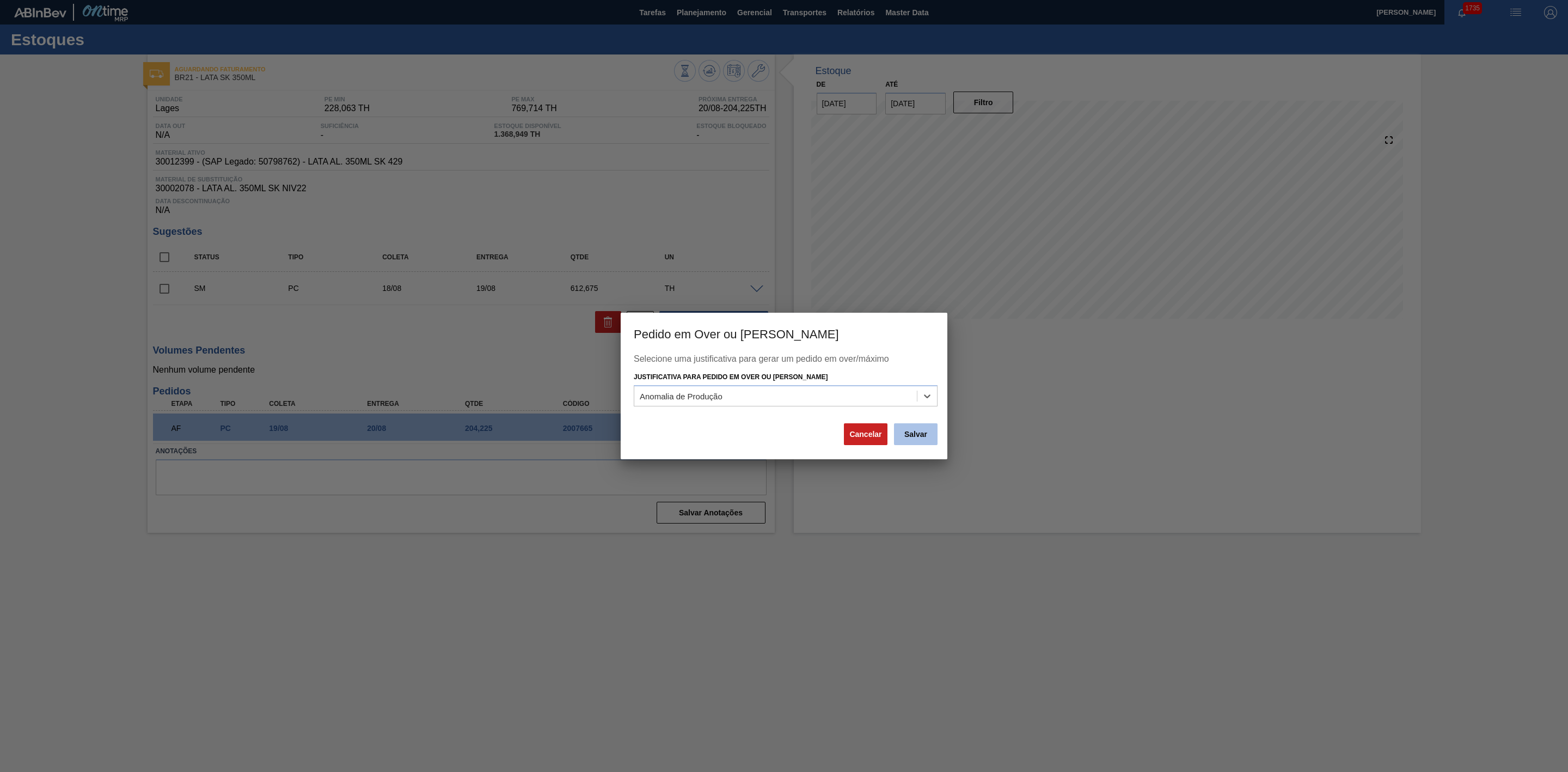
click at [924, 442] on button "Salvar" at bounding box center [916, 434] width 43 height 22
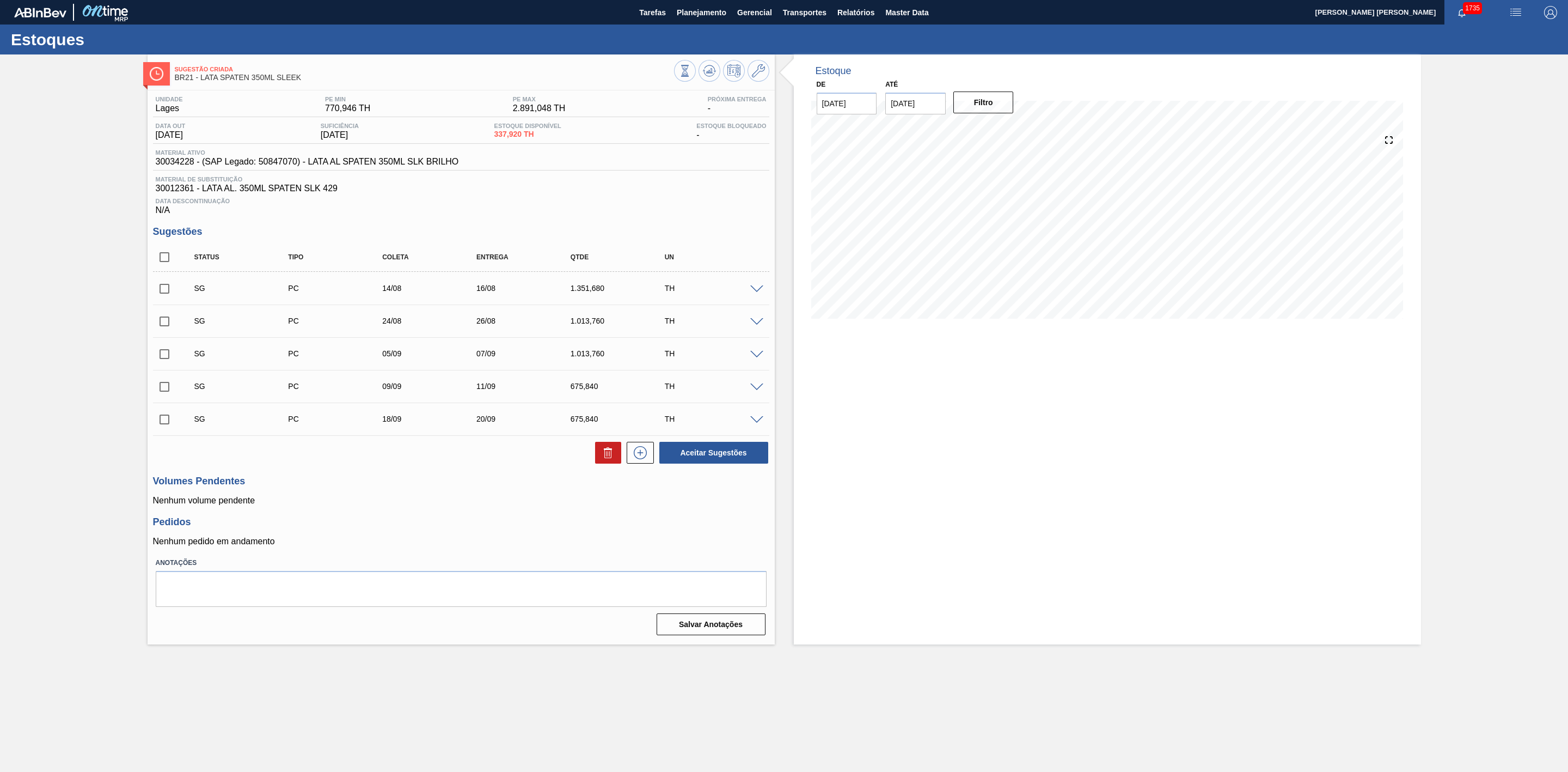
click at [924, 107] on input "[DATE]" at bounding box center [916, 103] width 60 height 22
click at [894, 253] on div "31" at bounding box center [898, 253] width 15 height 15
type input "[DATE]"
click at [984, 103] on button "Filtro" at bounding box center [984, 103] width 60 height 22
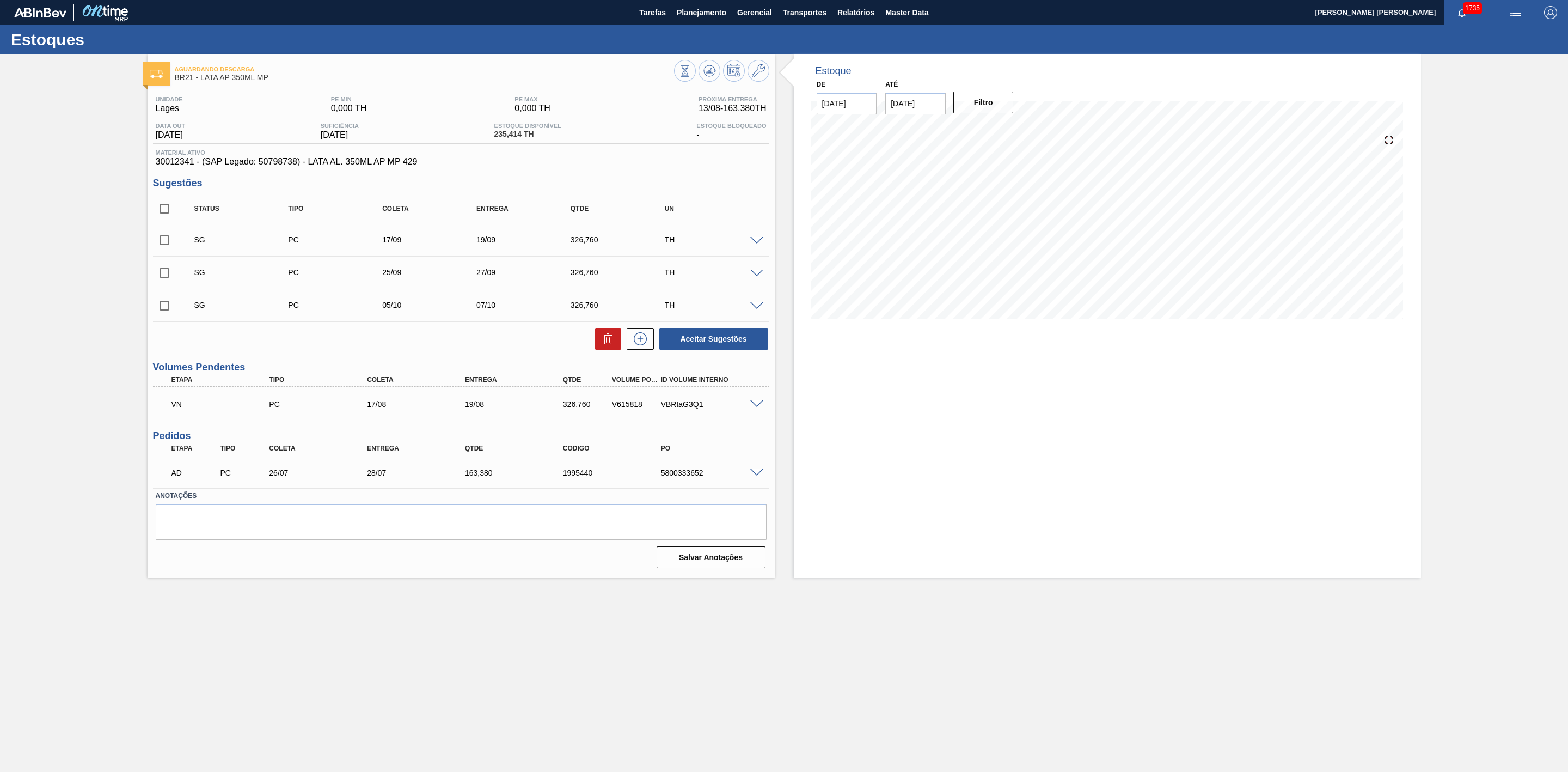
click at [752, 473] on span at bounding box center [757, 472] width 13 height 8
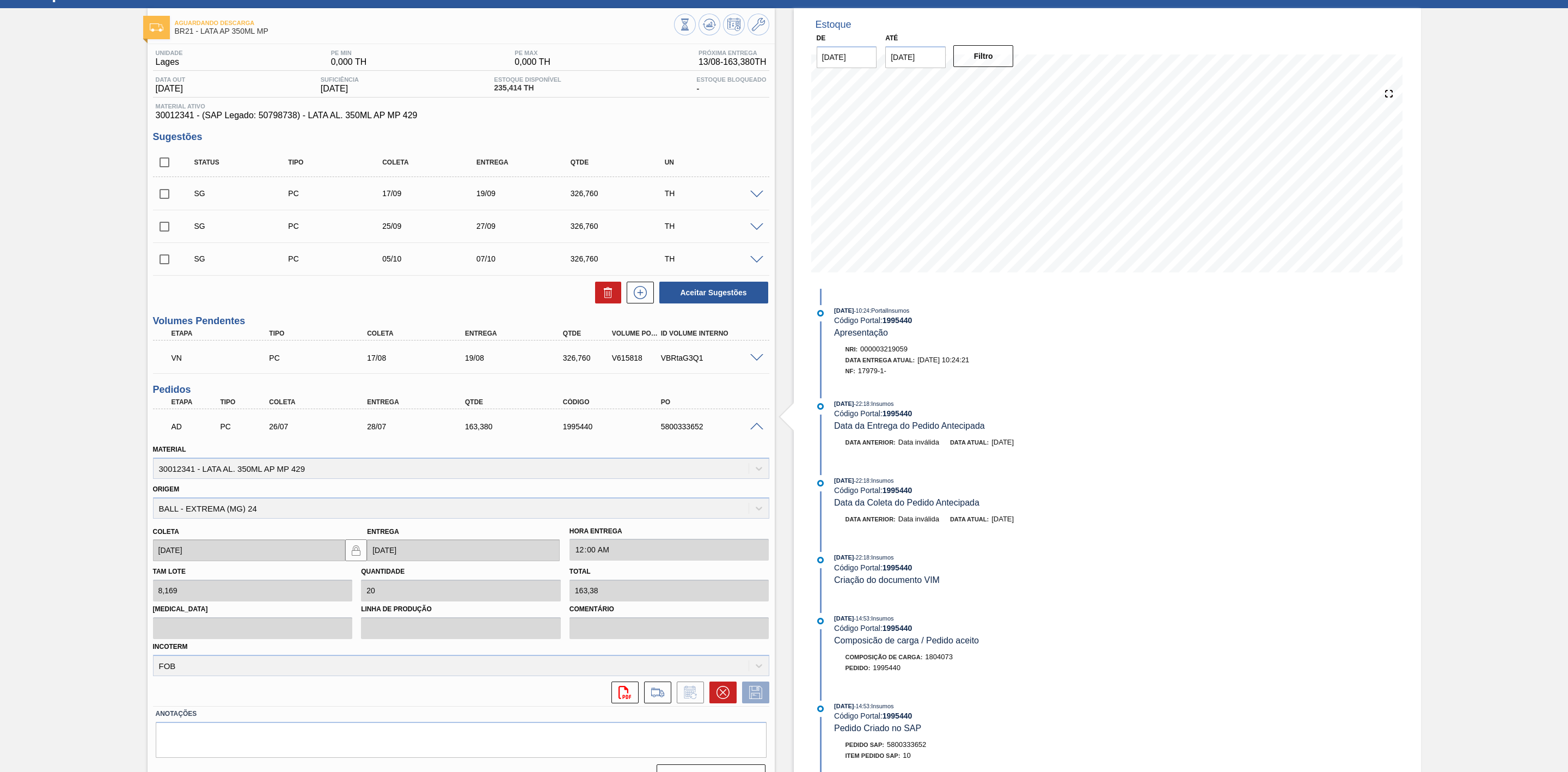
scroll to position [72, 0]
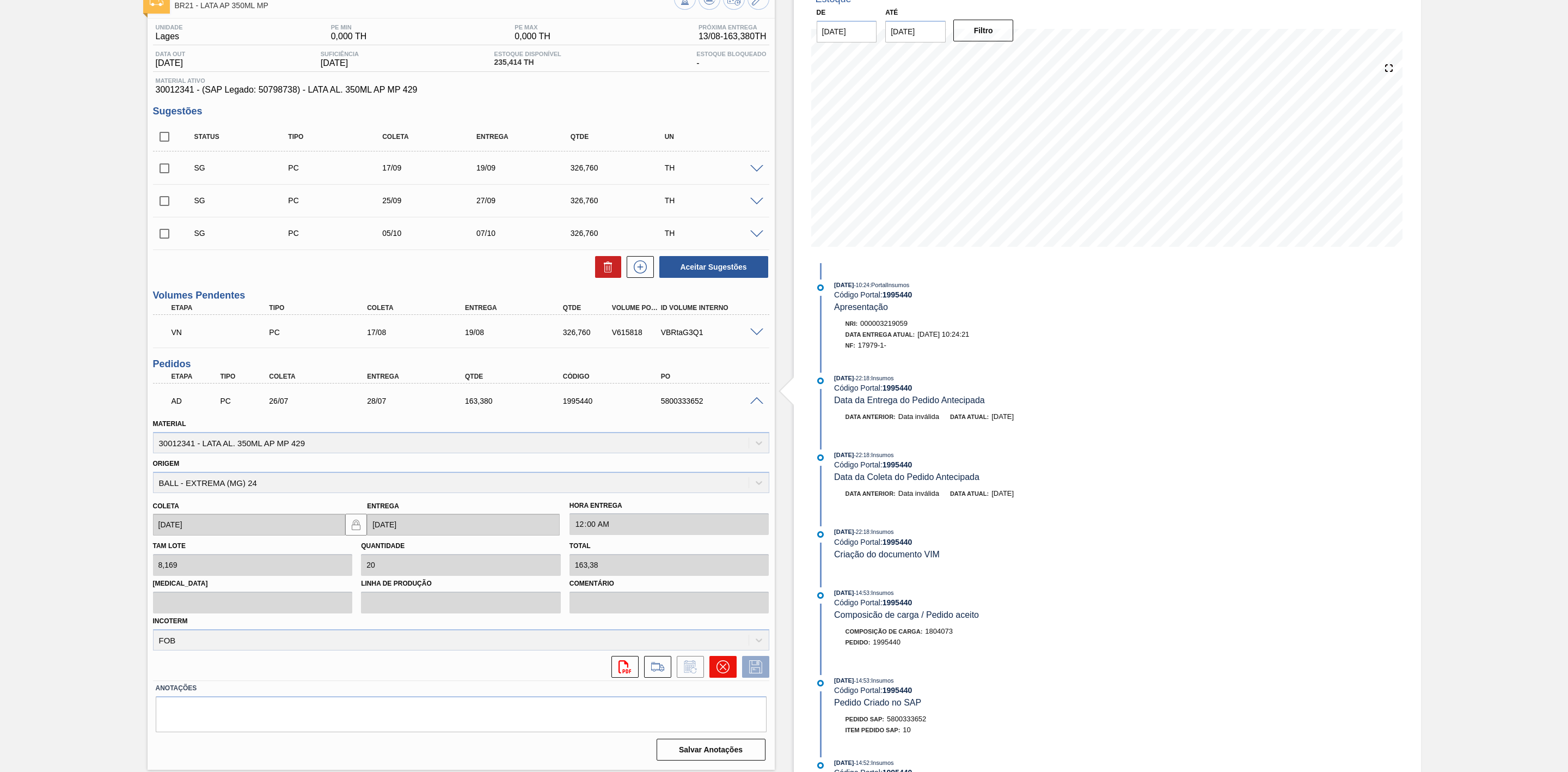
click at [726, 665] on icon at bounding box center [723, 667] width 13 height 13
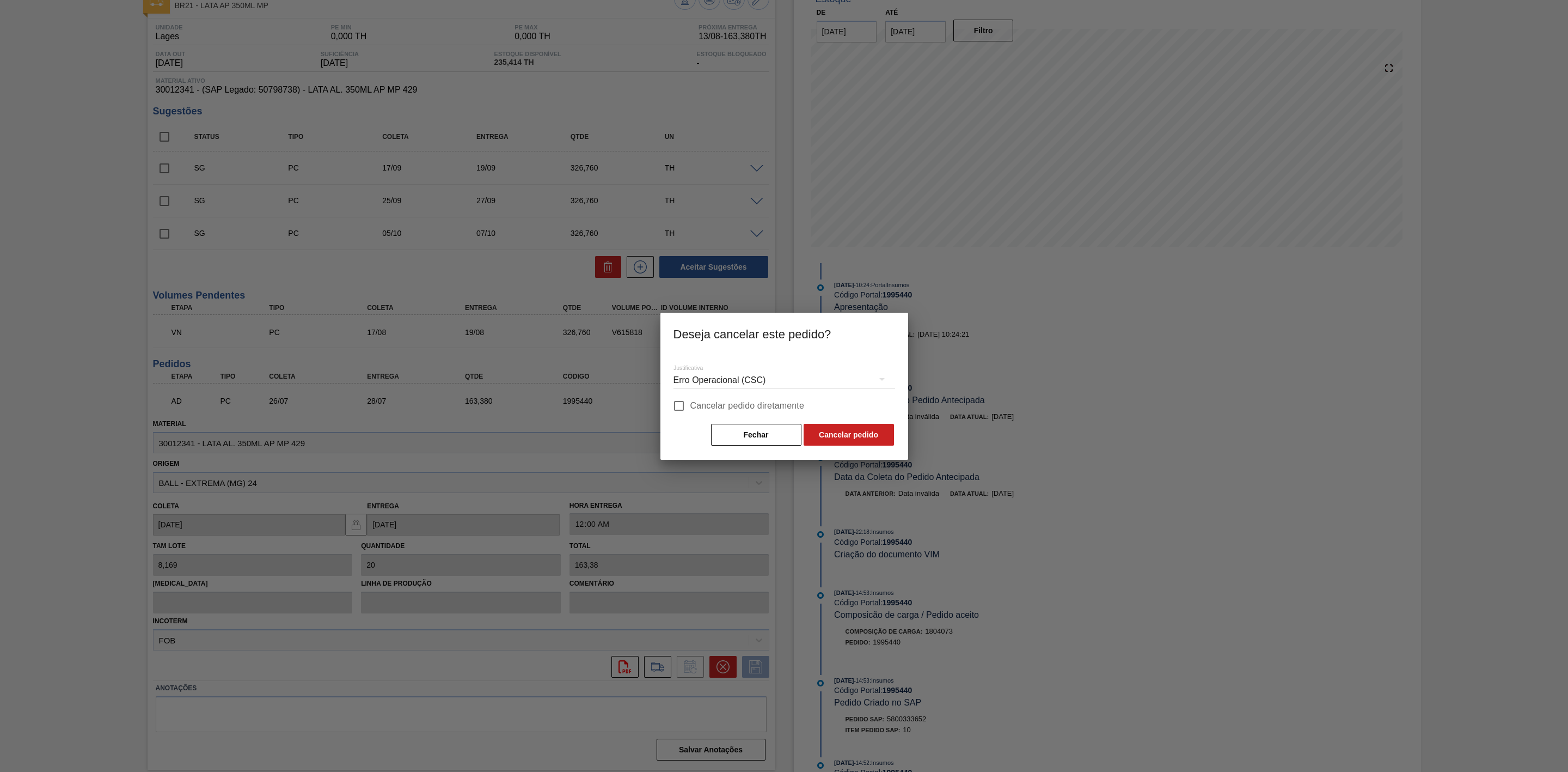
click at [689, 402] on input "Cancelar pedido diretamente" at bounding box center [679, 406] width 23 height 23
checkbox input "true"
click at [820, 428] on button "Cancelar pedido" at bounding box center [849, 434] width 90 height 22
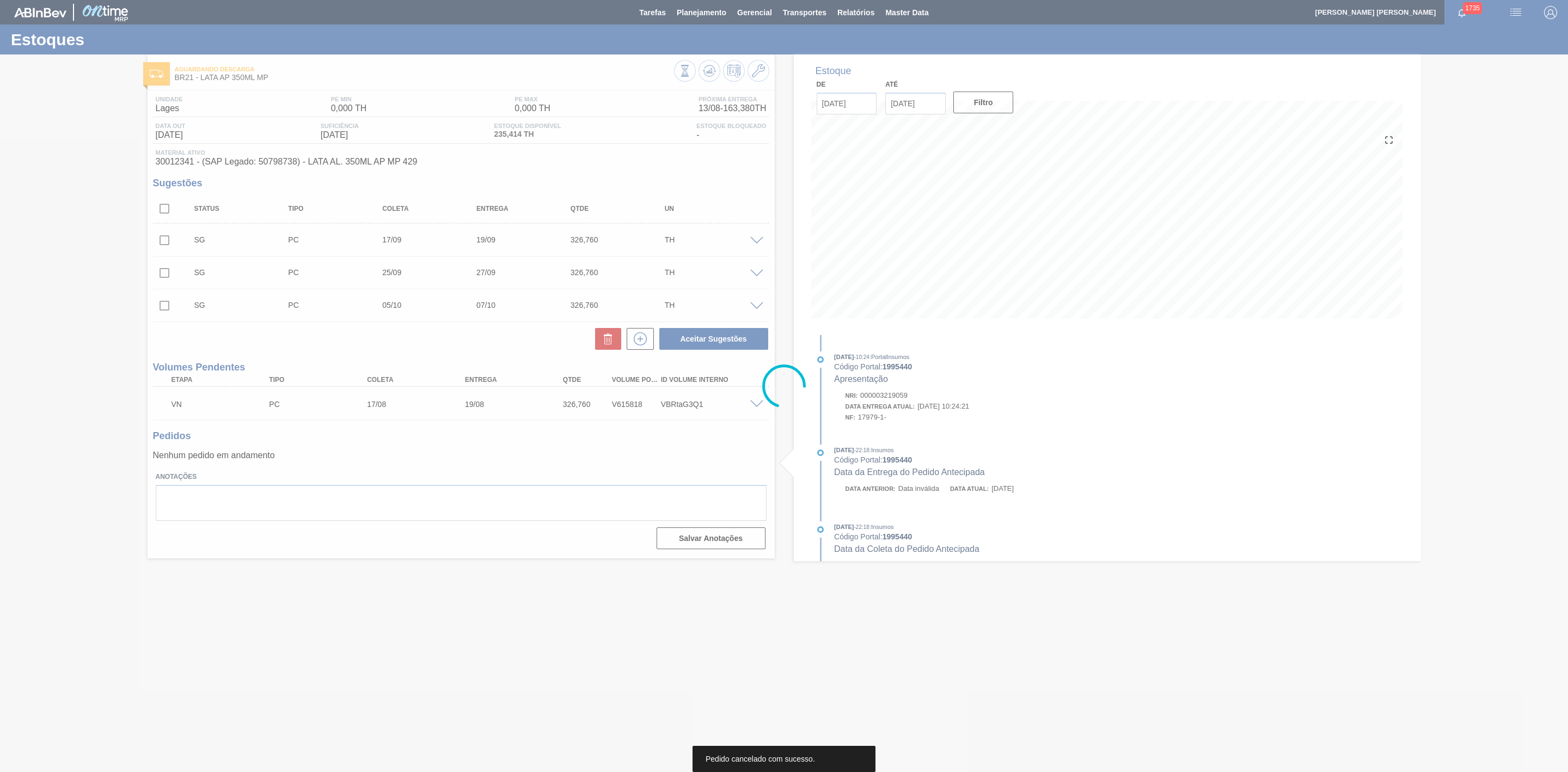
scroll to position [0, 0]
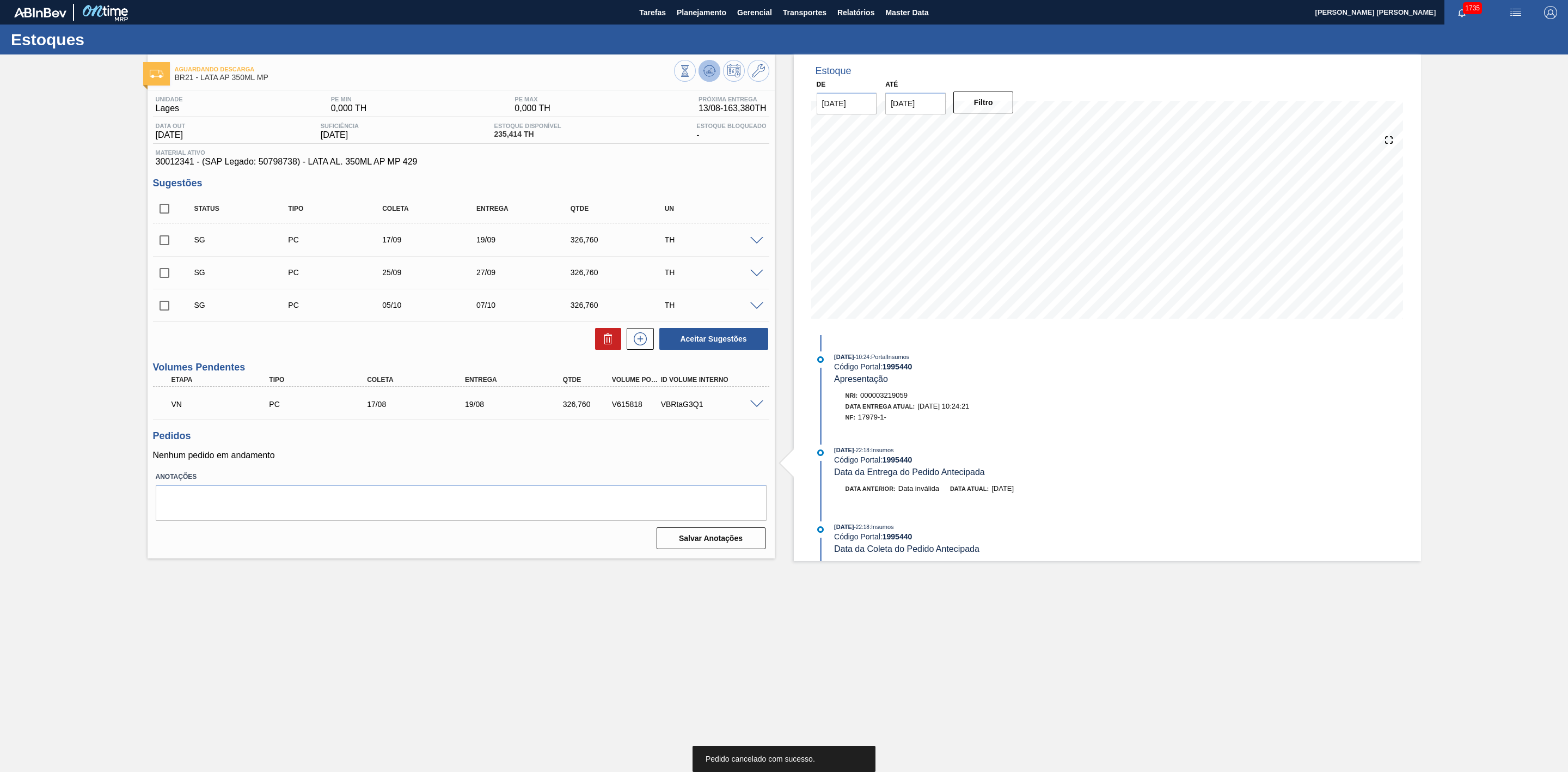
click at [711, 71] on icon at bounding box center [709, 71] width 7 height 5
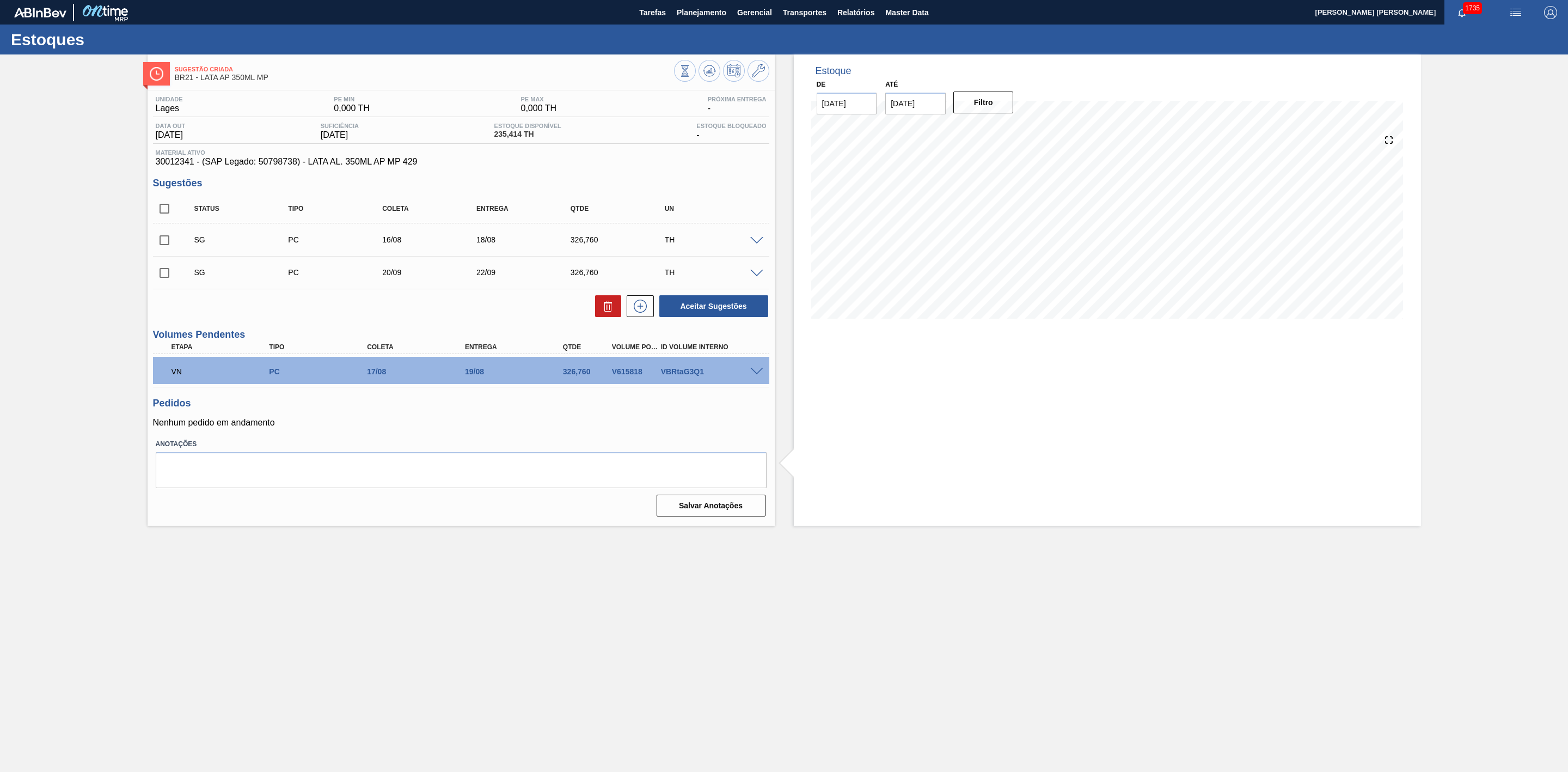
click at [165, 243] on input "checkbox" at bounding box center [164, 241] width 23 height 23
click at [762, 241] on span at bounding box center [757, 241] width 13 height 8
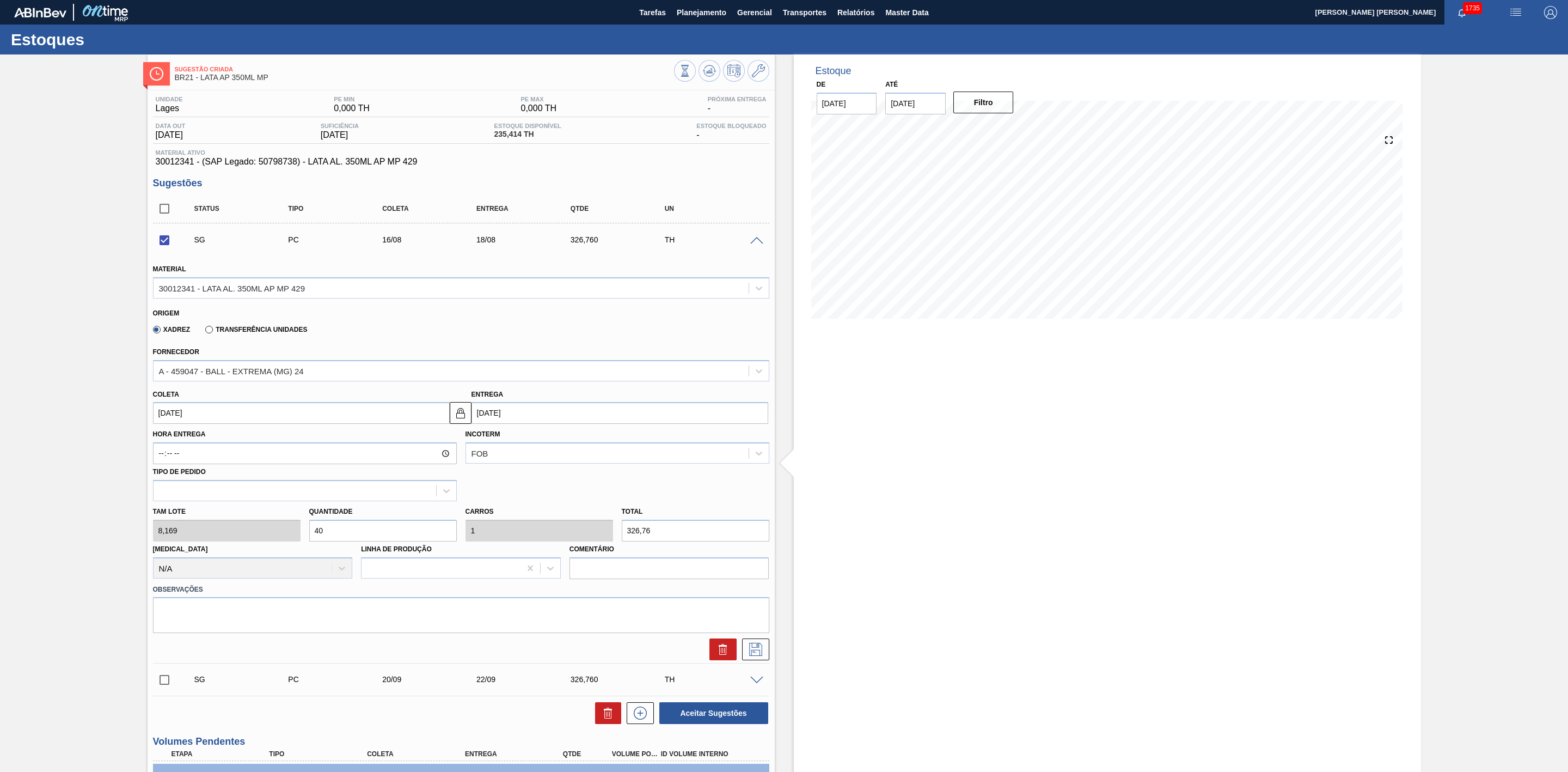
click at [762, 241] on span at bounding box center [757, 241] width 13 height 8
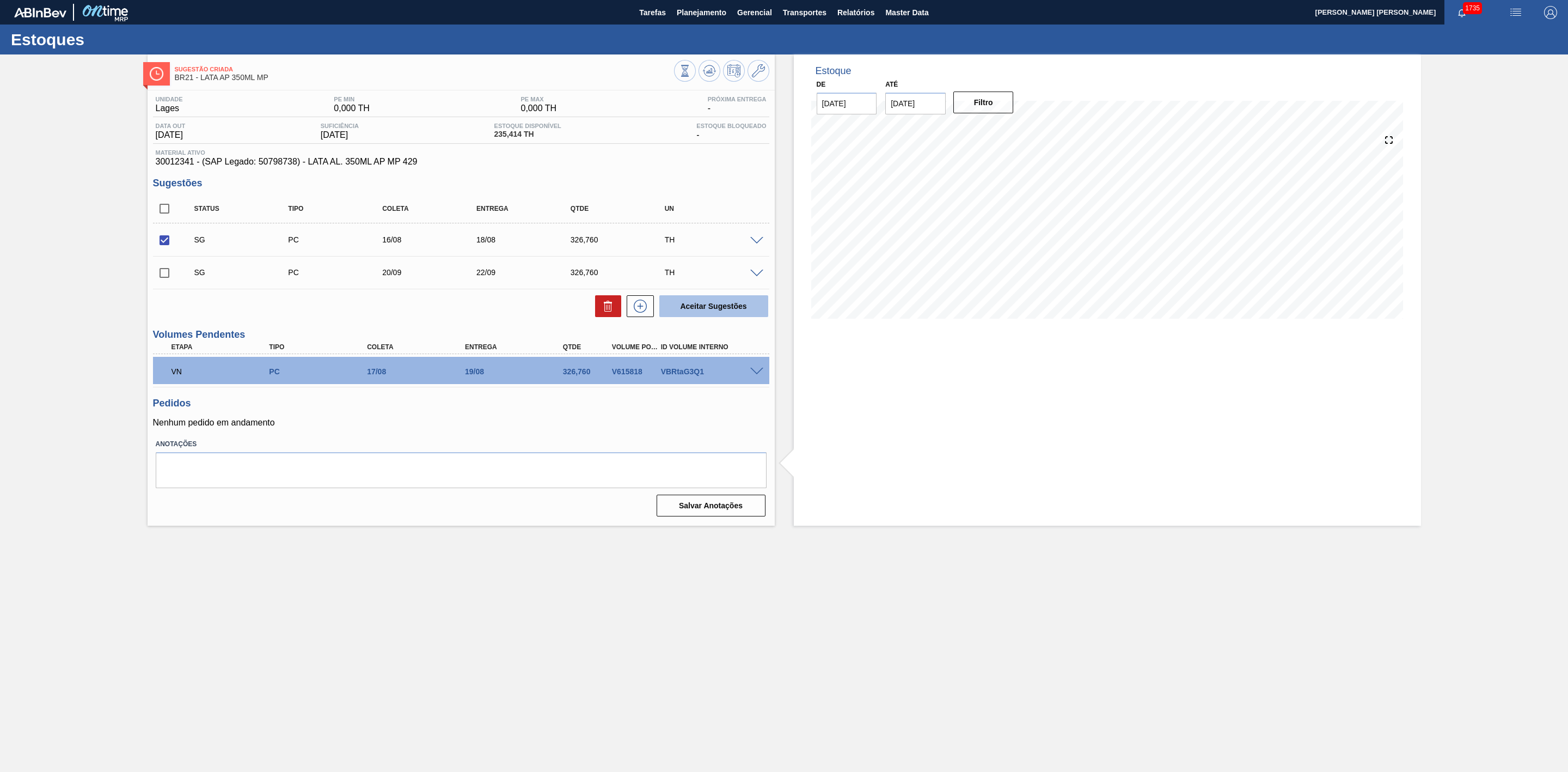
click at [696, 313] on button "Aceitar Sugestões" at bounding box center [713, 306] width 109 height 22
checkbox input "false"
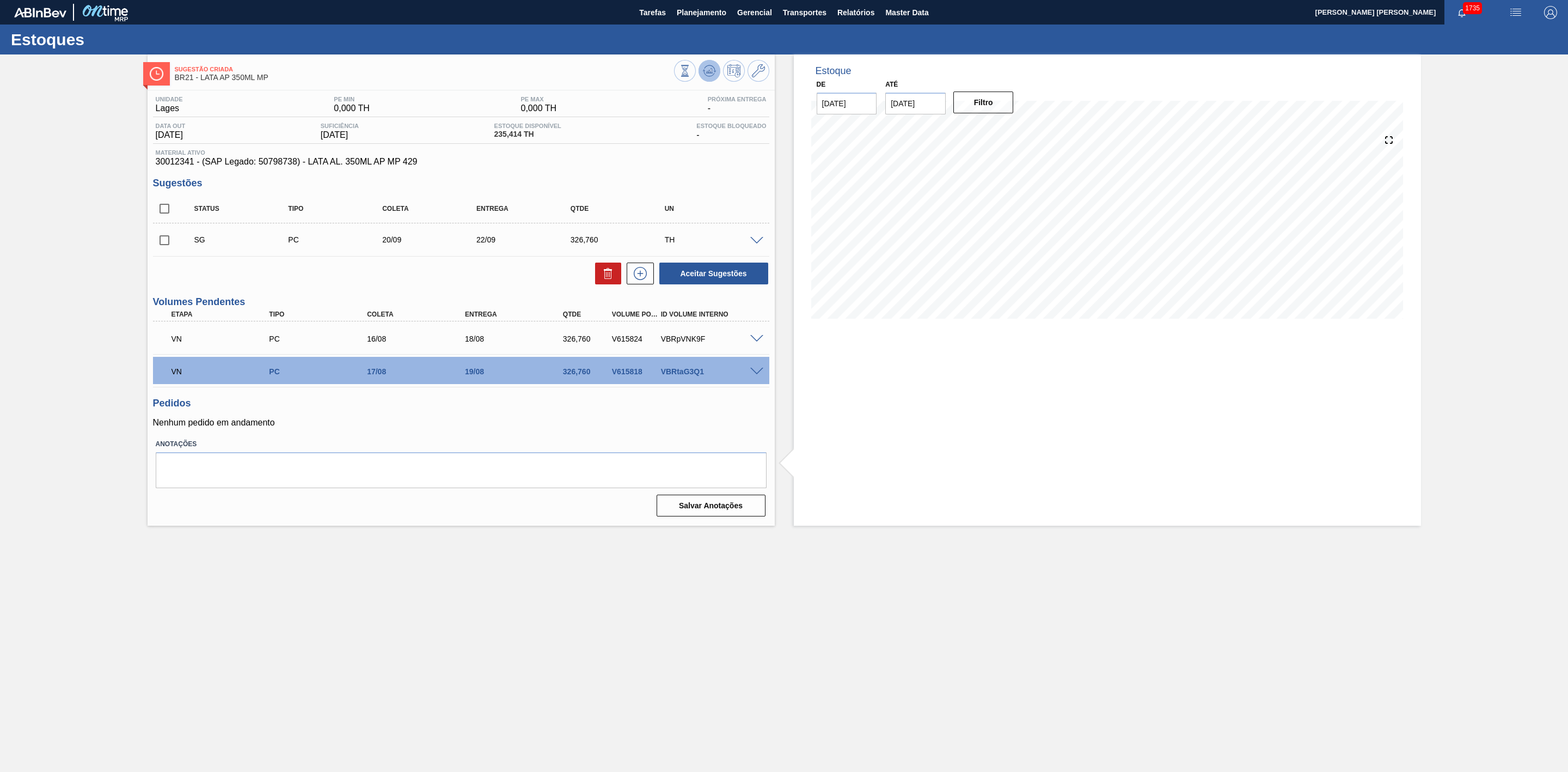
click at [691, 77] on icon at bounding box center [685, 71] width 12 height 12
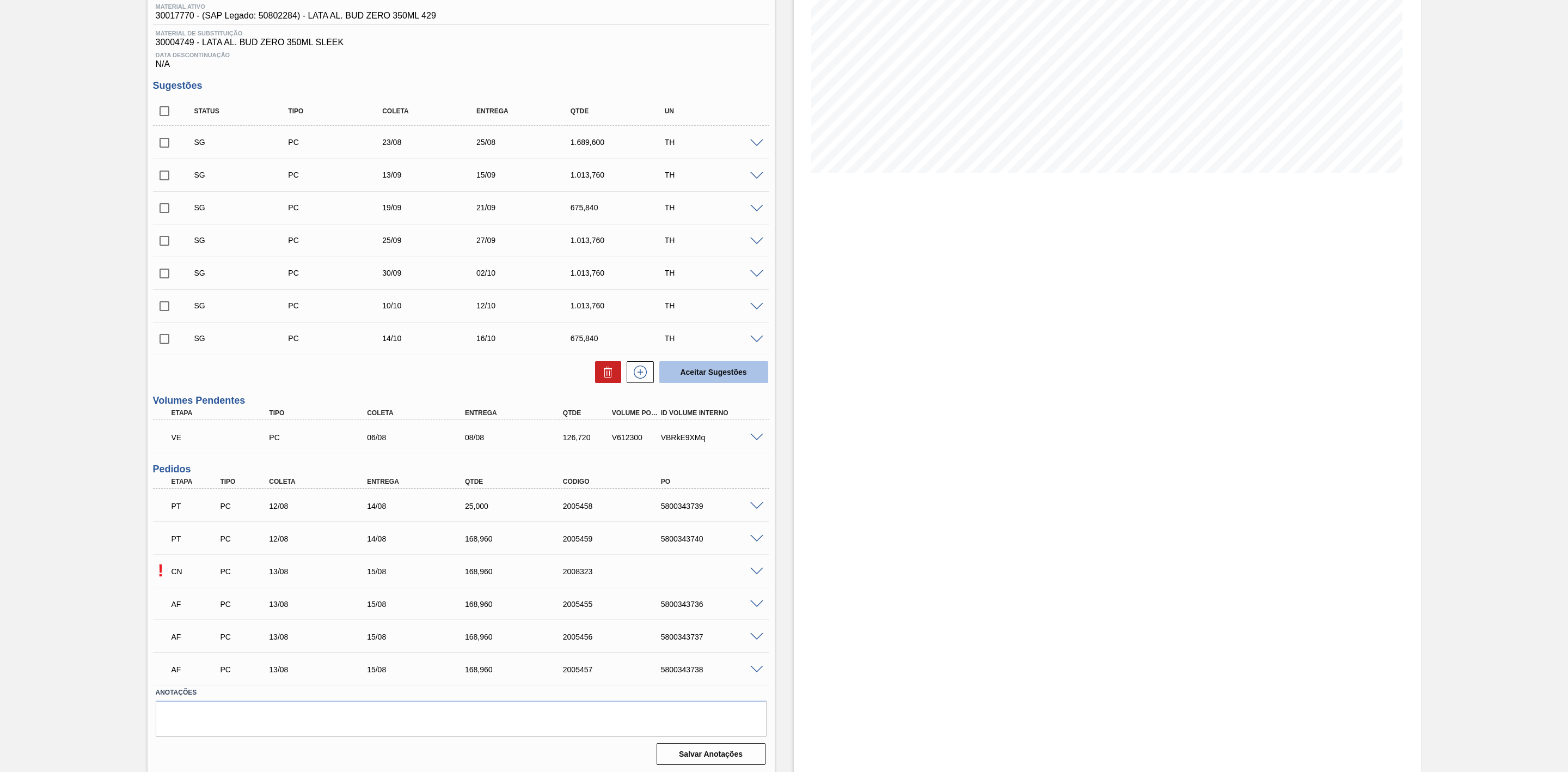
scroll to position [153, 0]
click at [757, 574] on div "! CN PC 13/08 15/08 168,960 2008323" at bounding box center [461, 568] width 616 height 27
click at [751, 569] on span at bounding box center [757, 569] width 13 height 8
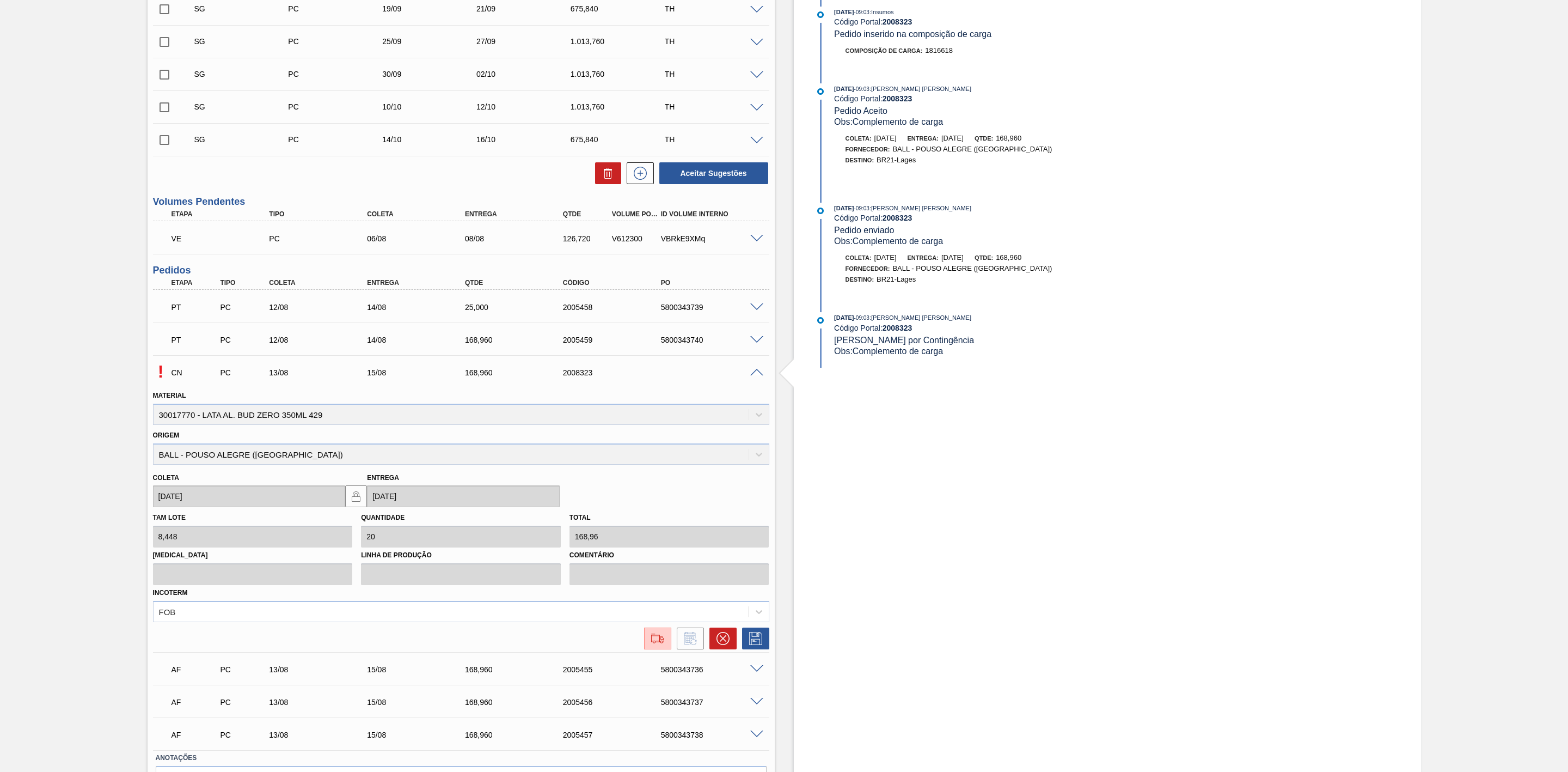
scroll to position [398, 0]
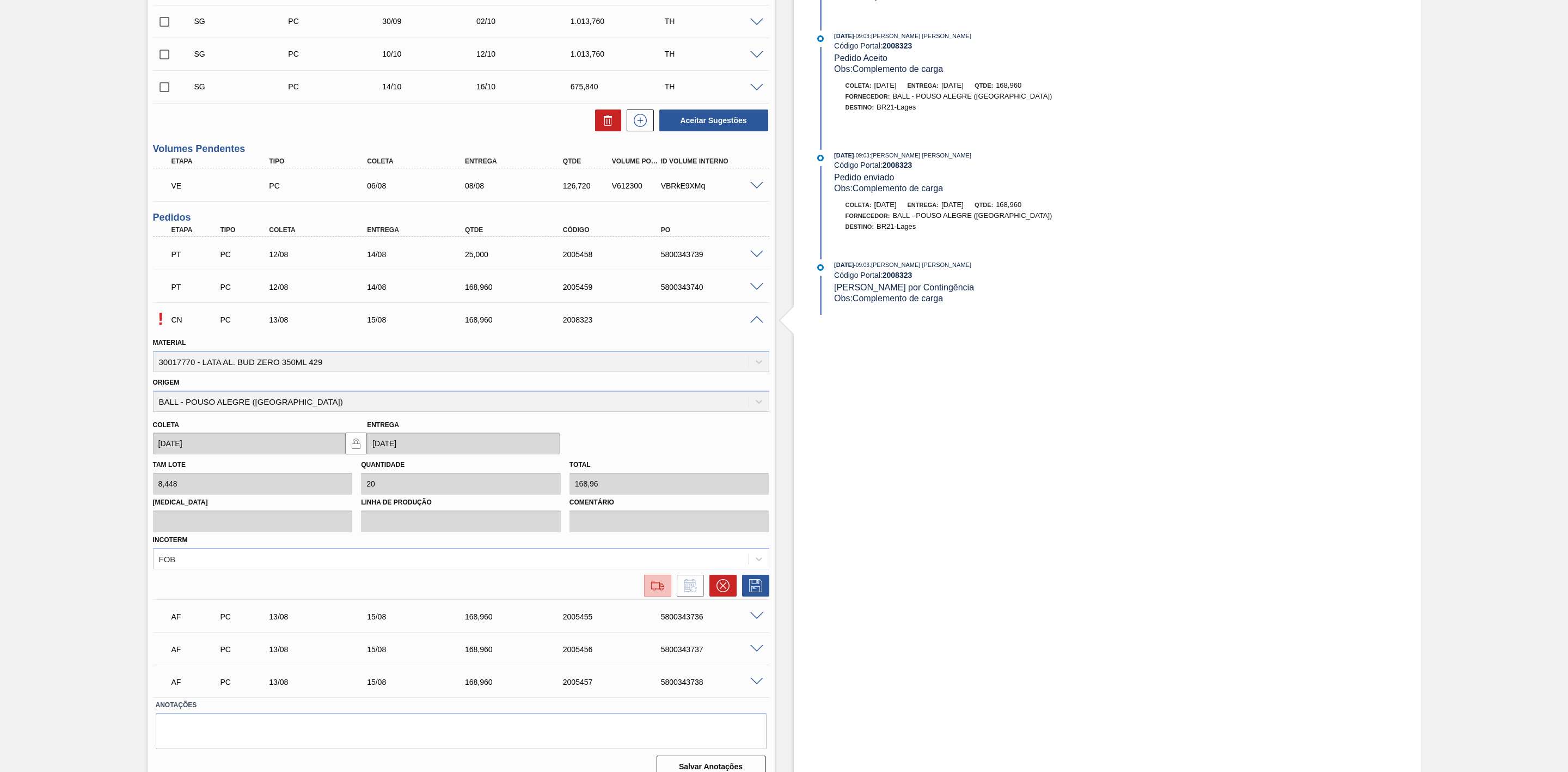
click at [658, 592] on img at bounding box center [658, 585] width 18 height 13
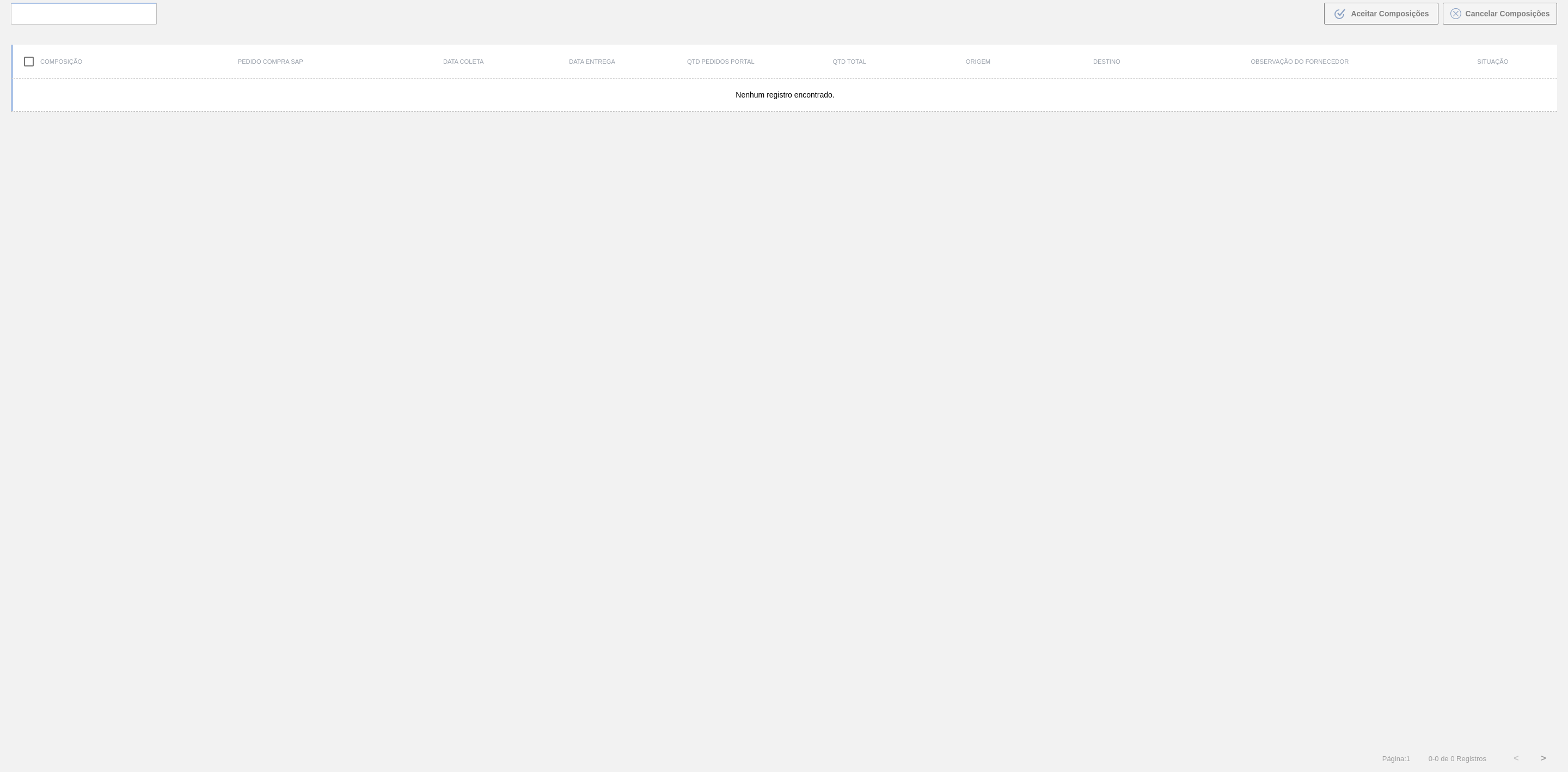
scroll to position [79, 0]
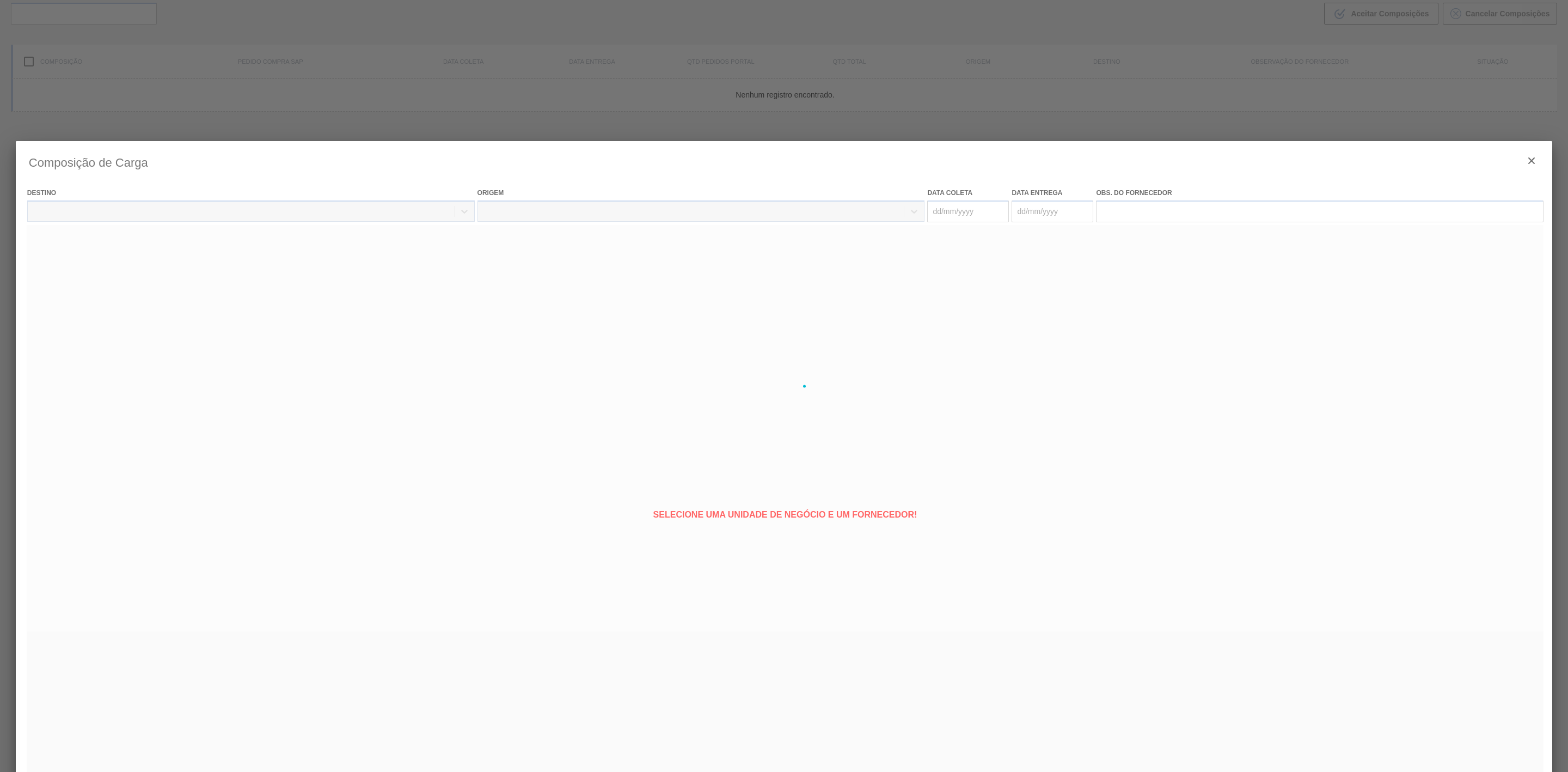
type coleta "[DATE]"
type entrega "[DATE]"
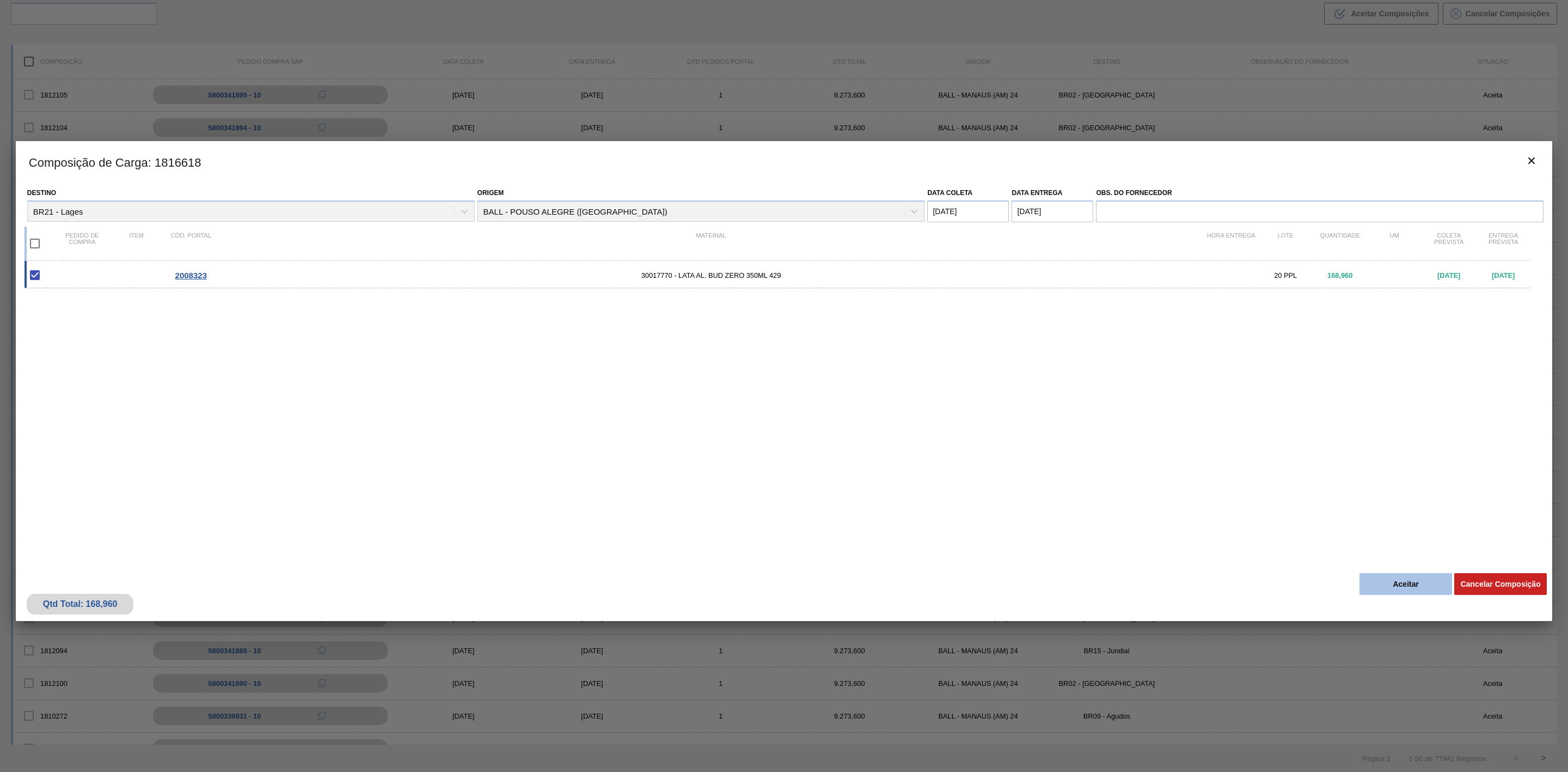
click at [1381, 576] on button "Aceitar" at bounding box center [1405, 584] width 93 height 22
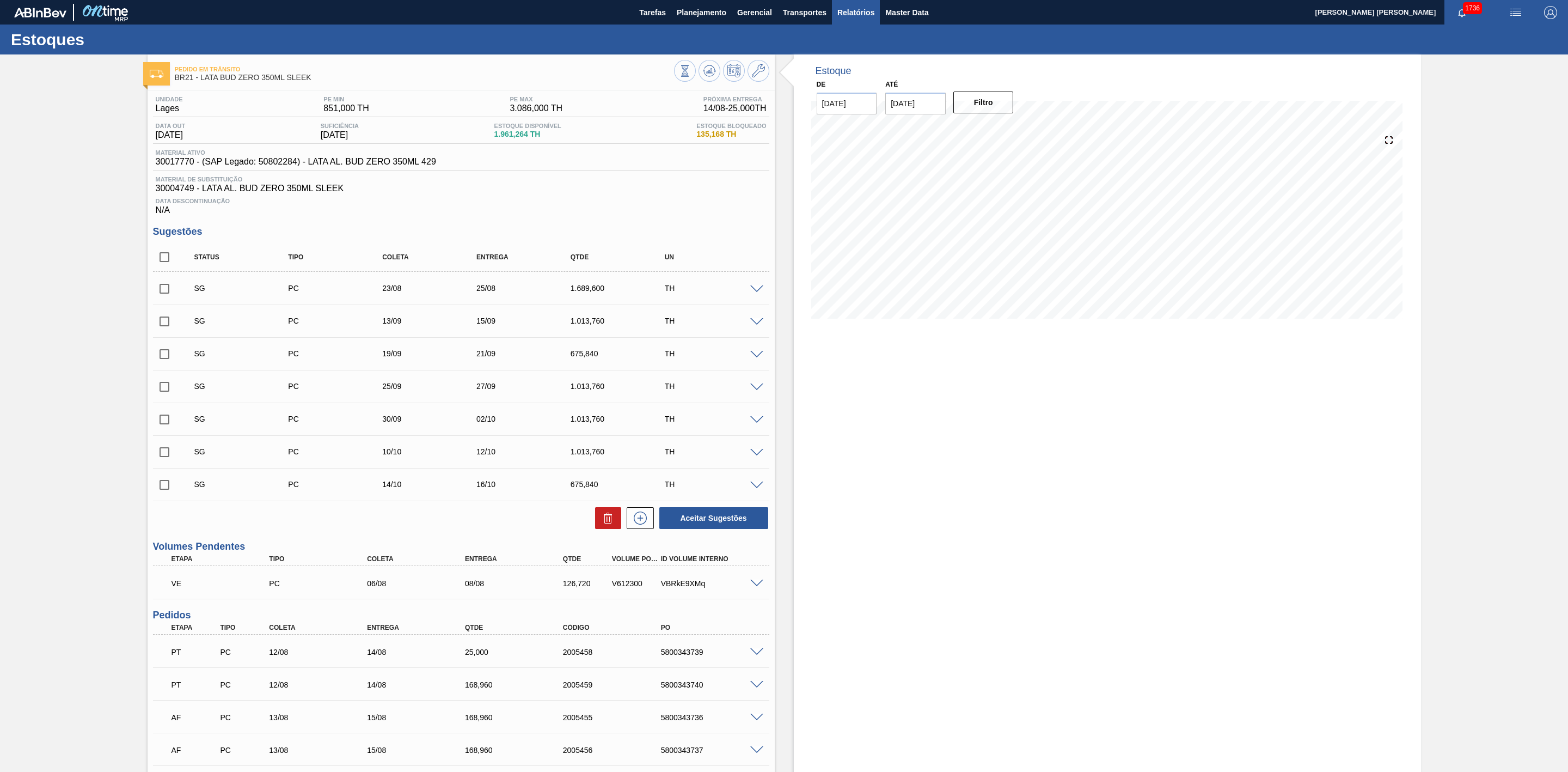
click at [839, 10] on span "Relatórios" at bounding box center [856, 12] width 37 height 13
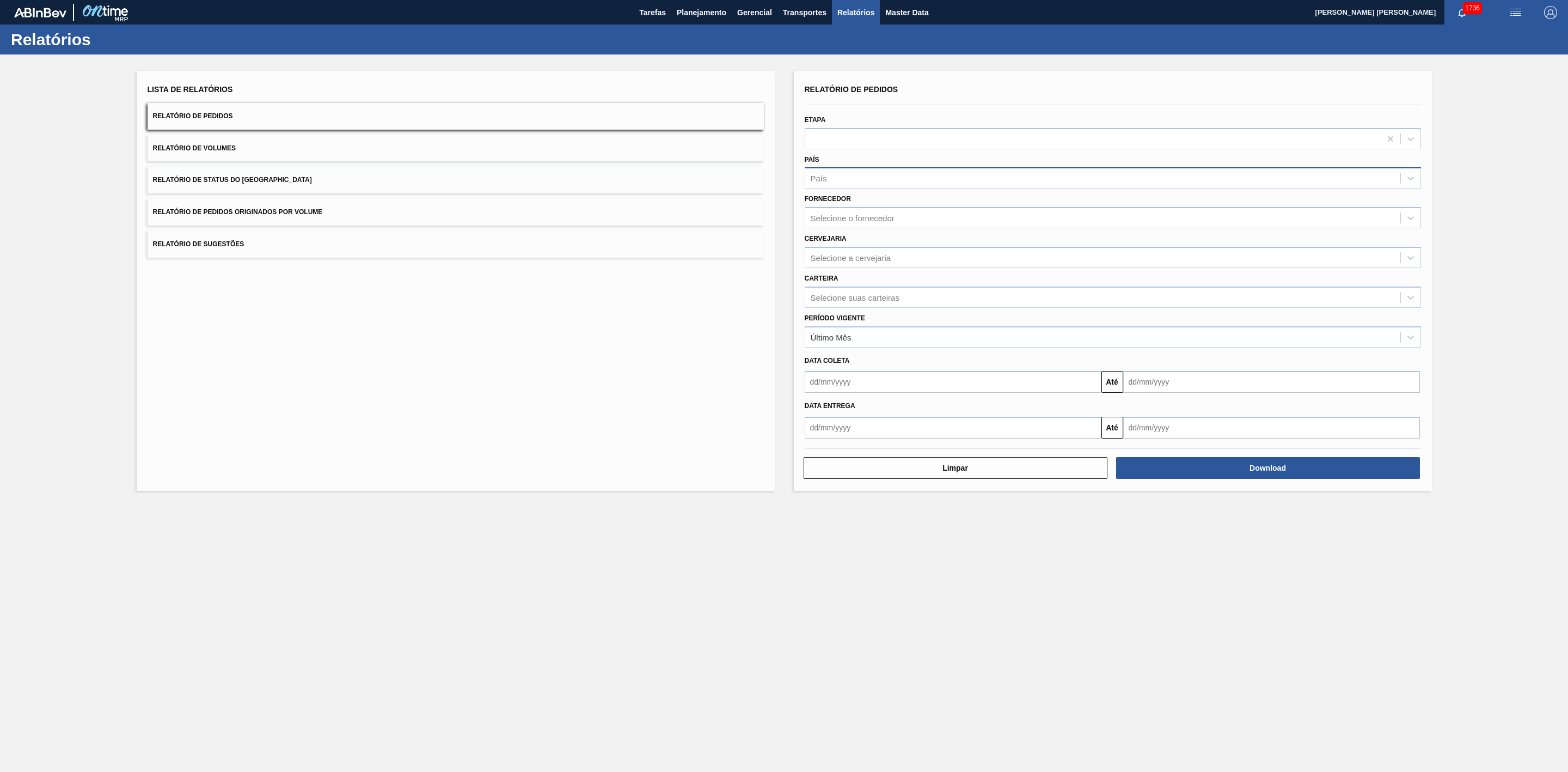
click at [839, 177] on div "País" at bounding box center [1102, 179] width 595 height 16
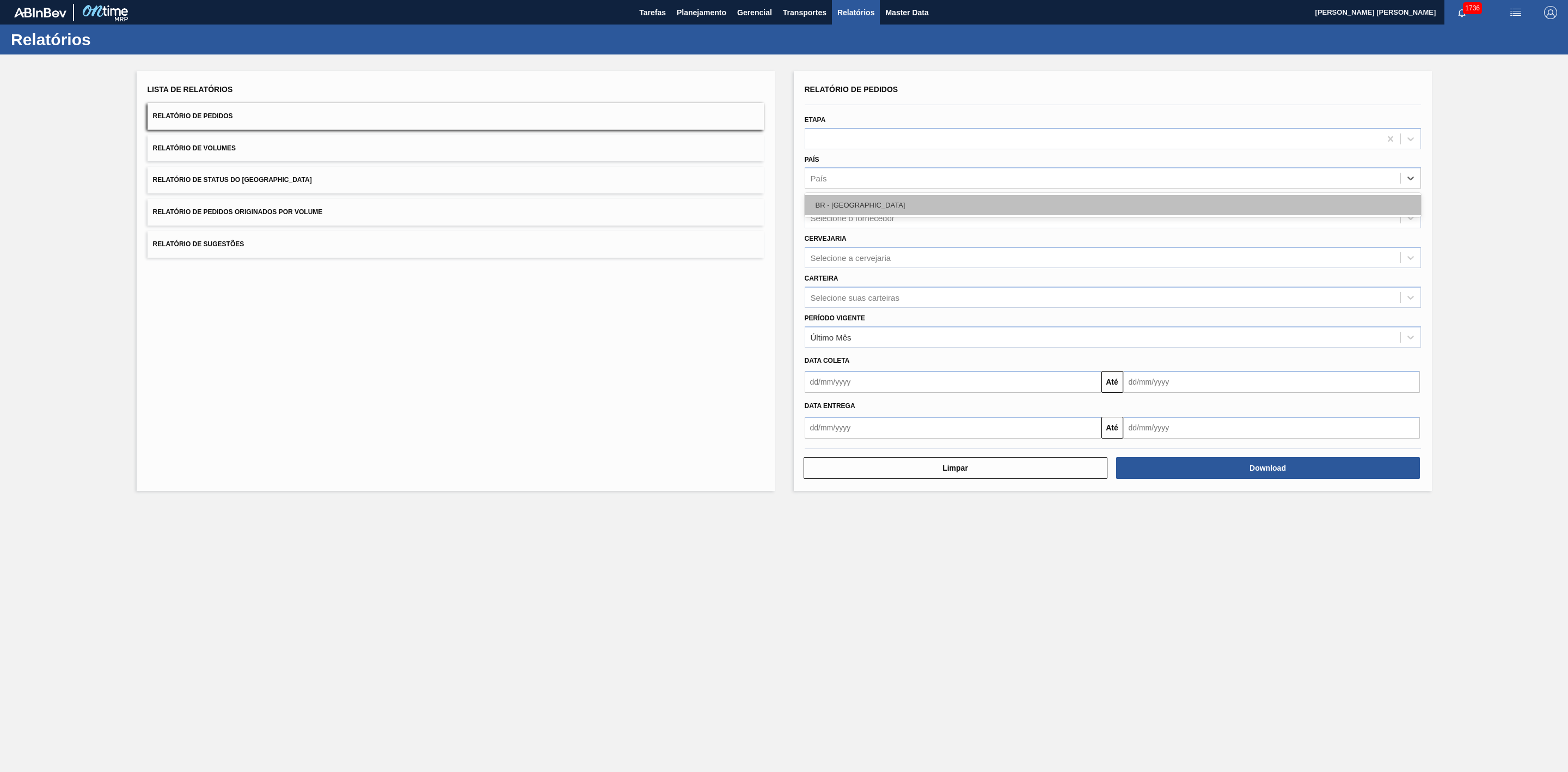
click at [843, 205] on div "BR - [GEOGRAPHIC_DATA]" at bounding box center [1113, 205] width 616 height 20
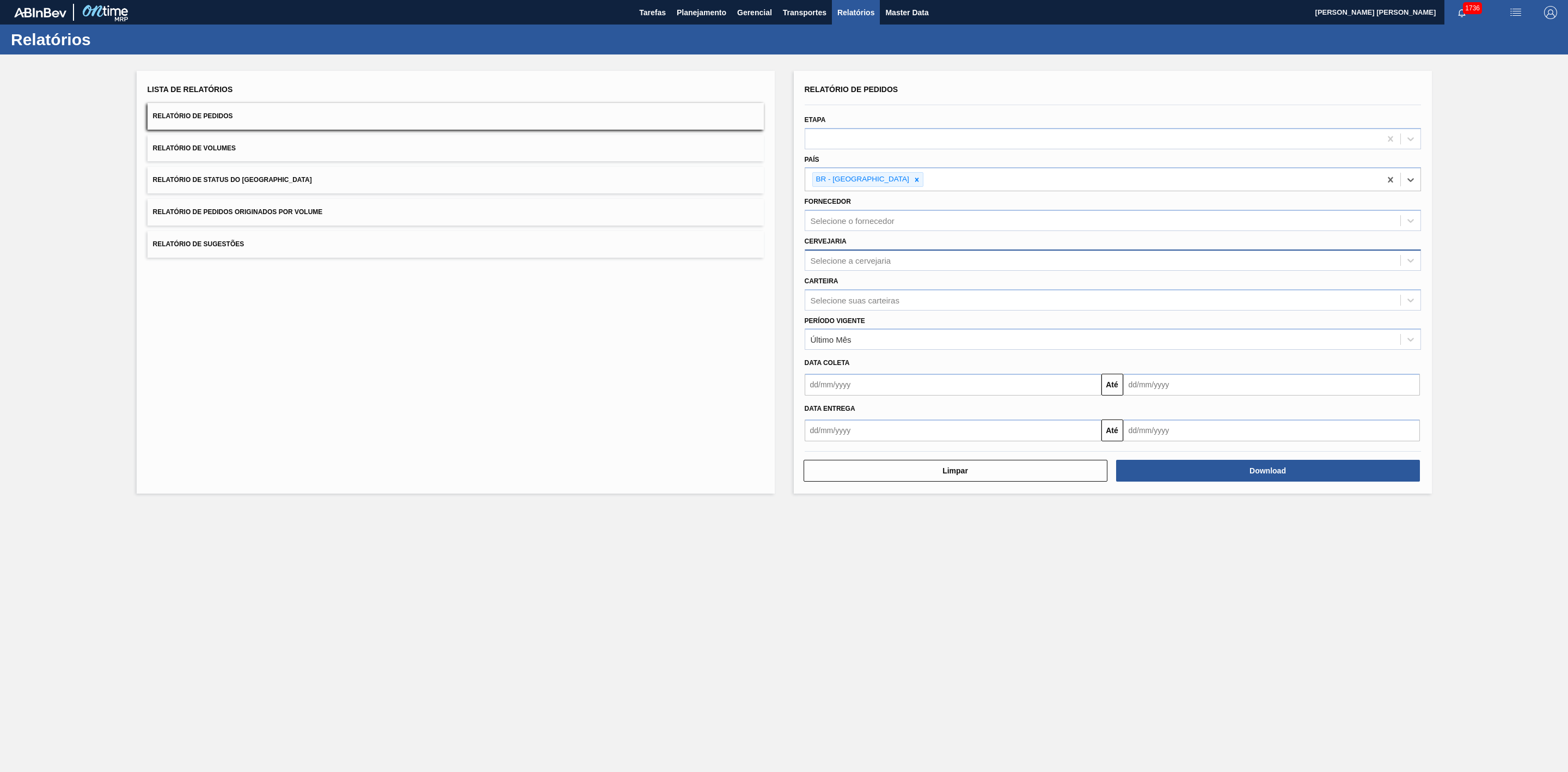
click at [856, 260] on div "Selecione a cervejaria" at bounding box center [850, 260] width 80 height 9
type input "21"
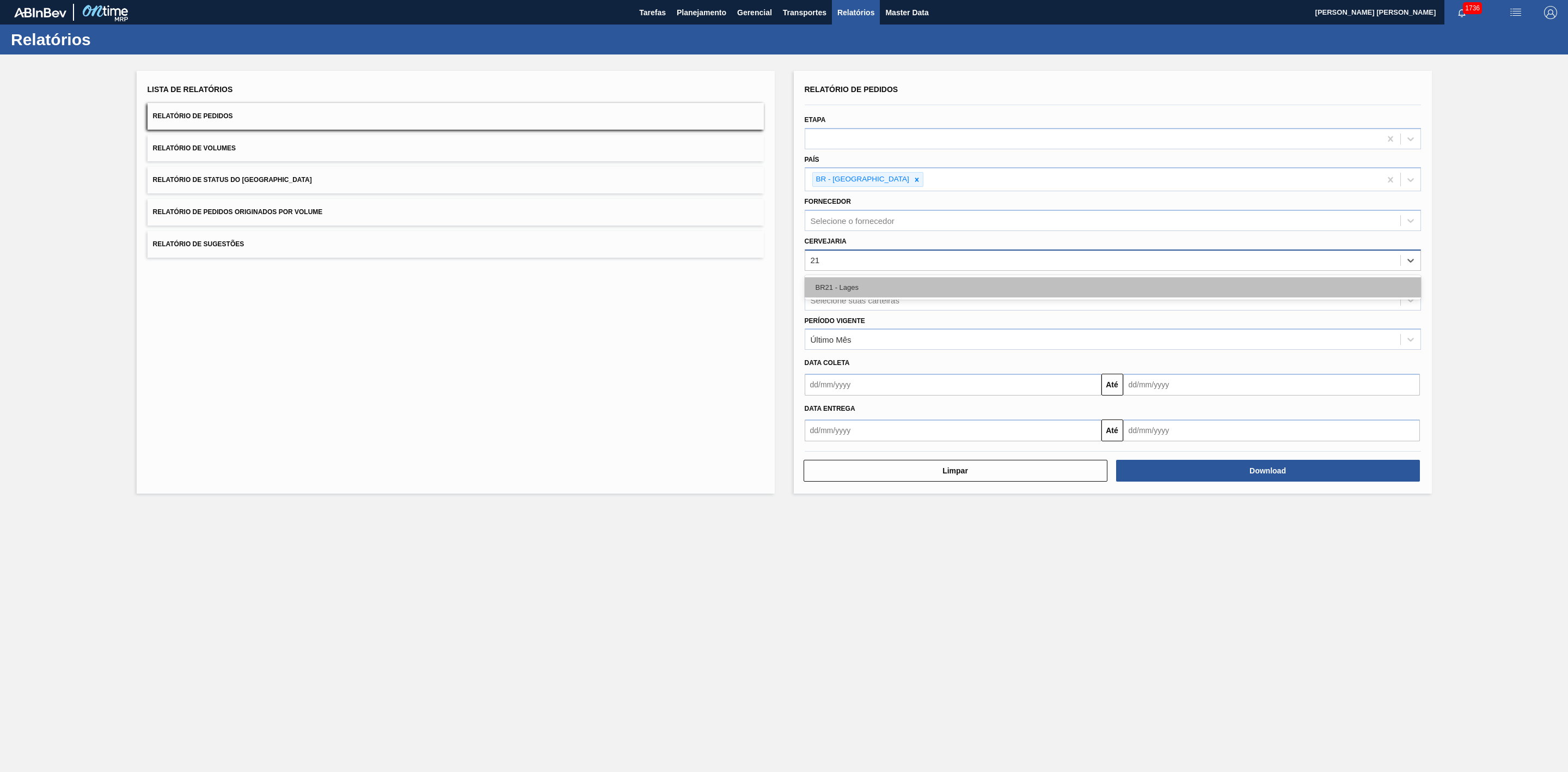
click at [864, 286] on div "BR21 - Lages" at bounding box center [1113, 287] width 616 height 20
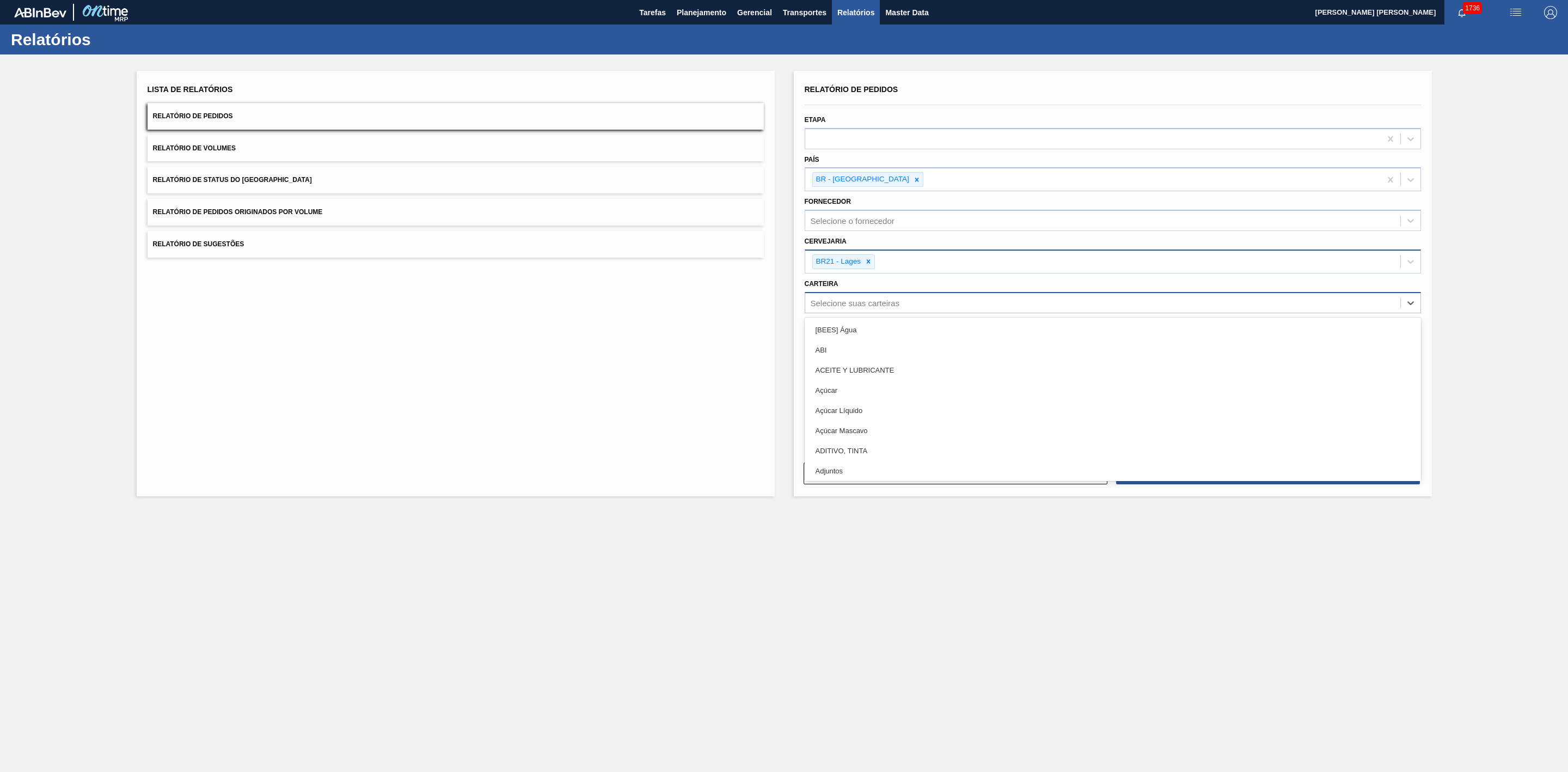
click at [859, 302] on div "Selecione suas carteiras" at bounding box center [855, 302] width 88 height 9
type input "lata"
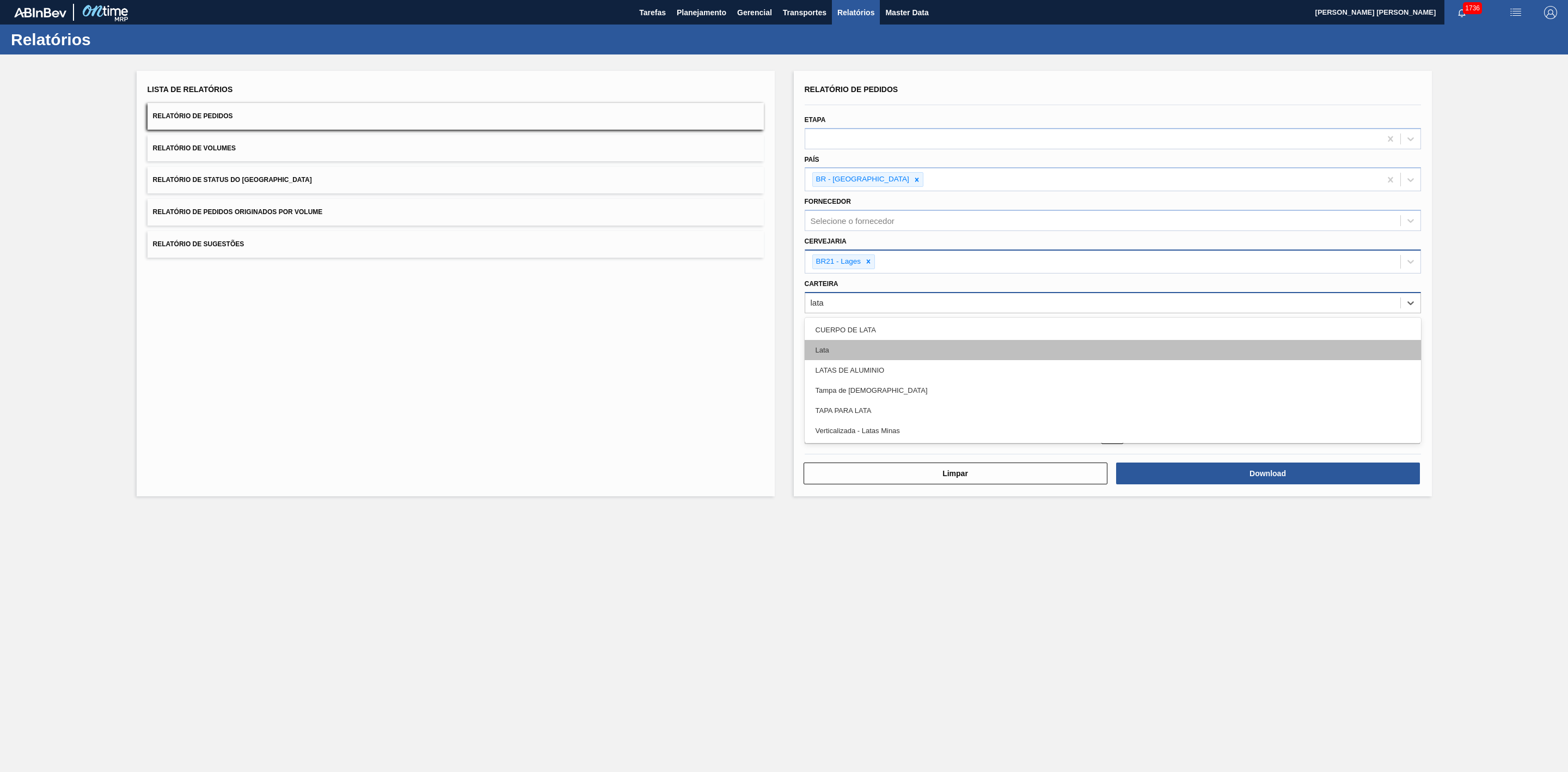
click at [812, 353] on div "Lata" at bounding box center [1113, 349] width 616 height 20
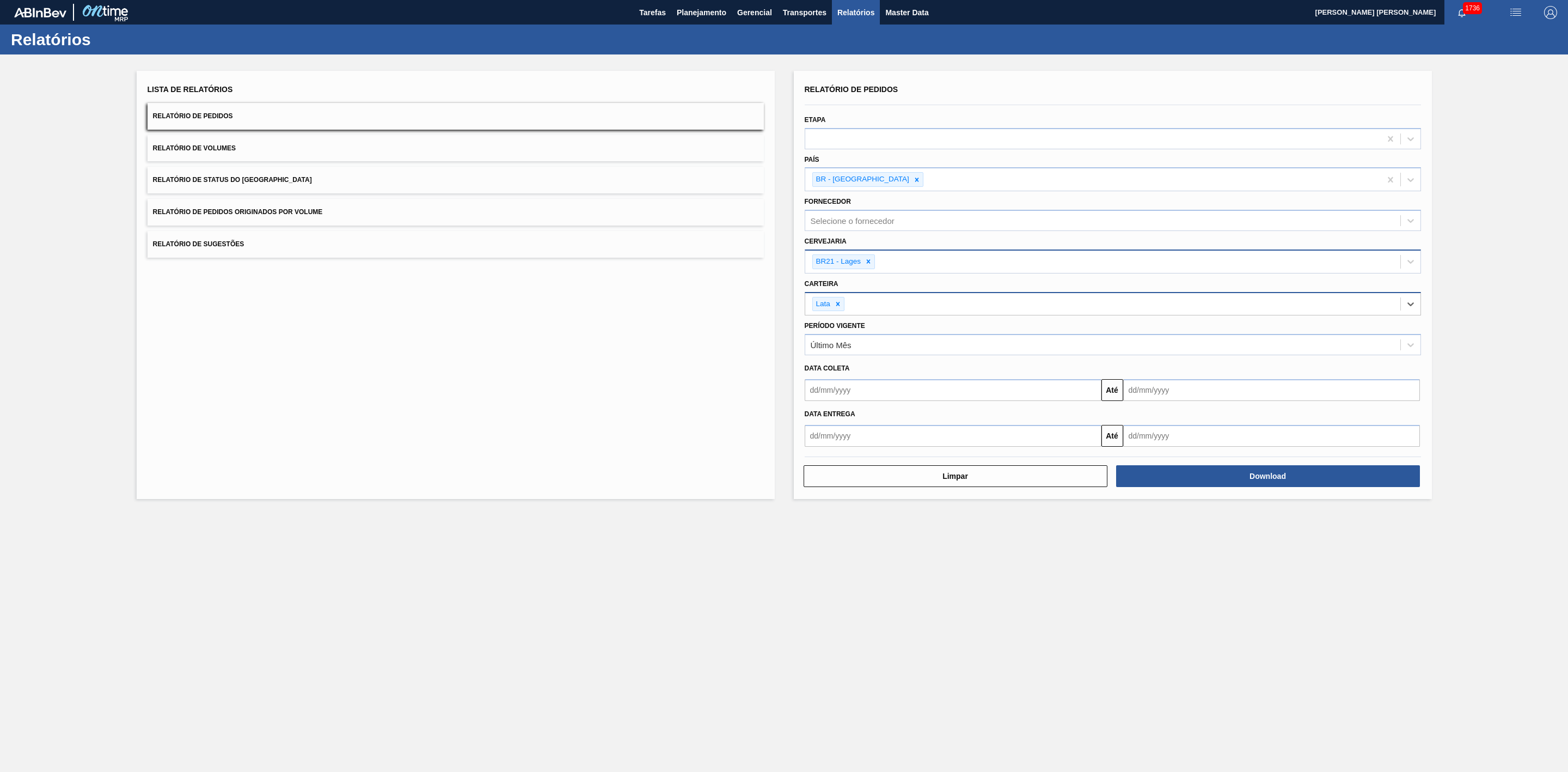
click at [858, 389] on input "text" at bounding box center [954, 390] width 297 height 22
click at [820, 486] on div "10" at bounding box center [818, 486] width 15 height 15
type input "[DATE]"
click at [1141, 393] on input "text" at bounding box center [1272, 390] width 297 height 22
click at [1137, 539] on div "31" at bounding box center [1136, 539] width 15 height 15
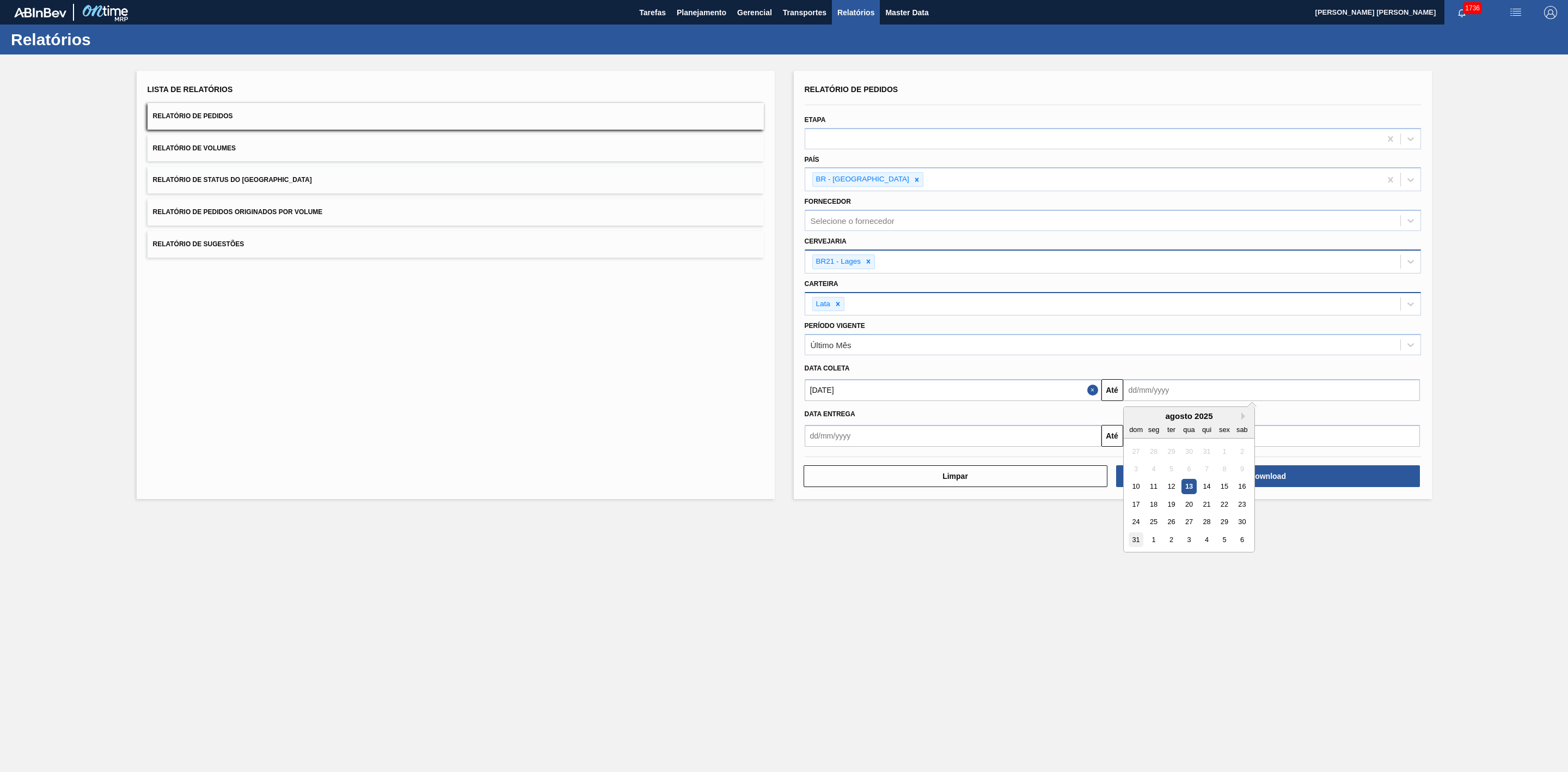
type input "[DATE]"
click at [1179, 478] on button "Download" at bounding box center [1268, 476] width 304 height 22
click at [307, 151] on button "Relatório de Volumes" at bounding box center [455, 149] width 616 height 27
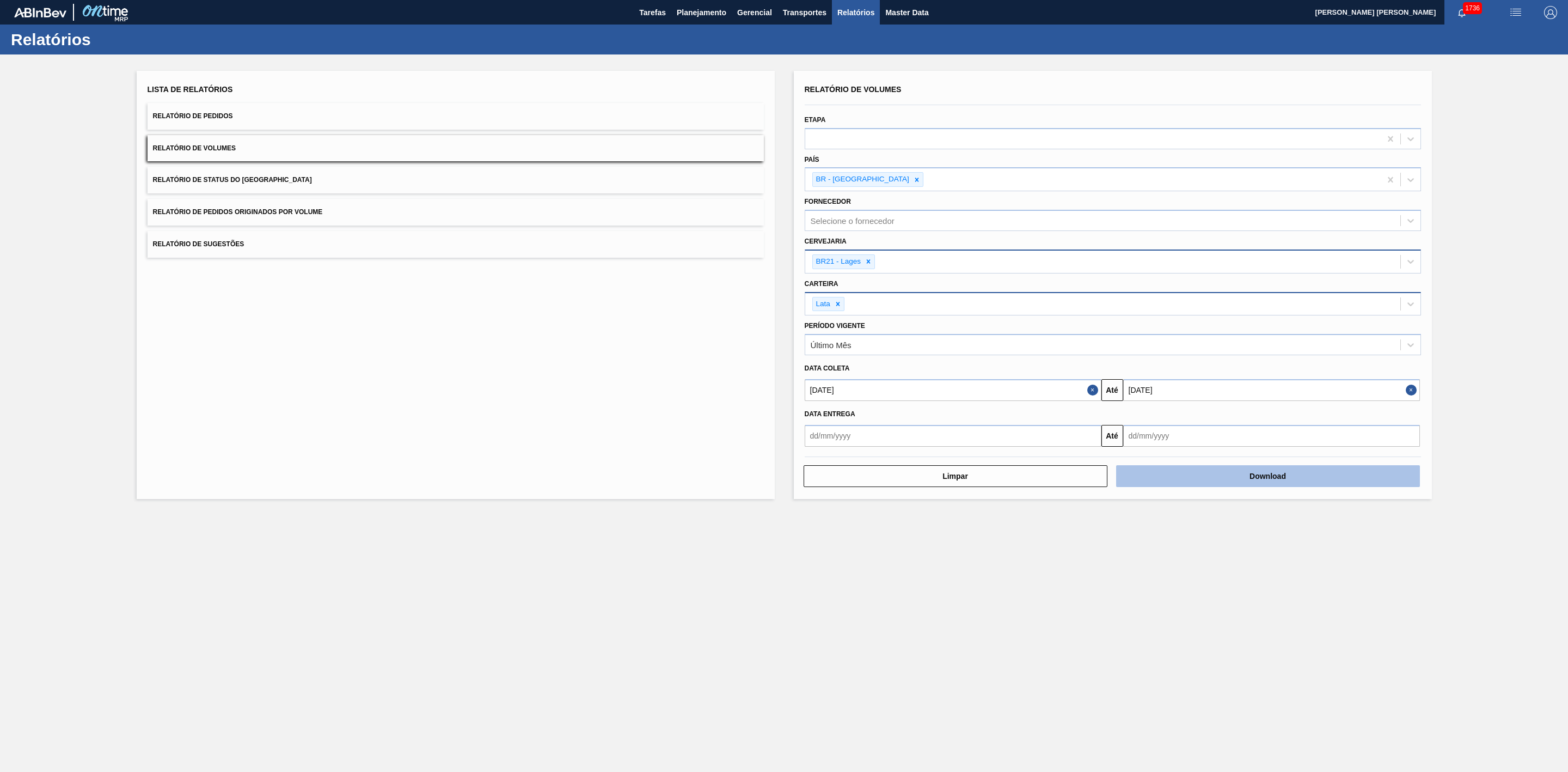
click at [1144, 480] on button "Download" at bounding box center [1268, 476] width 304 height 22
click at [350, 246] on button "Relatório de Sugestões" at bounding box center [455, 244] width 616 height 27
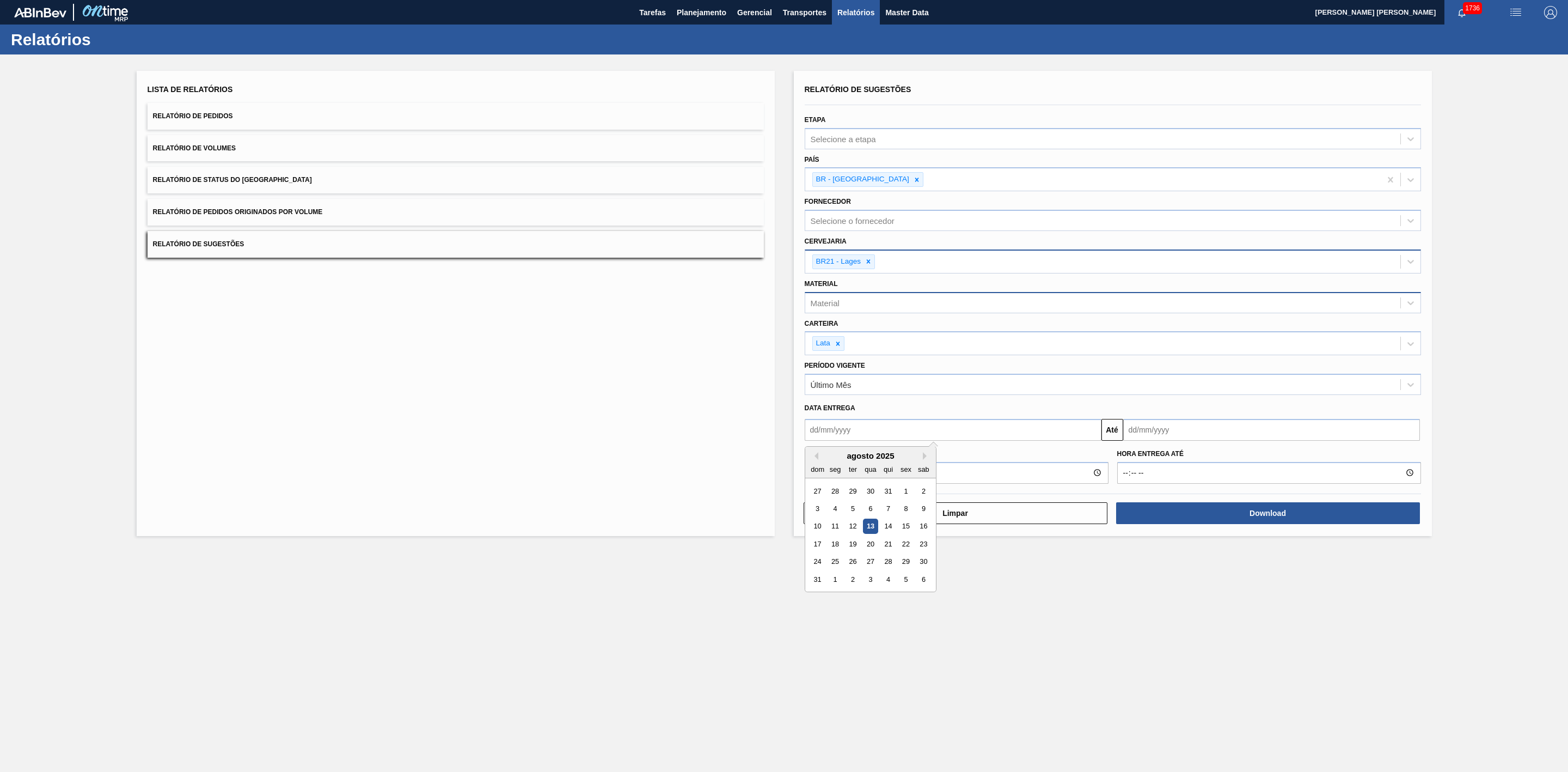
click at [995, 435] on input "text" at bounding box center [954, 430] width 297 height 22
click at [873, 526] on div "13" at bounding box center [870, 526] width 15 height 15
type input "[DATE]"
click at [1157, 433] on input "text" at bounding box center [1272, 430] width 297 height 22
click at [1242, 458] on div "agosto 2025" at bounding box center [1190, 455] width 131 height 9
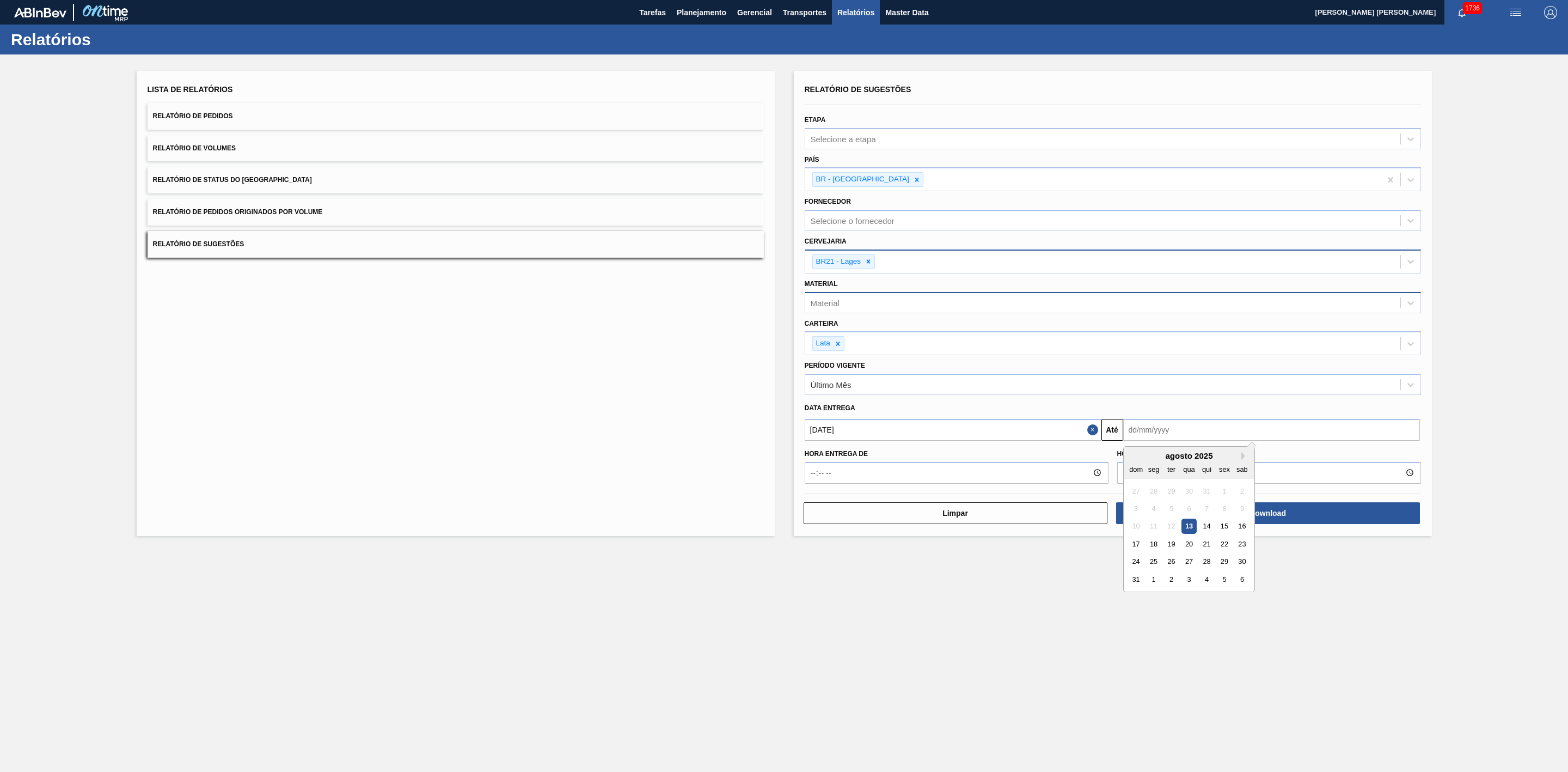
click at [1240, 456] on div "agosto 2025" at bounding box center [1190, 455] width 131 height 9
click at [1246, 459] on button "Next Month" at bounding box center [1245, 455] width 8 height 8
click at [1138, 527] on div "14" at bounding box center [1136, 526] width 15 height 15
type input "[DATE]"
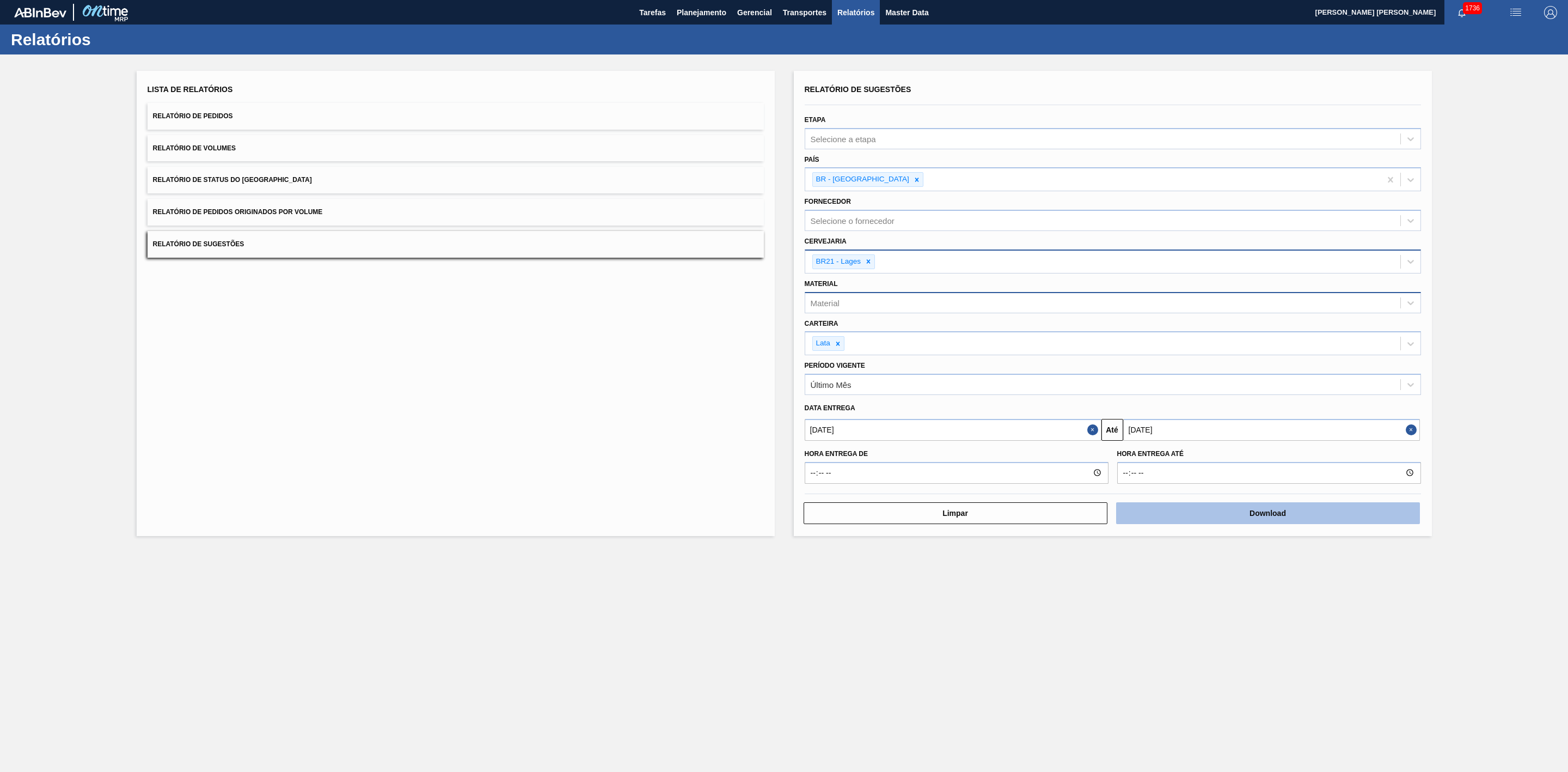
click at [1197, 514] on button "Download" at bounding box center [1268, 513] width 304 height 22
